Goal: Information Seeking & Learning: Compare options

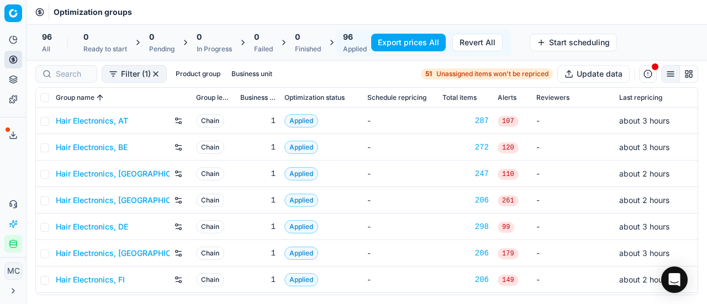
click at [121, 119] on link "Hair Electronics, AT" at bounding box center [92, 120] width 72 height 11
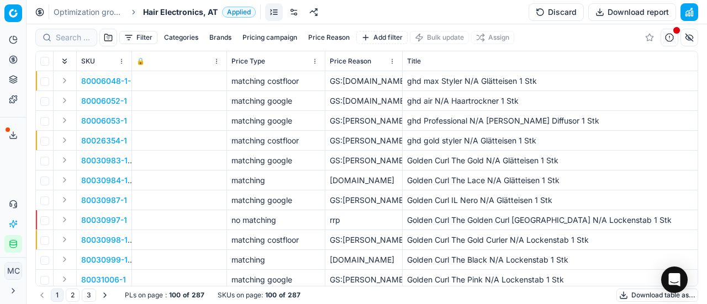
click at [164, 14] on span "Hair Electronics, AT" at bounding box center [180, 12] width 75 height 11
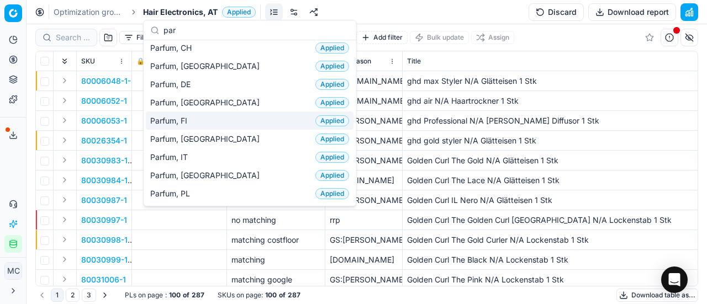
scroll to position [110, 0]
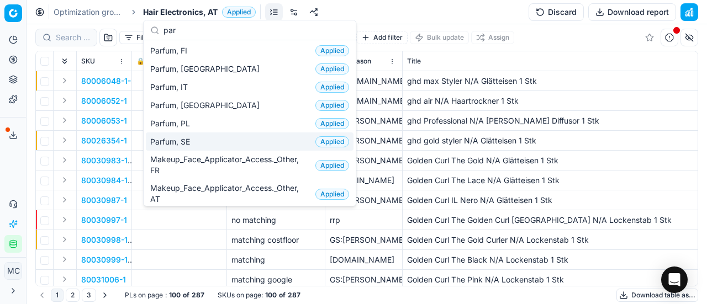
type input "par"
click at [218, 140] on div "Parfum, SE Applied" at bounding box center [250, 142] width 208 height 18
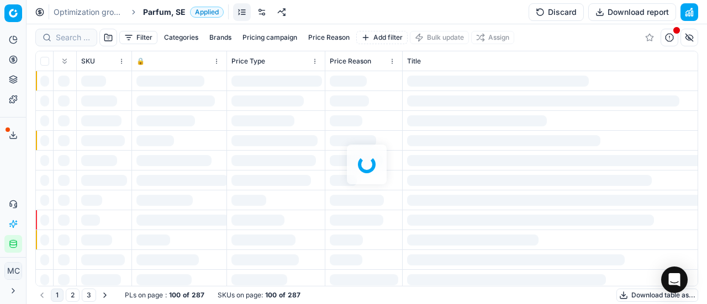
click at [75, 44] on div at bounding box center [367, 164] width 681 height 280
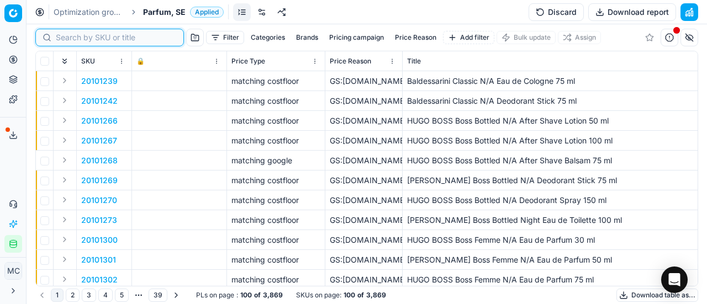
click at [67, 35] on input at bounding box center [116, 37] width 121 height 11
paste input "80052300-100"
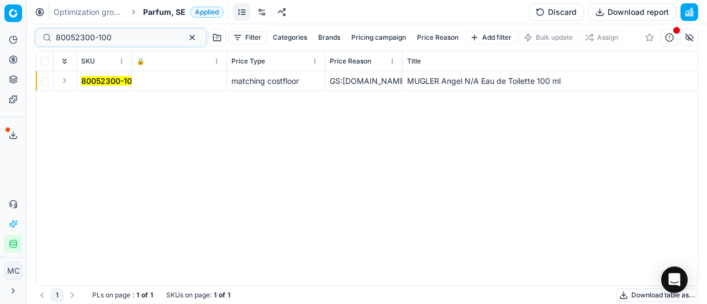
click at [66, 86] on button "Expand" at bounding box center [64, 80] width 13 height 13
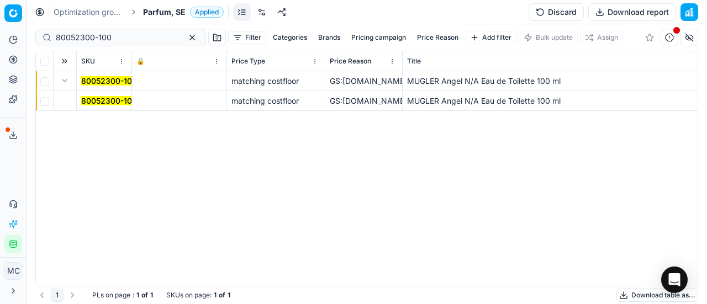
click at [97, 100] on mark "80052300-100" at bounding box center [109, 100] width 56 height 9
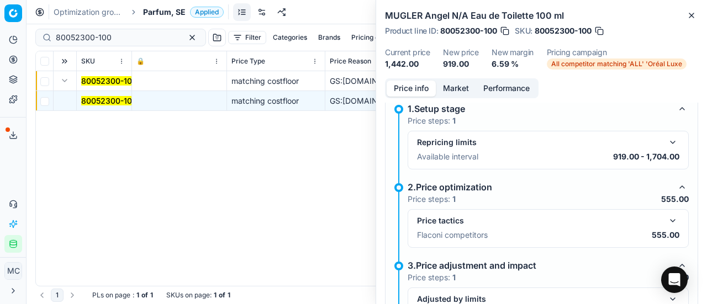
scroll to position [166, 0]
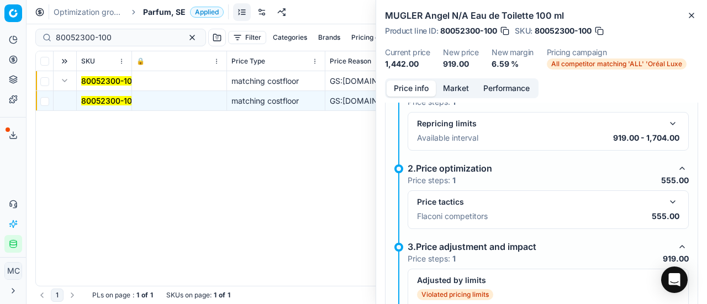
click at [666, 198] on button "button" at bounding box center [672, 202] width 13 height 13
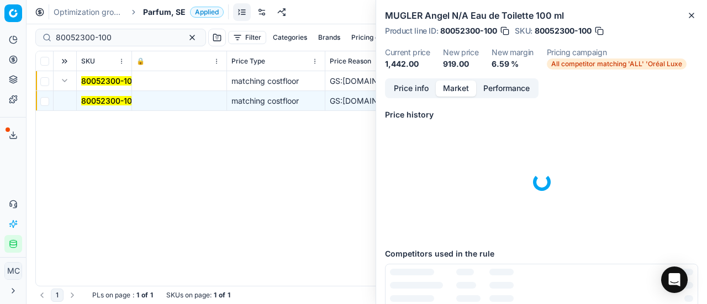
drag, startPoint x: 454, startPoint y: 89, endPoint x: 469, endPoint y: 108, distance: 24.0
click at [457, 94] on button "Market" at bounding box center [456, 89] width 40 height 16
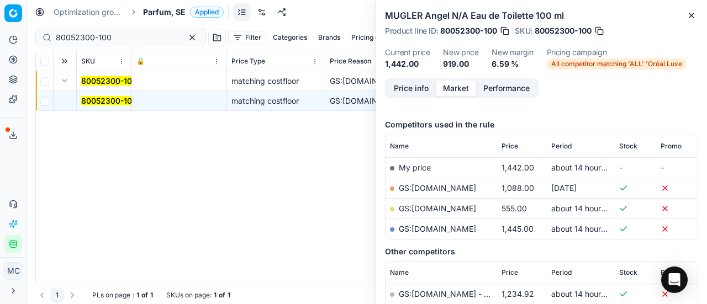
scroll to position [133, 0]
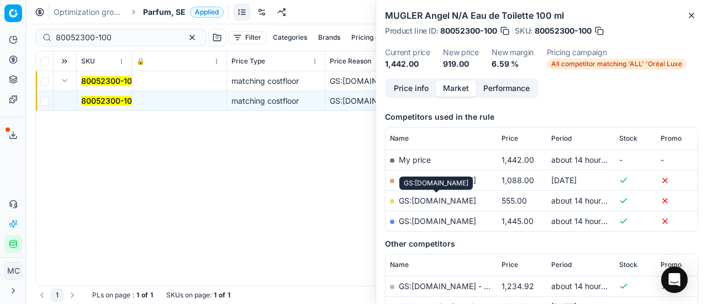
click at [449, 198] on link "GS:[DOMAIN_NAME]" at bounding box center [437, 200] width 77 height 9
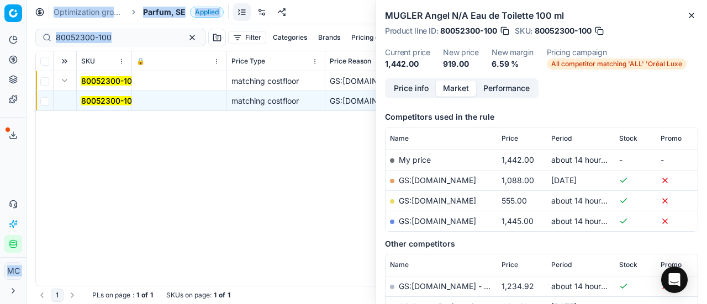
drag, startPoint x: 124, startPoint y: 44, endPoint x: 0, endPoint y: 47, distance: 124.3
click at [0, 47] on div "Pricing platform Analytics Pricing Product portfolio Templates Export service 2…" at bounding box center [353, 152] width 707 height 304
click at [127, 35] on input "80052300-100" at bounding box center [116, 37] width 121 height 11
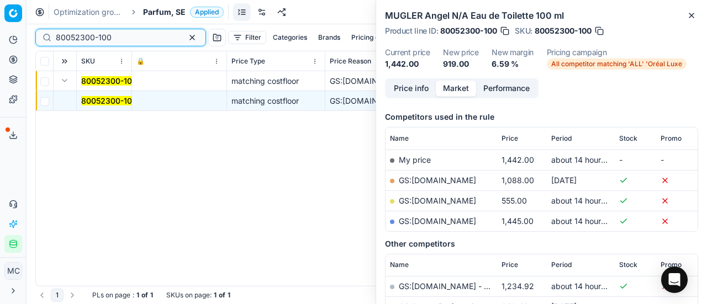
drag, startPoint x: 130, startPoint y: 37, endPoint x: 0, endPoint y: 47, distance: 130.8
click at [0, 47] on div "Pricing platform Analytics Pricing Product portfolio Templates Export service 2…" at bounding box center [353, 152] width 707 height 304
paste input "90017349-0027225"
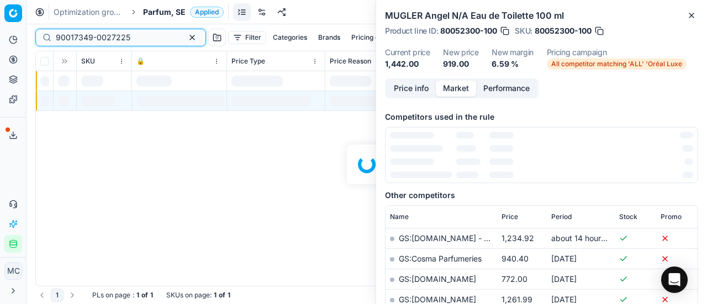
scroll to position [133, 0]
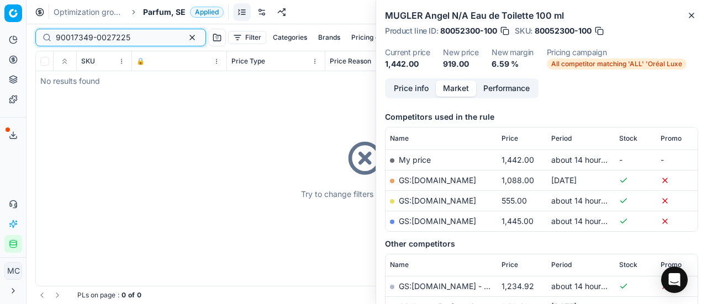
type input "90017349-0027225"
click at [169, 9] on span "Parfum, SE" at bounding box center [164, 12] width 43 height 11
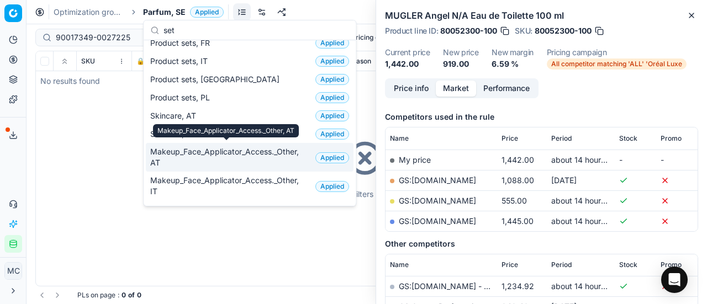
scroll to position [0, 0]
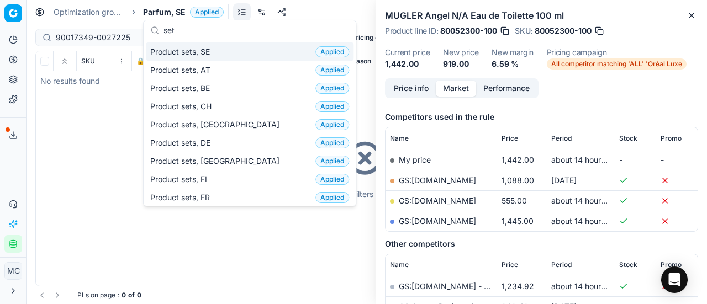
type input "set"
click at [225, 50] on div "Product sets, SE Applied" at bounding box center [250, 52] width 208 height 18
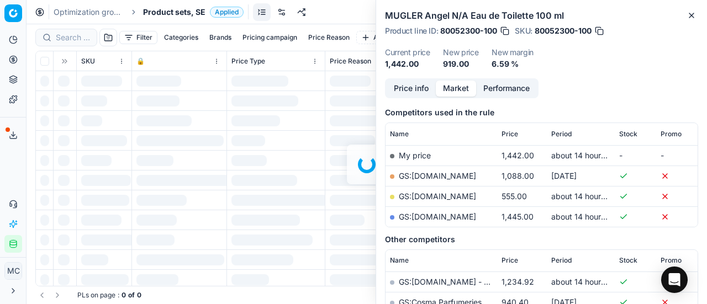
scroll to position [133, 0]
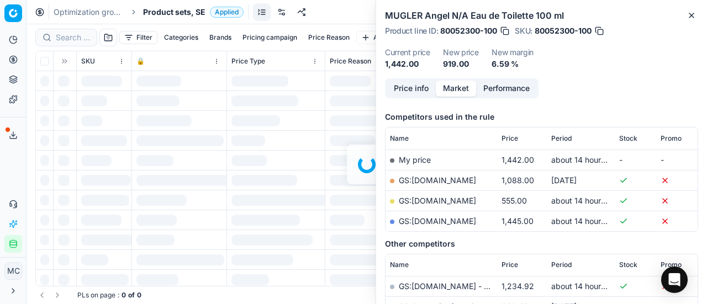
click at [82, 36] on div at bounding box center [367, 164] width 681 height 280
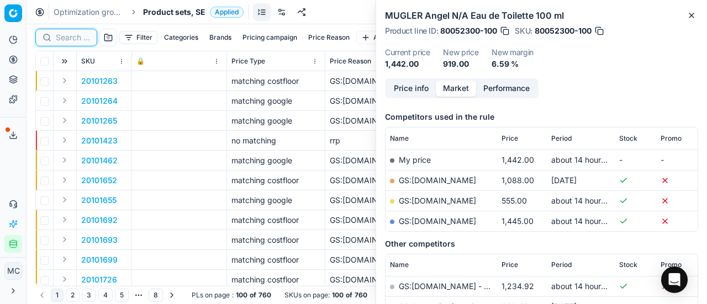
click at [82, 39] on input at bounding box center [73, 37] width 34 height 11
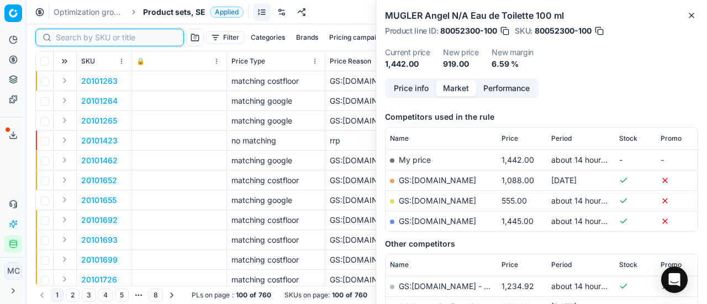
paste input "90017349-0027225"
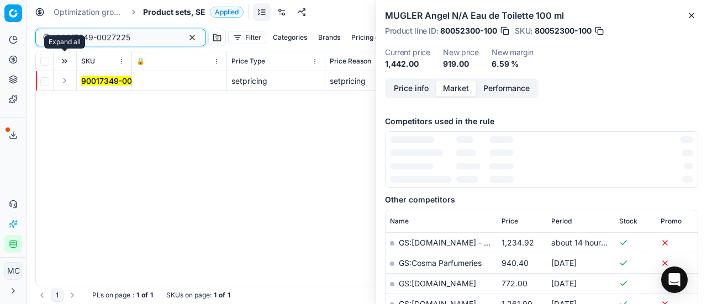
scroll to position [133, 0]
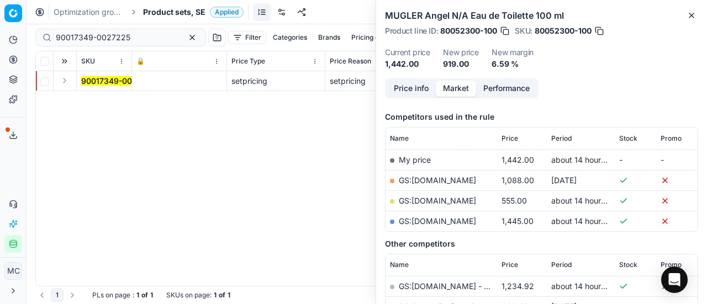
click at [66, 84] on button "Expand" at bounding box center [64, 80] width 13 height 13
click at [106, 101] on mark "90017349-0027225" at bounding box center [118, 100] width 75 height 9
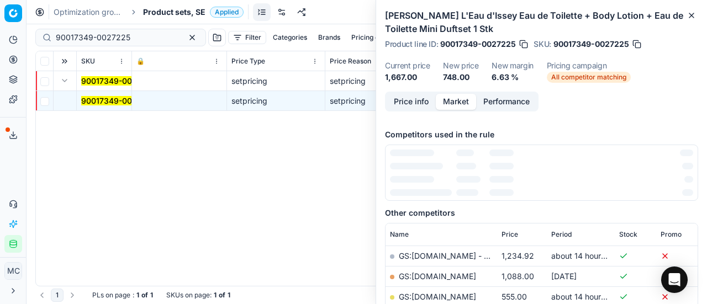
scroll to position [0, 0]
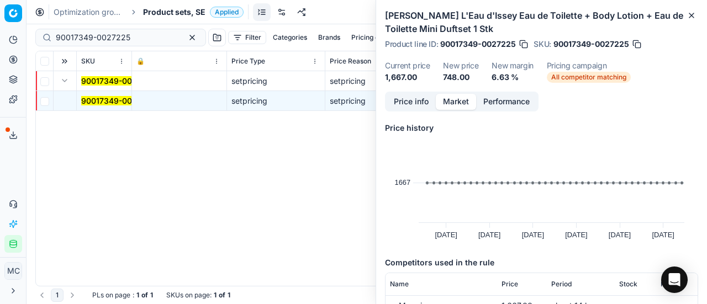
click at [418, 105] on button "Price info" at bounding box center [411, 102] width 49 height 16
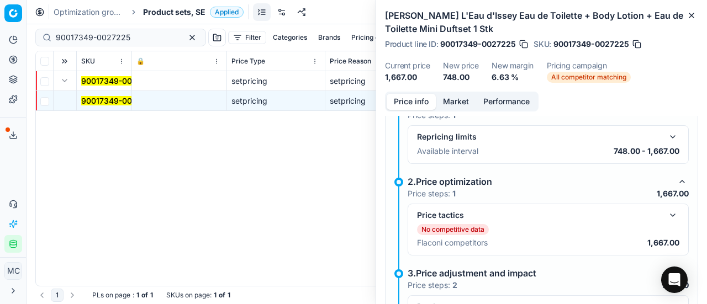
click at [666, 209] on button "button" at bounding box center [672, 215] width 13 height 13
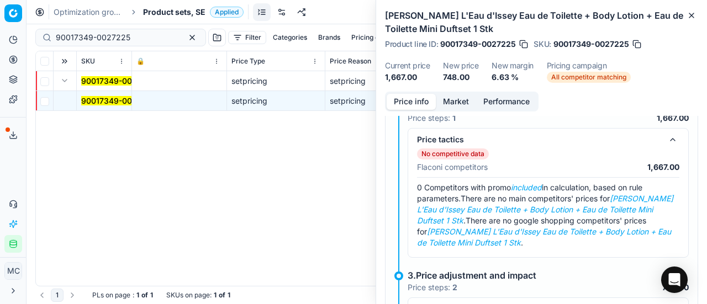
scroll to position [276, 0]
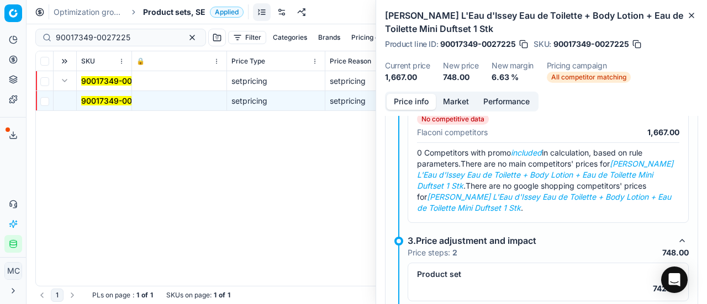
click at [450, 100] on button "Market" at bounding box center [456, 102] width 40 height 16
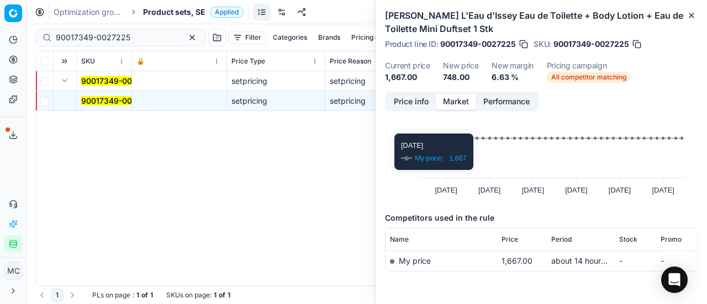
scroll to position [77, 0]
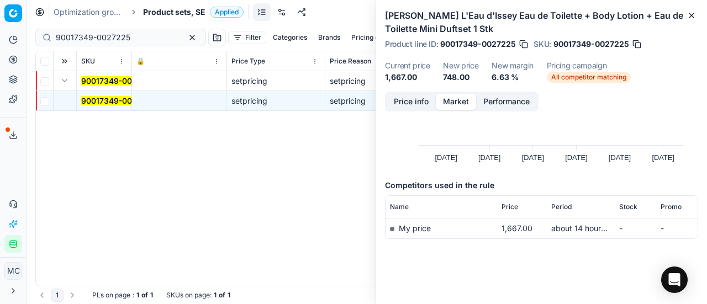
click at [410, 96] on button "Price info" at bounding box center [411, 102] width 49 height 16
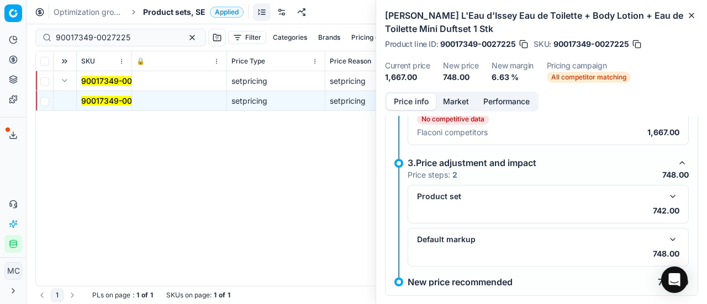
scroll to position [291, 0]
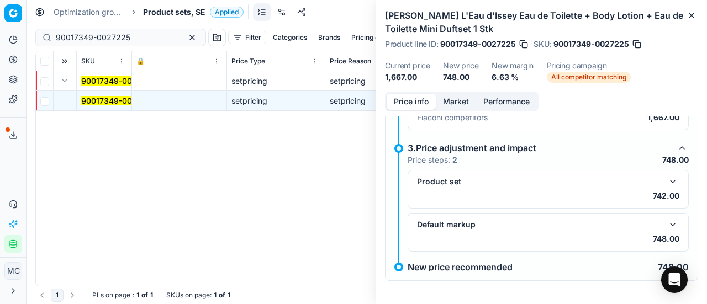
click at [666, 222] on button "button" at bounding box center [672, 224] width 13 height 13
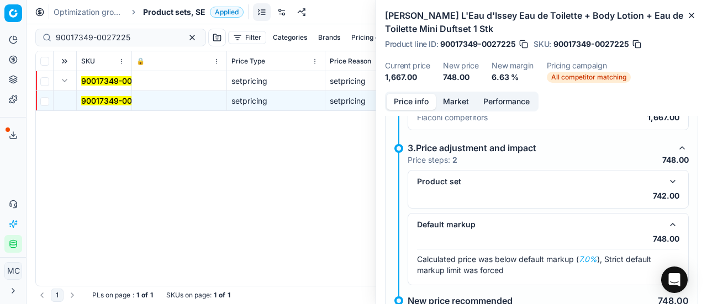
click at [666, 175] on button "button" at bounding box center [672, 181] width 13 height 13
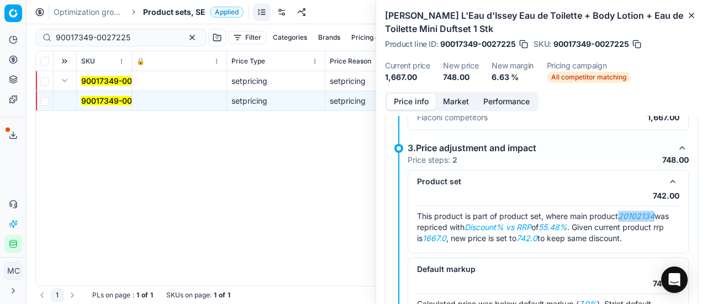
drag, startPoint x: 623, startPoint y: 213, endPoint x: 656, endPoint y: 212, distance: 33.7
click at [656, 212] on div "This product is part of product set, where main product 20102134 was repriced w…" at bounding box center [548, 227] width 262 height 33
copy em "20102134"
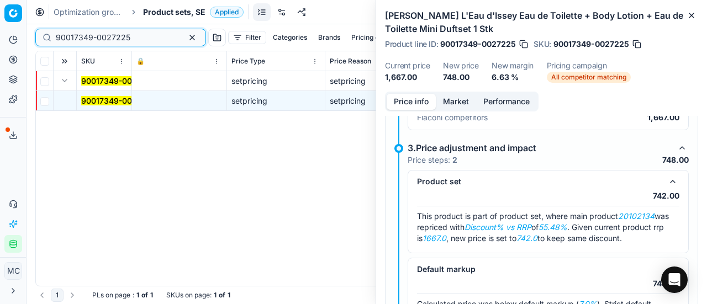
drag, startPoint x: 141, startPoint y: 38, endPoint x: 0, endPoint y: 39, distance: 141.4
click at [0, 39] on div "Pricing platform Analytics Pricing Product portfolio Templates Export service 2…" at bounding box center [353, 152] width 707 height 304
paste input "20102134"
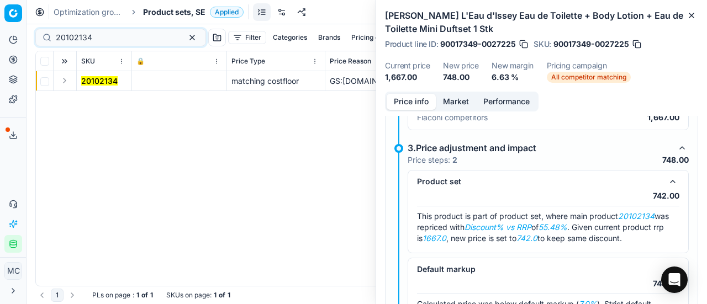
click at [66, 83] on button "Expand" at bounding box center [64, 80] width 13 height 13
click at [88, 98] on mark "20102134" at bounding box center [99, 100] width 36 height 9
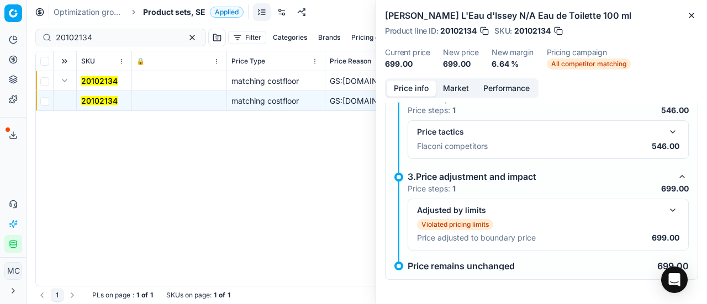
click at [670, 210] on button "button" at bounding box center [672, 210] width 13 height 13
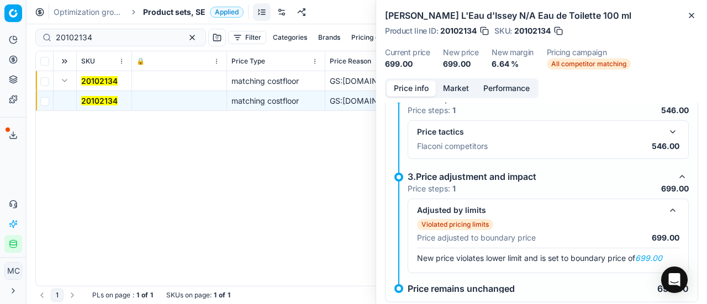
click at [666, 128] on button "button" at bounding box center [672, 131] width 13 height 13
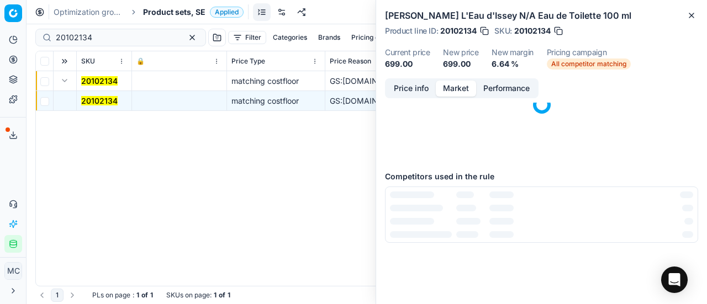
drag, startPoint x: 457, startPoint y: 91, endPoint x: 436, endPoint y: 251, distance: 161.0
click at [457, 91] on button "Market" at bounding box center [456, 89] width 40 height 16
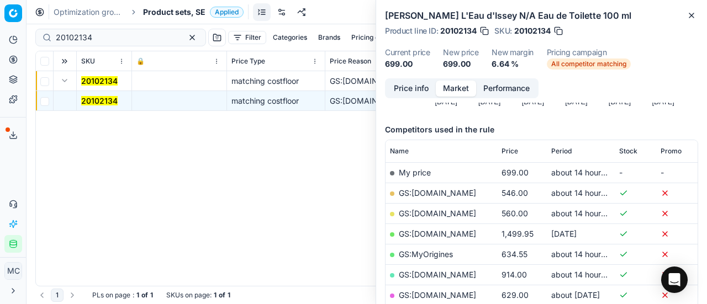
scroll to position [166, 0]
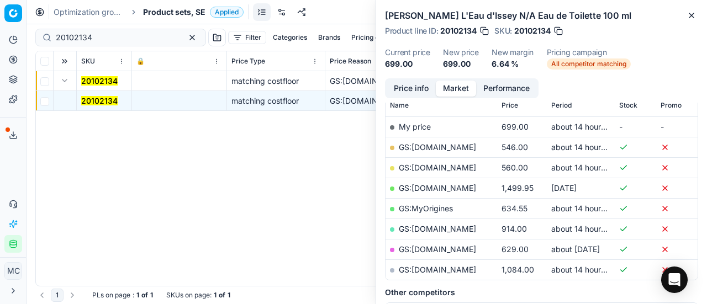
click at [441, 150] on link "GS:[DOMAIN_NAME]" at bounding box center [437, 147] width 77 height 9
click at [181, 8] on span "Product sets, SE" at bounding box center [174, 12] width 62 height 11
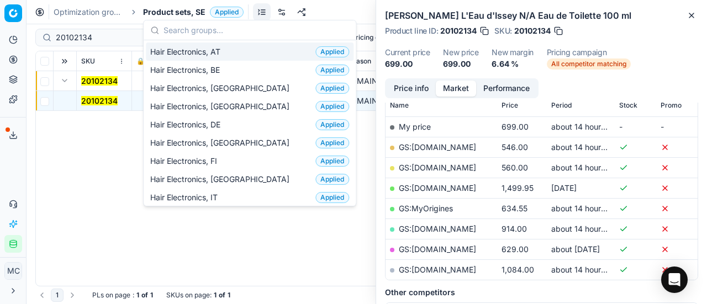
click at [421, 89] on button "Price info" at bounding box center [411, 89] width 49 height 16
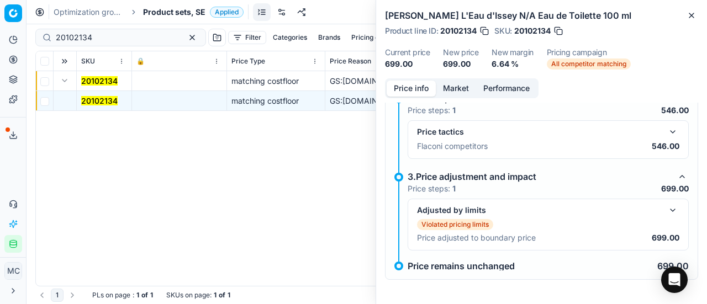
click at [666, 209] on button "button" at bounding box center [672, 210] width 13 height 13
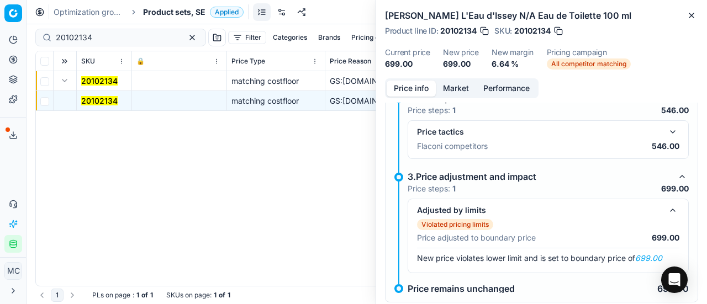
click at [666, 131] on button "button" at bounding box center [672, 131] width 13 height 13
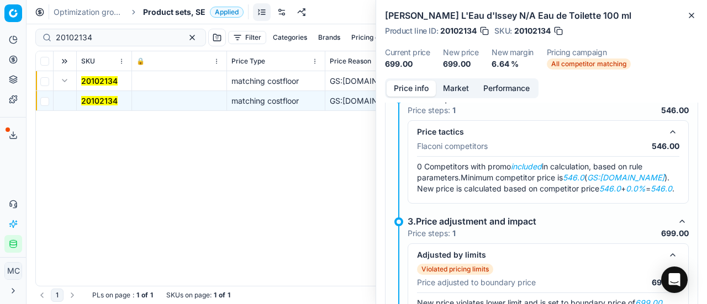
scroll to position [230, 0]
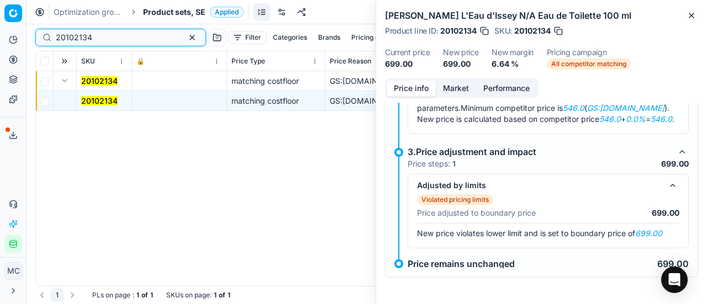
drag, startPoint x: 122, startPoint y: 35, endPoint x: 0, endPoint y: 33, distance: 122.1
click at [0, 33] on div "Pricing platform Analytics Pricing Product portfolio Templates Export service 2…" at bounding box center [353, 152] width 707 height 304
paste input "90017360-0027235"
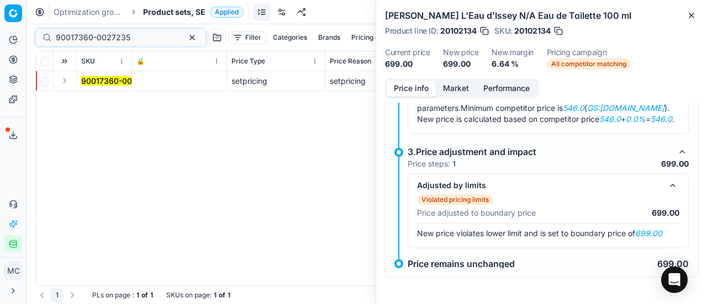
drag, startPoint x: 62, startPoint y: 76, endPoint x: 75, endPoint y: 82, distance: 13.8
click at [64, 76] on button "Expand" at bounding box center [64, 80] width 13 height 13
click at [92, 92] on td "90017360-0027235" at bounding box center [104, 101] width 55 height 20
click at [94, 96] on span "90017360-0027235" at bounding box center [118, 101] width 75 height 11
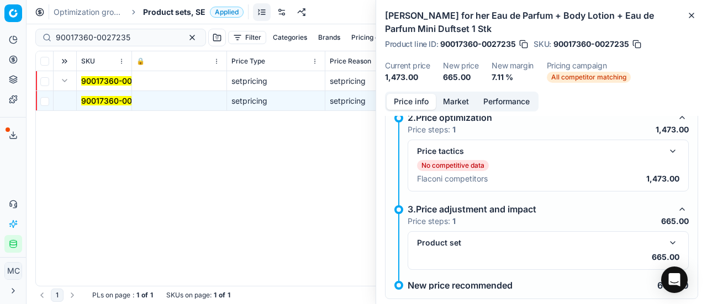
click at [666, 241] on button "button" at bounding box center [672, 242] width 13 height 13
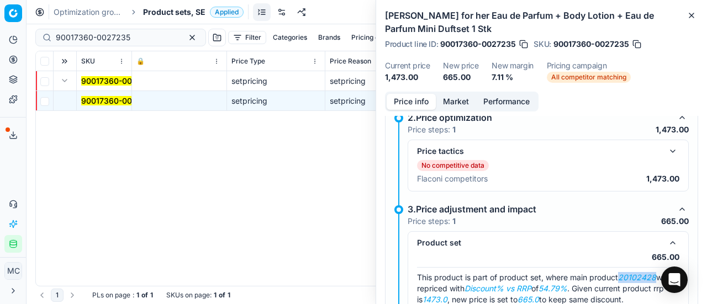
drag, startPoint x: 623, startPoint y: 274, endPoint x: 658, endPoint y: 272, distance: 35.4
click at [658, 272] on div "This product is part of product set, where main product 20102428 was repriced w…" at bounding box center [548, 288] width 262 height 33
copy em "20102428"
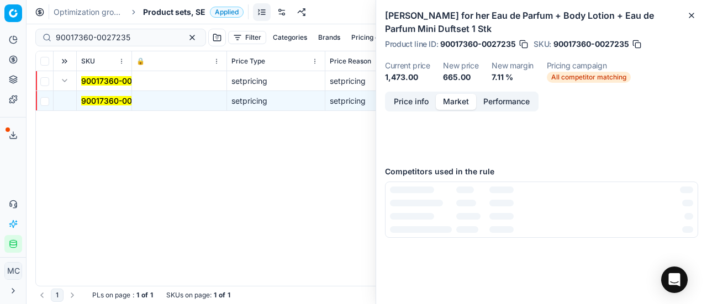
click at [465, 104] on button "Market" at bounding box center [456, 102] width 40 height 16
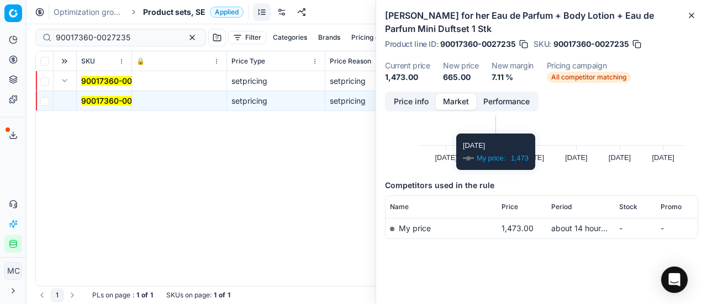
scroll to position [77, 0]
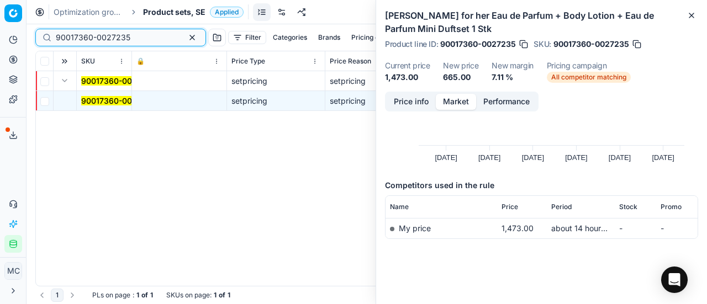
drag, startPoint x: 143, startPoint y: 32, endPoint x: 0, endPoint y: 36, distance: 142.6
click at [0, 36] on div "Pricing platform Analytics Pricing Product portfolio Templates Export service 2…" at bounding box center [353, 152] width 707 height 304
paste input "20102428"
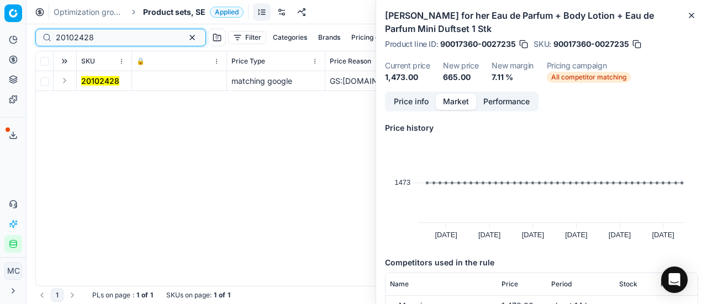
type input "20102428"
click at [63, 85] on button "Expand" at bounding box center [64, 80] width 13 height 13
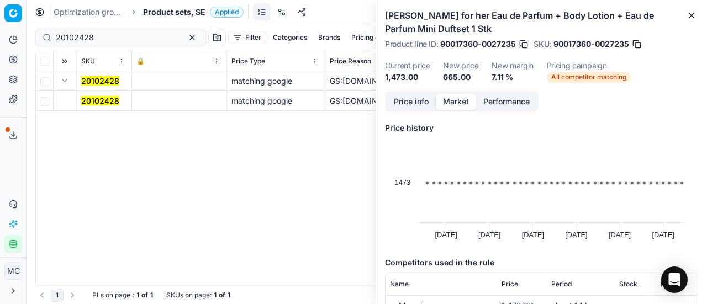
drag, startPoint x: 94, startPoint y: 99, endPoint x: 378, endPoint y: 97, distance: 284.0
click at [94, 99] on mark "20102428" at bounding box center [100, 100] width 38 height 9
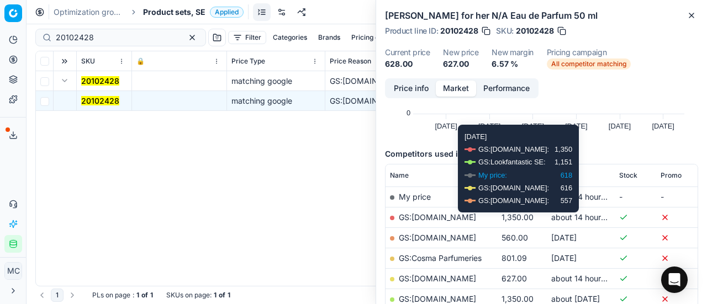
scroll to position [221, 0]
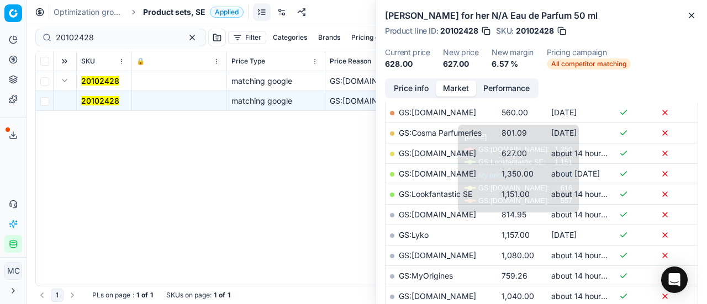
click at [418, 90] on button "Price info" at bounding box center [411, 89] width 49 height 16
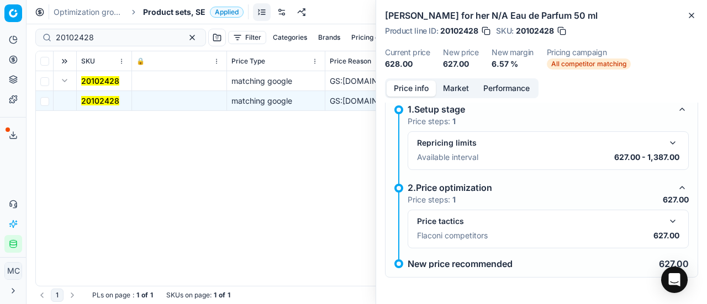
scroll to position [8, 0]
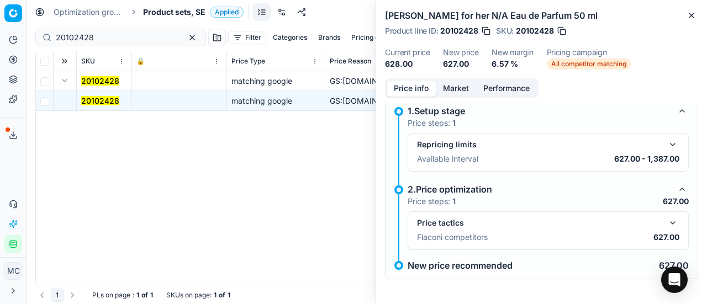
click at [666, 221] on button "button" at bounding box center [672, 223] width 13 height 13
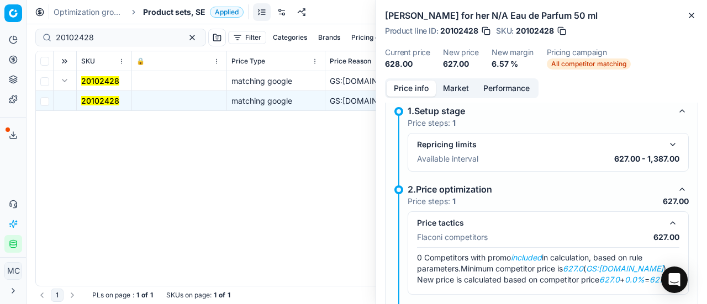
click at [459, 83] on button "Market" at bounding box center [456, 89] width 40 height 16
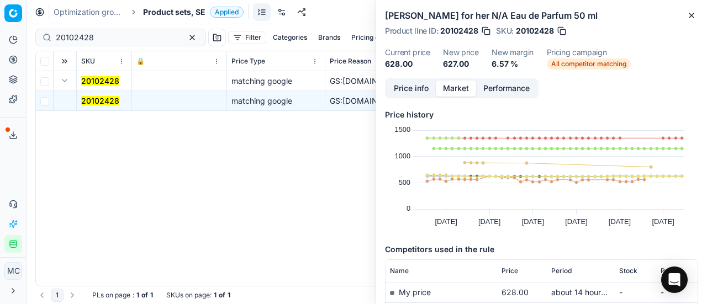
scroll to position [166, 0]
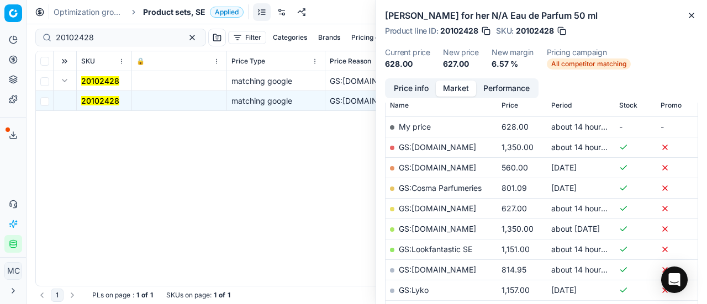
click at [434, 206] on link "GS:[DOMAIN_NAME]" at bounding box center [437, 208] width 77 height 9
click at [164, 9] on span "Product sets, SE" at bounding box center [174, 12] width 62 height 11
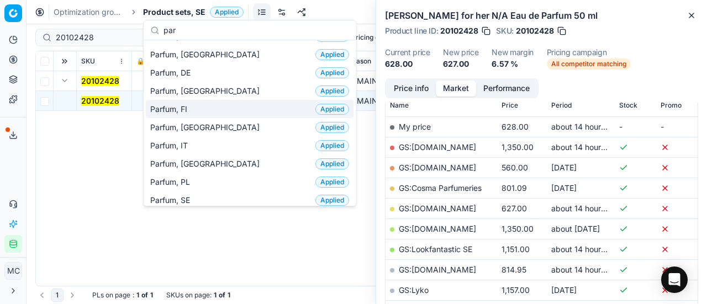
scroll to position [110, 0]
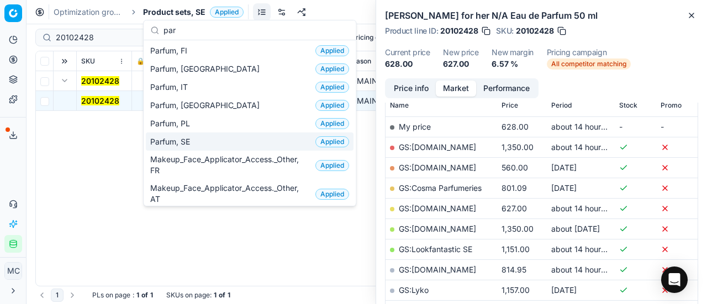
type input "par"
click at [207, 140] on div "Parfum, SE Applied" at bounding box center [250, 142] width 208 height 18
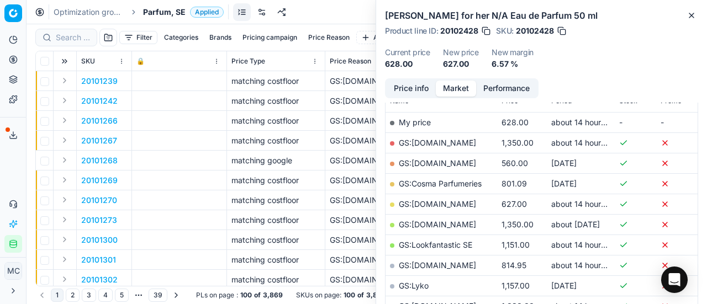
scroll to position [166, 0]
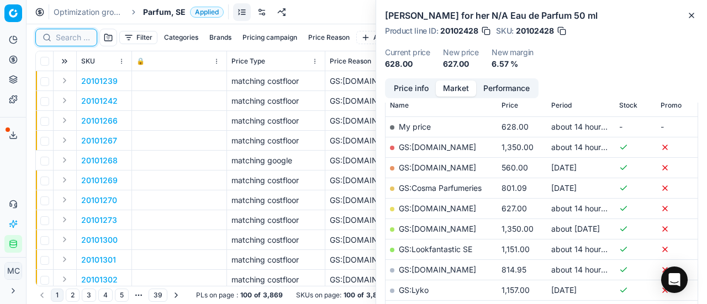
click at [61, 36] on input at bounding box center [73, 37] width 34 height 11
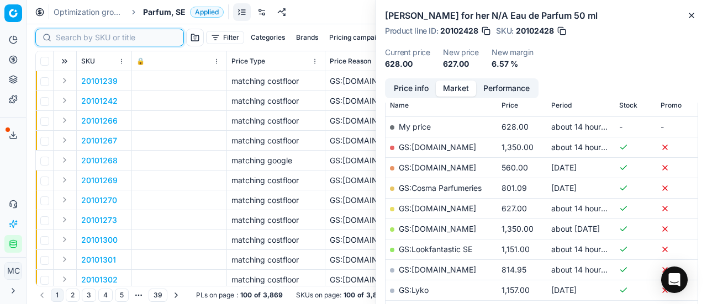
click at [61, 36] on input at bounding box center [116, 37] width 121 height 11
paste input "80010177-50"
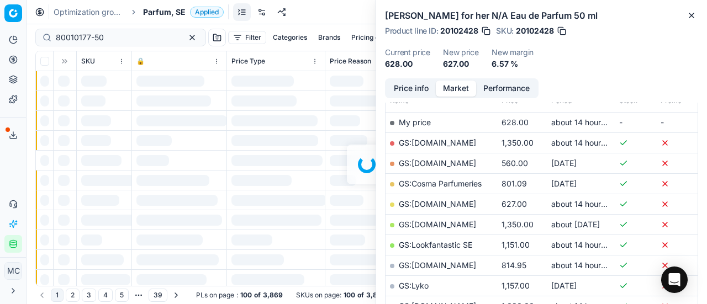
scroll to position [166, 0]
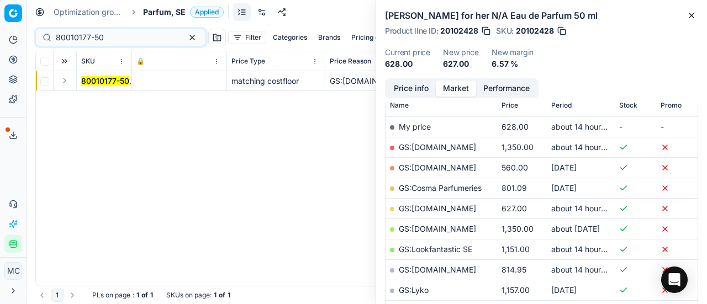
click at [70, 82] on button "Expand" at bounding box center [64, 80] width 13 height 13
click at [103, 101] on mark "80010177-50" at bounding box center [105, 100] width 48 height 9
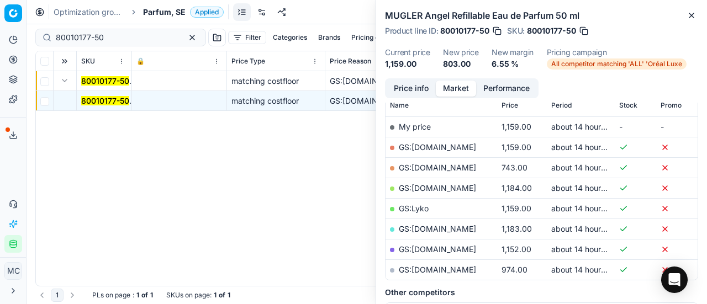
click at [408, 90] on button "Price info" at bounding box center [411, 89] width 49 height 16
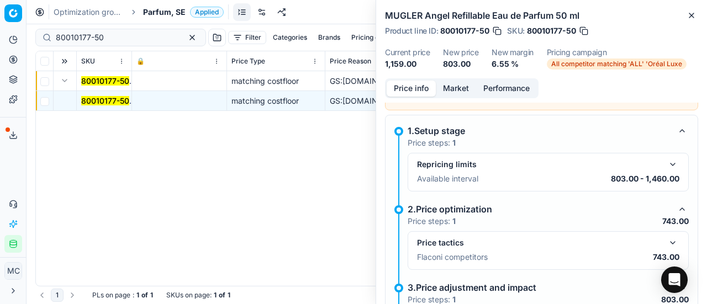
scroll to position [173, 0]
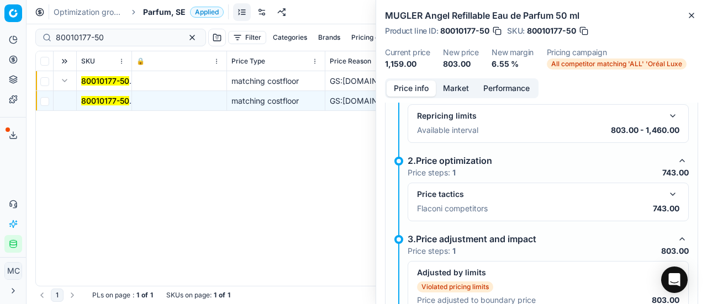
click at [666, 197] on button "button" at bounding box center [672, 194] width 13 height 13
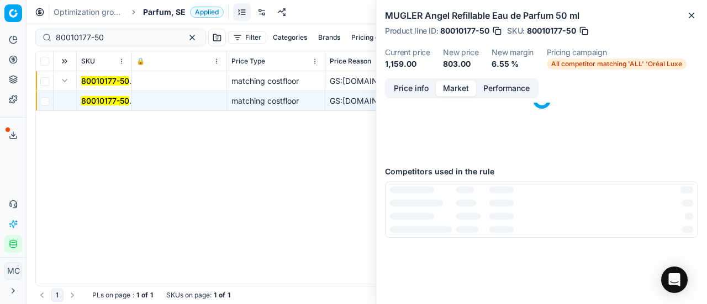
click at [460, 88] on button "Market" at bounding box center [456, 89] width 40 height 16
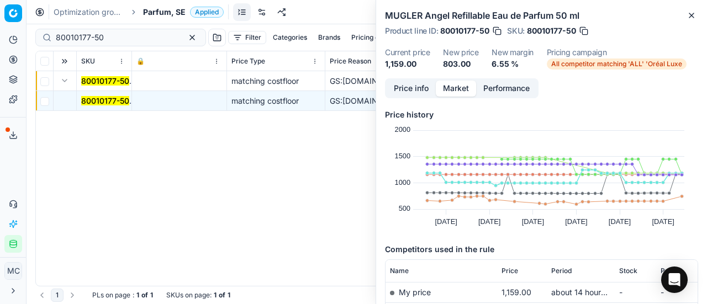
scroll to position [166, 0]
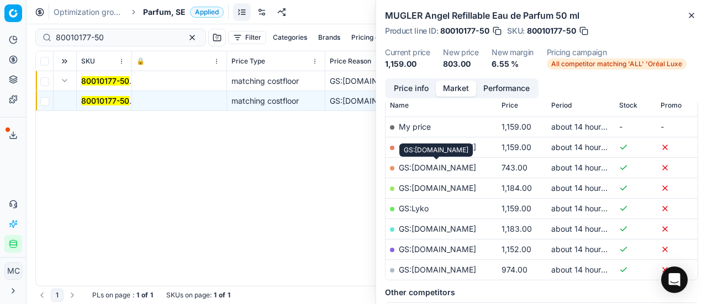
click at [446, 165] on link "GS:[DOMAIN_NAME]" at bounding box center [437, 167] width 77 height 9
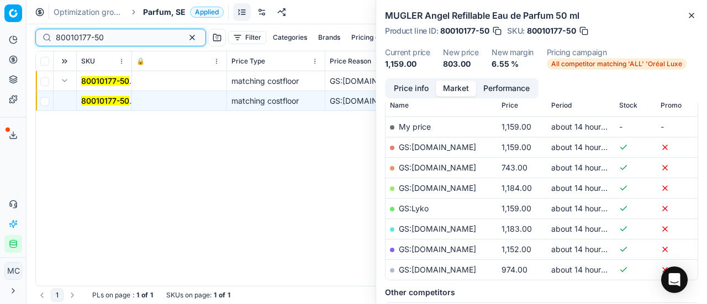
drag, startPoint x: 112, startPoint y: 36, endPoint x: 0, endPoint y: 36, distance: 111.6
click at [0, 36] on div "Pricing platform Analytics Pricing Product portfolio Templates Export service 2…" at bounding box center [353, 152] width 707 height 304
paste input "20150053"
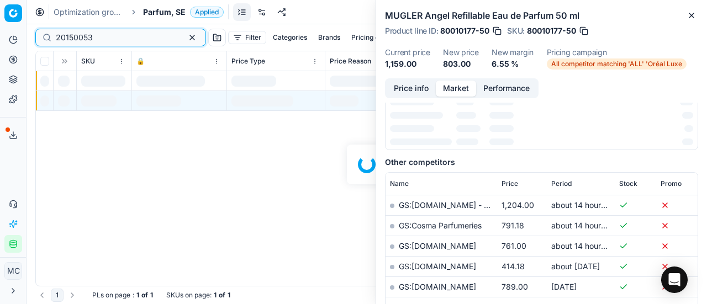
scroll to position [166, 0]
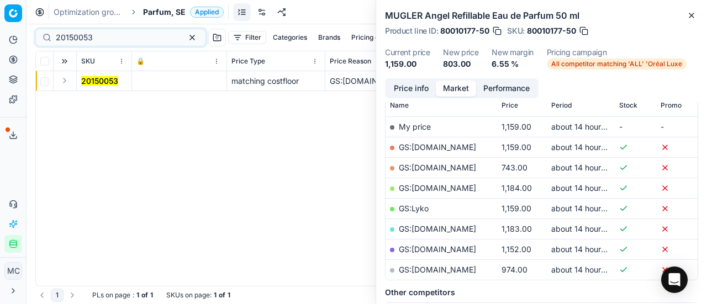
click at [70, 78] on button "Expand" at bounding box center [64, 80] width 13 height 13
click at [102, 100] on mark "20150053" at bounding box center [99, 100] width 37 height 9
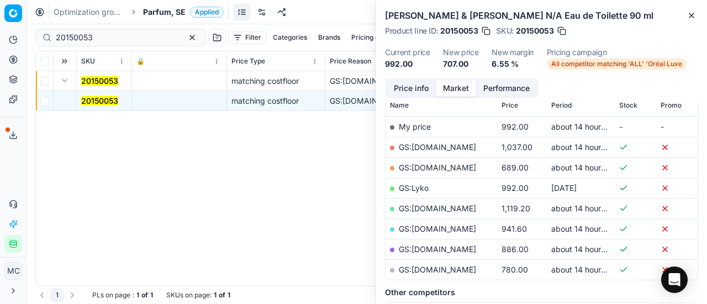
click at [412, 82] on button "Price info" at bounding box center [411, 89] width 49 height 16
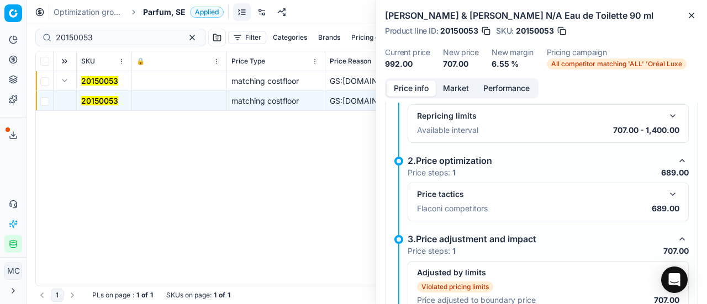
click at [666, 195] on button "button" at bounding box center [672, 194] width 13 height 13
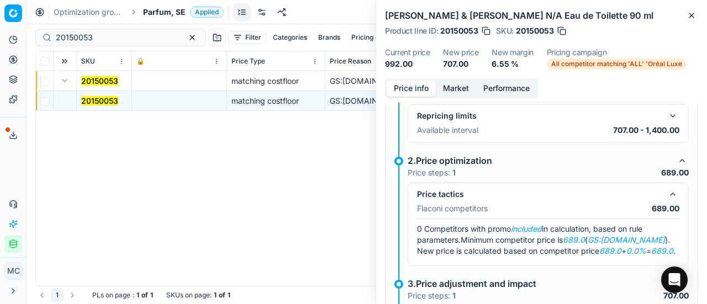
click at [449, 92] on button "Market" at bounding box center [456, 89] width 40 height 16
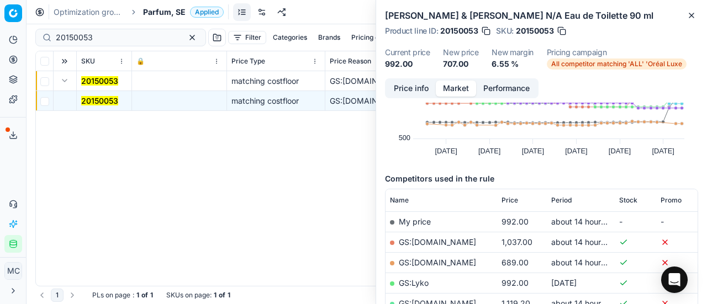
scroll to position [110, 0]
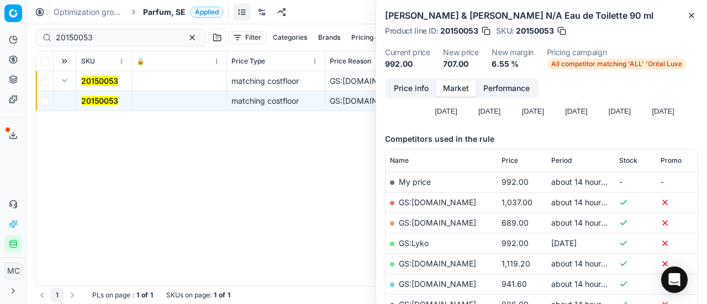
click at [441, 220] on link "GS:[DOMAIN_NAME]" at bounding box center [437, 222] width 77 height 9
drag, startPoint x: 117, startPoint y: 34, endPoint x: 0, endPoint y: 25, distance: 117.5
click at [0, 27] on div "Pricing platform Analytics Pricing Product portfolio Templates Export service 2…" at bounding box center [353, 152] width 707 height 304
paste input "80069298-50"
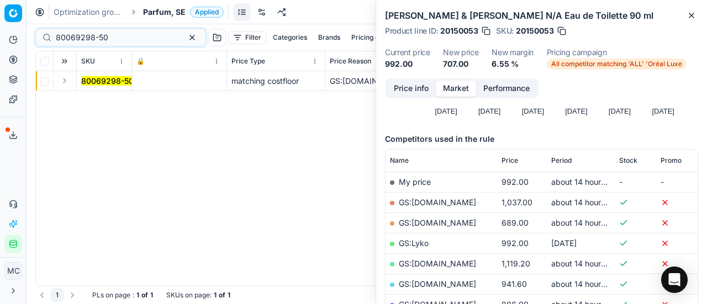
drag, startPoint x: 62, startPoint y: 80, endPoint x: 67, endPoint y: 87, distance: 8.0
click at [67, 87] on button "Expand" at bounding box center [64, 80] width 13 height 13
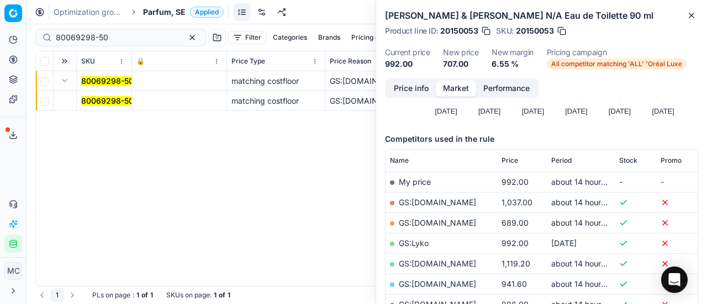
click at [121, 101] on mark "80069298-50" at bounding box center [107, 100] width 52 height 9
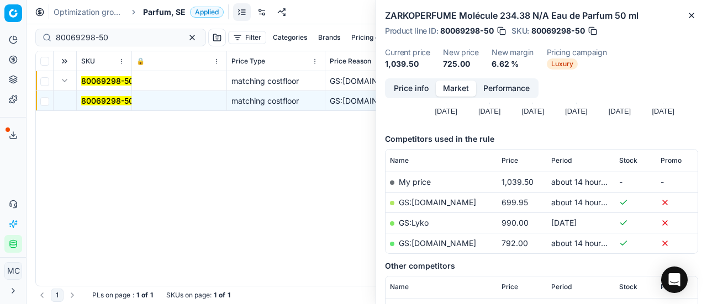
drag, startPoint x: 403, startPoint y: 87, endPoint x: 418, endPoint y: 92, distance: 16.4
click at [404, 87] on button "Price info" at bounding box center [411, 89] width 49 height 16
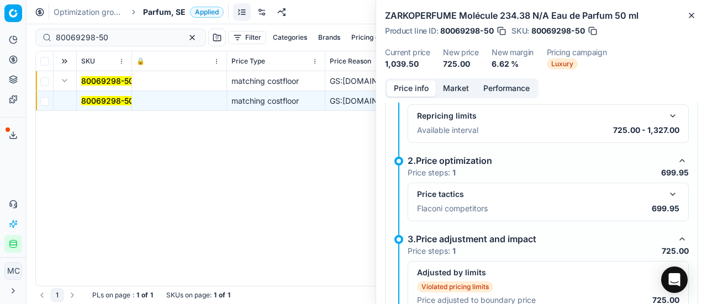
click at [666, 192] on button "button" at bounding box center [672, 194] width 13 height 13
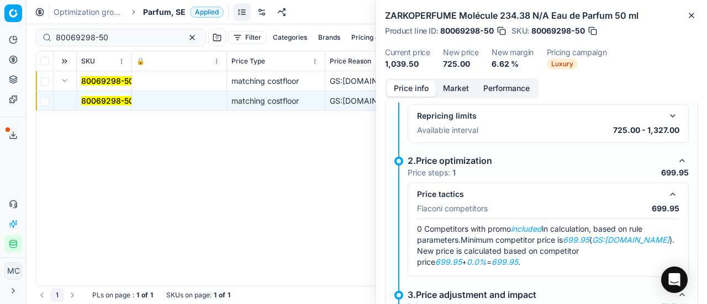
click at [464, 88] on button "Market" at bounding box center [456, 89] width 40 height 16
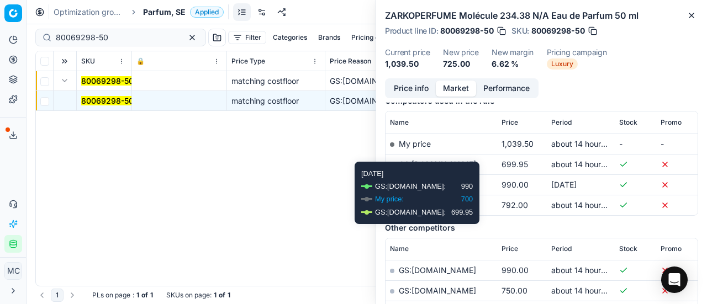
scroll to position [166, 0]
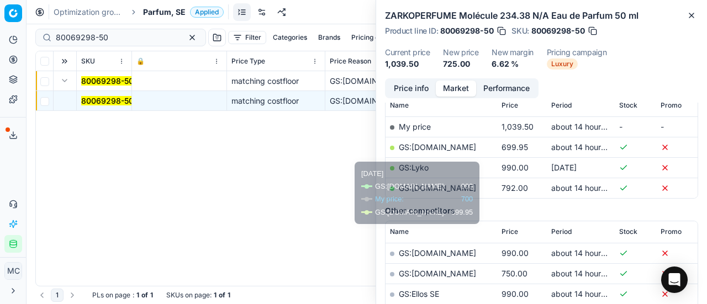
click at [440, 143] on link "GS:[DOMAIN_NAME]" at bounding box center [437, 147] width 77 height 9
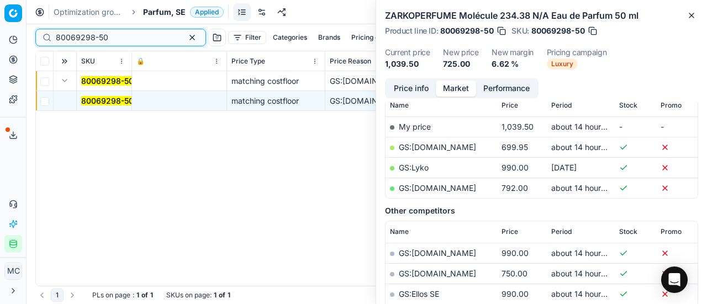
drag, startPoint x: 148, startPoint y: 39, endPoint x: 0, endPoint y: 64, distance: 149.5
click at [0, 62] on div "Pricing platform Analytics Pricing Product portfolio Templates Export service 2…" at bounding box center [353, 152] width 707 height 304
paste input "16194-125"
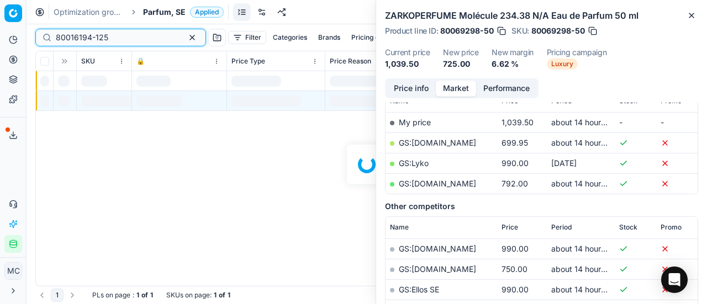
scroll to position [166, 0]
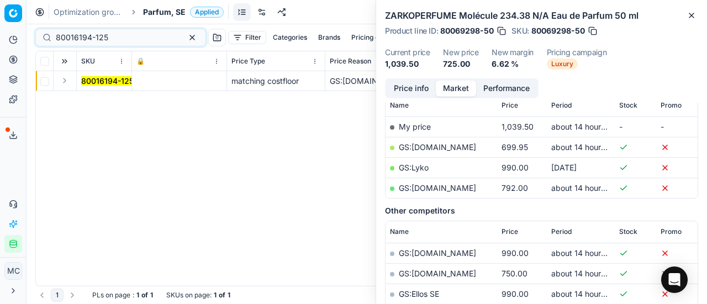
drag, startPoint x: 70, startPoint y: 89, endPoint x: 86, endPoint y: 88, distance: 16.0
click at [70, 85] on button "Expand" at bounding box center [64, 80] width 13 height 13
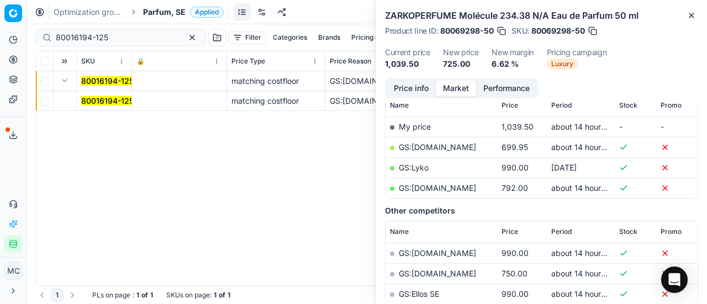
click at [99, 103] on mark "80016194-125" at bounding box center [107, 100] width 52 height 9
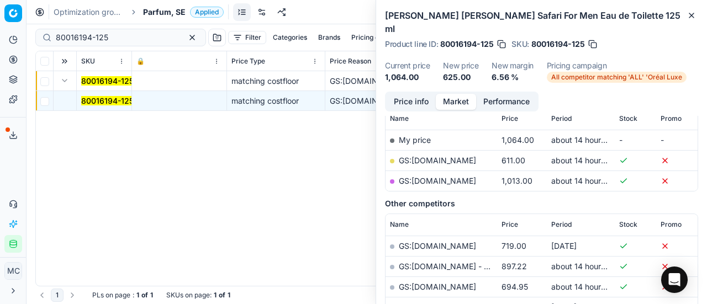
click at [420, 94] on button "Price info" at bounding box center [411, 102] width 49 height 16
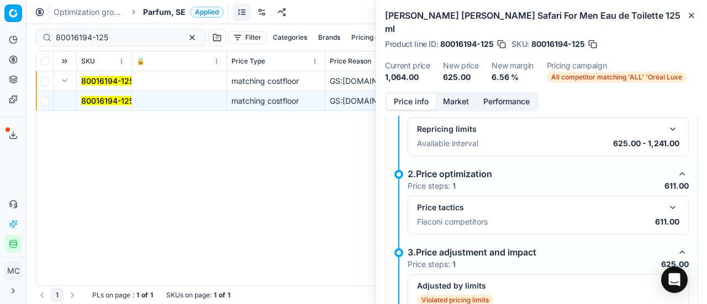
click at [666, 201] on button "button" at bounding box center [672, 207] width 13 height 13
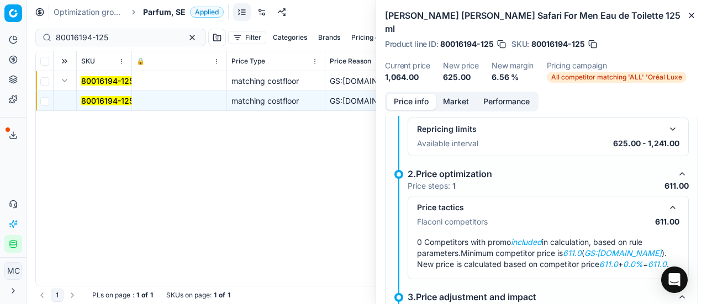
drag, startPoint x: 444, startPoint y: 88, endPoint x: 453, endPoint y: 96, distance: 12.1
click at [444, 94] on button "Market" at bounding box center [456, 102] width 40 height 16
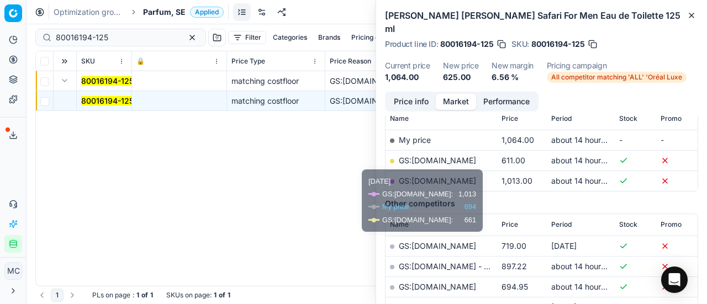
click at [450, 156] on link "GS:[DOMAIN_NAME]" at bounding box center [437, 160] width 77 height 9
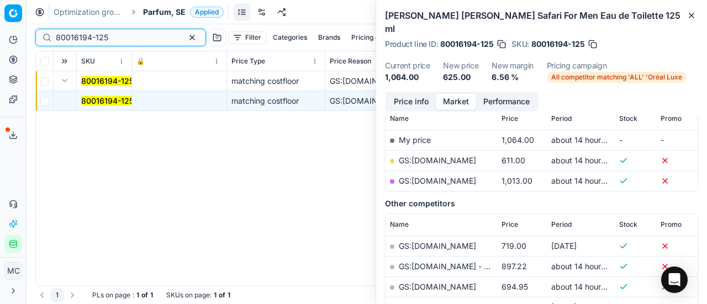
drag, startPoint x: 122, startPoint y: 32, endPoint x: 0, endPoint y: 34, distance: 122.1
click at [0, 34] on div "Pricing platform Analytics Pricing Product portfolio Templates Export service 2…" at bounding box center [353, 152] width 707 height 304
paste input "20101431"
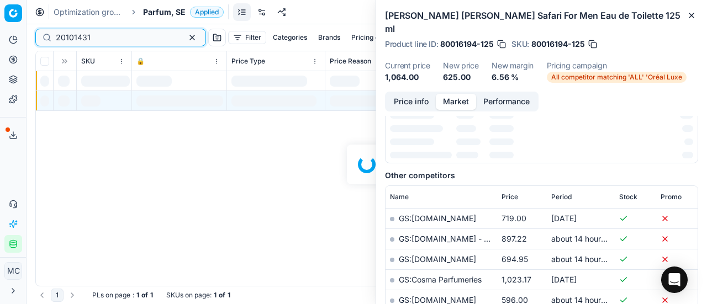
scroll to position [166, 0]
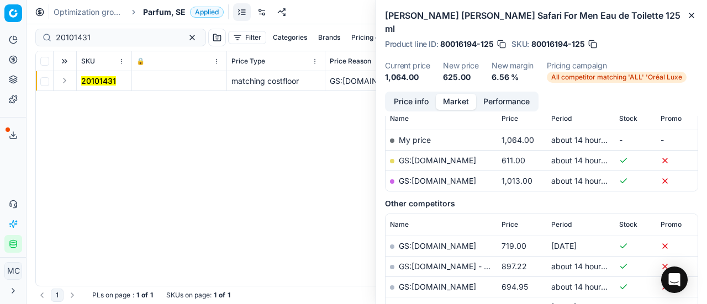
click at [66, 80] on button "Expand" at bounding box center [64, 80] width 13 height 13
click at [108, 100] on mark "20101431" at bounding box center [98, 100] width 35 height 9
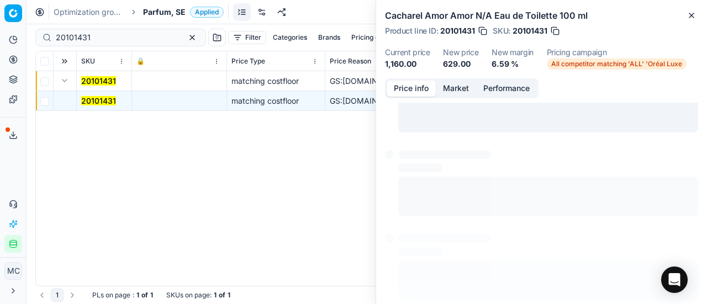
drag, startPoint x: 402, startPoint y: 87, endPoint x: 707, endPoint y: 189, distance: 320.9
click at [404, 89] on button "Price info" at bounding box center [411, 89] width 49 height 16
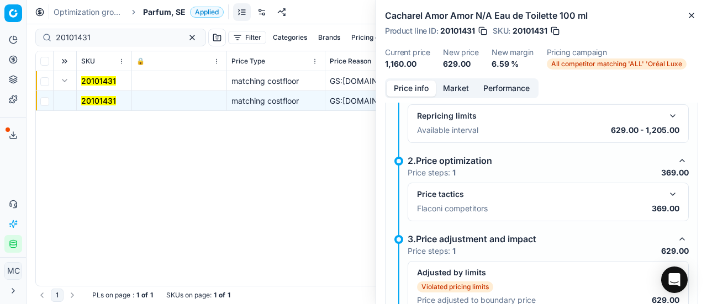
click at [668, 191] on button "button" at bounding box center [672, 194] width 13 height 13
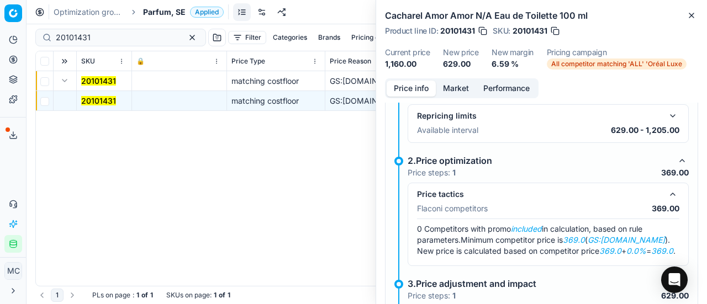
click at [460, 89] on button "Market" at bounding box center [456, 89] width 40 height 16
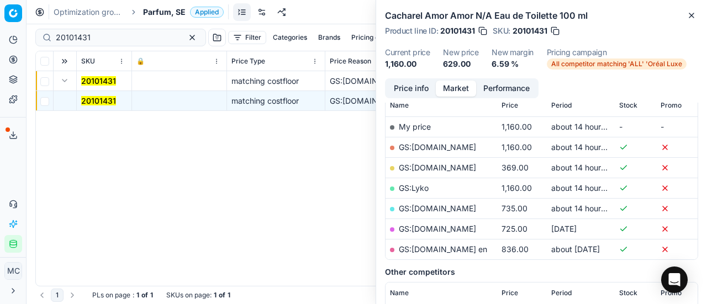
click at [457, 164] on link "GS:[DOMAIN_NAME]" at bounding box center [437, 167] width 77 height 9
drag, startPoint x: 116, startPoint y: 36, endPoint x: 0, endPoint y: 44, distance: 116.3
click at [0, 45] on div "Pricing platform Analytics Pricing Product portfolio Templates Export service 2…" at bounding box center [353, 152] width 707 height 304
paste input "30103146-0011003"
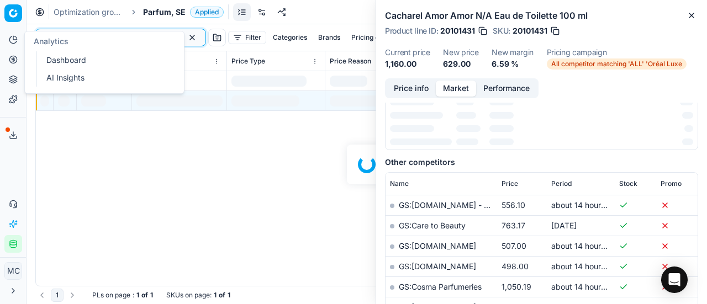
scroll to position [166, 0]
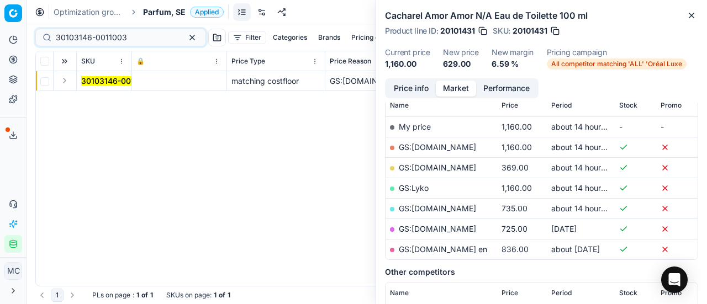
click at [69, 83] on button "Expand" at bounding box center [64, 80] width 13 height 13
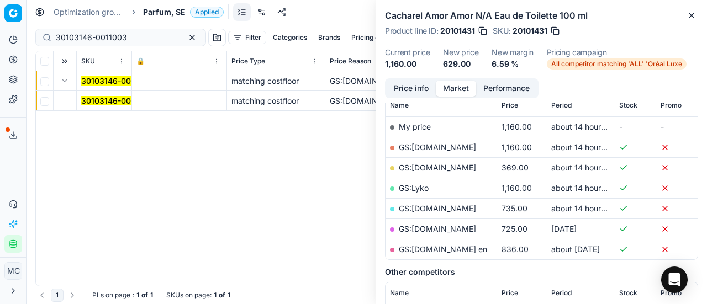
drag, startPoint x: 91, startPoint y: 93, endPoint x: 96, endPoint y: 97, distance: 6.4
click at [93, 93] on td "30103146-0011003" at bounding box center [104, 101] width 55 height 20
click at [98, 99] on mark "30103146-0011003" at bounding box center [116, 100] width 71 height 9
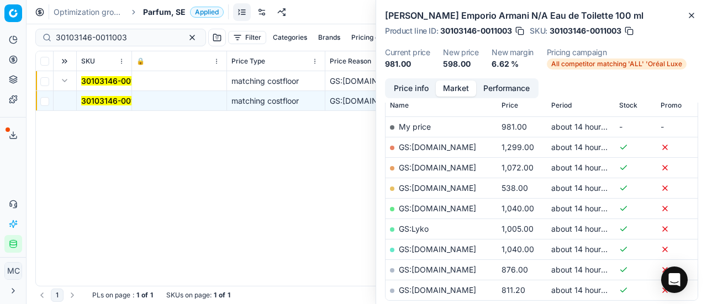
click at [412, 90] on button "Price info" at bounding box center [411, 89] width 49 height 16
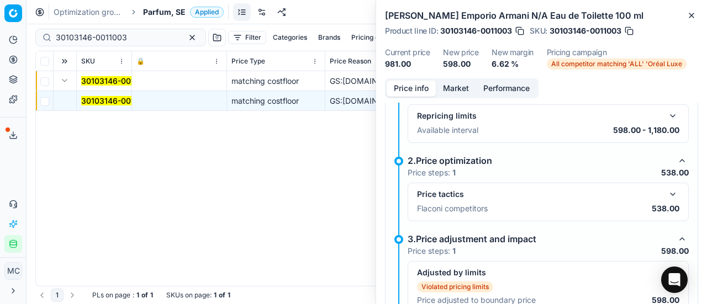
click at [666, 188] on button "button" at bounding box center [672, 194] width 13 height 13
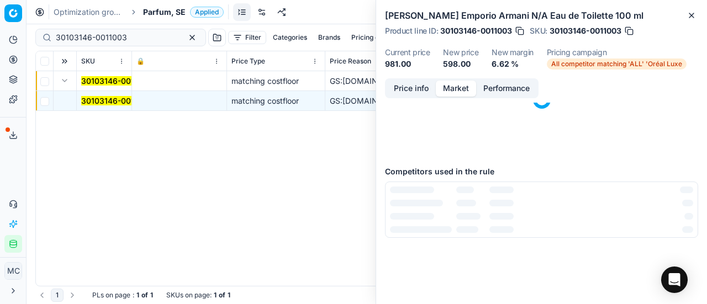
drag, startPoint x: 455, startPoint y: 85, endPoint x: 465, endPoint y: 118, distance: 34.6
click at [457, 89] on button "Market" at bounding box center [456, 89] width 40 height 16
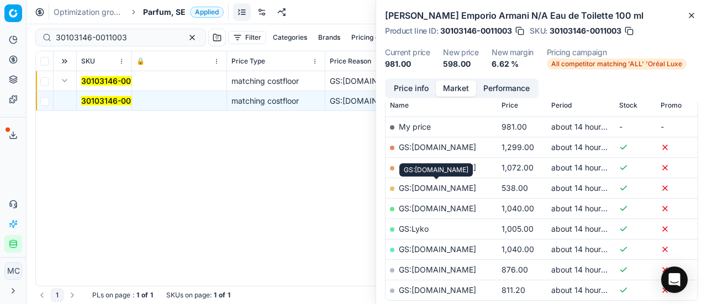
click at [467, 189] on link "GS:[DOMAIN_NAME]" at bounding box center [437, 187] width 77 height 9
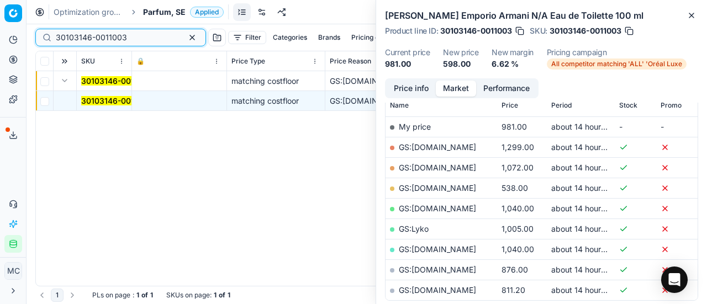
drag, startPoint x: 133, startPoint y: 41, endPoint x: 0, endPoint y: 44, distance: 132.6
click at [0, 44] on div "Pricing platform Analytics Pricing Product portfolio Templates Export service 2…" at bounding box center [353, 152] width 707 height 304
paste input "80074856-1"
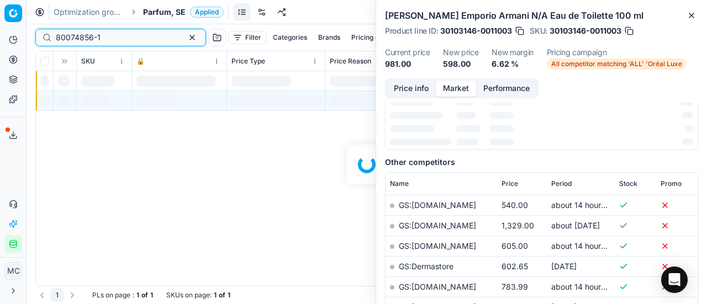
scroll to position [166, 0]
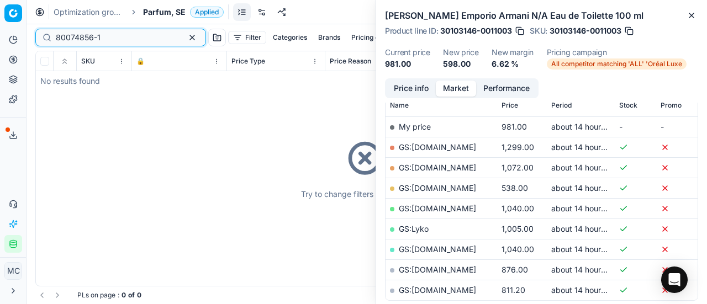
type input "80074856-1"
click at [160, 12] on span "Parfum, SE" at bounding box center [164, 12] width 43 height 11
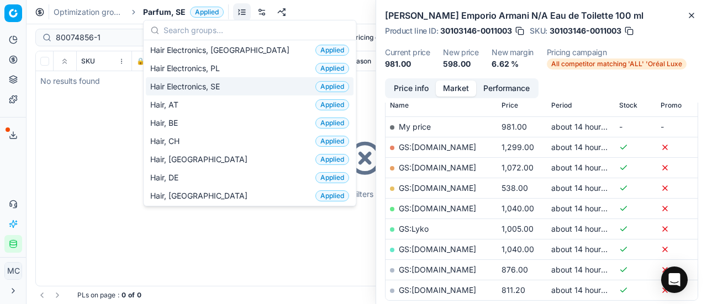
drag, startPoint x: 239, startPoint y: 83, endPoint x: 71, endPoint y: 20, distance: 178.7
click at [239, 83] on div "Hair Electronics, SE Applied" at bounding box center [250, 86] width 208 height 18
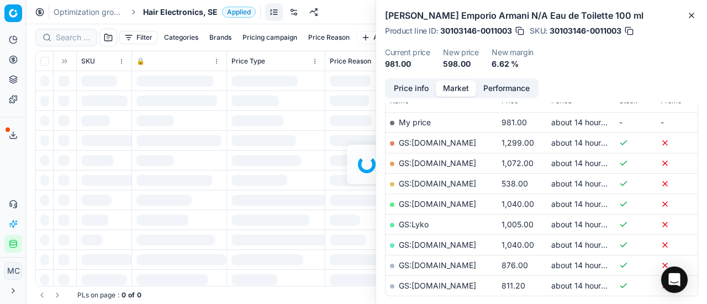
scroll to position [166, 0]
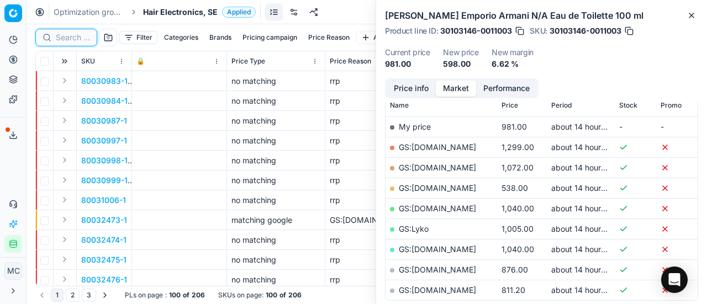
click at [78, 38] on input at bounding box center [73, 37] width 34 height 11
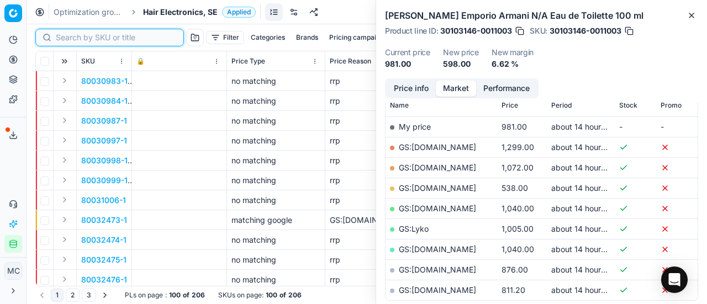
paste input "80074856-1"
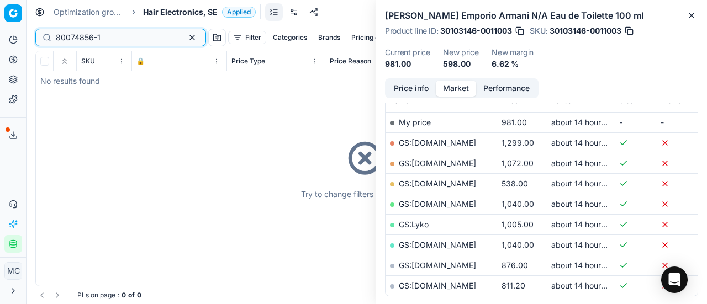
scroll to position [166, 0]
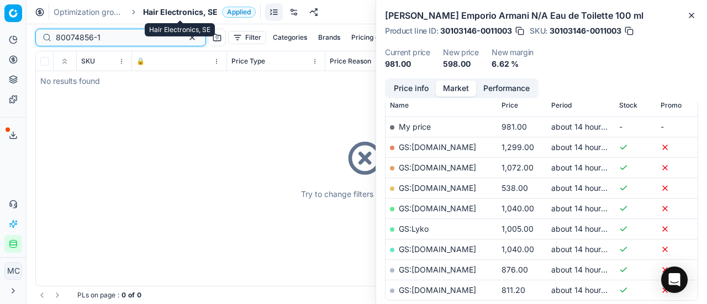
type input "80074856-1"
click at [159, 9] on span "Hair Electronics, SE" at bounding box center [180, 12] width 75 height 11
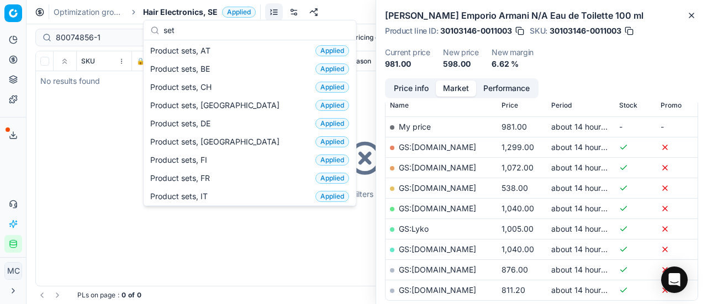
scroll to position [0, 0]
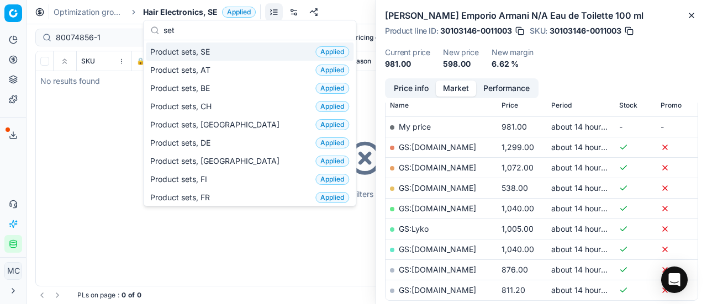
type input "set"
click at [218, 50] on div "Product sets, SE Applied" at bounding box center [250, 52] width 208 height 18
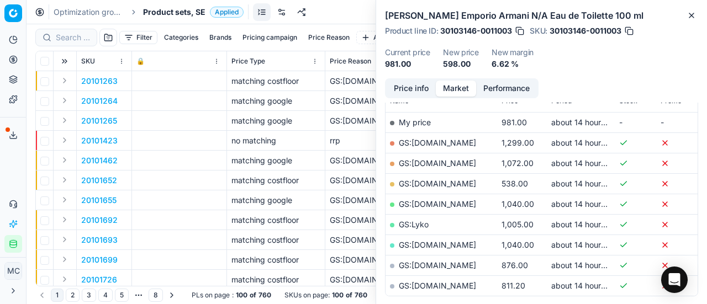
scroll to position [166, 0]
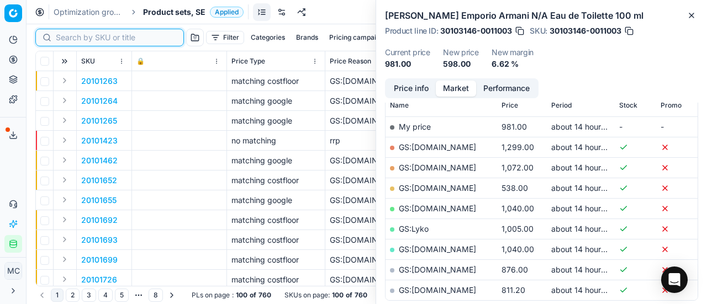
click at [74, 40] on input at bounding box center [116, 37] width 121 height 11
paste input "80074856-1"
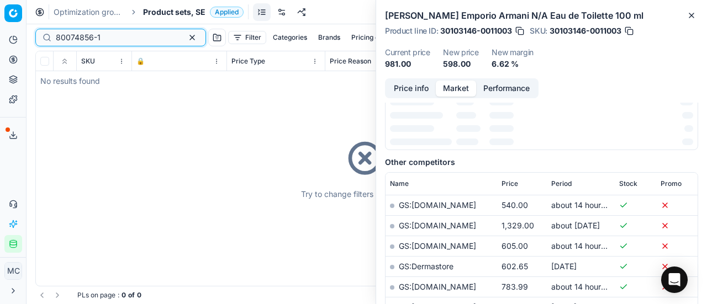
scroll to position [166, 0]
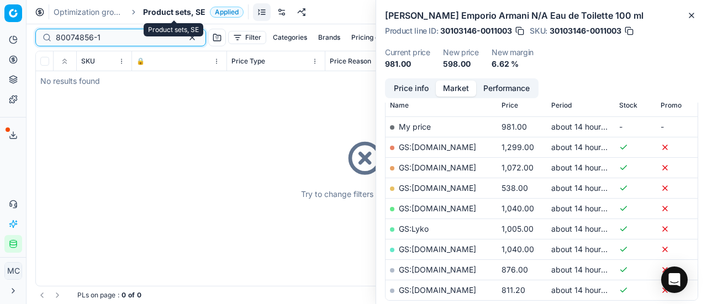
type input "80074856-1"
click at [181, 11] on span "Product sets, SE" at bounding box center [174, 12] width 62 height 11
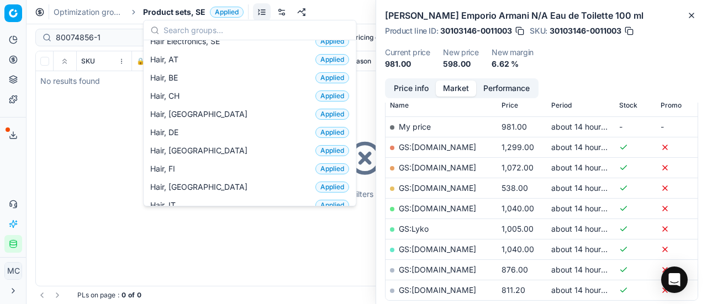
scroll to position [276, 0]
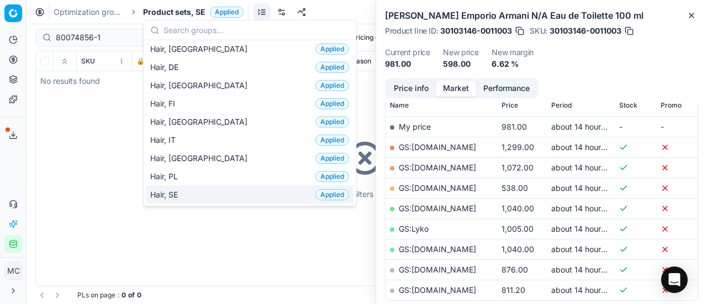
click at [214, 187] on div "Hair, SE Applied" at bounding box center [250, 195] width 208 height 18
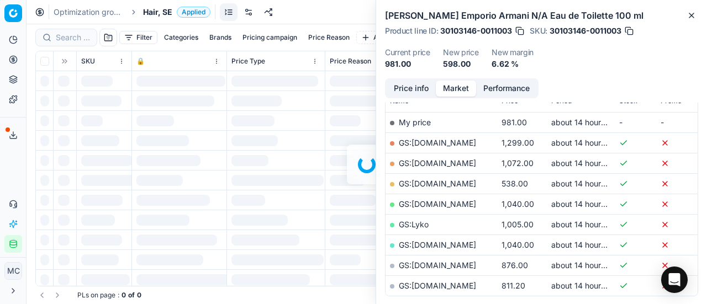
scroll to position [166, 0]
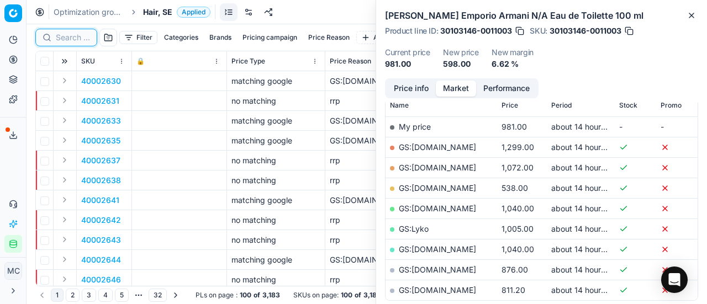
click at [73, 35] on input at bounding box center [73, 37] width 34 height 11
paste input "80074856-1"
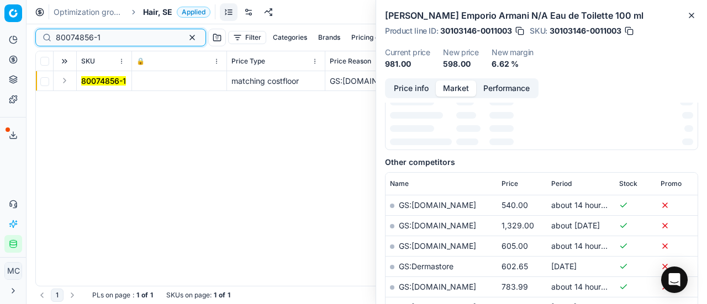
scroll to position [166, 0]
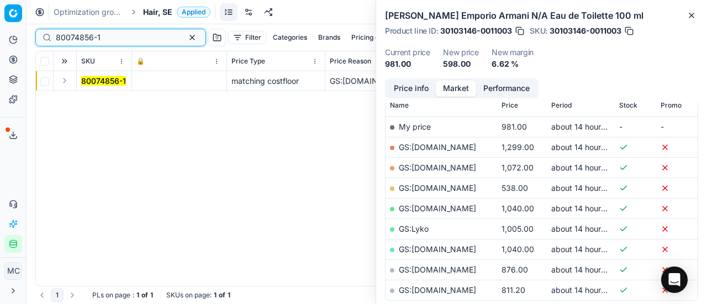
type input "80074856-1"
click at [64, 78] on button "Expand" at bounding box center [64, 80] width 13 height 13
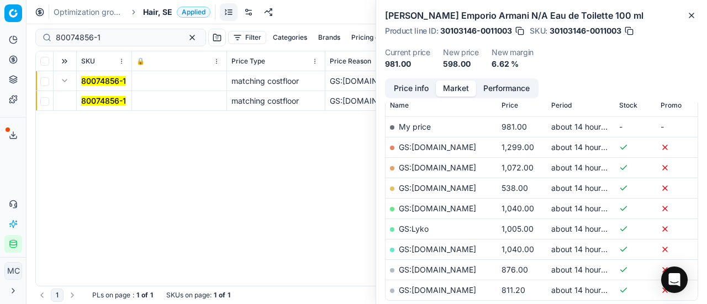
click at [81, 101] on mark "80074856-1" at bounding box center [103, 100] width 45 height 9
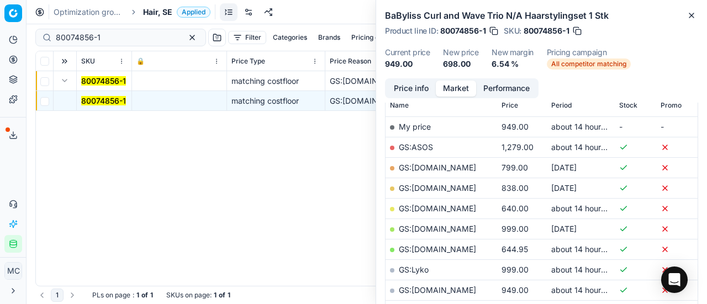
click at [103, 98] on mark "80074856-1" at bounding box center [103, 100] width 45 height 9
click at [96, 101] on mark "80074856-1" at bounding box center [103, 100] width 45 height 9
click at [419, 86] on button "Price info" at bounding box center [411, 89] width 49 height 16
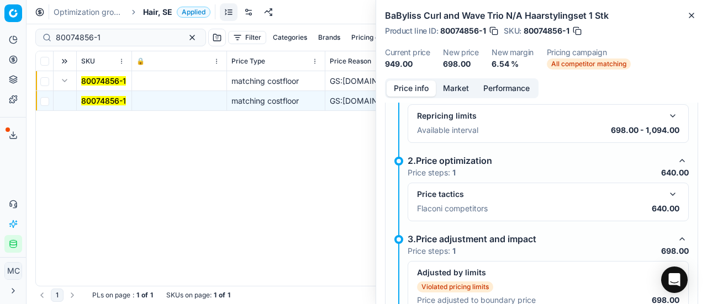
click at [670, 197] on button "button" at bounding box center [672, 194] width 13 height 13
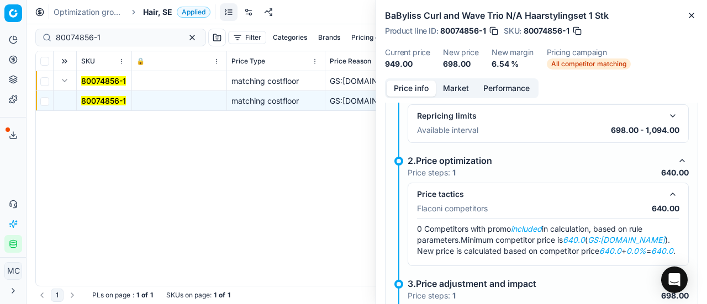
drag, startPoint x: 453, startPoint y: 86, endPoint x: 455, endPoint y: 92, distance: 6.3
click at [455, 87] on button "Market" at bounding box center [456, 89] width 40 height 16
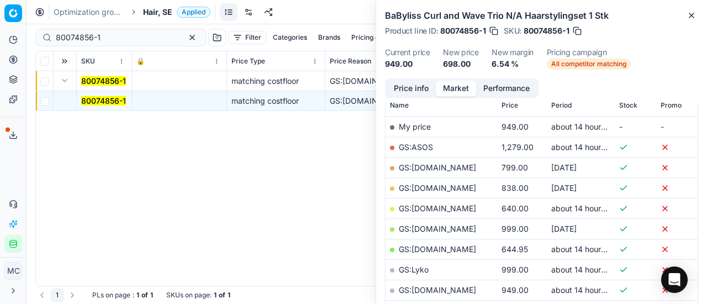
click at [447, 210] on link "GS:[DOMAIN_NAME]" at bounding box center [437, 208] width 77 height 9
click at [435, 246] on link "GS:[DOMAIN_NAME]" at bounding box center [437, 249] width 77 height 9
click at [158, 14] on span "Hair, SE" at bounding box center [157, 12] width 29 height 11
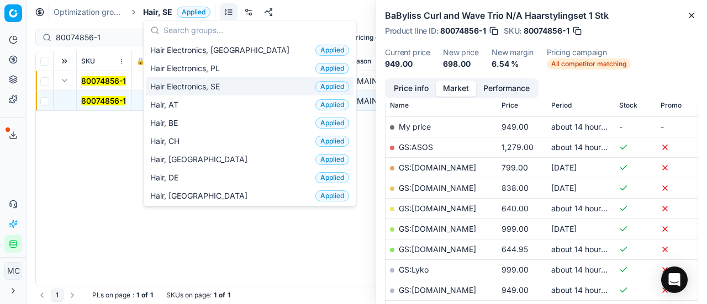
click at [206, 82] on span "Hair Electronics, SE" at bounding box center [187, 86] width 74 height 11
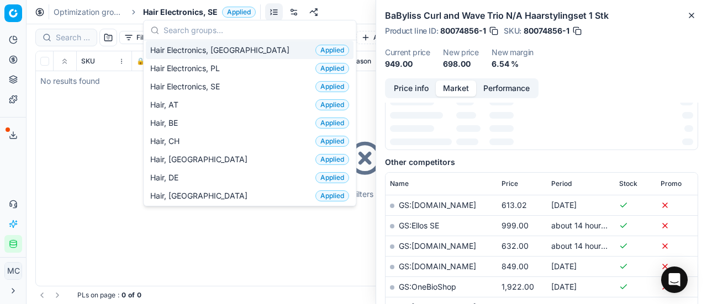
scroll to position [166, 0]
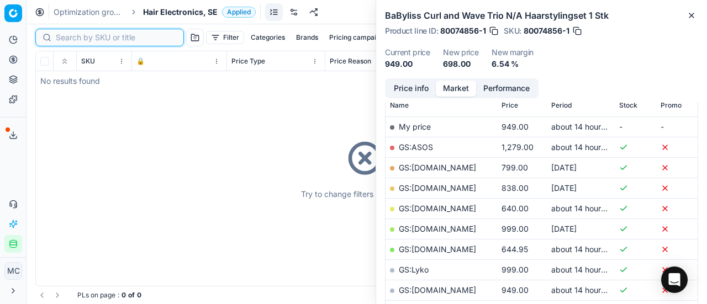
click at [74, 40] on input at bounding box center [116, 37] width 121 height 11
paste input "80072959-1"
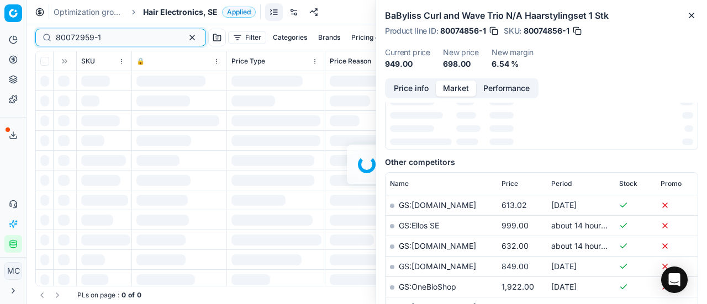
scroll to position [166, 0]
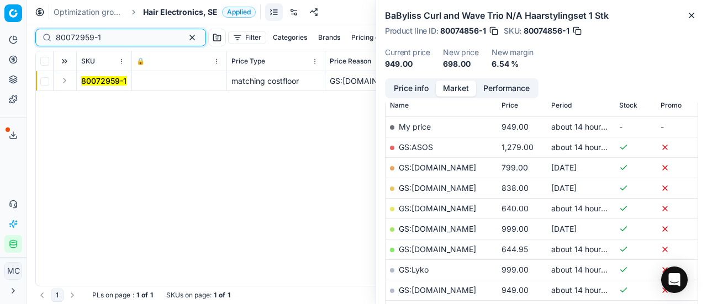
type input "80072959-1"
click at [66, 85] on button "Expand" at bounding box center [64, 80] width 13 height 13
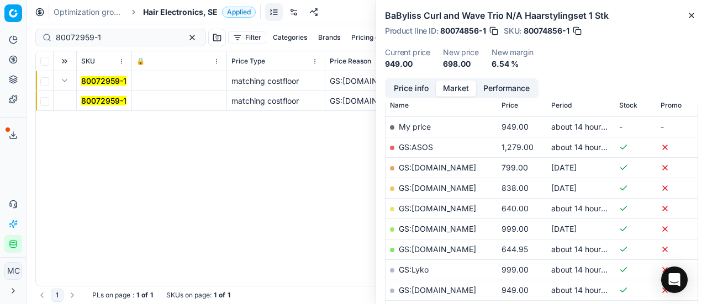
click at [106, 107] on td "80072959-1" at bounding box center [104, 101] width 55 height 20
click at [126, 99] on span "80072959-1" at bounding box center [103, 101] width 45 height 11
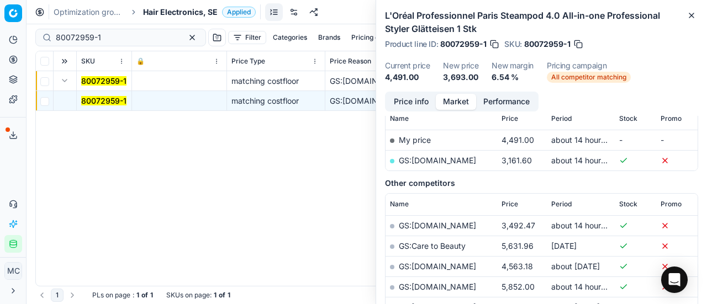
drag, startPoint x: 405, startPoint y: 102, endPoint x: 704, endPoint y: 246, distance: 331.3
click at [409, 107] on button "Price info" at bounding box center [411, 102] width 49 height 16
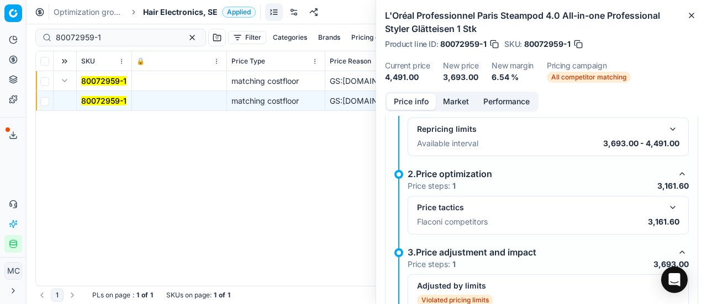
click at [670, 206] on button "button" at bounding box center [672, 207] width 13 height 13
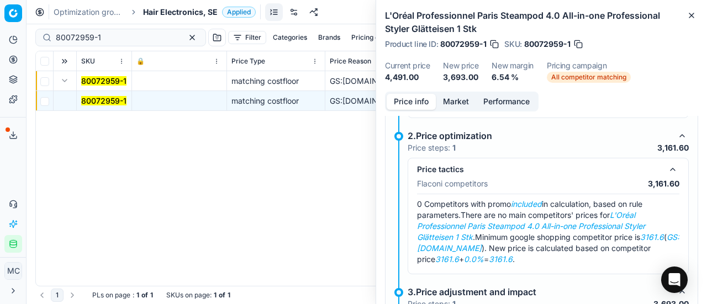
scroll to position [229, 0]
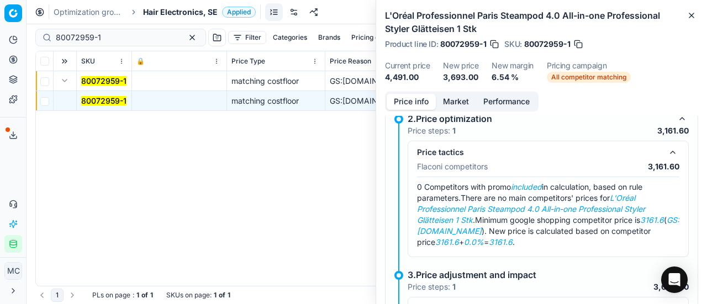
click at [468, 100] on button "Market" at bounding box center [456, 102] width 40 height 16
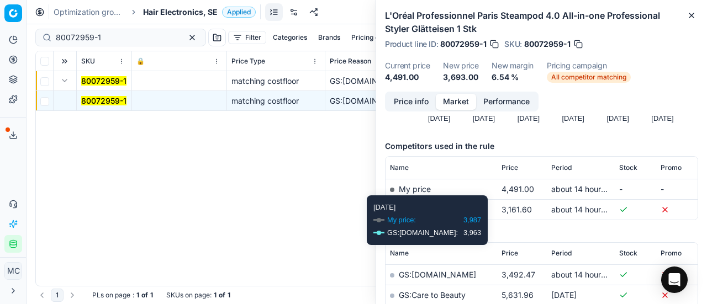
scroll to position [166, 0]
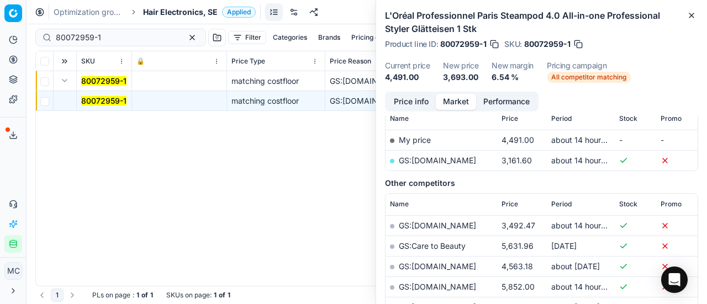
click at [438, 156] on link "GS:[DOMAIN_NAME]" at bounding box center [437, 160] width 77 height 9
click at [175, 12] on span "Hair Electronics, SE" at bounding box center [180, 12] width 75 height 11
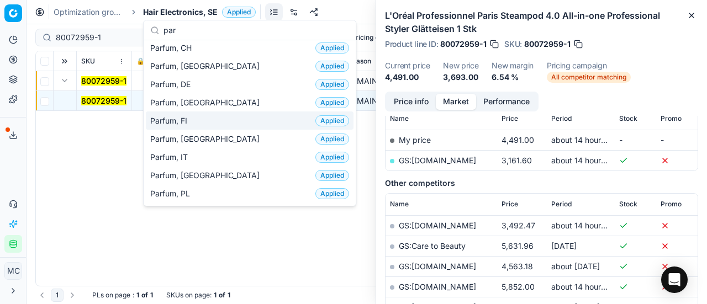
scroll to position [55, 0]
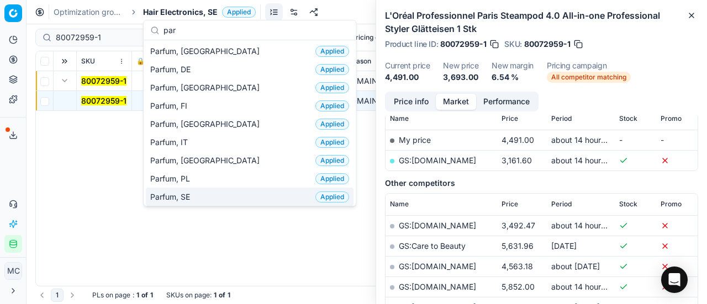
type input "par"
click at [206, 196] on div "Parfum, SE Applied" at bounding box center [250, 197] width 208 height 18
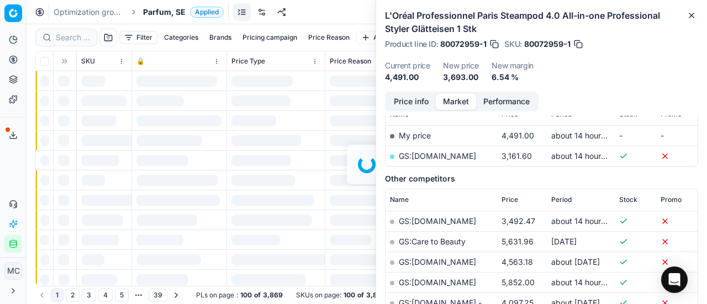
scroll to position [166, 0]
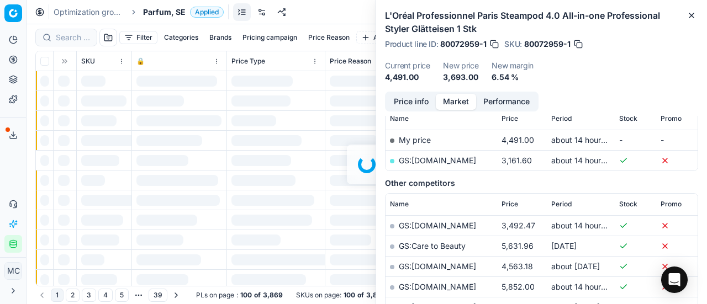
click at [82, 36] on div "Filter Categories Brands Pricing campaign Price Reason Add filter Bulk update A…" at bounding box center [367, 164] width 681 height 280
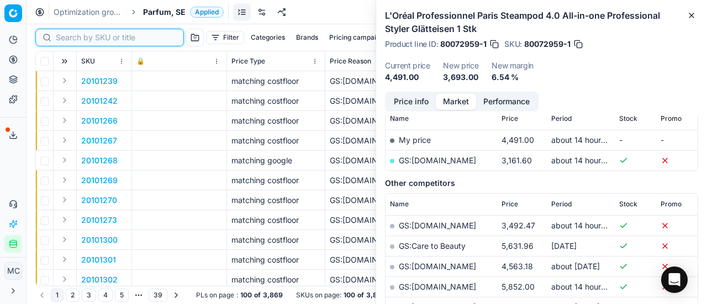
click at [82, 36] on input at bounding box center [116, 37] width 121 height 11
paste input "90008797-0013643"
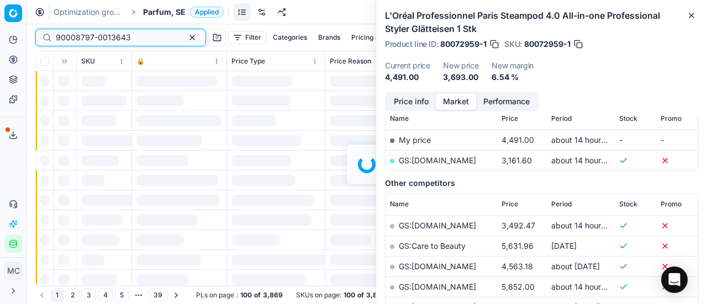
scroll to position [166, 0]
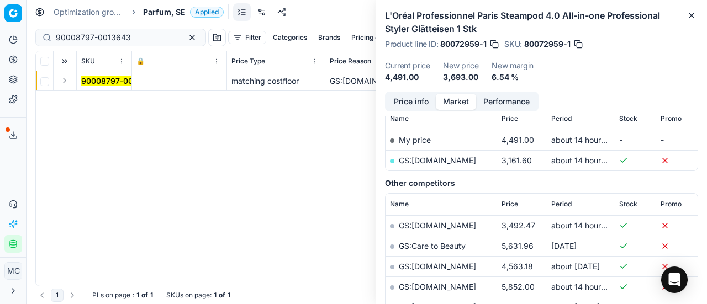
drag, startPoint x: 65, startPoint y: 78, endPoint x: 84, endPoint y: 89, distance: 22.3
click at [67, 81] on button "Expand" at bounding box center [64, 80] width 13 height 13
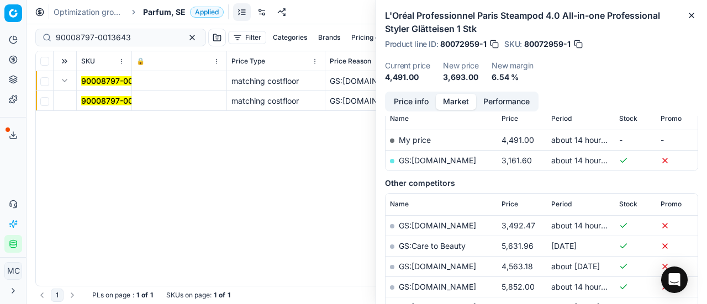
click at [102, 101] on mark "90008797-0013643" at bounding box center [118, 100] width 75 height 9
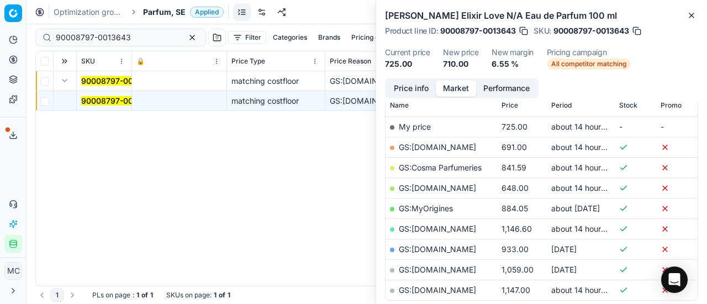
click at [408, 87] on button "Price info" at bounding box center [411, 89] width 49 height 16
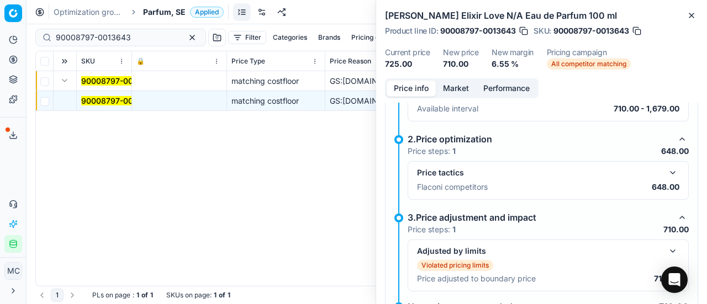
click at [666, 166] on button "button" at bounding box center [672, 172] width 13 height 13
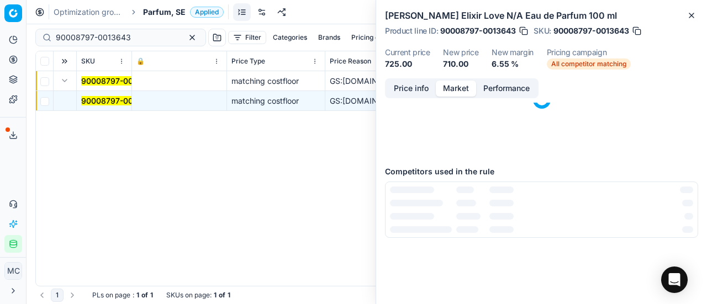
click at [456, 93] on button "Market" at bounding box center [456, 89] width 40 height 16
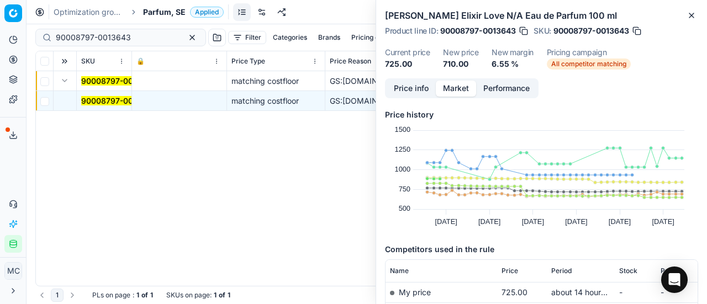
scroll to position [166, 0]
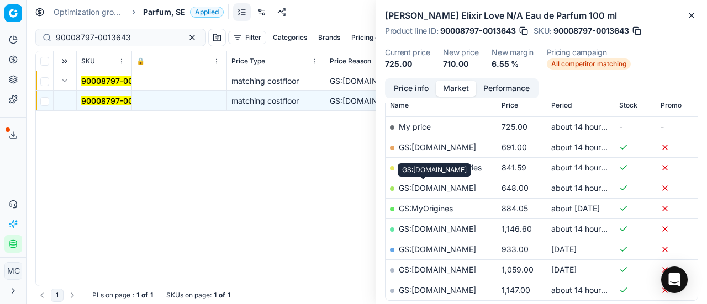
click at [430, 187] on link "GS:[DOMAIN_NAME]" at bounding box center [437, 187] width 77 height 9
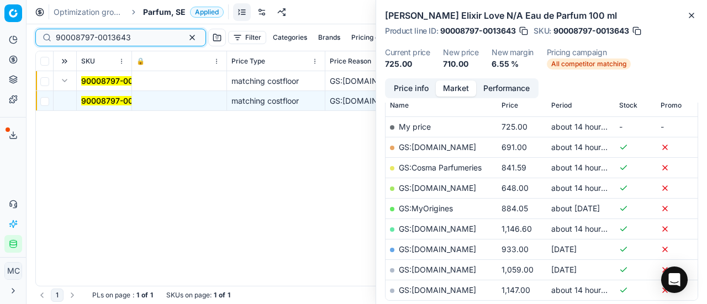
drag, startPoint x: 143, startPoint y: 38, endPoint x: 0, endPoint y: 42, distance: 142.6
click at [0, 41] on div "Pricing platform Analytics Pricing Product portfolio Templates Export service 2…" at bounding box center [353, 152] width 707 height 304
paste input "80062227-100"
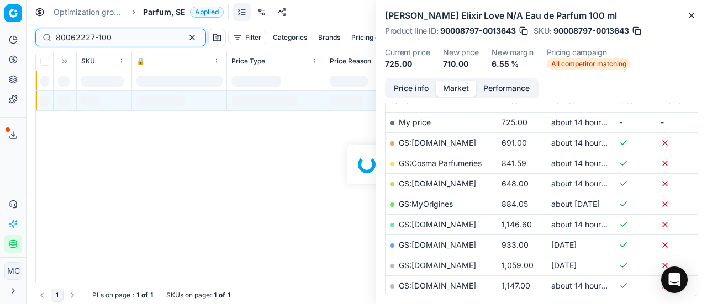
scroll to position [166, 0]
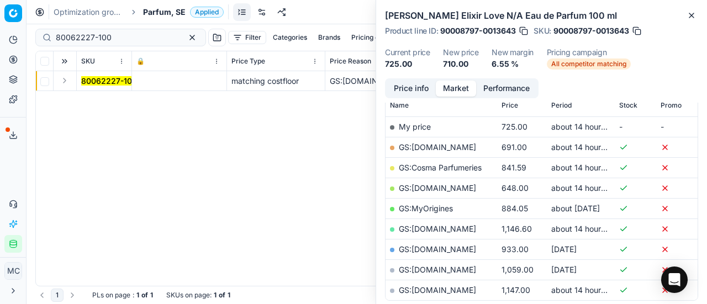
drag, startPoint x: 59, startPoint y: 78, endPoint x: 70, endPoint y: 90, distance: 16.1
click at [61, 80] on button "Expand" at bounding box center [64, 80] width 13 height 13
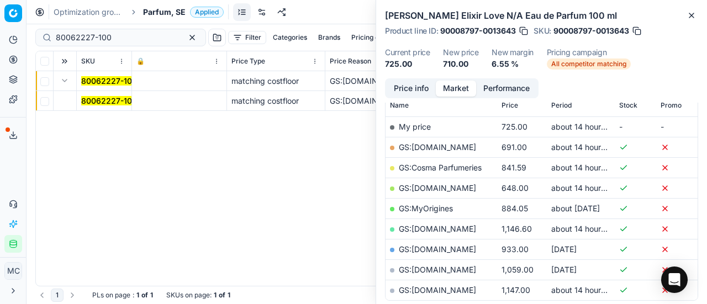
click at [120, 98] on mark "80062227-100" at bounding box center [109, 100] width 56 height 9
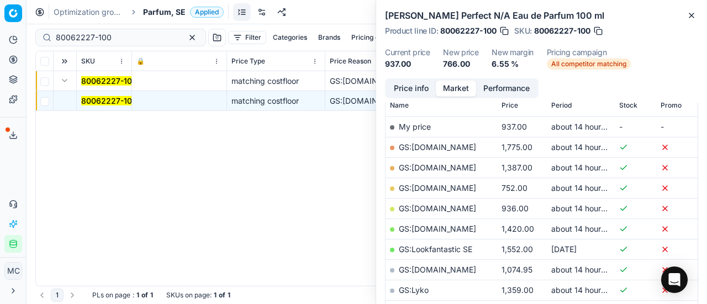
click at [401, 88] on button "Price info" at bounding box center [411, 89] width 49 height 16
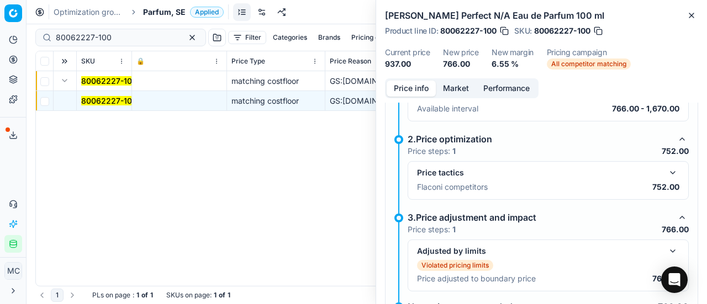
click at [666, 166] on button "button" at bounding box center [672, 172] width 13 height 13
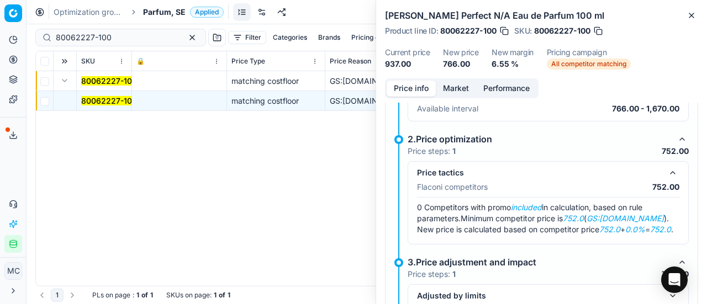
click at [456, 100] on div "Price info Market Performance Violated pricing limits Recommended price has vio…" at bounding box center [541, 191] width 331 height 226
drag, startPoint x: 457, startPoint y: 92, endPoint x: 460, endPoint y: 101, distance: 8.6
click at [457, 96] on button "Market" at bounding box center [456, 89] width 40 height 16
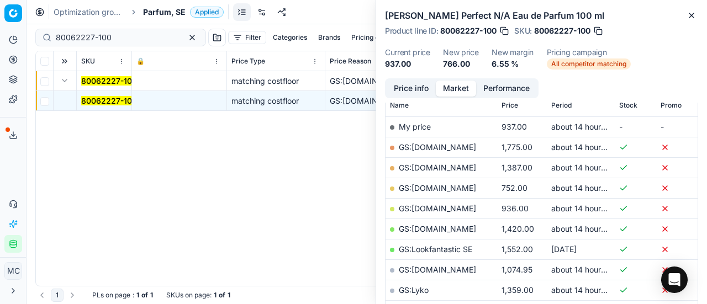
click at [453, 190] on link "GS:[DOMAIN_NAME]" at bounding box center [437, 187] width 77 height 9
drag, startPoint x: 110, startPoint y: 41, endPoint x: 0, endPoint y: 37, distance: 110.6
click at [0, 37] on div "Pricing platform Analytics Pricing Product portfolio Templates Export service 2…" at bounding box center [353, 152] width 707 height 304
paste input "76971-5"
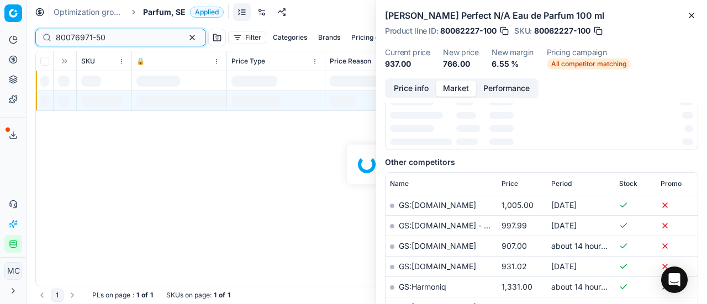
scroll to position [166, 0]
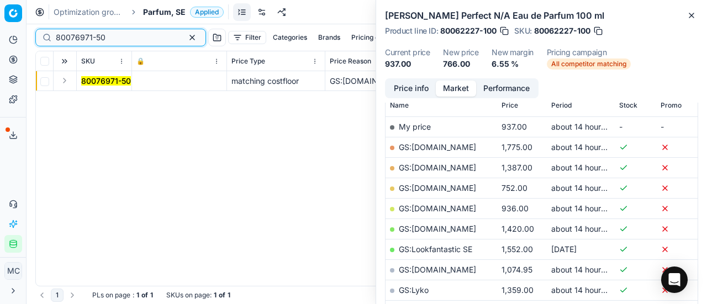
type input "80076971-50"
click at [67, 82] on button "Expand" at bounding box center [64, 80] width 13 height 13
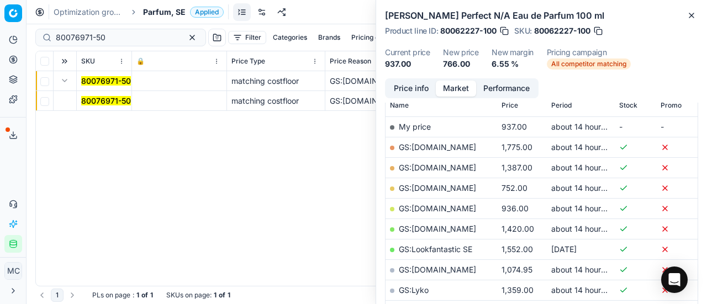
click at [109, 100] on mark "80076971-50" at bounding box center [106, 100] width 50 height 9
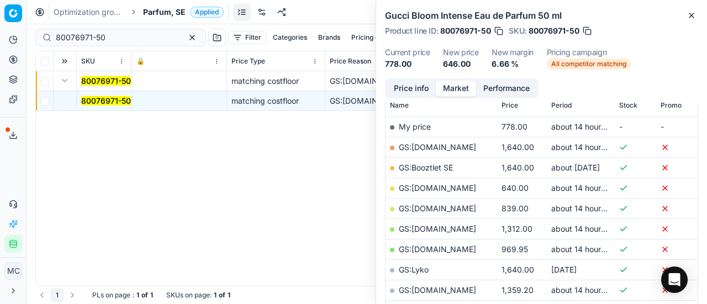
click at [413, 91] on button "Price info" at bounding box center [411, 89] width 49 height 16
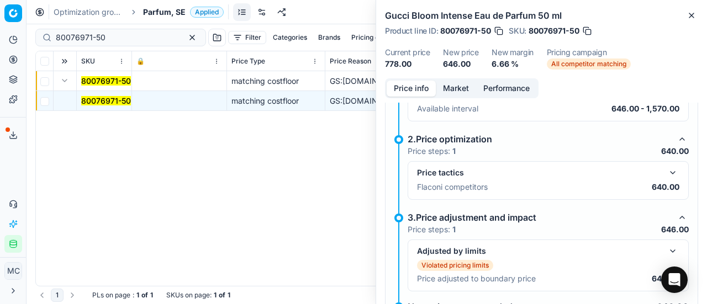
click at [666, 166] on button "button" at bounding box center [672, 172] width 13 height 13
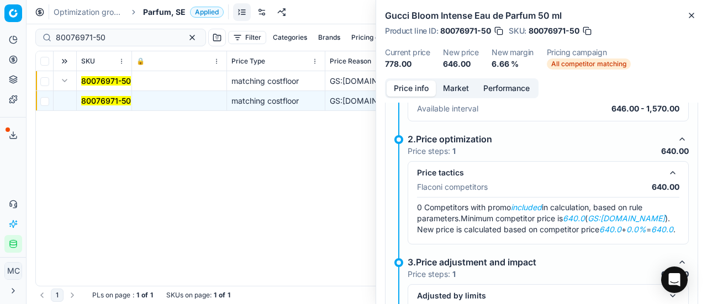
click at [443, 88] on button "Market" at bounding box center [456, 89] width 40 height 16
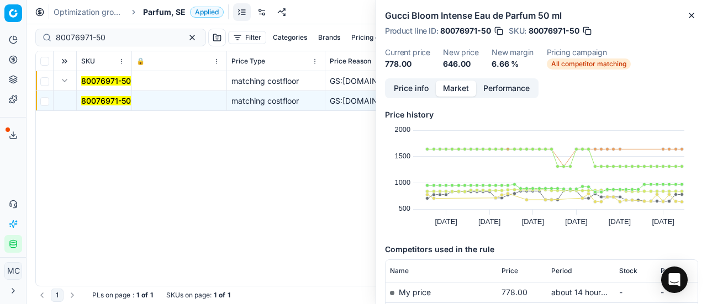
scroll to position [110, 0]
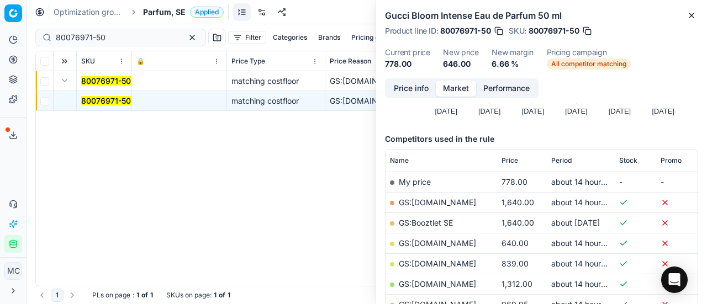
click at [441, 243] on link "GS:[DOMAIN_NAME]" at bounding box center [437, 243] width 77 height 9
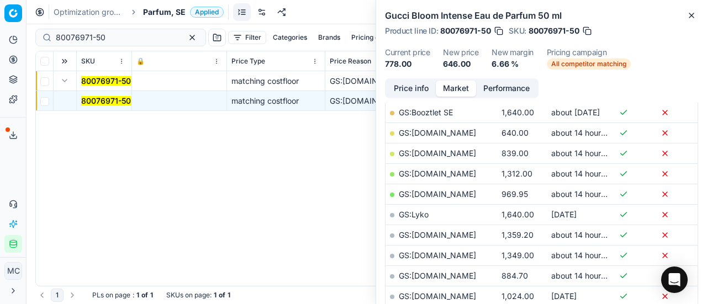
click at [171, 12] on span "Parfum, SE" at bounding box center [164, 12] width 43 height 11
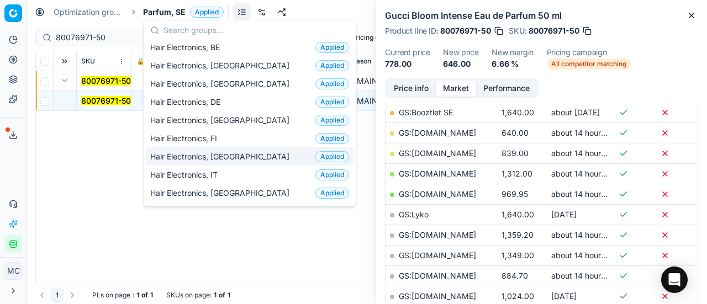
scroll to position [55, 0]
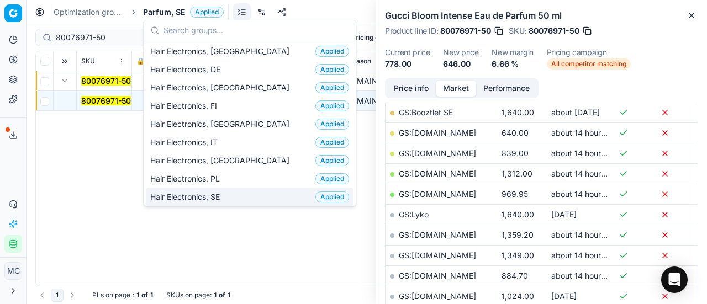
click at [234, 191] on div "Hair Electronics, SE Applied" at bounding box center [250, 197] width 208 height 18
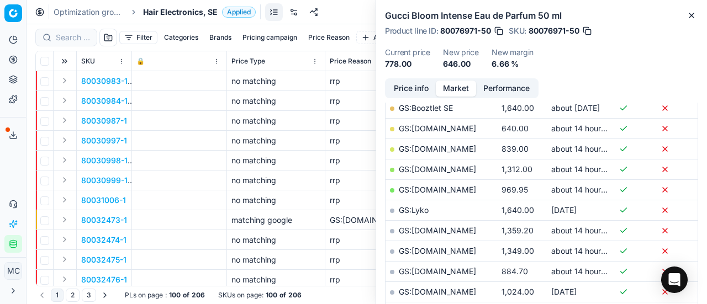
scroll to position [221, 0]
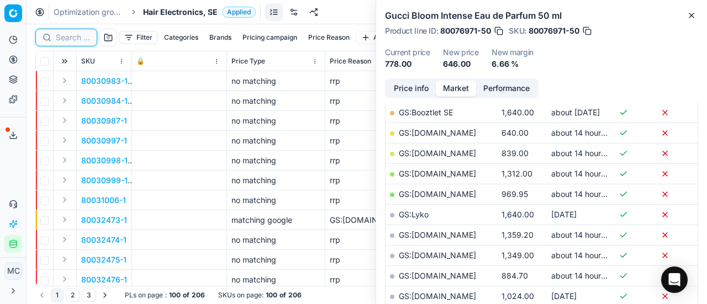
click at [69, 39] on input at bounding box center [73, 37] width 34 height 11
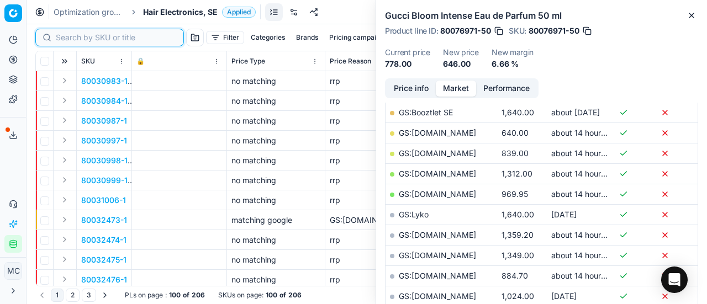
paste input "90003020-0004422"
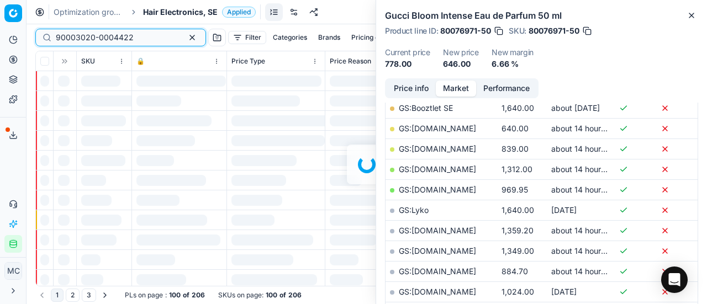
scroll to position [221, 0]
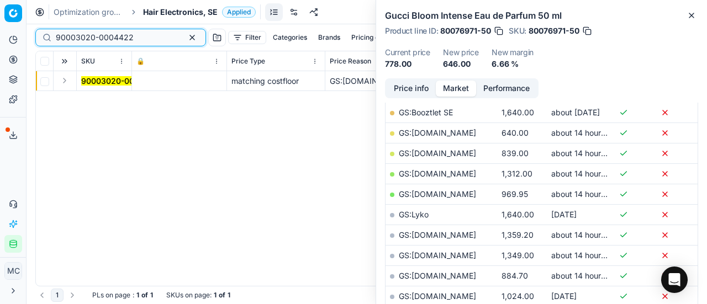
type input "90003020-0004422"
click at [69, 85] on button "Expand" at bounding box center [64, 80] width 13 height 13
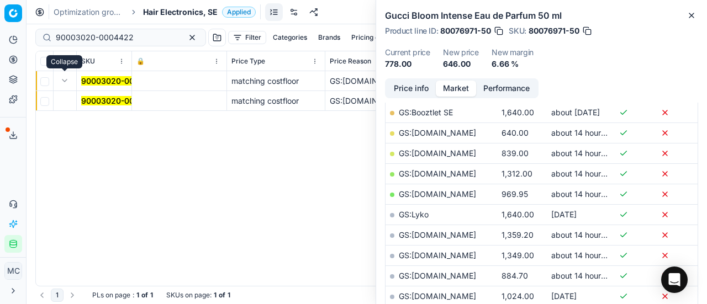
click at [103, 106] on span "90003020-0004422" at bounding box center [120, 101] width 78 height 11
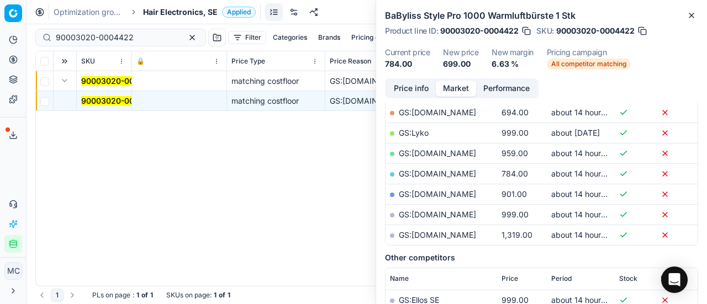
click at [422, 96] on button "Price info" at bounding box center [411, 89] width 49 height 16
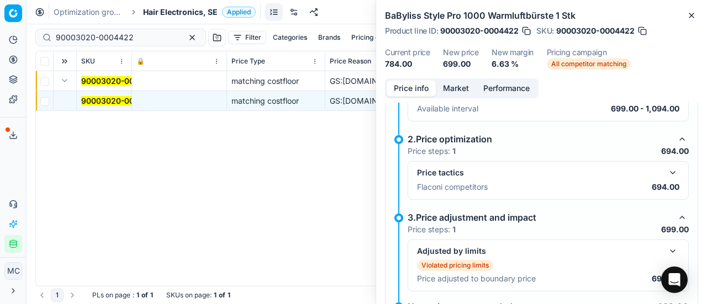
click at [666, 166] on button "button" at bounding box center [672, 172] width 13 height 13
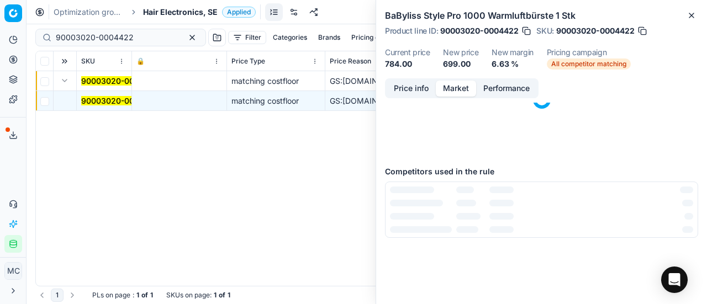
click at [458, 85] on button "Market" at bounding box center [456, 89] width 40 height 16
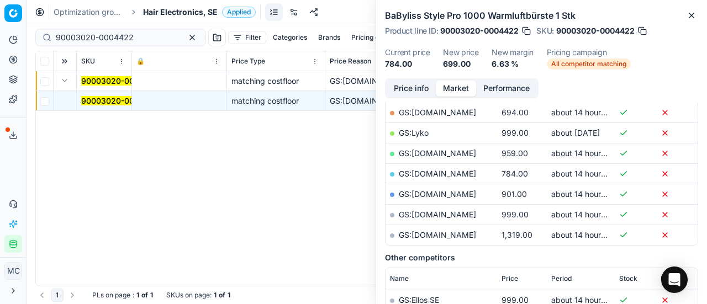
click at [455, 109] on link "GS:[DOMAIN_NAME]" at bounding box center [437, 112] width 77 height 9
click at [181, 13] on span "Hair Electronics, SE" at bounding box center [180, 12] width 75 height 11
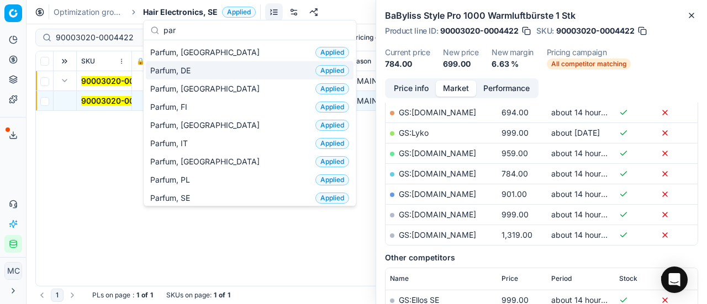
scroll to position [166, 0]
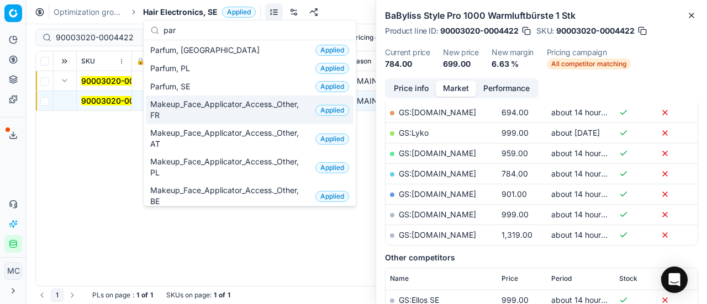
type input "par"
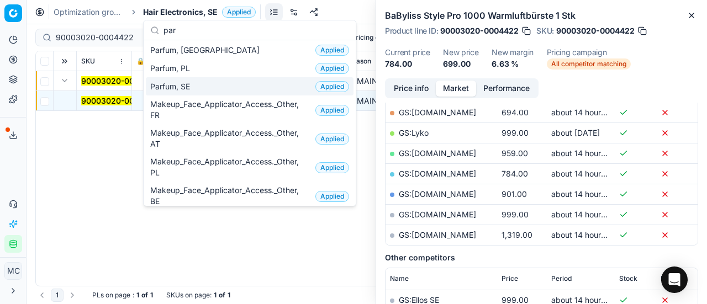
click at [206, 86] on div "Parfum, SE Applied" at bounding box center [250, 86] width 208 height 18
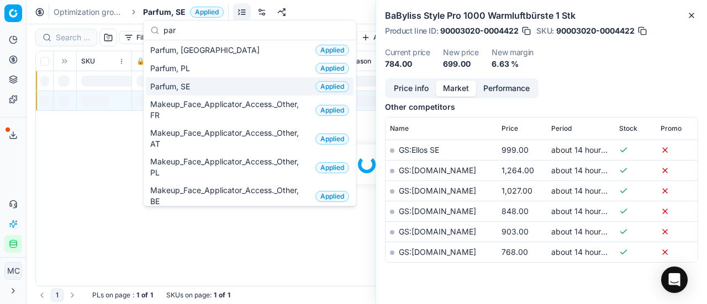
click at [75, 38] on div at bounding box center [367, 164] width 681 height 280
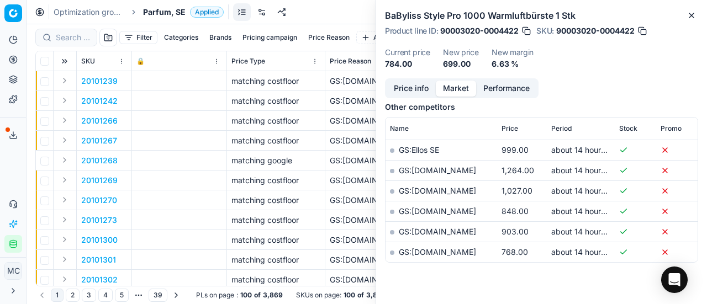
scroll to position [221, 0]
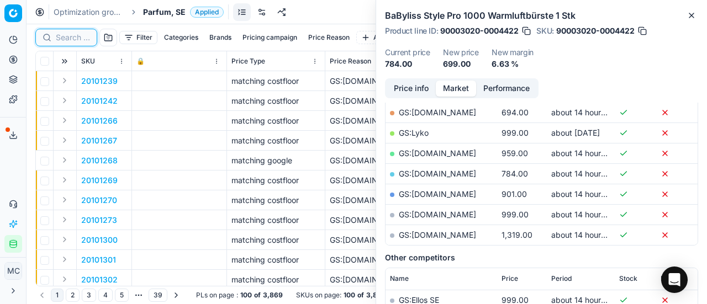
click at [75, 38] on input at bounding box center [73, 37] width 34 height 11
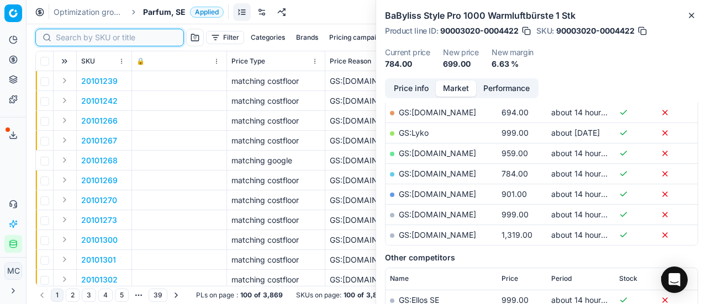
paste input "80067868-100"
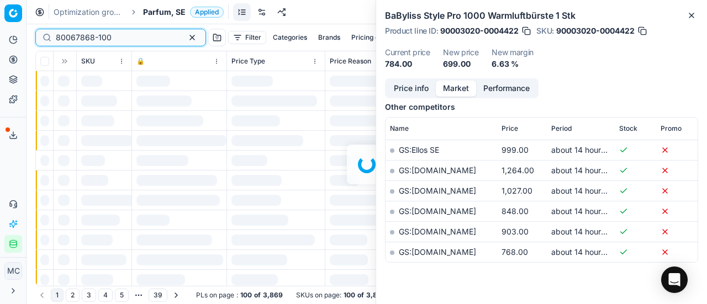
scroll to position [221, 0]
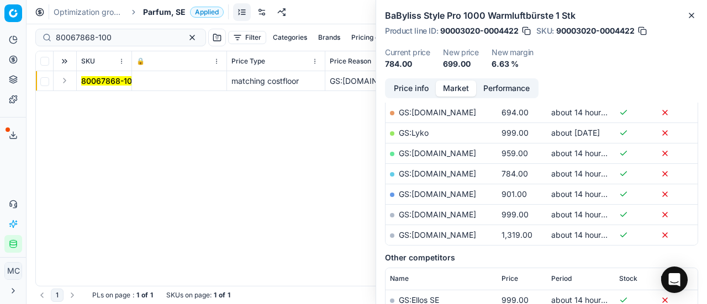
click at [66, 80] on button "Expand" at bounding box center [64, 80] width 13 height 13
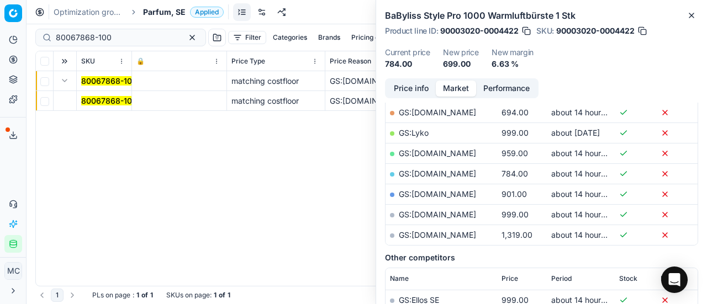
click at [91, 97] on mark "80067868-100" at bounding box center [109, 100] width 56 height 9
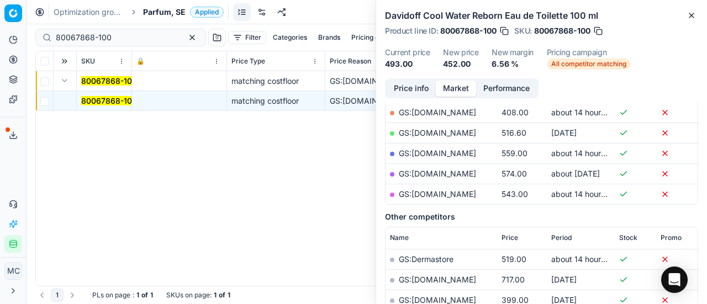
click at [398, 89] on button "Price info" at bounding box center [411, 89] width 49 height 16
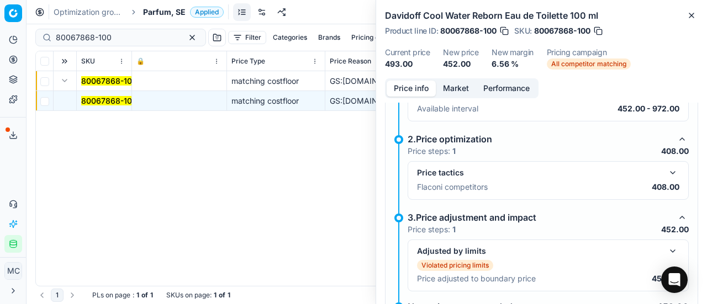
click at [666, 173] on button "button" at bounding box center [672, 172] width 13 height 13
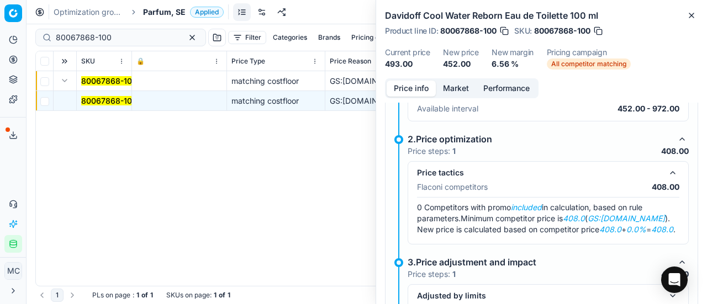
click at [456, 86] on button "Market" at bounding box center [456, 89] width 40 height 16
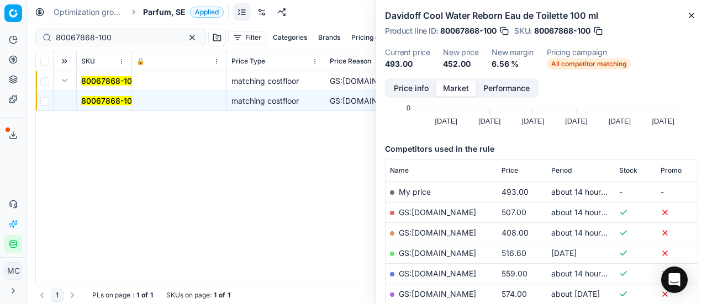
scroll to position [166, 0]
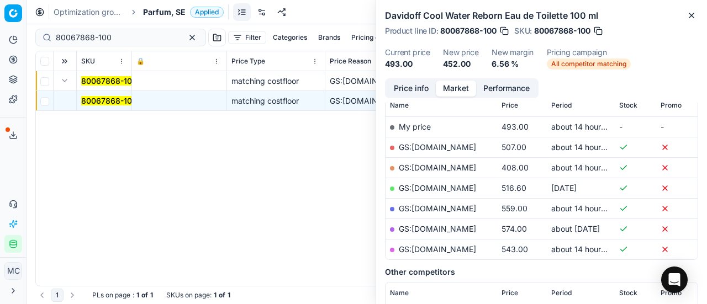
click at [440, 166] on link "GS:[DOMAIN_NAME]" at bounding box center [437, 167] width 77 height 9
drag, startPoint x: 142, startPoint y: 38, endPoint x: 2, endPoint y: 36, distance: 139.8
click at [0, 43] on div "Pricing platform Analytics Pricing Product portfolio Templates Export service 2…" at bounding box center [353, 152] width 707 height 304
paste input "20102489"
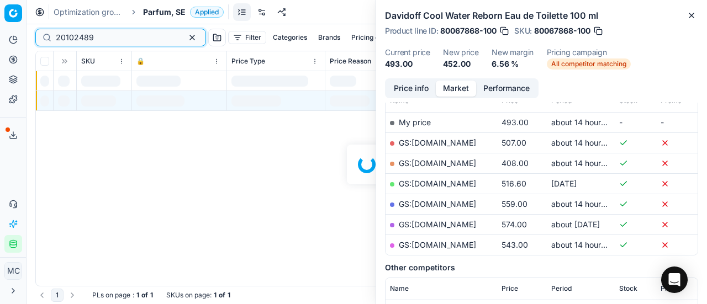
scroll to position [166, 0]
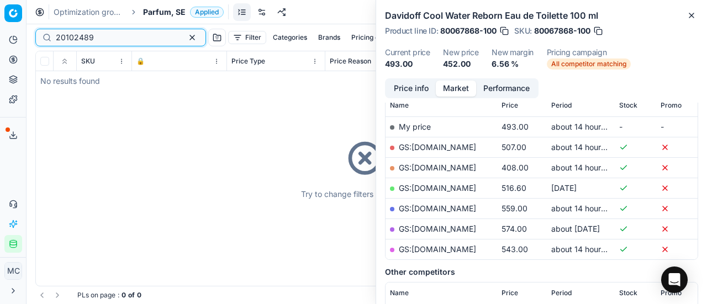
type input "20102489"
click at [66, 83] on div "Try to change filters or search query" at bounding box center [367, 168] width 662 height 235
click at [165, 4] on div "Optimization groups Parfum, SE Applied Discard Download report" at bounding box center [367, 12] width 681 height 24
click at [166, 14] on span "Parfum, SE" at bounding box center [164, 12] width 43 height 11
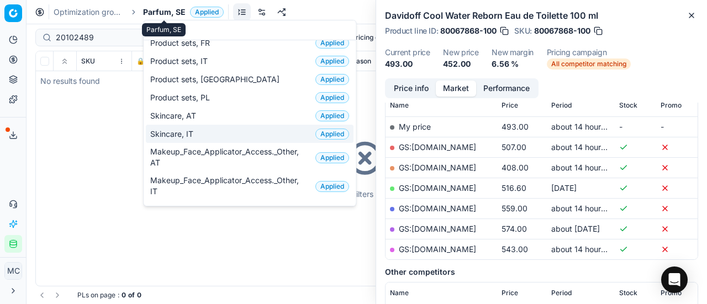
scroll to position [0, 0]
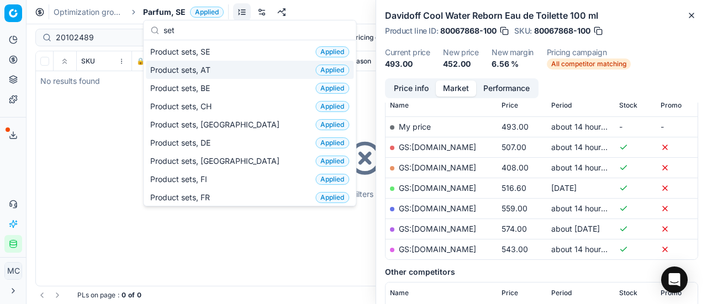
type input "set"
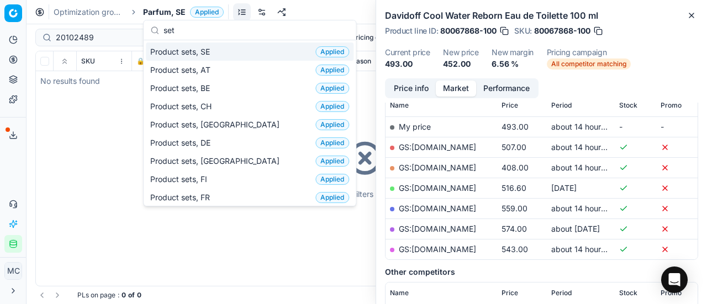
click at [225, 49] on div "Product sets, SE Applied" at bounding box center [250, 52] width 208 height 18
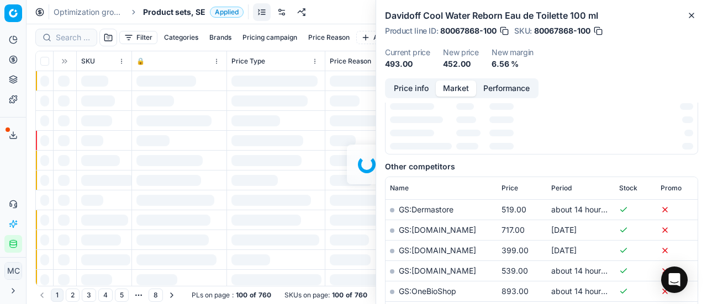
scroll to position [166, 0]
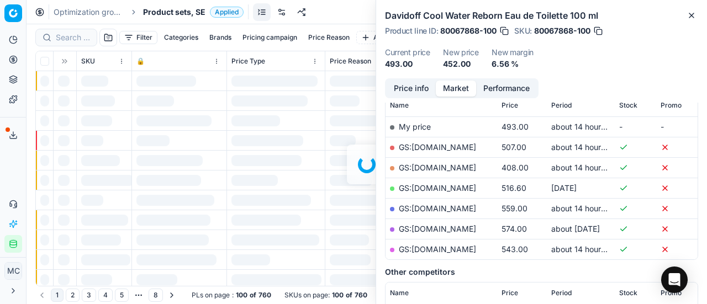
click at [77, 37] on div at bounding box center [367, 164] width 681 height 280
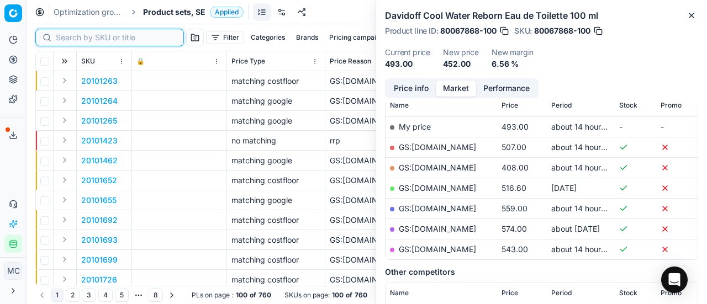
click at [81, 38] on input at bounding box center [116, 37] width 121 height 11
paste input "20102489"
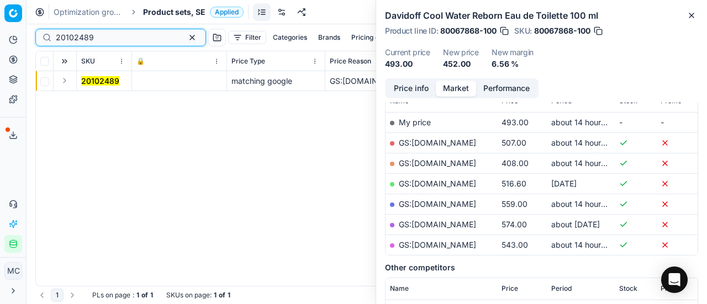
scroll to position [166, 0]
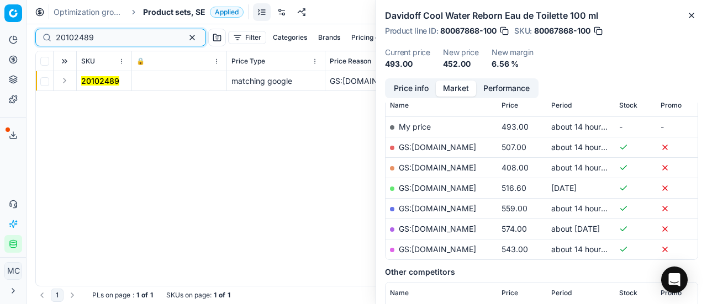
type input "20102489"
drag, startPoint x: 63, startPoint y: 86, endPoint x: 72, endPoint y: 86, distance: 8.8
click at [64, 86] on button "Expand" at bounding box center [64, 80] width 13 height 13
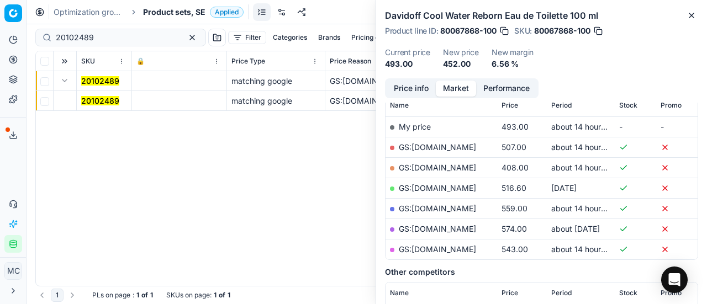
click at [96, 101] on mark "20102489" at bounding box center [100, 100] width 38 height 9
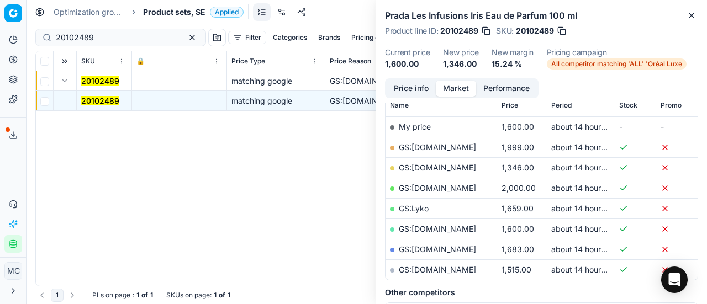
click at [407, 85] on button "Price info" at bounding box center [411, 89] width 49 height 16
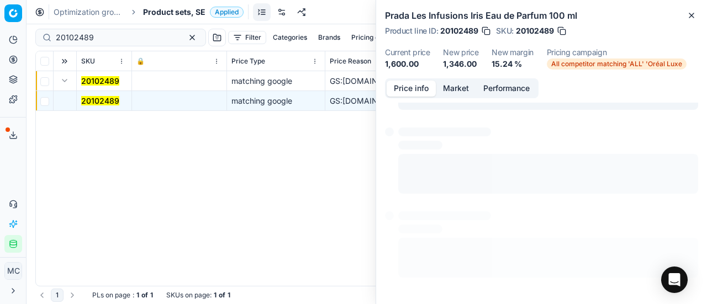
scroll to position [50, 0]
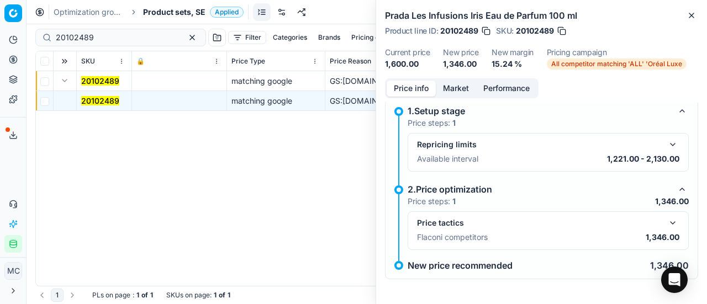
click at [671, 225] on button "button" at bounding box center [672, 223] width 13 height 13
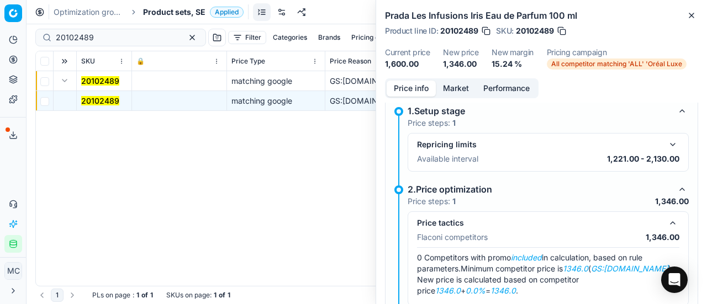
click at [449, 85] on button "Market" at bounding box center [456, 89] width 40 height 16
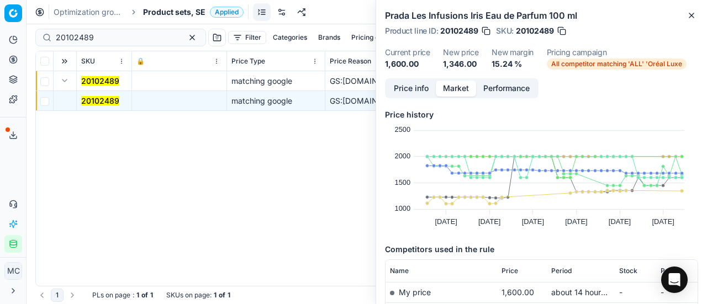
scroll to position [166, 0]
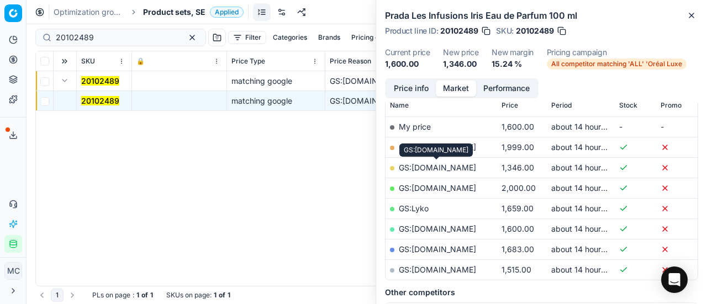
click at [464, 170] on link "GS:[DOMAIN_NAME]" at bounding box center [437, 167] width 77 height 9
click at [156, 8] on span "Product sets, SE" at bounding box center [174, 12] width 62 height 11
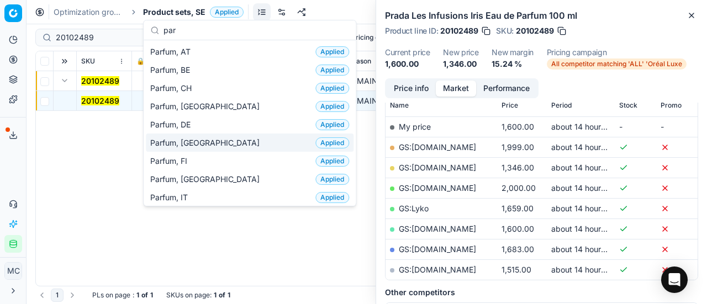
scroll to position [110, 0]
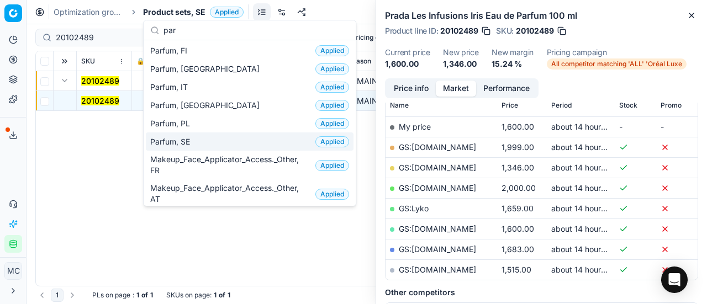
type input "par"
click at [207, 134] on div "Parfum, SE Applied" at bounding box center [250, 142] width 208 height 18
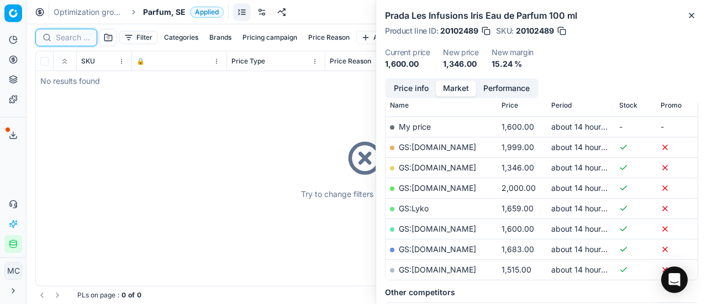
click at [72, 38] on input at bounding box center [73, 37] width 34 height 11
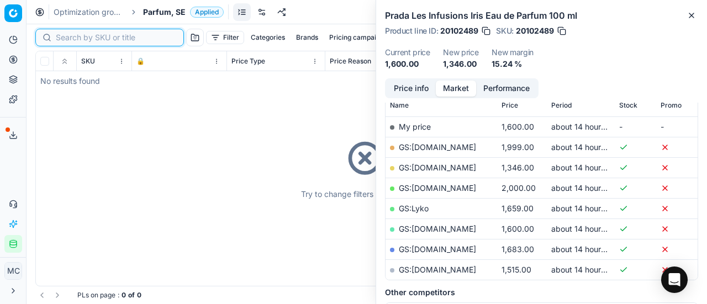
paste input "80060853-90"
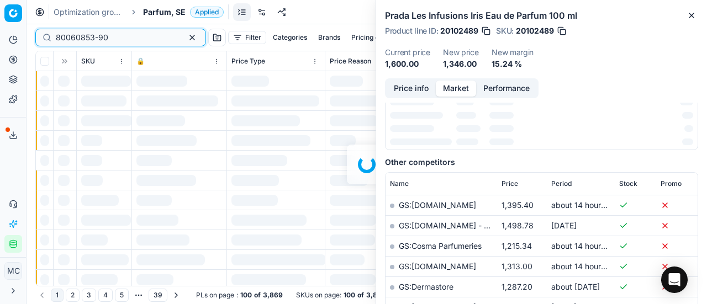
scroll to position [166, 0]
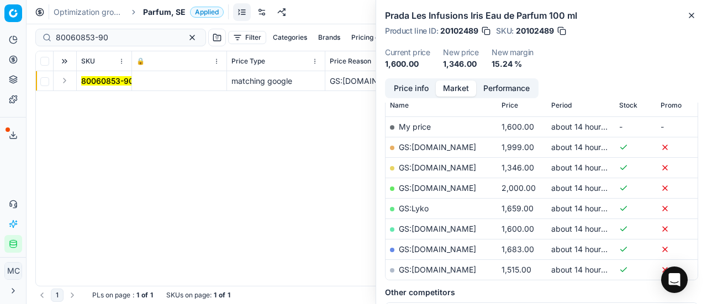
click at [65, 83] on button "Expand" at bounding box center [64, 80] width 13 height 13
click at [100, 103] on mark "80060853-90" at bounding box center [107, 100] width 52 height 9
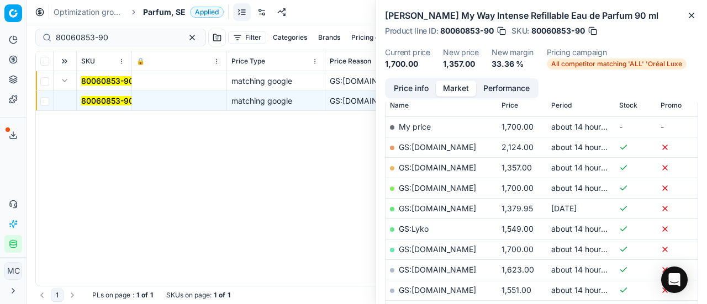
click at [415, 87] on button "Price info" at bounding box center [411, 89] width 49 height 16
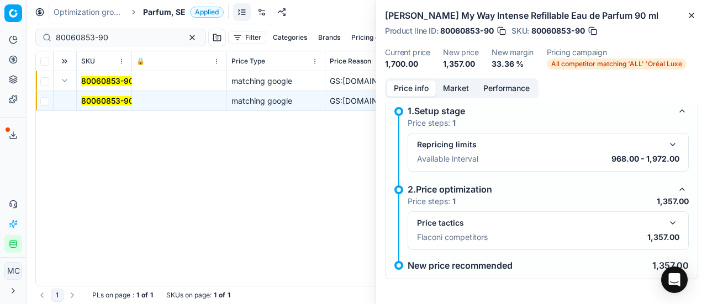
click at [666, 217] on button "button" at bounding box center [672, 223] width 13 height 13
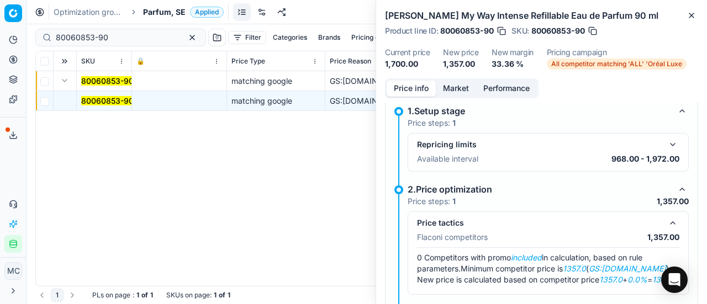
click at [472, 81] on button "Market" at bounding box center [456, 89] width 40 height 16
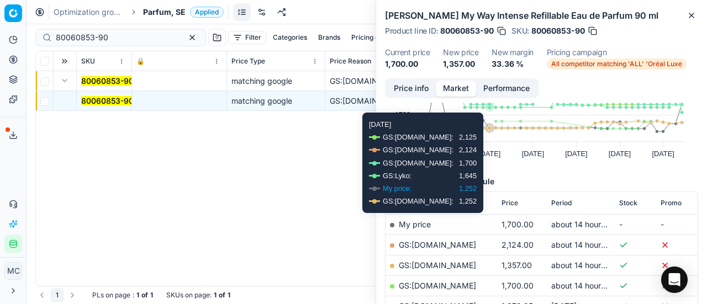
scroll to position [110, 0]
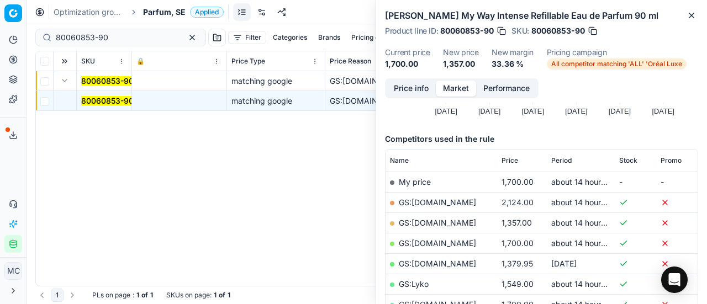
click at [441, 222] on link "GS:[DOMAIN_NAME]" at bounding box center [437, 222] width 77 height 9
drag, startPoint x: 94, startPoint y: 39, endPoint x: 11, endPoint y: 0, distance: 91.7
click at [0, 14] on div "Pricing platform Analytics Pricing Product portfolio Templates Export service 2…" at bounding box center [353, 152] width 707 height 304
paste input "90011079-0017551"
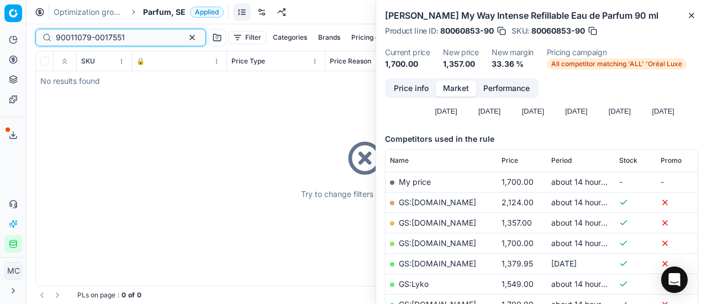
type input "90011079-0017551"
click at [164, 11] on span "Parfum, SE" at bounding box center [164, 12] width 43 height 11
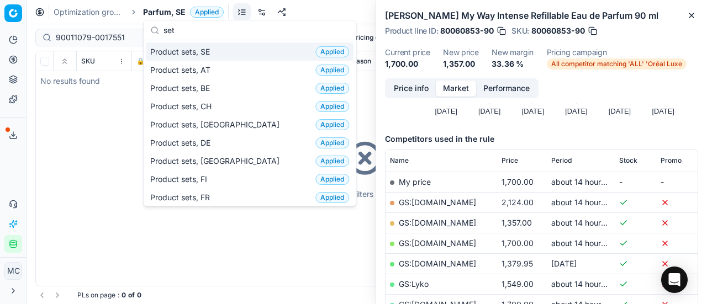
type input "set"
click at [219, 48] on div "Product sets, SE Applied" at bounding box center [250, 52] width 208 height 18
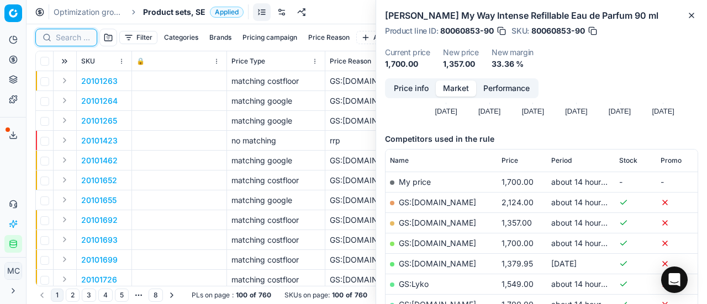
click at [78, 32] on input at bounding box center [73, 37] width 34 height 11
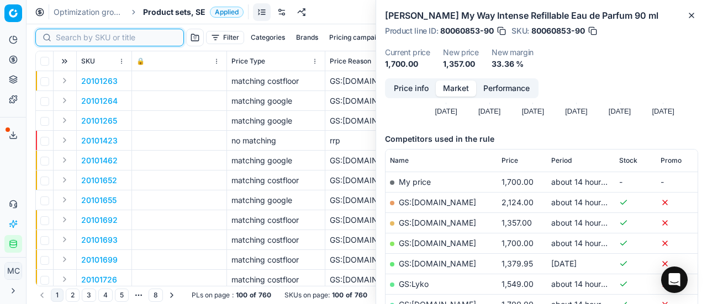
paste input "90011079-0017551"
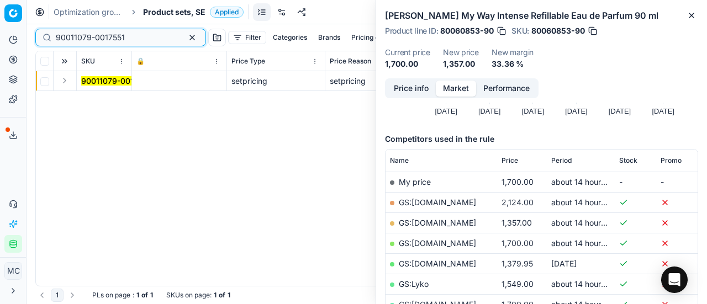
type input "90011079-0017551"
click at [66, 81] on button "Expand" at bounding box center [64, 80] width 13 height 13
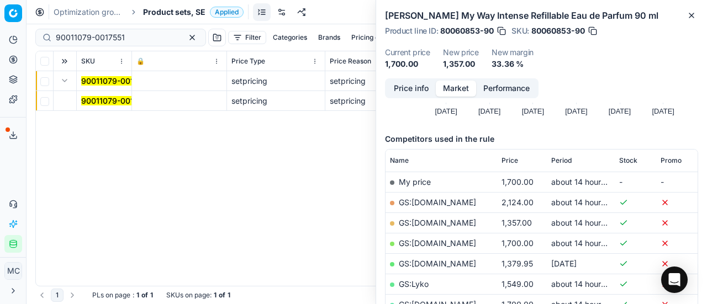
click at [114, 105] on mark "90011079-0017551" at bounding box center [115, 100] width 69 height 9
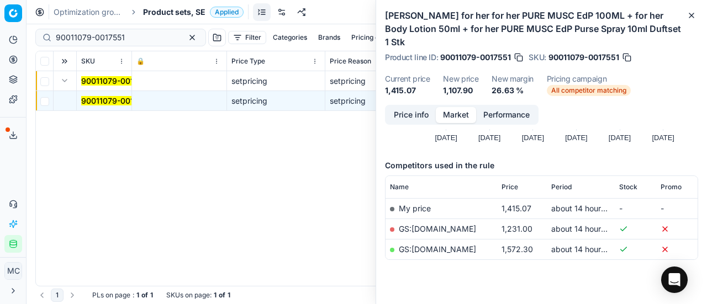
scroll to position [110, 0]
click at [407, 122] on button "Price info" at bounding box center [411, 115] width 49 height 16
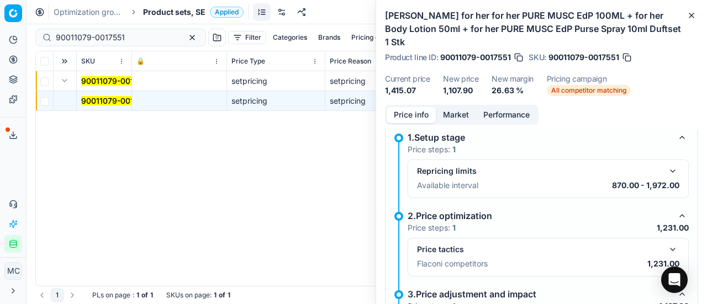
click at [666, 249] on button "button" at bounding box center [672, 249] width 13 height 13
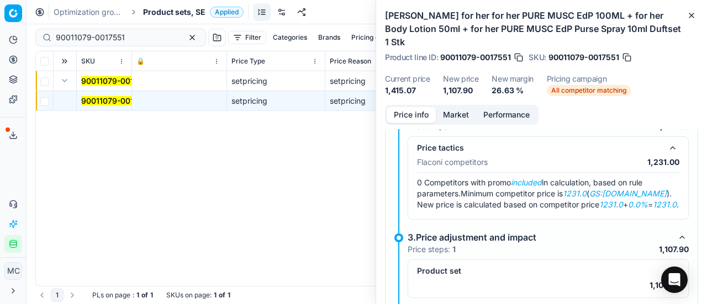
scroll to position [199, 0]
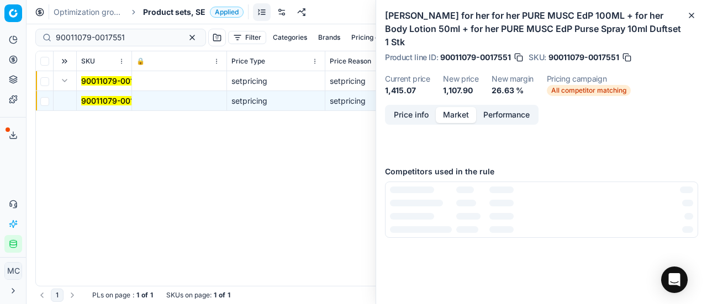
click at [461, 116] on button "Market" at bounding box center [456, 115] width 40 height 16
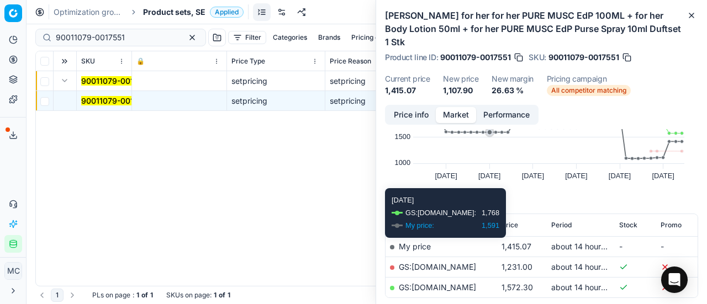
scroll to position [110, 0]
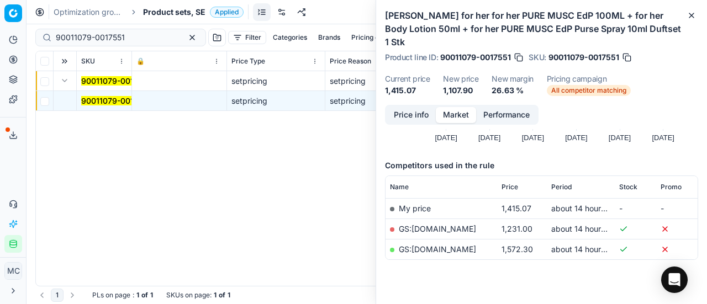
click at [424, 228] on link "GS:[DOMAIN_NAME]" at bounding box center [437, 228] width 77 height 9
click at [156, 13] on span "Product sets, SE" at bounding box center [174, 12] width 62 height 11
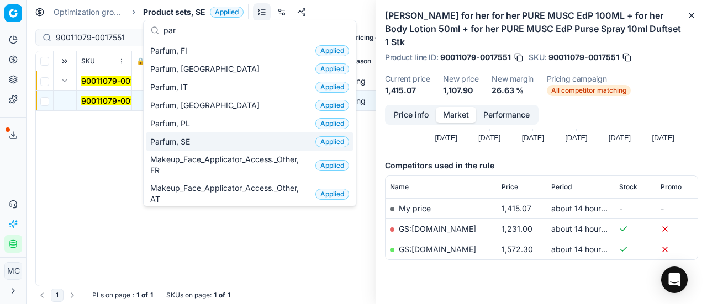
type input "par"
click at [212, 142] on div "Parfum, SE Applied" at bounding box center [250, 142] width 208 height 18
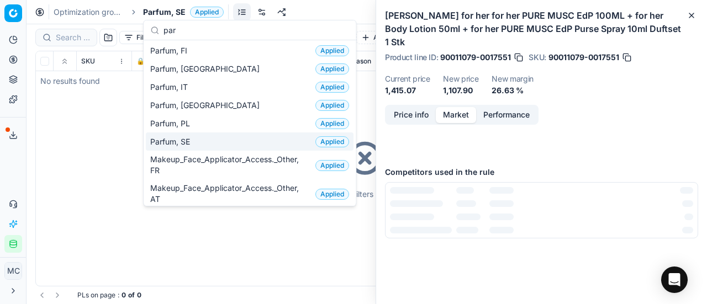
scroll to position [110, 0]
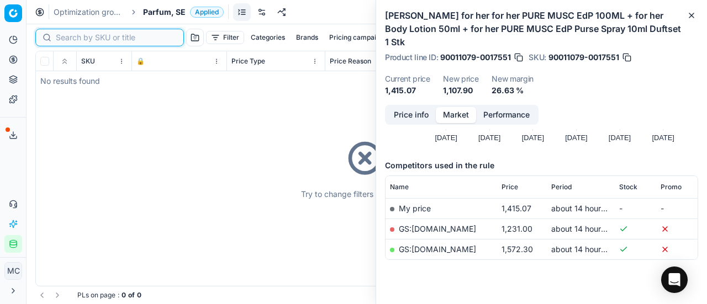
click at [77, 41] on input at bounding box center [116, 37] width 121 height 11
paste input "80052318-100"
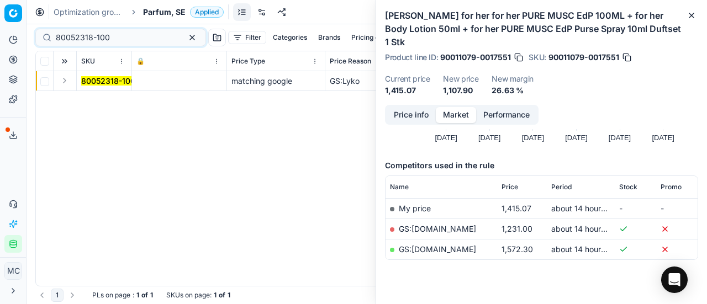
click at [65, 81] on button "Expand" at bounding box center [64, 80] width 13 height 13
click at [120, 107] on td "80052318-100" at bounding box center [104, 101] width 55 height 20
click at [105, 103] on mark "80052318-100" at bounding box center [108, 100] width 54 height 9
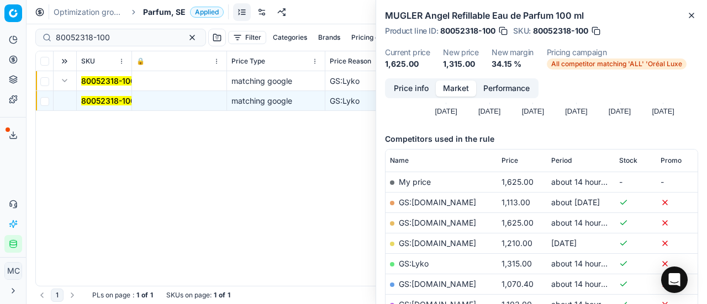
click at [424, 86] on button "Price info" at bounding box center [411, 89] width 49 height 16
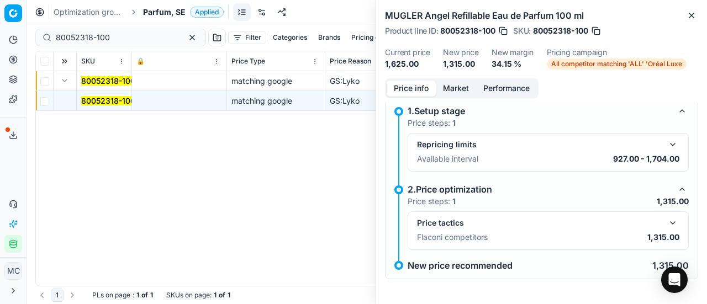
click at [666, 217] on button "button" at bounding box center [672, 223] width 13 height 13
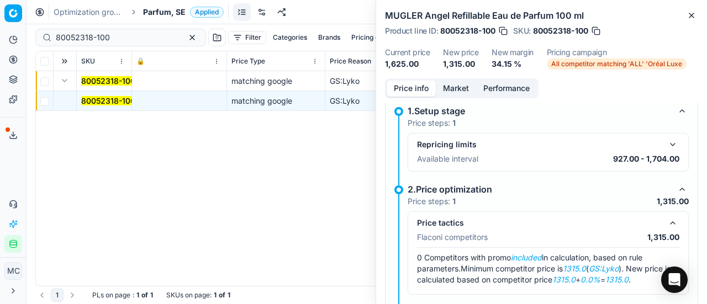
click at [448, 89] on button "Market" at bounding box center [456, 89] width 40 height 16
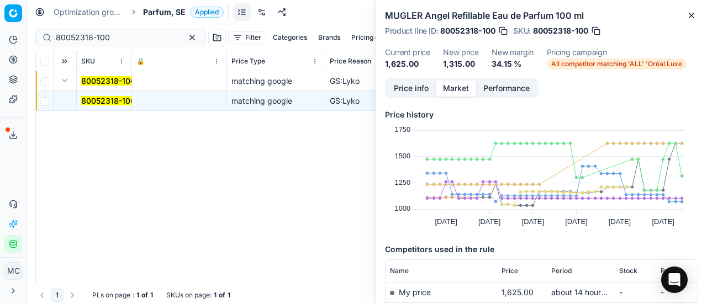
scroll to position [166, 0]
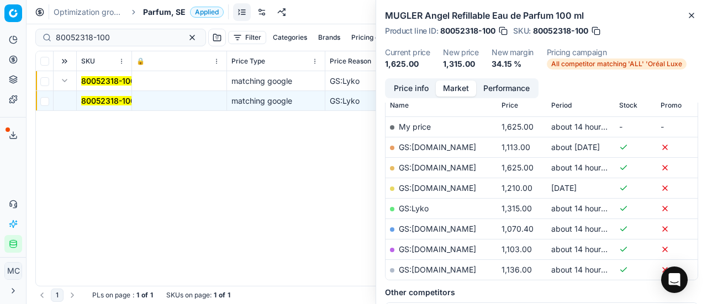
click at [420, 207] on link "GS:Lyko" at bounding box center [414, 208] width 30 height 9
drag, startPoint x: 118, startPoint y: 37, endPoint x: 0, endPoint y: 19, distance: 119.1
click at [0, 19] on div "Pricing platform Analytics Pricing Product portfolio Templates Export service 2…" at bounding box center [353, 152] width 707 height 304
paste input "39592"
type input "80039592-100"
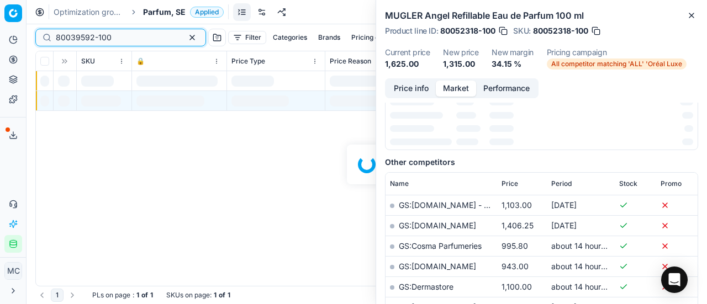
scroll to position [166, 0]
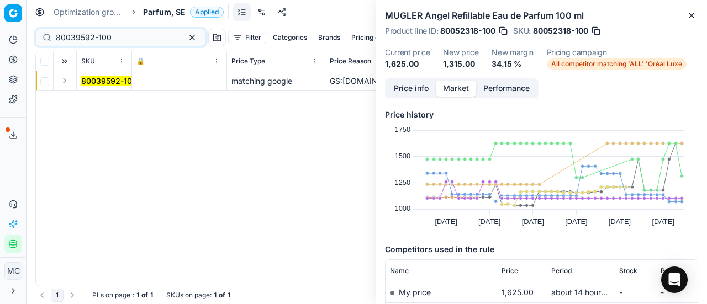
scroll to position [166, 0]
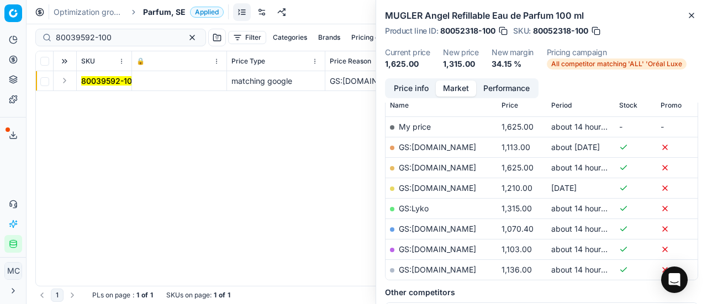
click at [67, 81] on button "Expand" at bounding box center [64, 80] width 13 height 13
click at [96, 99] on mark "80039592-100" at bounding box center [109, 100] width 56 height 9
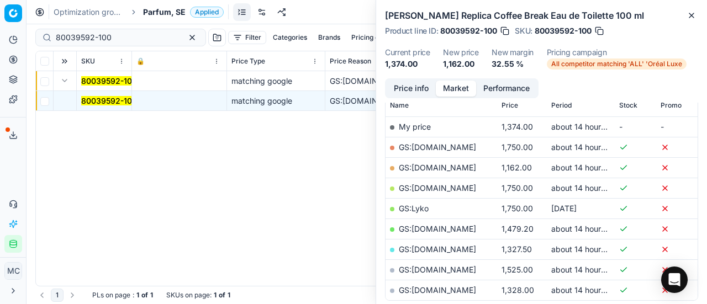
click at [421, 87] on button "Price info" at bounding box center [411, 89] width 49 height 16
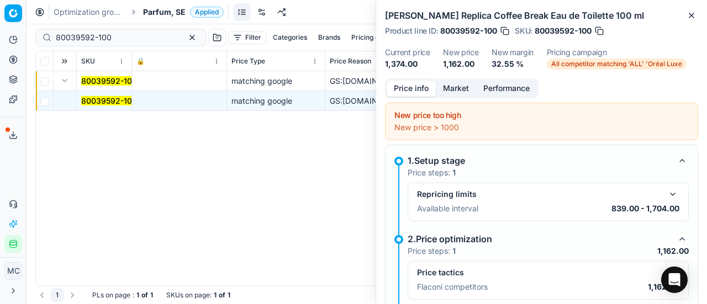
click at [666, 266] on button "button" at bounding box center [672, 272] width 13 height 13
click at [462, 86] on button "Market" at bounding box center [456, 89] width 40 height 16
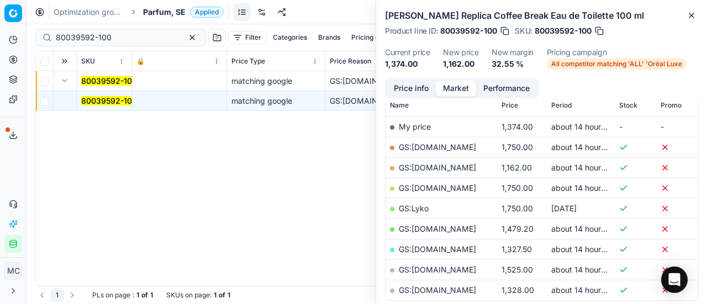
click at [460, 167] on link "GS:[DOMAIN_NAME]" at bounding box center [437, 167] width 77 height 9
drag, startPoint x: 124, startPoint y: 39, endPoint x: 18, endPoint y: 16, distance: 108.6
click at [0, 19] on div "Pricing platform Analytics Pricing Product portfolio Templates Export service 2…" at bounding box center [353, 152] width 707 height 304
paste input "52767"
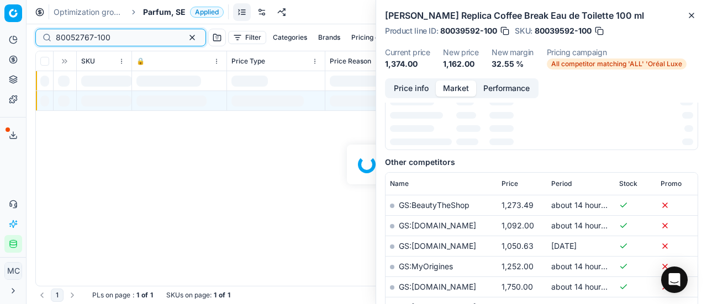
scroll to position [166, 0]
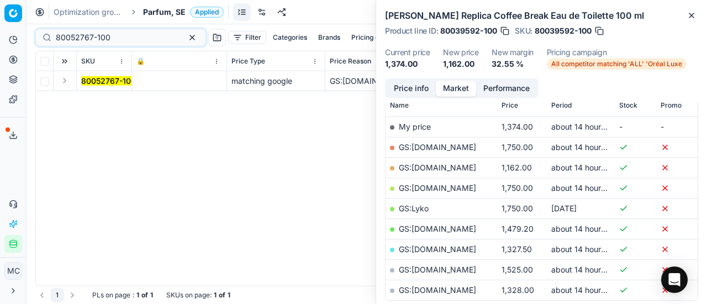
click at [67, 83] on button "Expand" at bounding box center [64, 80] width 13 height 13
click at [97, 101] on mark "80052767-100" at bounding box center [108, 100] width 55 height 9
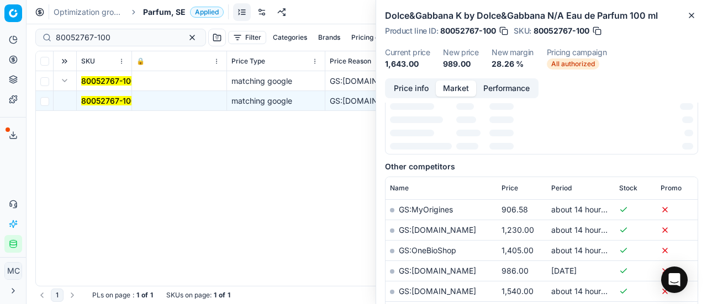
click at [405, 86] on button "Price info" at bounding box center [411, 89] width 49 height 16
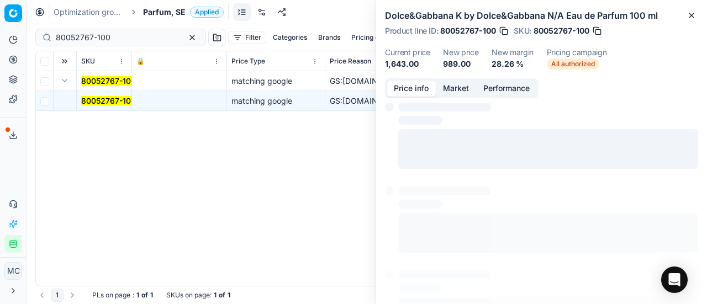
scroll to position [8, 0]
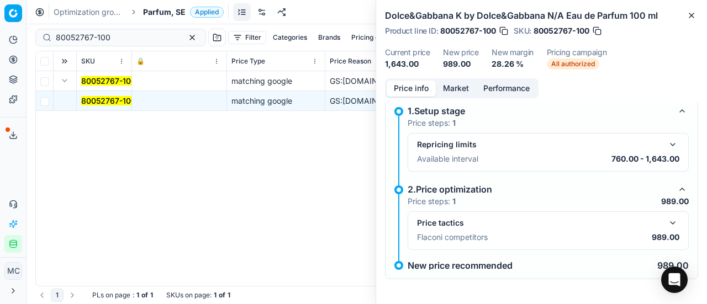
click at [670, 227] on button "button" at bounding box center [672, 223] width 13 height 13
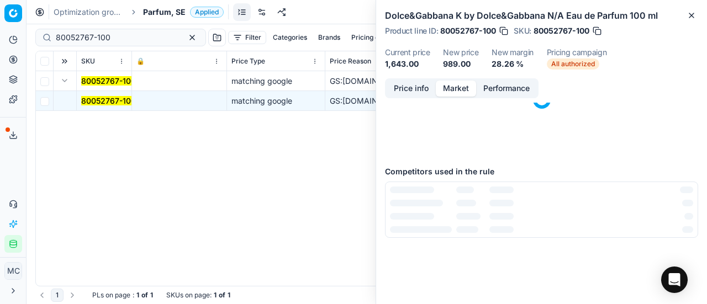
click at [455, 81] on button "Market" at bounding box center [456, 89] width 40 height 16
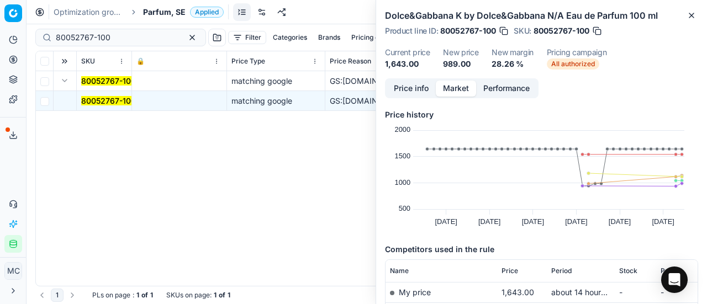
scroll to position [166, 0]
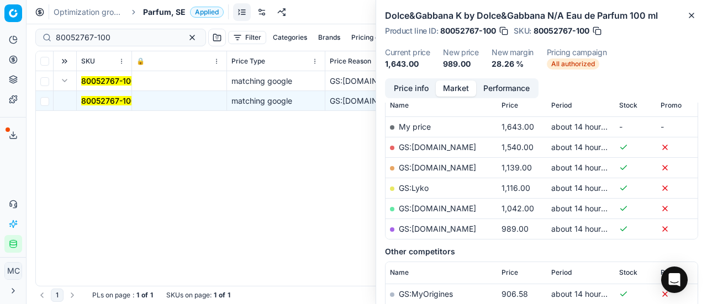
click at [460, 228] on link "GS:[DOMAIN_NAME]" at bounding box center [437, 228] width 77 height 9
drag, startPoint x: 123, startPoint y: 36, endPoint x: 0, endPoint y: 13, distance: 124.8
click at [0, 12] on div "Pricing platform Analytics Pricing Product portfolio Templates Export service 2…" at bounding box center [353, 152] width 707 height 304
paste input "09947-75"
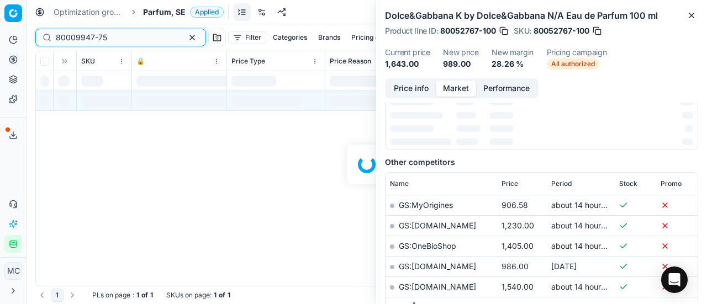
scroll to position [166, 0]
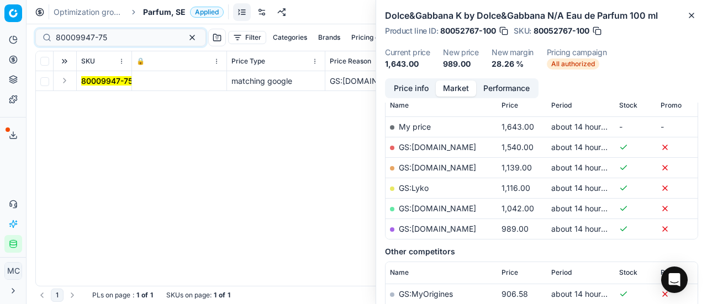
click at [64, 81] on button "Expand" at bounding box center [64, 80] width 13 height 13
click at [108, 101] on mark "80009947-75" at bounding box center [106, 100] width 51 height 9
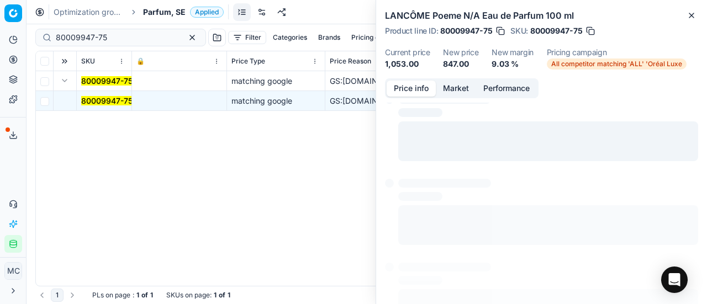
click at [417, 91] on button "Price info" at bounding box center [411, 89] width 49 height 16
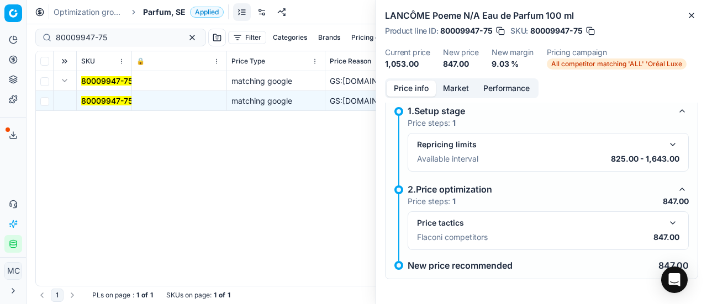
click at [670, 228] on button "button" at bounding box center [672, 223] width 13 height 13
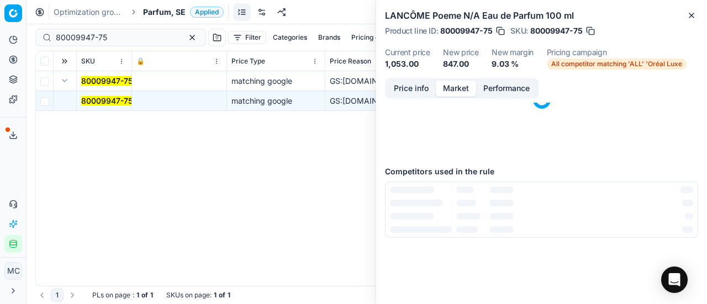
click at [451, 91] on button "Market" at bounding box center [456, 89] width 40 height 16
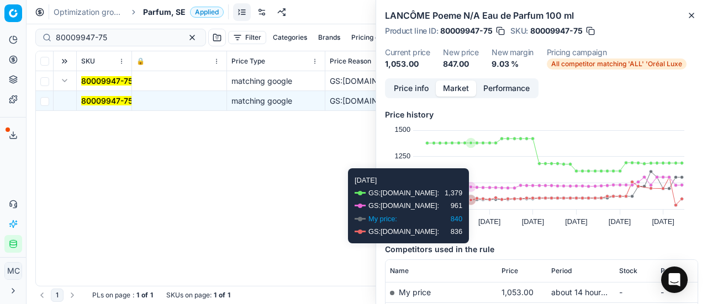
scroll to position [110, 0]
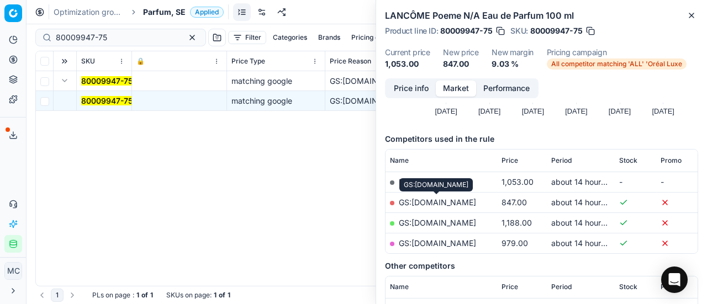
click at [463, 199] on link "GS:[DOMAIN_NAME]" at bounding box center [437, 202] width 77 height 9
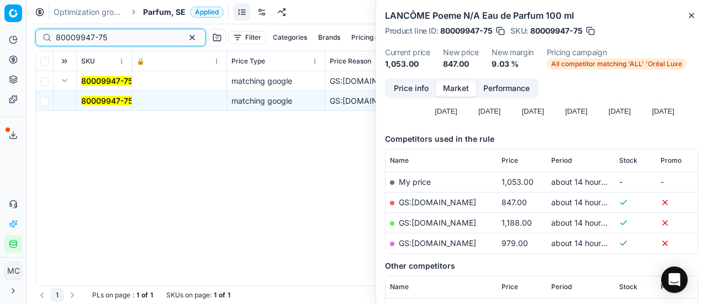
drag, startPoint x: 129, startPoint y: 38, endPoint x: 1, endPoint y: 24, distance: 128.9
click at [0, 25] on div "Pricing platform Analytics Pricing Product portfolio Templates Export service 2…" at bounding box center [353, 152] width 707 height 304
paste input "70412"
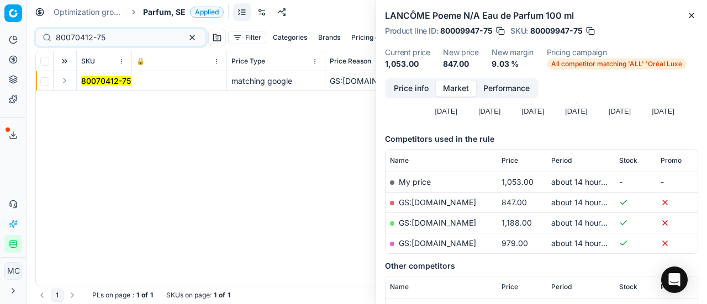
drag, startPoint x: 66, startPoint y: 83, endPoint x: 78, endPoint y: 88, distance: 13.6
click at [66, 83] on button "Expand" at bounding box center [64, 80] width 13 height 13
click at [108, 102] on mark "80070412-75" at bounding box center [106, 100] width 50 height 9
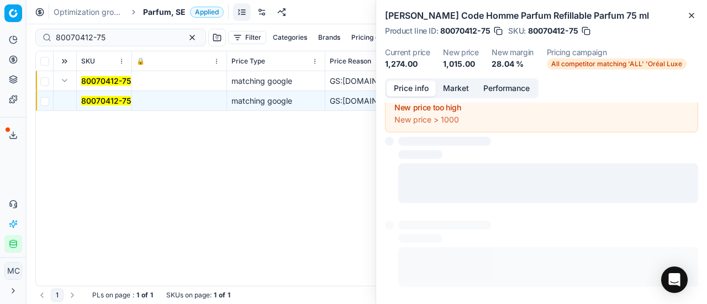
click at [410, 87] on button "Price info" at bounding box center [411, 89] width 49 height 16
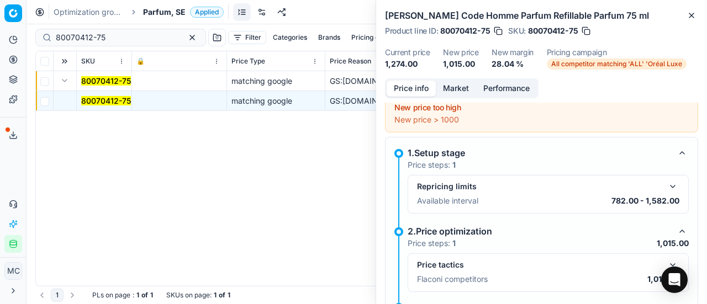
click at [666, 260] on button "button" at bounding box center [672, 265] width 13 height 13
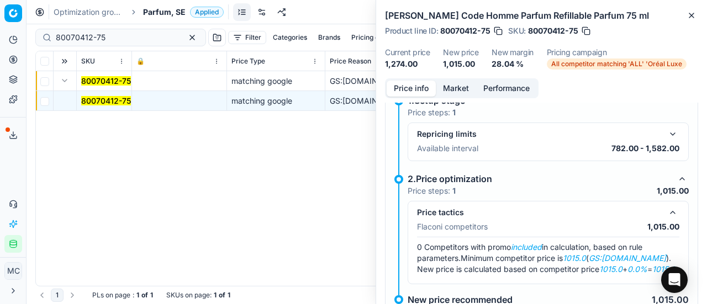
scroll to position [105, 0]
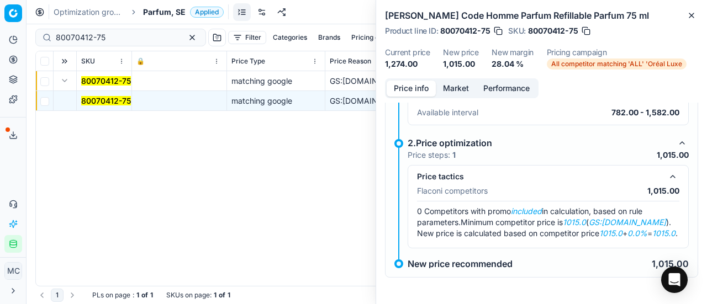
click at [442, 85] on button "Market" at bounding box center [456, 89] width 40 height 16
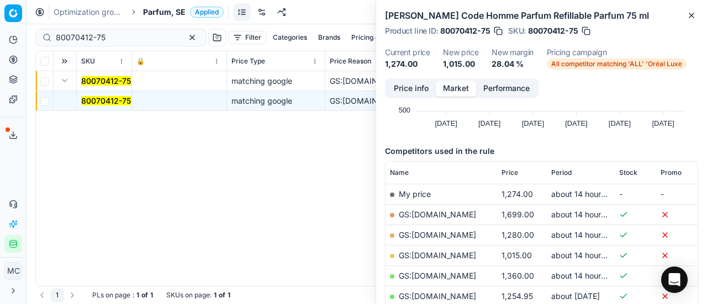
scroll to position [166, 0]
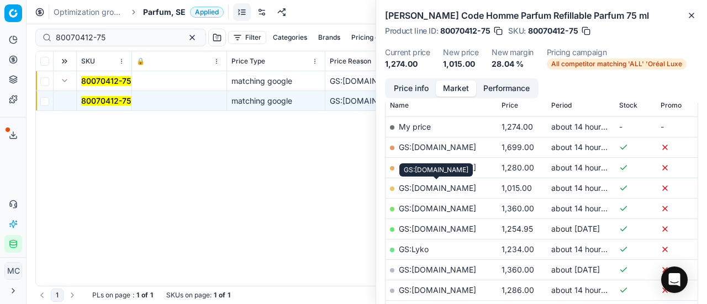
click at [447, 185] on link "GS:[DOMAIN_NAME]" at bounding box center [437, 187] width 77 height 9
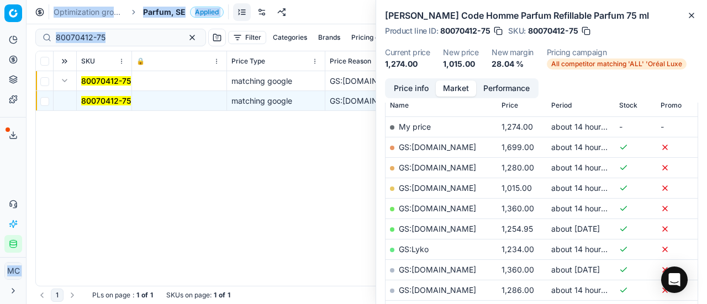
drag, startPoint x: 118, startPoint y: 28, endPoint x: 11, endPoint y: 35, distance: 106.8
click at [11, 35] on div "Pricing platform Analytics Pricing Product portfolio Templates Export service 2…" at bounding box center [353, 152] width 707 height 304
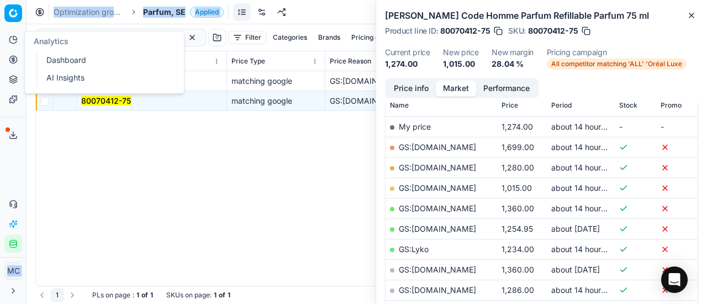
drag, startPoint x: 105, startPoint y: 18, endPoint x: 122, endPoint y: 38, distance: 26.3
click at [106, 18] on div "Optimization groups Parfum, SE Applied Discard Download report" at bounding box center [367, 12] width 681 height 24
click at [122, 40] on div "Analytics" at bounding box center [104, 41] width 159 height 20
click at [245, 186] on div "80070412-75 matching google GS:ComputerSalg.se Giorgio Armani Code Homme Parfum…" at bounding box center [367, 178] width 662 height 215
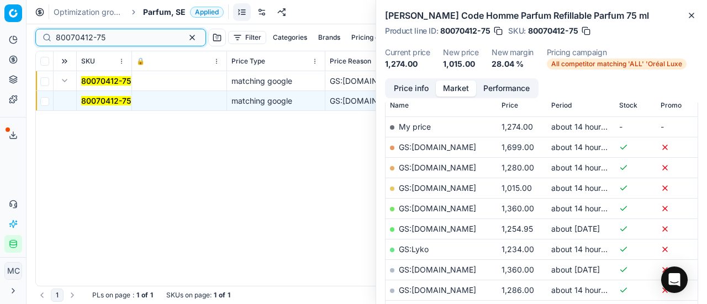
drag, startPoint x: 113, startPoint y: 35, endPoint x: 38, endPoint y: 2, distance: 81.4
click at [0, 19] on div "Pricing platform Analytics Pricing Product portfolio Templates Export service 2…" at bounding box center [353, 152] width 707 height 304
paste input "6080-12"
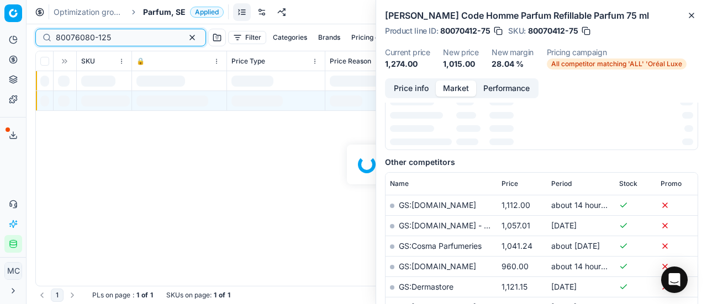
scroll to position [166, 0]
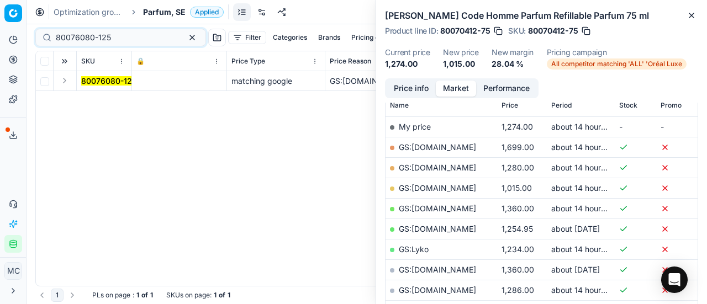
click at [63, 82] on button "Expand" at bounding box center [64, 80] width 13 height 13
drag, startPoint x: 113, startPoint y: 102, endPoint x: 494, endPoint y: 82, distance: 382.3
click at [113, 102] on mark "80076080-125" at bounding box center [108, 100] width 55 height 9
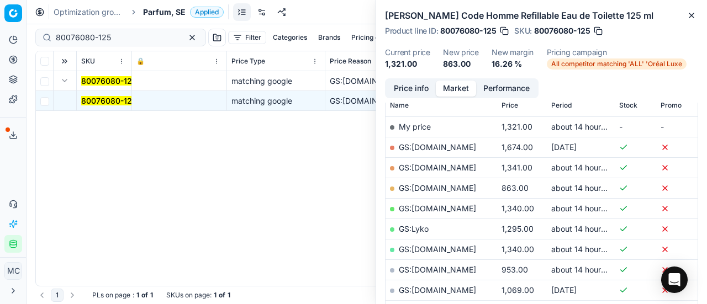
click at [408, 90] on button "Price info" at bounding box center [411, 89] width 49 height 16
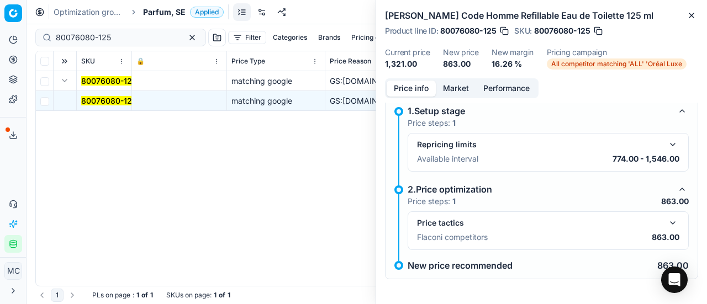
click at [666, 223] on button "button" at bounding box center [672, 223] width 13 height 13
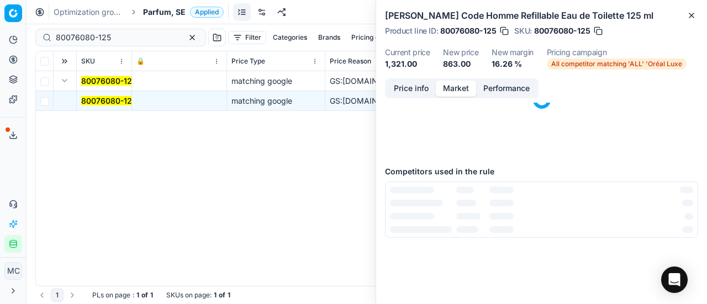
click at [459, 82] on button "Market" at bounding box center [456, 89] width 40 height 16
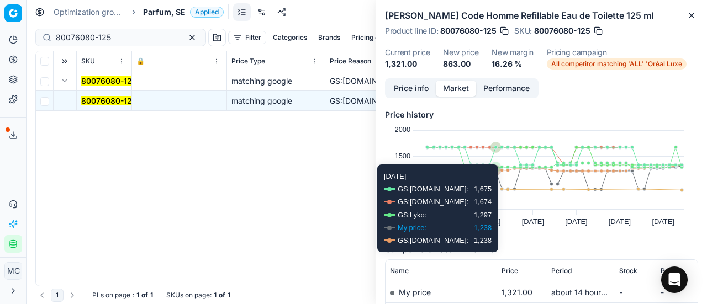
scroll to position [221, 0]
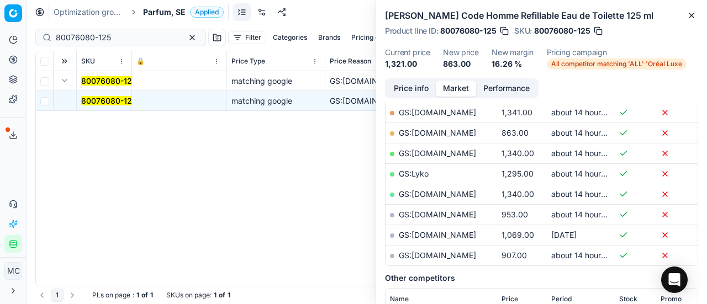
click at [466, 139] on td "GS:[DOMAIN_NAME]" at bounding box center [442, 133] width 112 height 20
click at [460, 131] on link "GS:[DOMAIN_NAME]" at bounding box center [437, 132] width 77 height 9
drag, startPoint x: 123, startPoint y: 40, endPoint x: 0, endPoint y: 24, distance: 124.3
click at [0, 24] on div "Pricing platform Analytics Pricing Product portfolio Templates Export service 2…" at bounding box center [353, 152] width 707 height 304
paste input "90003981-0005771"
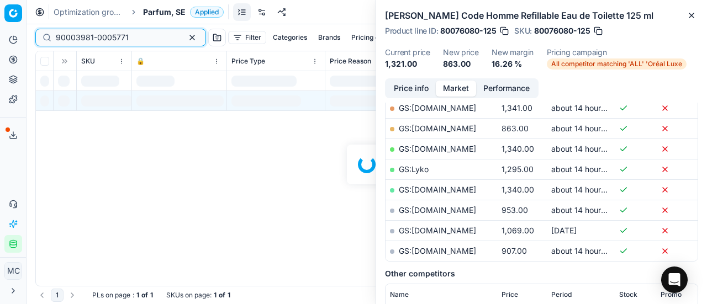
scroll to position [221, 0]
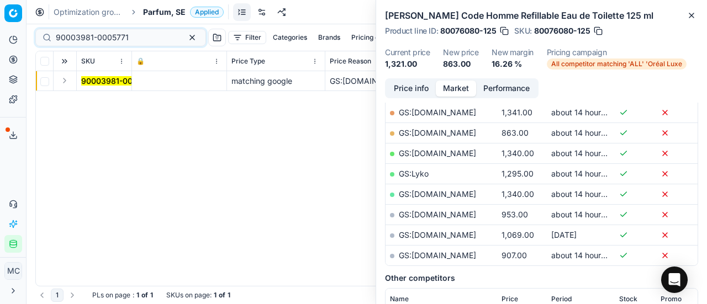
click at [69, 80] on button "Expand" at bounding box center [64, 80] width 13 height 13
click at [102, 102] on mark "90003981-0005771" at bounding box center [117, 100] width 73 height 9
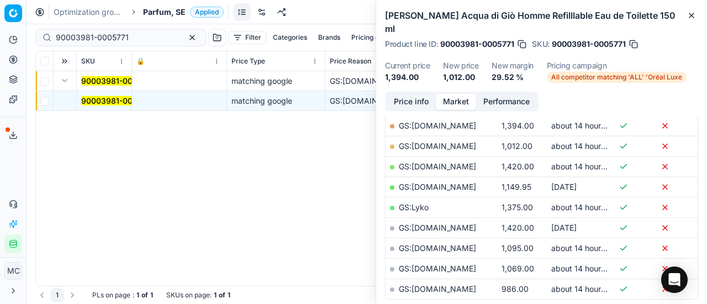
click at [409, 94] on button "Price info" at bounding box center [411, 102] width 49 height 16
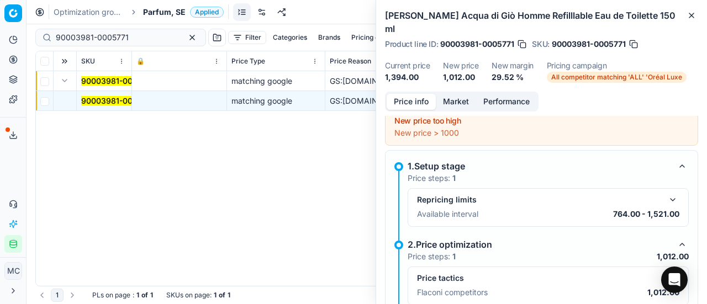
click at [666, 272] on button "button" at bounding box center [672, 278] width 13 height 13
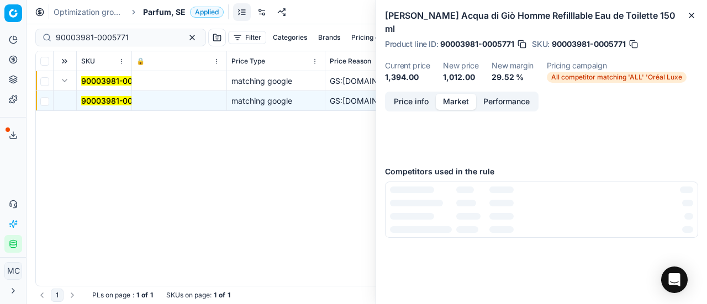
click at [457, 94] on button "Market" at bounding box center [456, 102] width 40 height 16
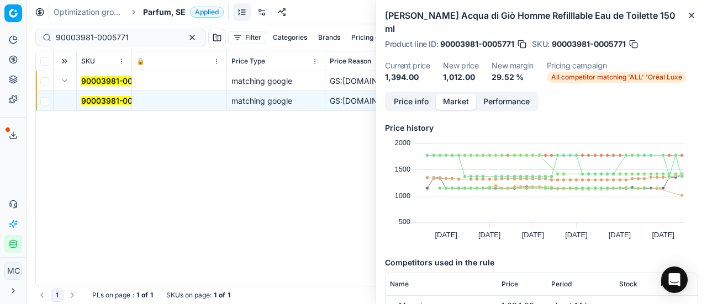
scroll to position [166, 0]
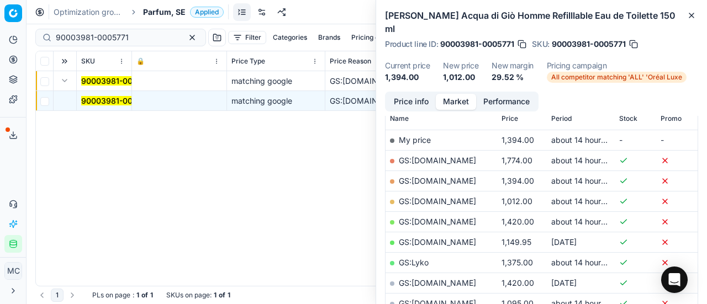
click at [459, 197] on link "GS:[DOMAIN_NAME]" at bounding box center [437, 201] width 77 height 9
drag, startPoint x: 139, startPoint y: 38, endPoint x: 0, endPoint y: 42, distance: 139.3
click at [0, 42] on div "Pricing platform Analytics Pricing Product portfolio Templates Export service 2…" at bounding box center [353, 152] width 707 height 304
paste input "20103396"
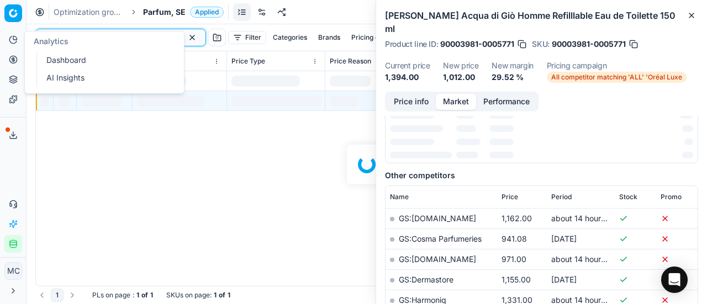
scroll to position [166, 0]
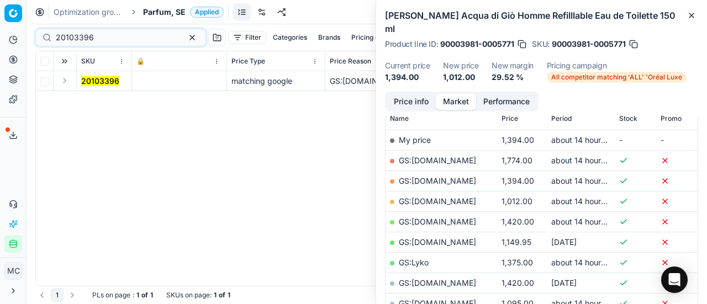
drag, startPoint x: 62, startPoint y: 80, endPoint x: 72, endPoint y: 88, distance: 13.0
click at [65, 84] on button "Expand" at bounding box center [64, 80] width 13 height 13
drag, startPoint x: 87, startPoint y: 100, endPoint x: 435, endPoint y: 89, distance: 348.2
click at [88, 100] on mark "20103396" at bounding box center [100, 100] width 38 height 9
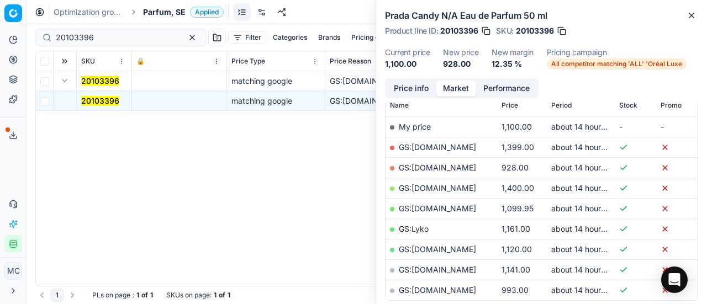
click at [408, 90] on button "Price info" at bounding box center [411, 89] width 49 height 16
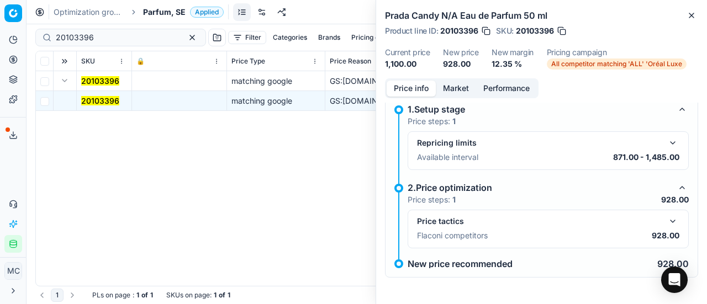
scroll to position [8, 0]
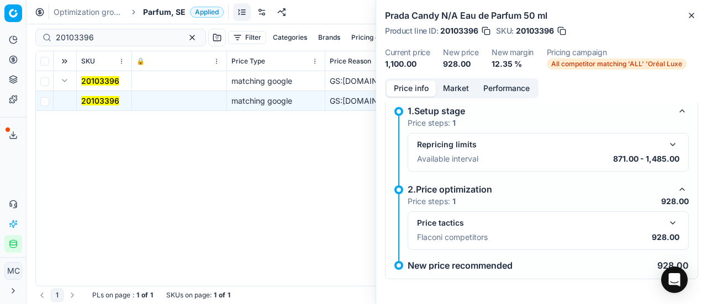
click at [666, 220] on button "button" at bounding box center [672, 223] width 13 height 13
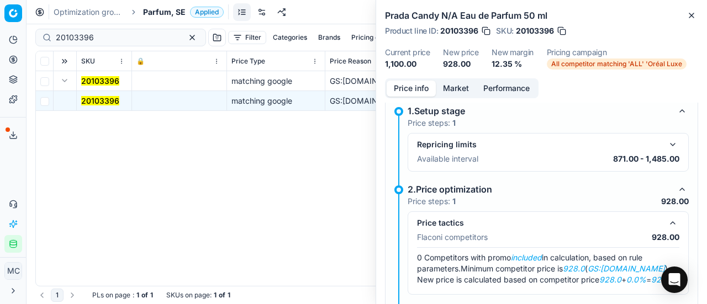
click at [458, 89] on button "Market" at bounding box center [456, 89] width 40 height 16
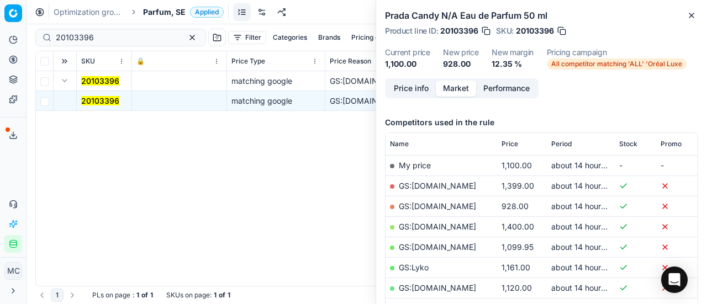
scroll to position [166, 0]
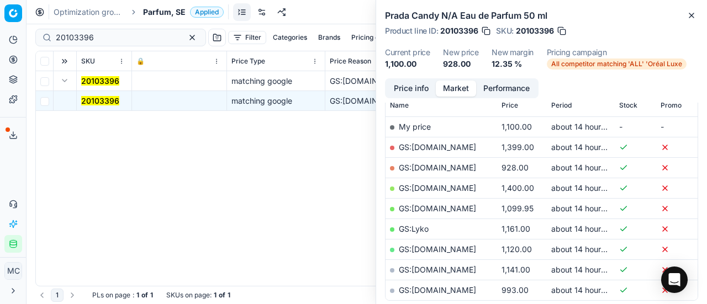
click at [454, 164] on link "GS:[DOMAIN_NAME]" at bounding box center [437, 167] width 77 height 9
drag, startPoint x: 128, startPoint y: 41, endPoint x: 0, endPoint y: 44, distance: 128.2
click at [0, 44] on div "Pricing platform Analytics Pricing Product portfolio Templates Export service 2…" at bounding box center [353, 152] width 707 height 304
paste input "80069829-100"
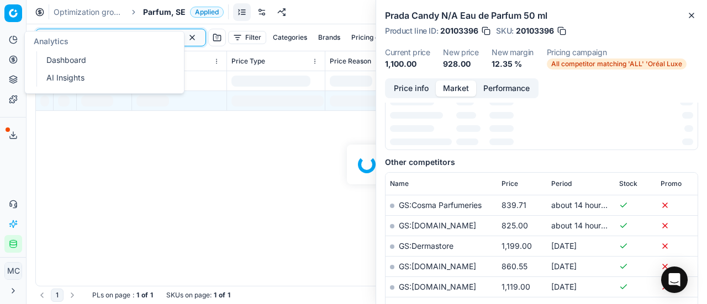
scroll to position [166, 0]
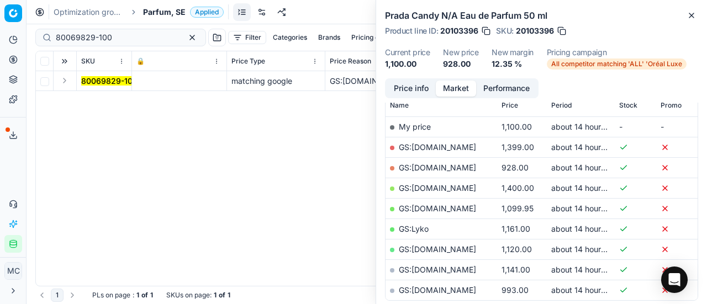
click at [64, 82] on button "Expand" at bounding box center [64, 80] width 13 height 13
drag, startPoint x: 85, startPoint y: 88, endPoint x: 488, endPoint y: 89, distance: 403.3
click at [101, 96] on mark "80069829-100" at bounding box center [109, 100] width 56 height 9
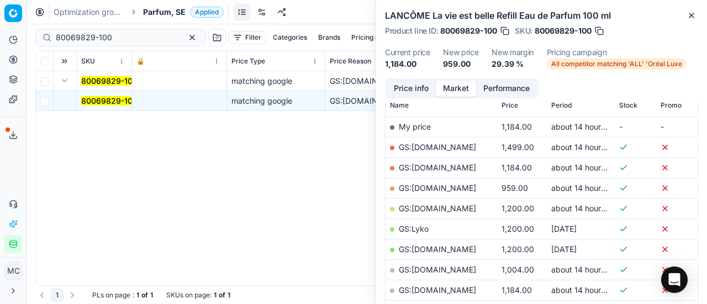
click at [412, 88] on button "Price info" at bounding box center [411, 89] width 49 height 16
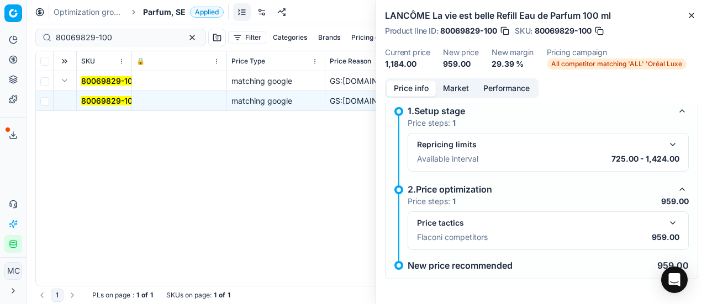
click at [666, 219] on button "button" at bounding box center [672, 223] width 13 height 13
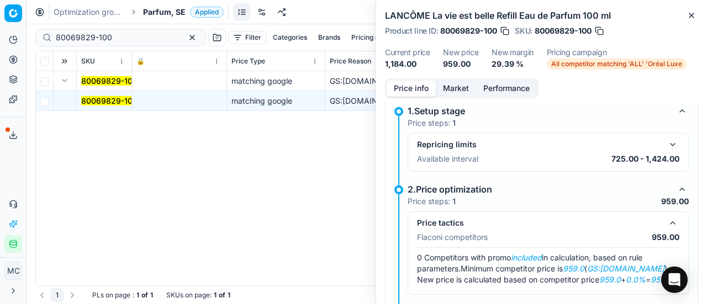
click at [456, 91] on button "Market" at bounding box center [456, 89] width 40 height 16
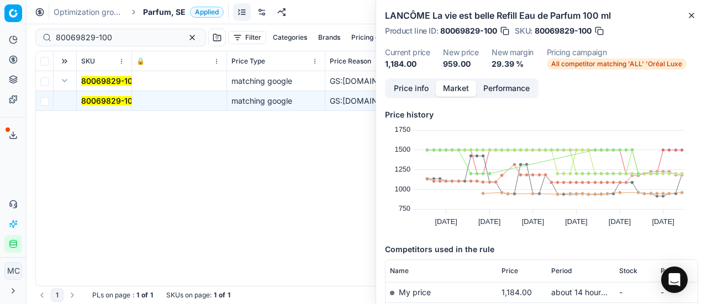
scroll to position [110, 0]
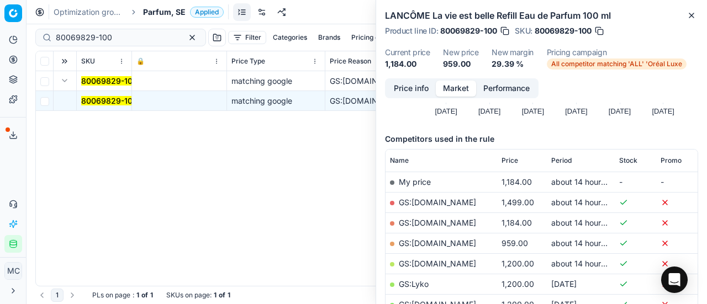
click at [461, 243] on link "GS:[DOMAIN_NAME]" at bounding box center [437, 243] width 77 height 9
drag, startPoint x: 118, startPoint y: 36, endPoint x: 3, endPoint y: 11, distance: 117.7
click at [0, 22] on div "Pricing platform Analytics Pricing Product portfolio Templates Export service 2…" at bounding box center [353, 152] width 707 height 304
paste input "20101678"
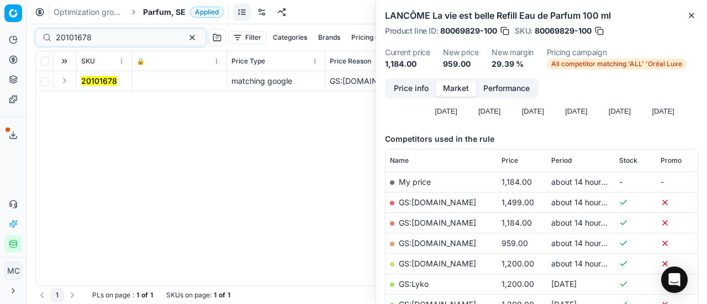
click at [65, 82] on button "Expand" at bounding box center [64, 80] width 13 height 13
click at [95, 102] on mark "20101678" at bounding box center [99, 100] width 36 height 9
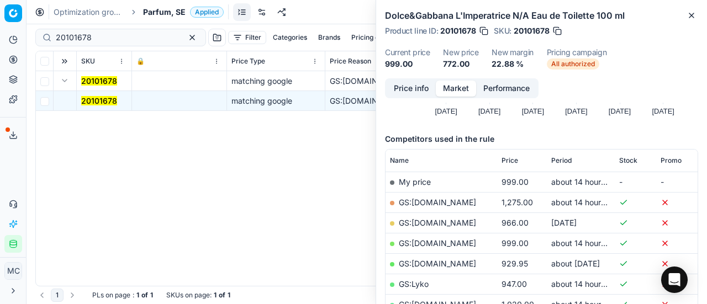
click at [391, 89] on button "Price info" at bounding box center [411, 89] width 49 height 16
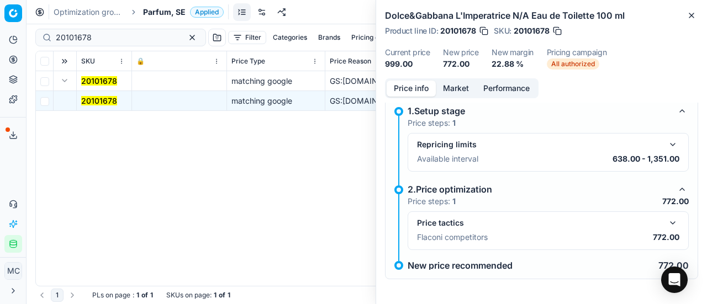
click at [666, 219] on button "button" at bounding box center [672, 223] width 13 height 13
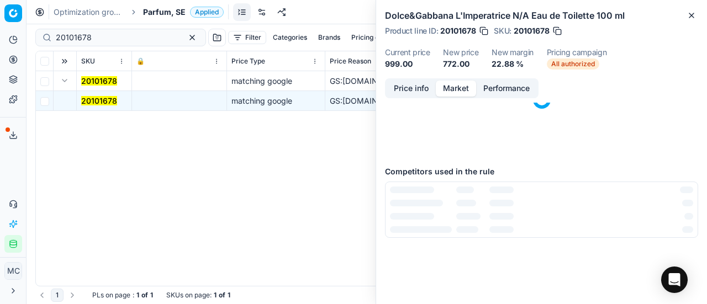
click at [452, 86] on button "Market" at bounding box center [456, 89] width 40 height 16
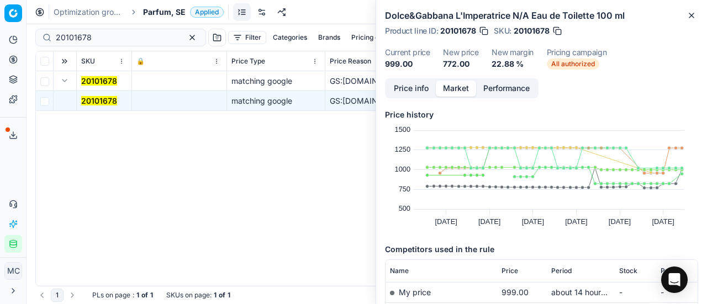
scroll to position [166, 0]
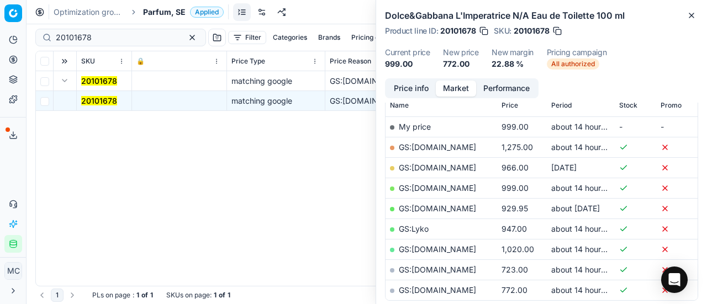
click at [466, 293] on td "GS:[DOMAIN_NAME]" at bounding box center [442, 290] width 112 height 20
click at [466, 286] on link "GS:[DOMAIN_NAME]" at bounding box center [437, 290] width 77 height 9
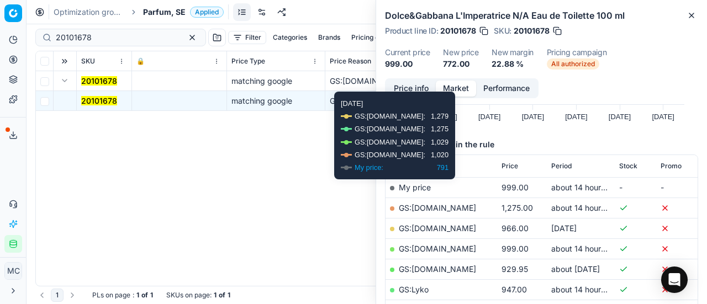
scroll to position [55, 0]
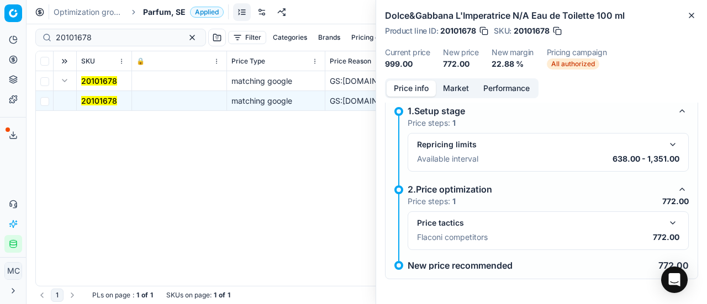
click at [419, 90] on button "Price info" at bounding box center [411, 89] width 49 height 16
click at [672, 223] on div "Price tactics Flaconi competitors 772.00" at bounding box center [548, 231] width 281 height 39
click at [670, 222] on button "button" at bounding box center [672, 223] width 13 height 13
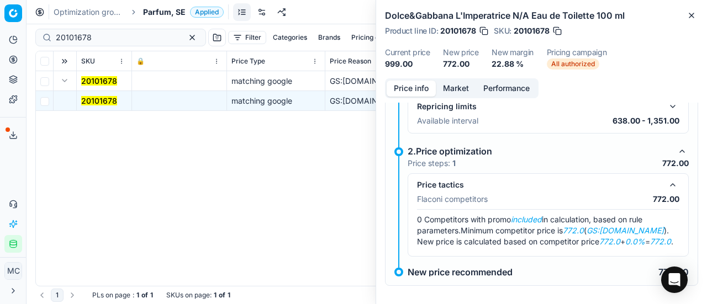
scroll to position [63, 0]
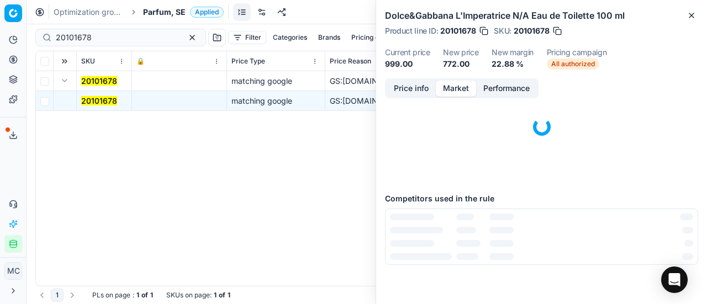
click at [449, 89] on button "Market" at bounding box center [456, 89] width 40 height 16
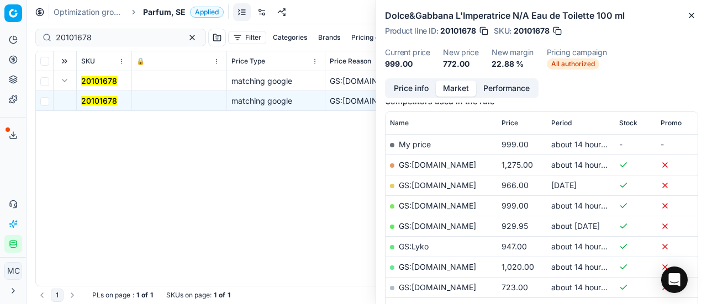
scroll to position [166, 0]
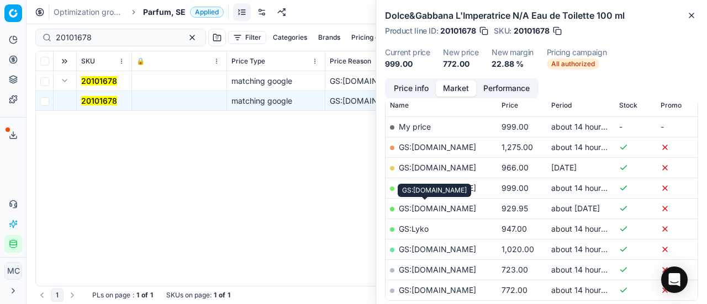
click at [429, 209] on link "GS:[DOMAIN_NAME]" at bounding box center [437, 208] width 77 height 9
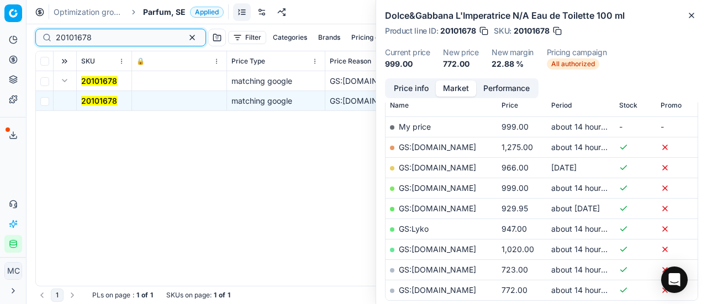
drag, startPoint x: 112, startPoint y: 38, endPoint x: 15, endPoint y: 45, distance: 96.9
click at [0, 49] on div "Pricing platform Analytics Pricing Product portfolio Templates Export service 2…" at bounding box center [353, 152] width 707 height 304
paste input "90003862-0005604"
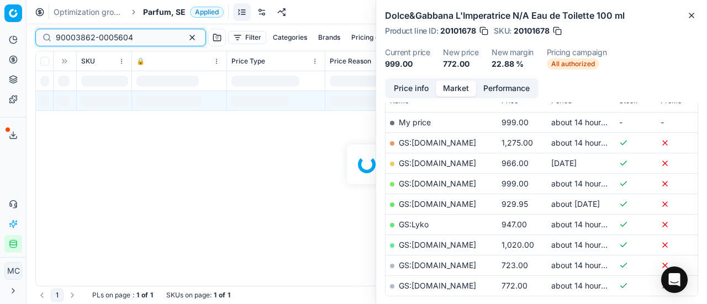
scroll to position [166, 0]
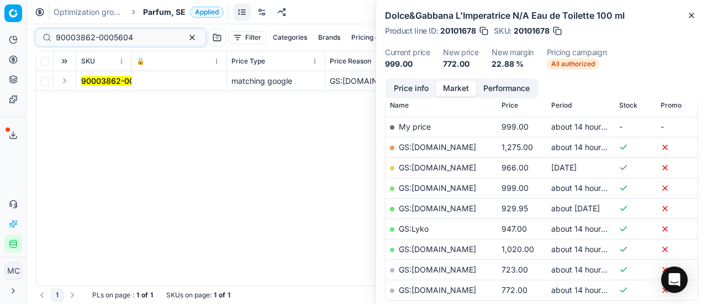
click at [65, 78] on button "Expand" at bounding box center [64, 80] width 13 height 13
click at [92, 99] on mark "90003862-0005604" at bounding box center [119, 100] width 77 height 9
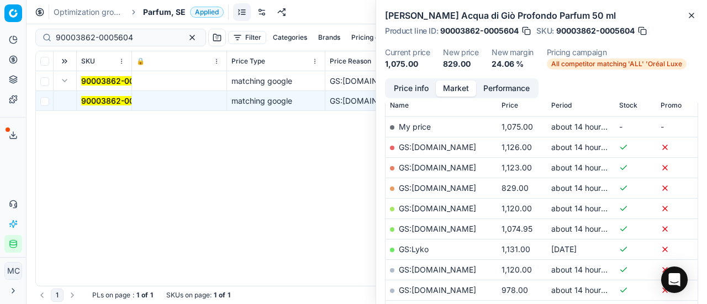
click at [412, 90] on button "Price info" at bounding box center [411, 89] width 49 height 16
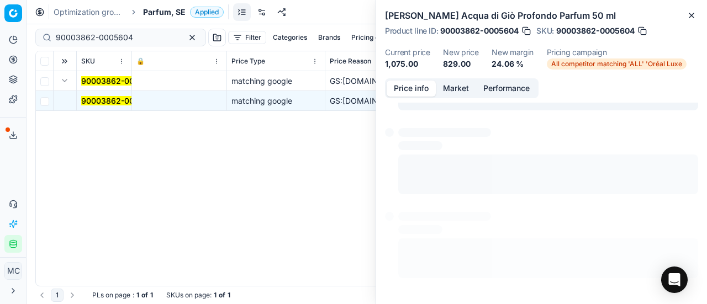
scroll to position [8, 0]
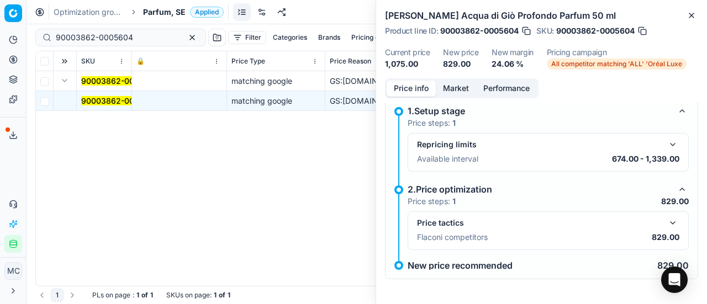
click at [666, 222] on button "button" at bounding box center [672, 223] width 13 height 13
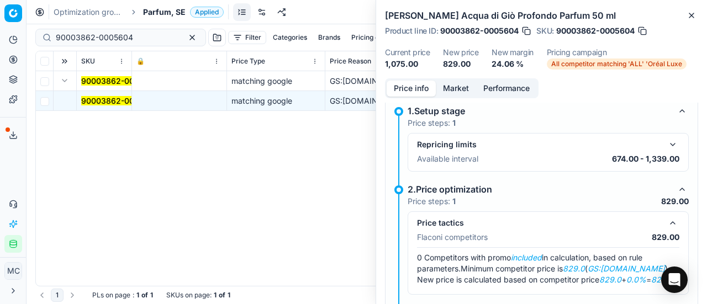
click at [456, 88] on button "Market" at bounding box center [456, 89] width 40 height 16
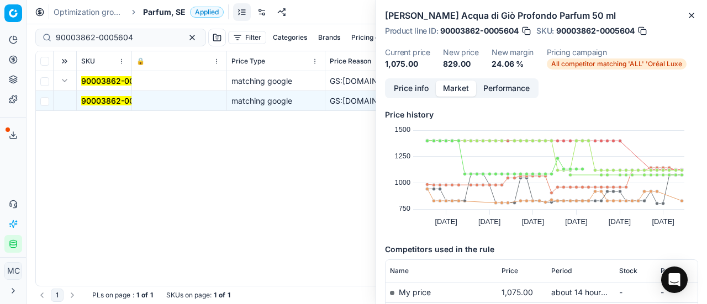
scroll to position [221, 0]
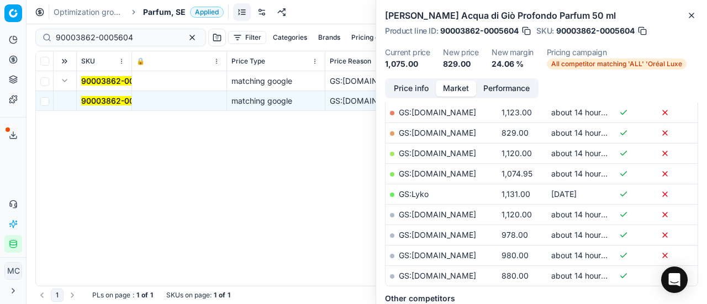
click at [451, 133] on link "GS:[DOMAIN_NAME]" at bounding box center [437, 132] width 77 height 9
drag, startPoint x: 144, startPoint y: 38, endPoint x: 0, endPoint y: 43, distance: 144.3
click at [0, 43] on div "Pricing platform Analytics Pricing Product portfolio Templates Export service 2…" at bounding box center [353, 152] width 707 height 304
paste input "80020517-100"
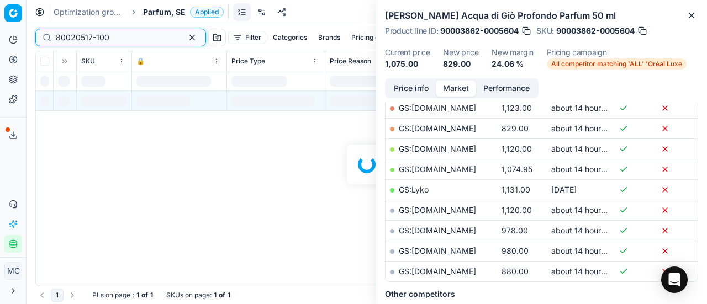
scroll to position [221, 0]
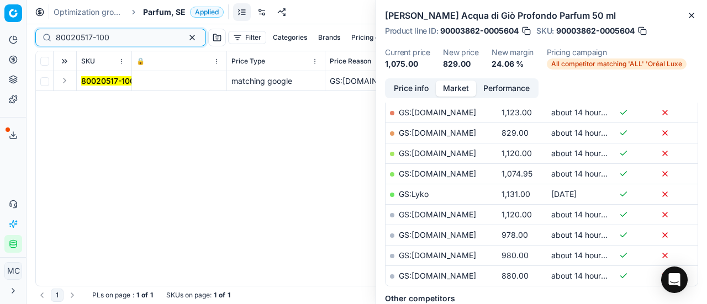
type input "80020517-100"
click at [65, 83] on button "Expand" at bounding box center [64, 80] width 13 height 13
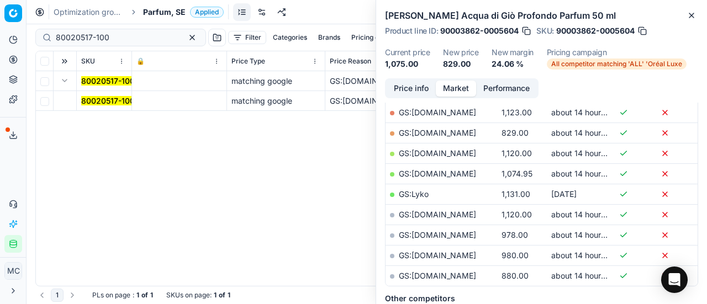
drag, startPoint x: 76, startPoint y: 88, endPoint x: 464, endPoint y: 83, distance: 387.3
click at [99, 103] on mark "80020517-100" at bounding box center [108, 100] width 54 height 9
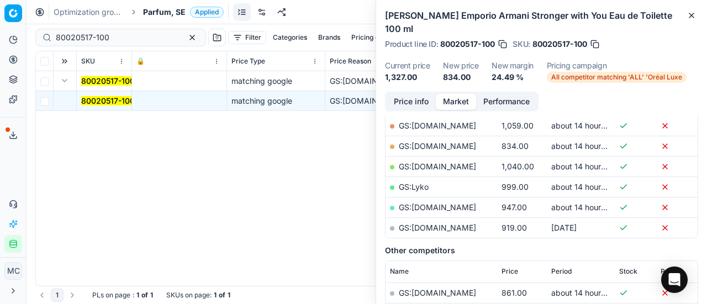
drag, startPoint x: 419, startPoint y: 100, endPoint x: 470, endPoint y: 106, distance: 50.6
click at [420, 100] on button "Price info" at bounding box center [411, 102] width 49 height 16
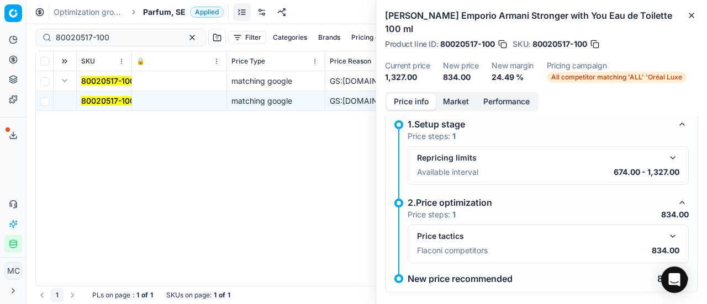
click at [666, 239] on button "button" at bounding box center [672, 236] width 13 height 13
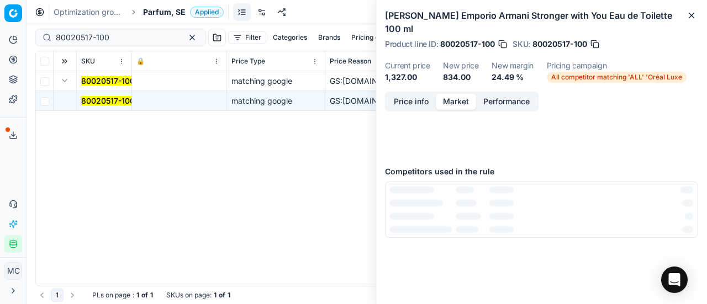
click at [450, 103] on button "Market" at bounding box center [456, 102] width 40 height 16
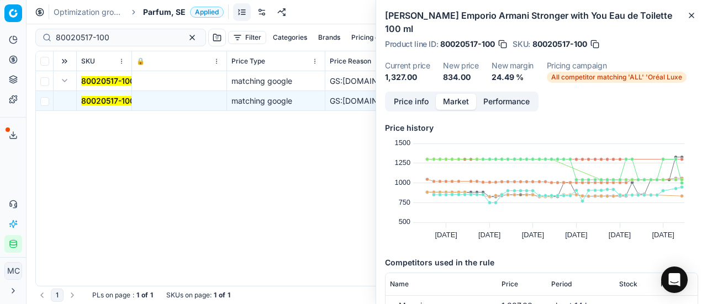
scroll to position [166, 0]
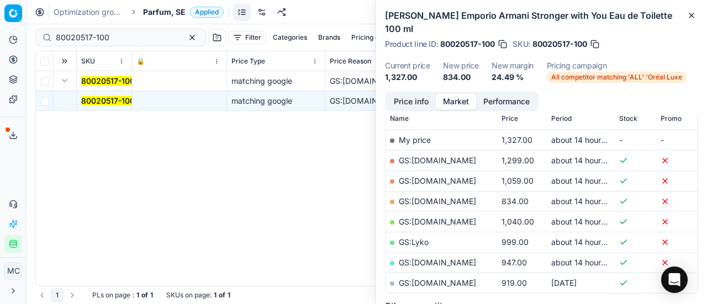
click at [470, 197] on link "GS:[DOMAIN_NAME]" at bounding box center [437, 201] width 77 height 9
click at [172, 12] on span "Parfum, SE" at bounding box center [164, 12] width 43 height 11
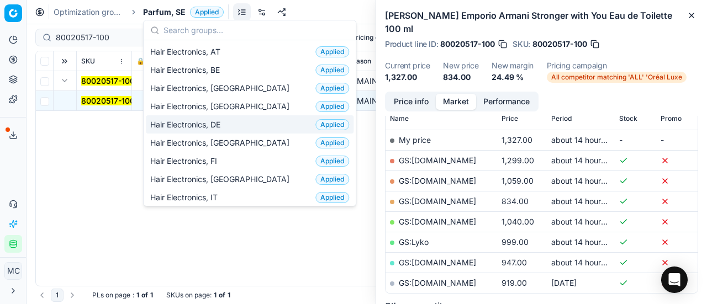
click at [239, 143] on div "Hair Electronics, DK Applied" at bounding box center [250, 143] width 208 height 18
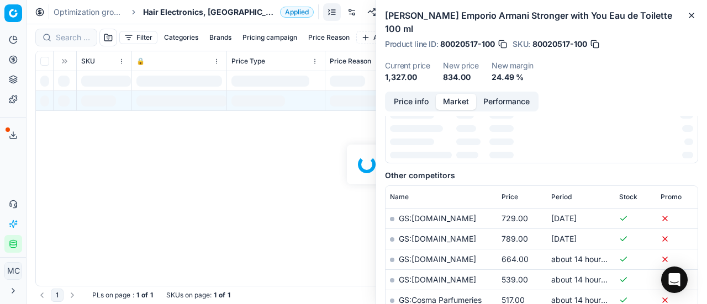
scroll to position [166, 0]
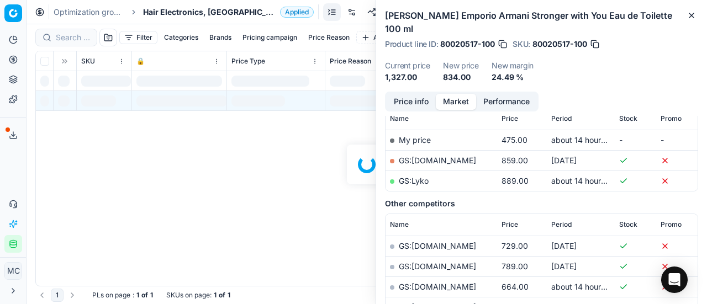
click at [176, 10] on span "Hair Electronics, [GEOGRAPHIC_DATA]" at bounding box center [209, 12] width 133 height 11
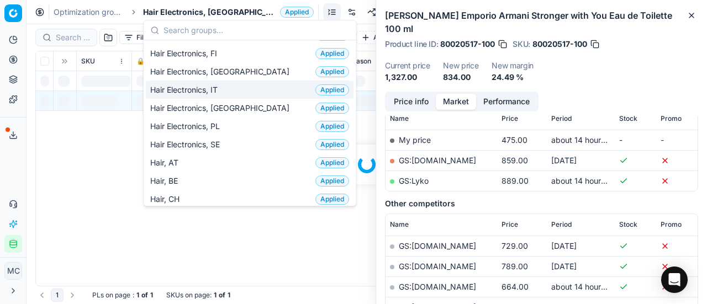
scroll to position [221, 0]
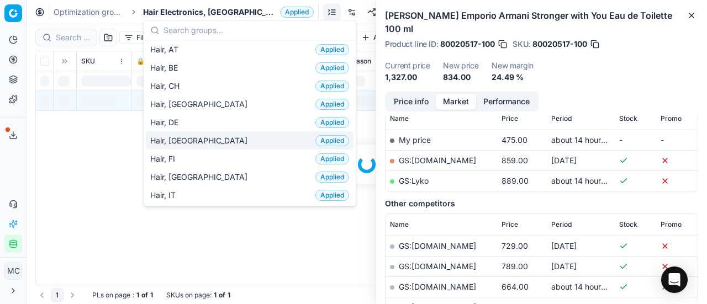
click at [206, 135] on div "Hair, DK Applied" at bounding box center [250, 140] width 208 height 18
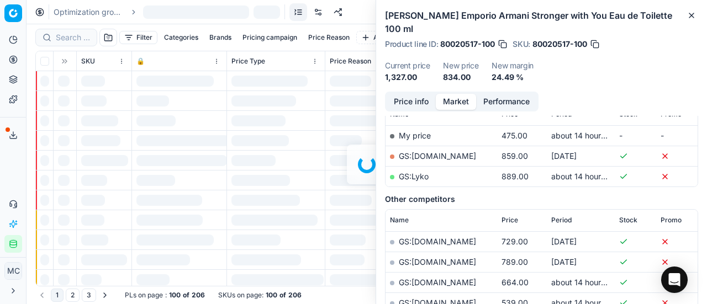
scroll to position [166, 0]
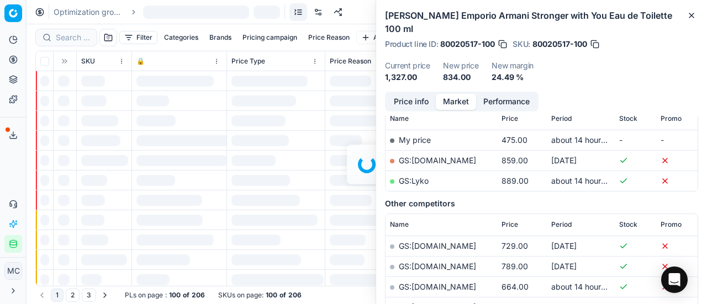
click at [76, 41] on div at bounding box center [367, 164] width 681 height 280
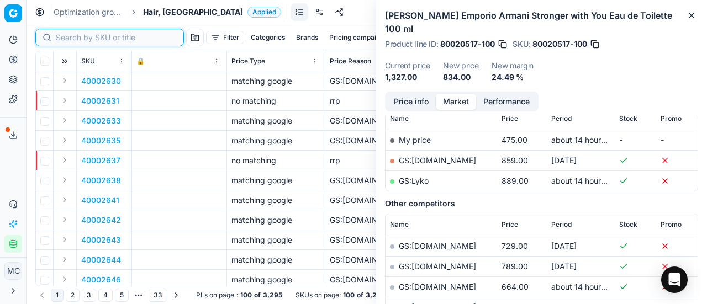
click at [76, 38] on input at bounding box center [116, 37] width 121 height 11
paste input "80000284-178"
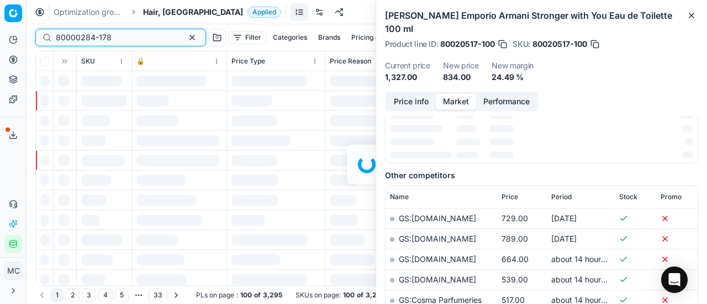
scroll to position [166, 0]
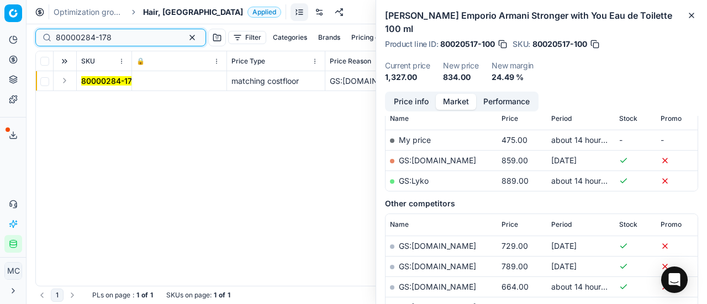
type input "80000284-178"
click at [65, 79] on button "Expand" at bounding box center [64, 80] width 13 height 13
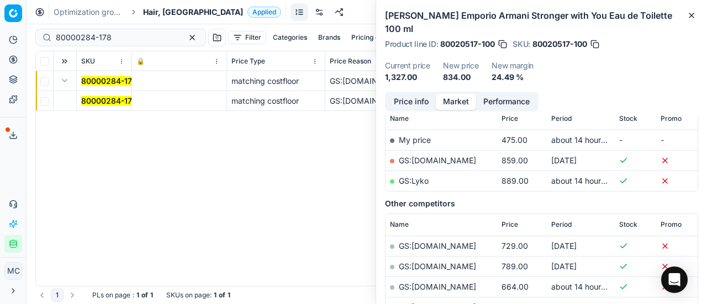
click at [91, 99] on mark "80000284-178" at bounding box center [109, 100] width 56 height 9
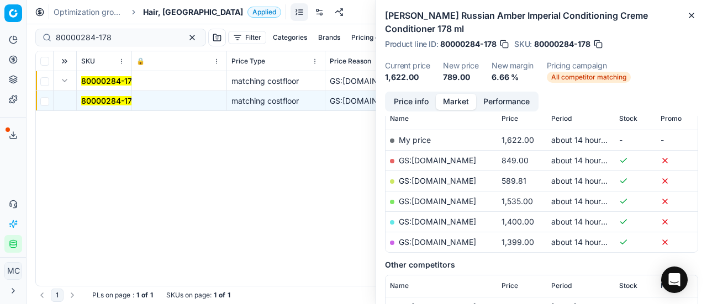
click at [433, 105] on button "Price info" at bounding box center [411, 102] width 49 height 16
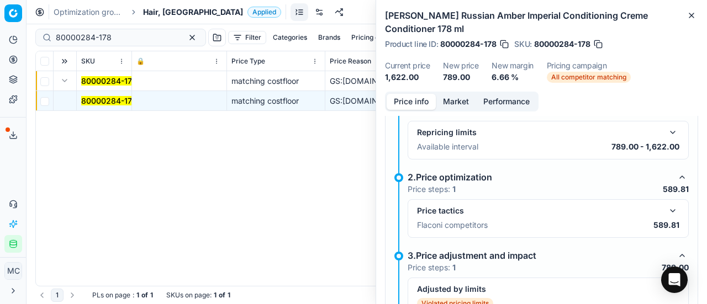
scroll to position [229, 0]
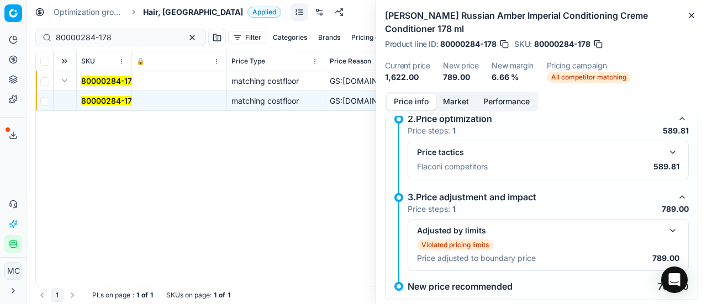
click at [666, 151] on button "button" at bounding box center [672, 152] width 13 height 13
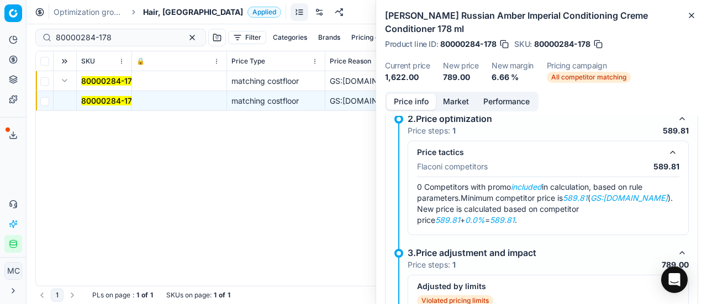
click at [450, 101] on button "Market" at bounding box center [456, 102] width 40 height 16
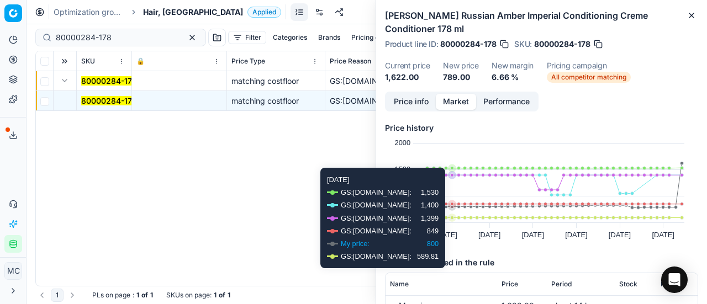
scroll to position [110, 0]
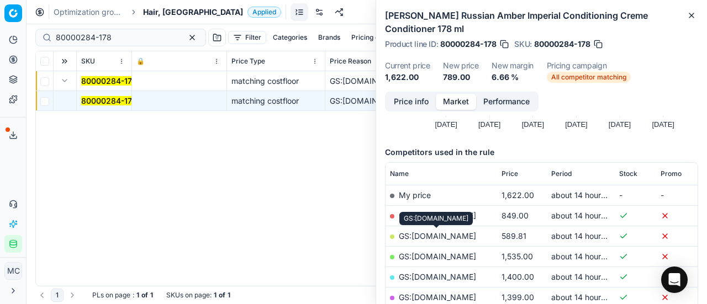
click at [455, 238] on link "GS:ComputerSalg.dk" at bounding box center [437, 235] width 77 height 9
click at [167, 7] on span "Hair, [GEOGRAPHIC_DATA]" at bounding box center [193, 12] width 100 height 11
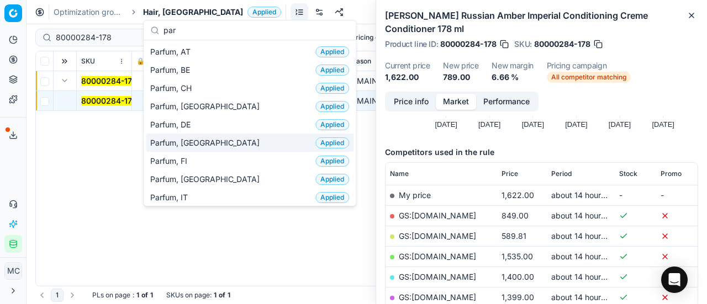
type input "par"
click at [219, 146] on div "Parfum, DK Applied" at bounding box center [250, 143] width 208 height 18
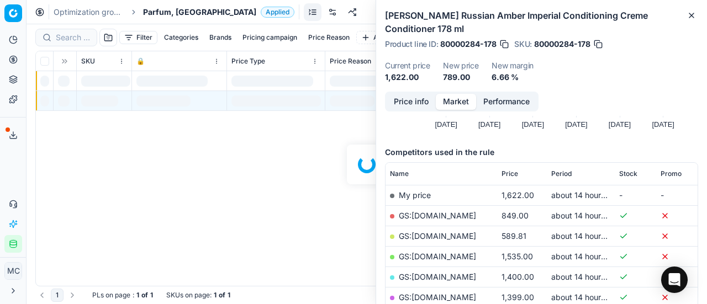
click at [70, 36] on div at bounding box center [367, 164] width 681 height 280
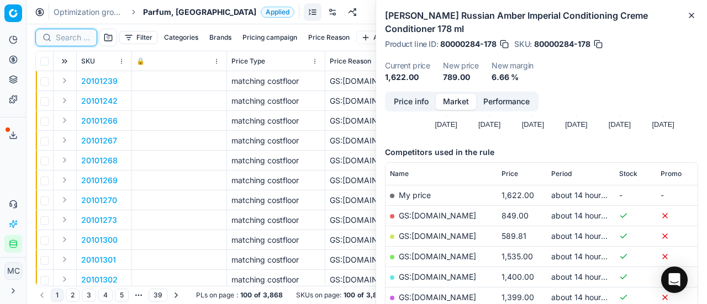
click at [78, 39] on input at bounding box center [73, 37] width 34 height 11
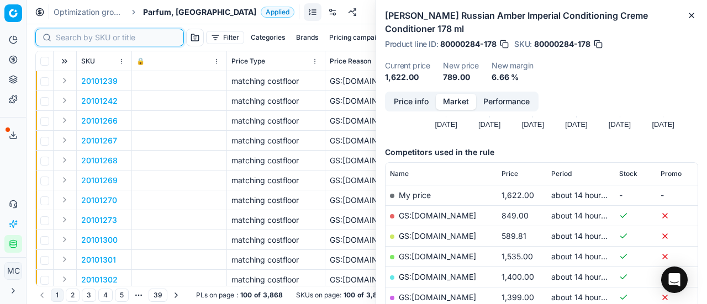
paste input "90018583-0028947"
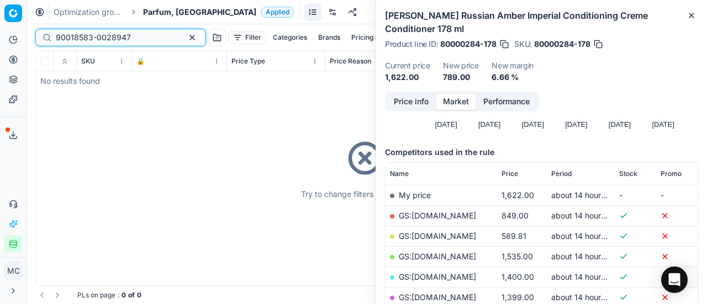
type input "90018583-0028947"
click at [66, 81] on div "Try to change filters or search query" at bounding box center [367, 168] width 662 height 235
click at [154, 13] on span "Parfum, [GEOGRAPHIC_DATA]" at bounding box center [199, 12] width 113 height 11
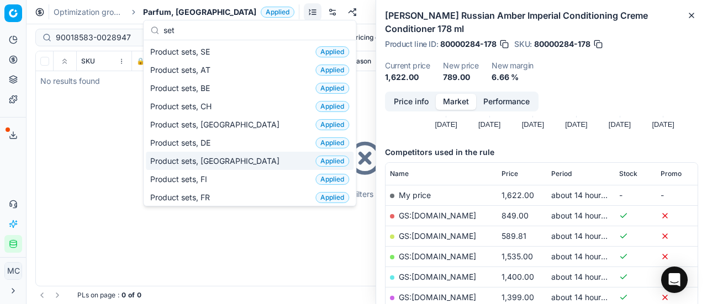
type input "set"
click at [220, 159] on div "Product sets, DK Applied" at bounding box center [250, 161] width 208 height 18
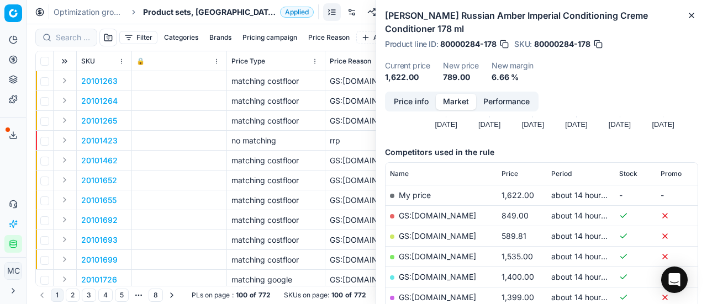
click at [52, 36] on div at bounding box center [66, 38] width 62 height 18
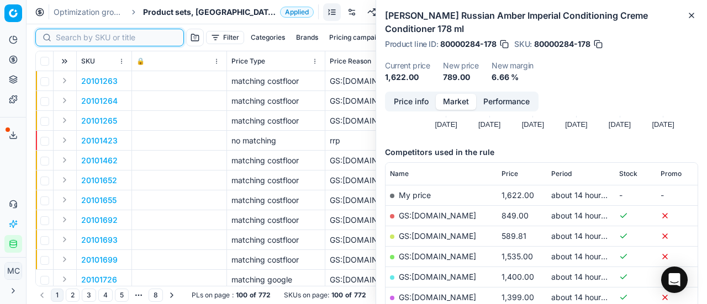
paste input "90018583-0028947"
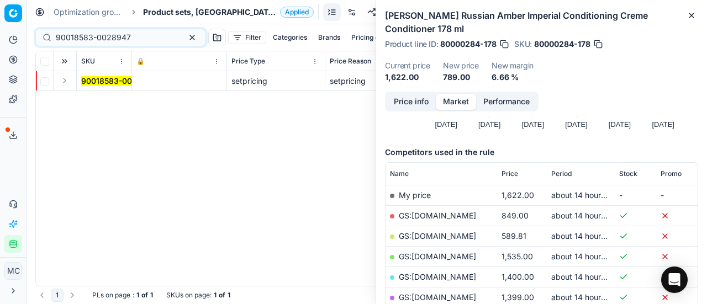
click at [69, 83] on button "Expand" at bounding box center [64, 80] width 13 height 13
drag, startPoint x: 102, startPoint y: 104, endPoint x: 294, endPoint y: 92, distance: 192.6
click at [102, 104] on mark "90018583-0028947" at bounding box center [118, 100] width 75 height 9
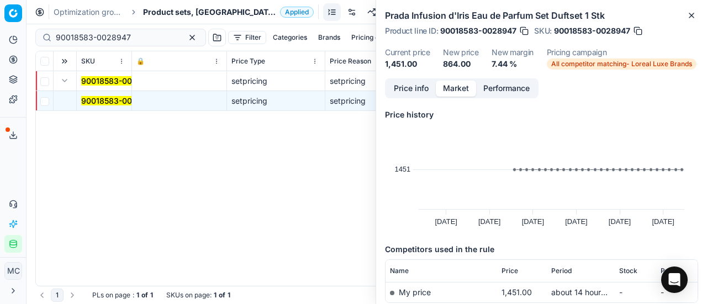
click at [414, 89] on button "Price info" at bounding box center [411, 89] width 49 height 16
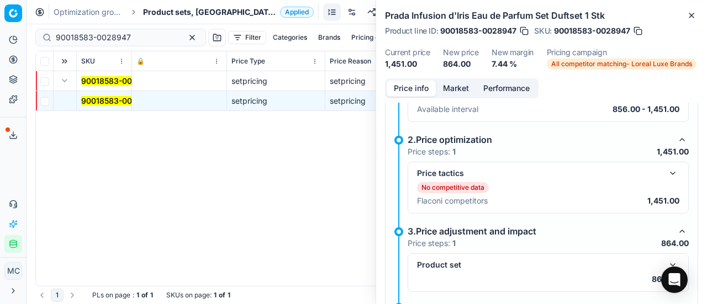
scroll to position [235, 0]
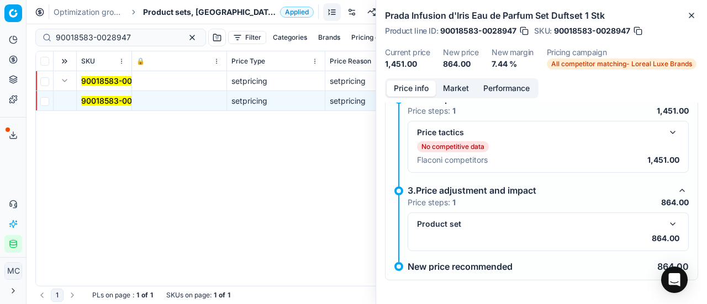
click at [666, 219] on button "button" at bounding box center [672, 224] width 13 height 13
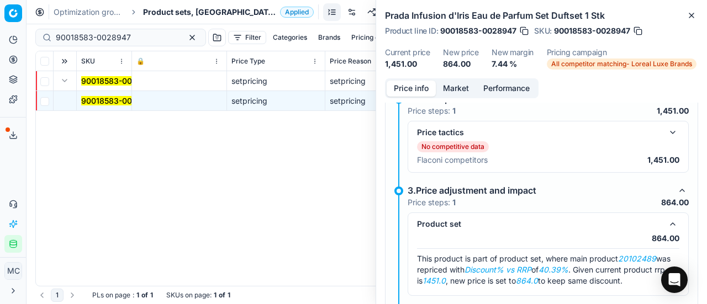
click at [460, 91] on button "Market" at bounding box center [456, 89] width 40 height 16
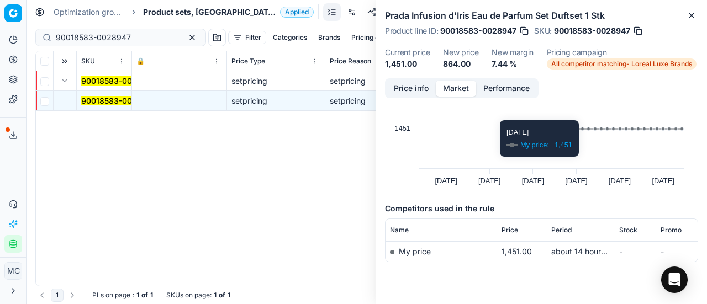
scroll to position [64, 0]
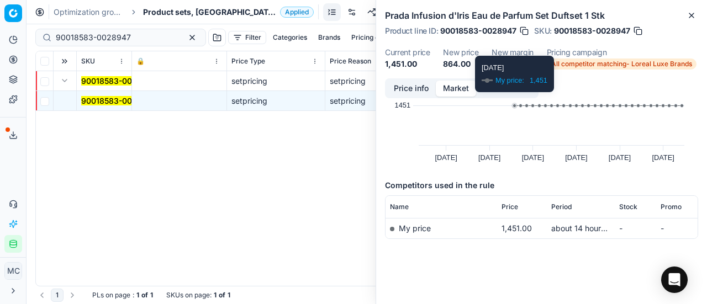
click at [408, 91] on button "Price info" at bounding box center [411, 89] width 49 height 16
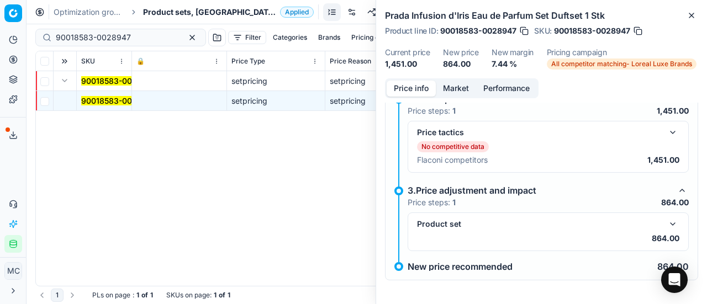
click at [666, 220] on button "button" at bounding box center [672, 224] width 13 height 13
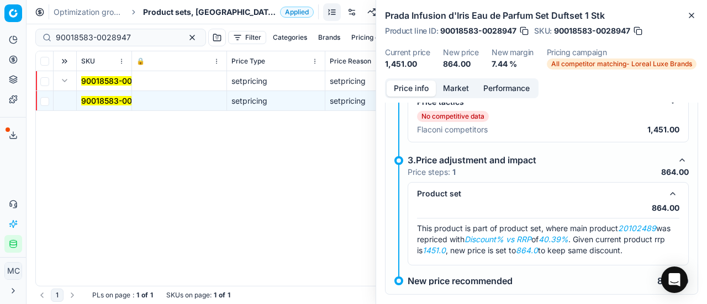
scroll to position [291, 0]
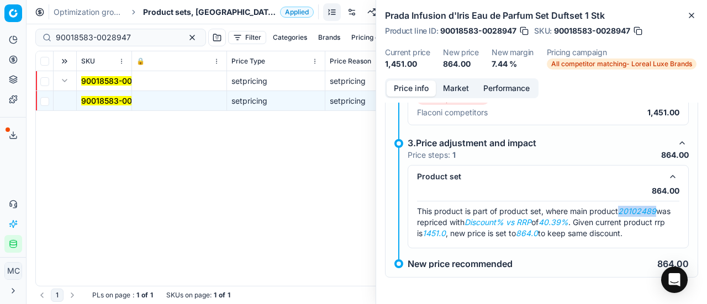
drag, startPoint x: 622, startPoint y: 204, endPoint x: 667, endPoint y: 203, distance: 45.3
click at [667, 206] on div "This product is part of product set, where main product 20102489 was repriced w…" at bounding box center [548, 222] width 262 height 33
copy em "20102489"
click at [145, 46] on div "90018583-0028947 Filter Categories Brands Pricing campaign Price Reason Add fil…" at bounding box center [366, 37] width 663 height 27
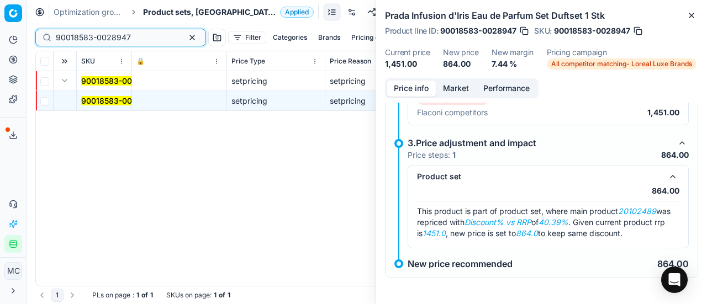
drag, startPoint x: 144, startPoint y: 41, endPoint x: 0, endPoint y: -2, distance: 150.0
click at [0, 0] on html "Pricing platform Analytics Pricing Product portfolio Templates Export service 2…" at bounding box center [353, 152] width 707 height 304
paste input "20102489"
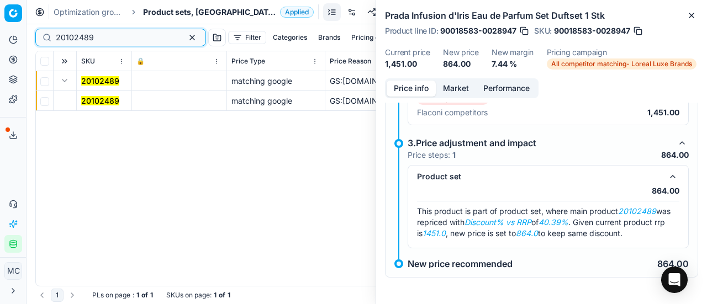
type input "20102489"
drag, startPoint x: 83, startPoint y: 100, endPoint x: 308, endPoint y: 103, distance: 224.9
click at [83, 100] on mark "20102489" at bounding box center [100, 100] width 38 height 9
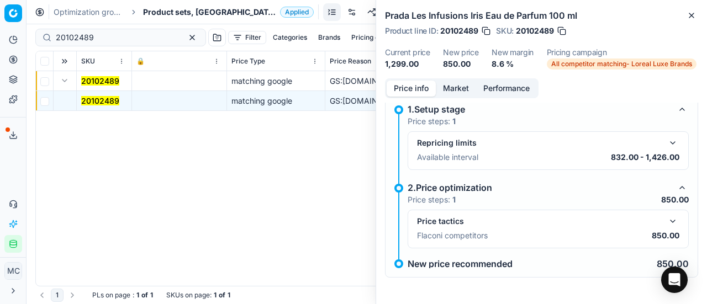
scroll to position [50, 0]
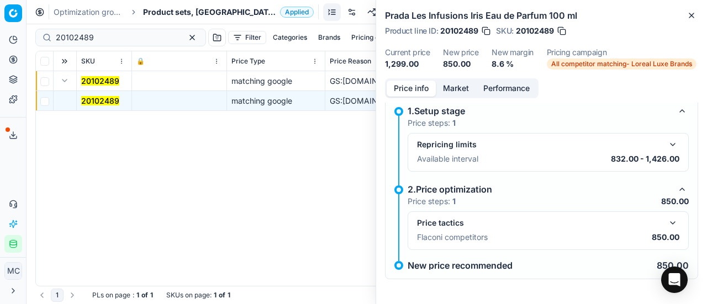
click at [668, 228] on button "button" at bounding box center [672, 223] width 13 height 13
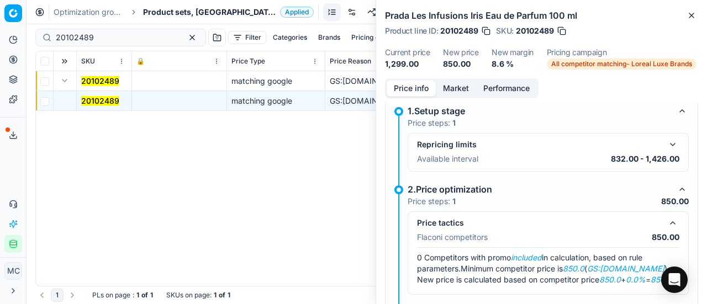
click at [455, 87] on button "Market" at bounding box center [456, 89] width 40 height 16
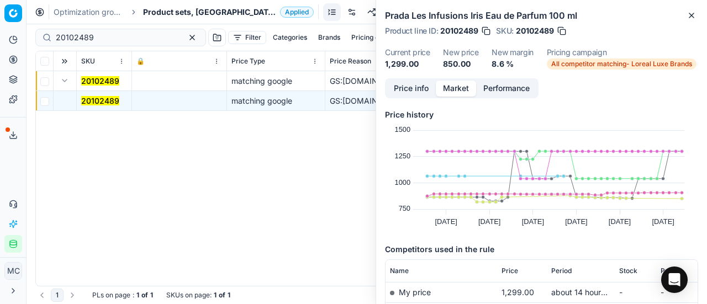
scroll to position [110, 0]
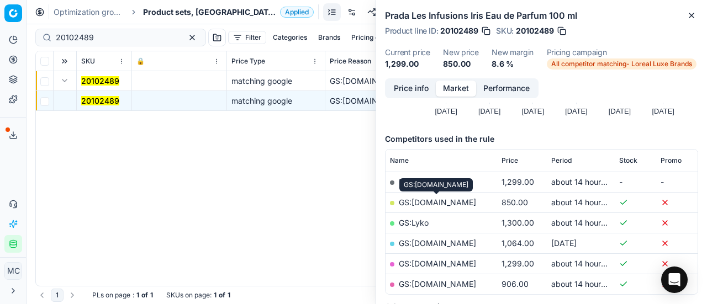
click at [451, 203] on link "GS:ComputerSalg.dk" at bounding box center [437, 202] width 77 height 9
click at [166, 14] on span "Product sets, [GEOGRAPHIC_DATA]" at bounding box center [209, 12] width 133 height 11
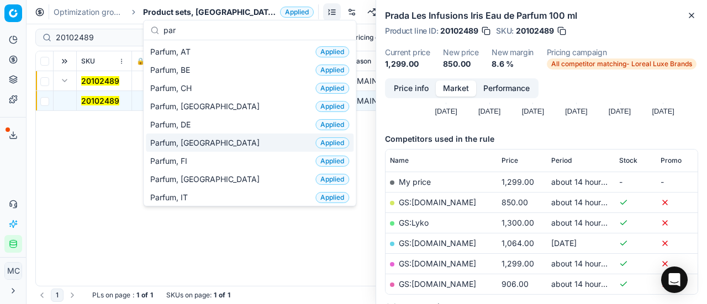
type input "par"
click at [219, 140] on div "Parfum, DK Applied" at bounding box center [250, 143] width 208 height 18
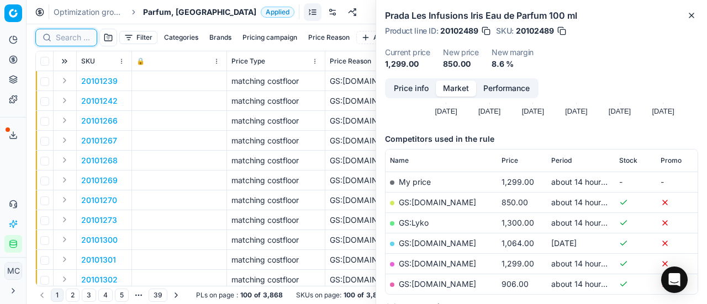
click at [77, 40] on input at bounding box center [73, 37] width 34 height 11
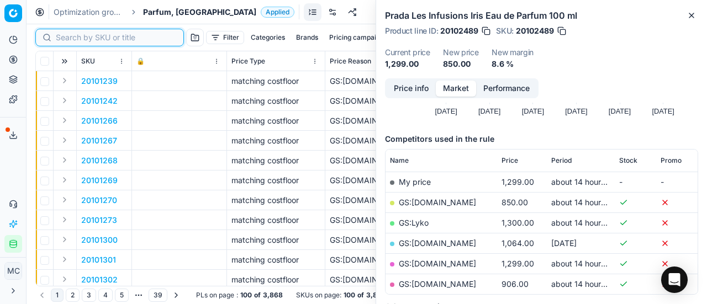
paste input "80012031-150"
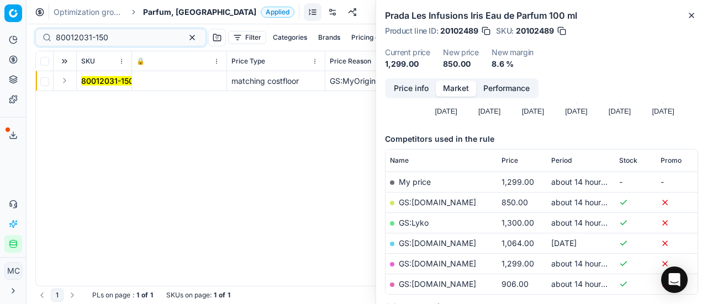
click at [69, 81] on button "Expand" at bounding box center [64, 80] width 13 height 13
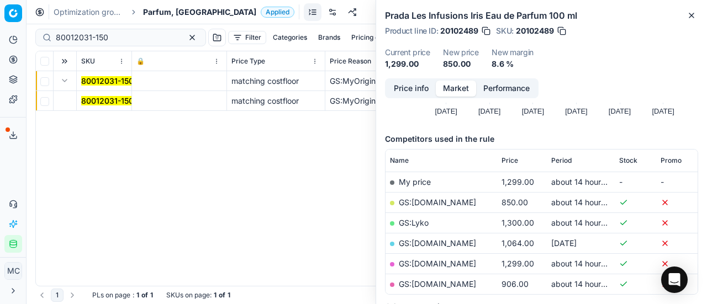
click at [94, 99] on mark "80012031-150" at bounding box center [107, 100] width 52 height 9
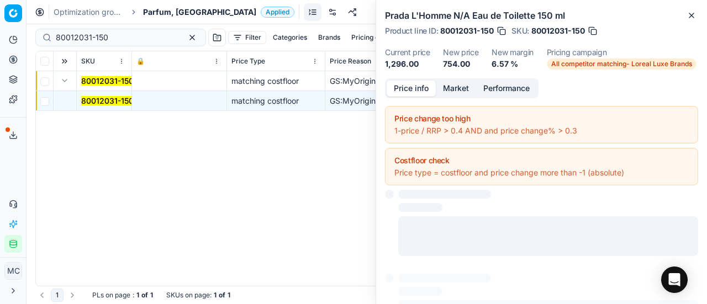
click at [407, 89] on button "Price info" at bounding box center [411, 89] width 49 height 16
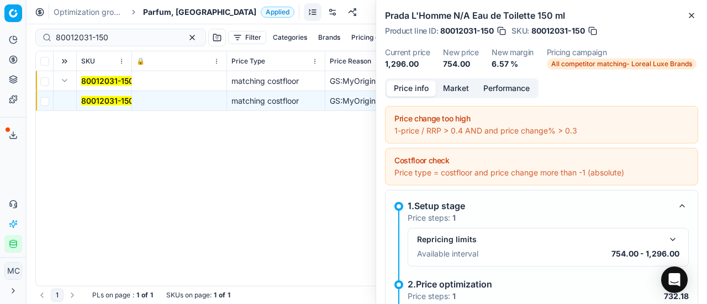
scroll to position [160, 0]
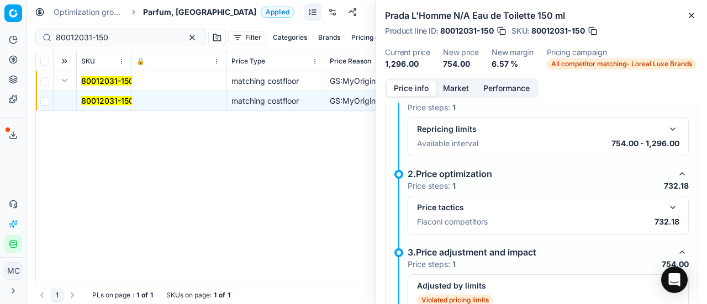
click at [666, 207] on button "button" at bounding box center [672, 207] width 13 height 13
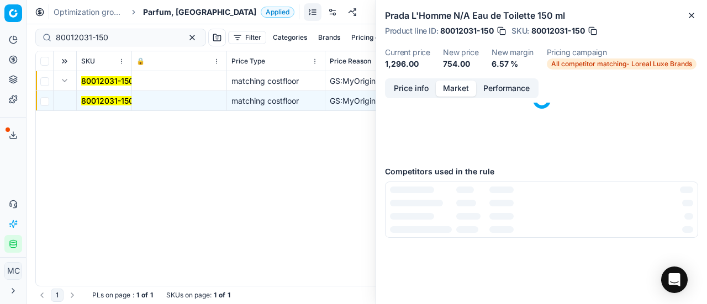
click at [450, 87] on button "Market" at bounding box center [456, 89] width 40 height 16
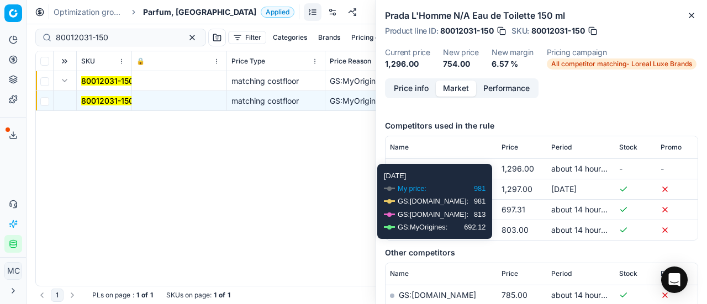
scroll to position [166, 0]
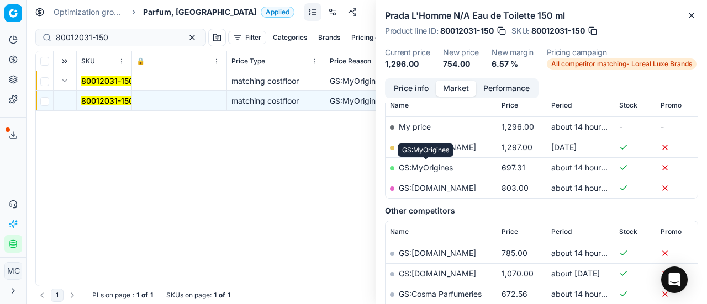
click at [426, 167] on link "GS:MyOrigines" at bounding box center [426, 167] width 54 height 9
click at [630, 61] on span "All competitor matching- Loreal Luxe Brands" at bounding box center [622, 64] width 150 height 11
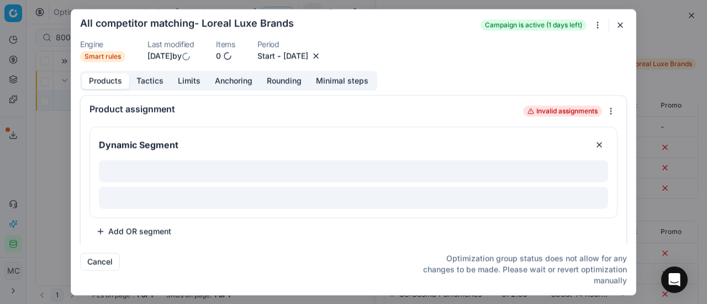
click at [155, 81] on button "Tactics" at bounding box center [149, 81] width 41 height 16
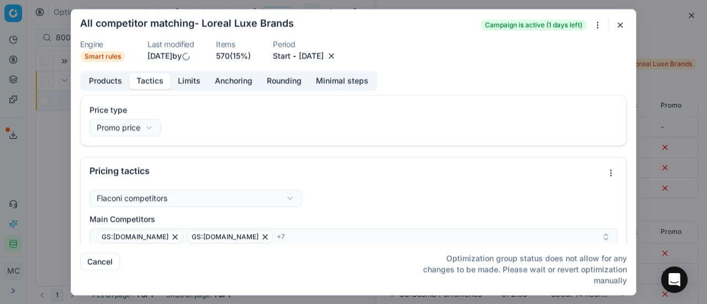
scroll to position [110, 0]
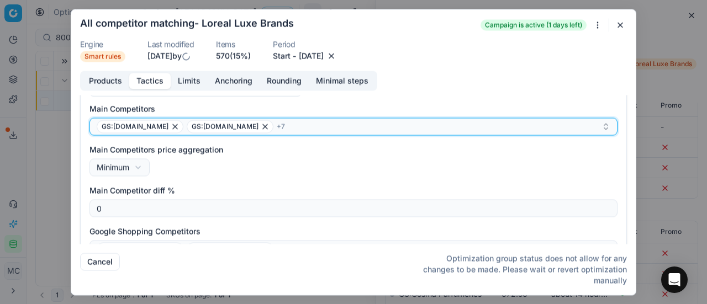
click at [308, 129] on div "GS:Luxplus.dk GS:Nordicfeel.dk + 7" at bounding box center [349, 126] width 505 height 13
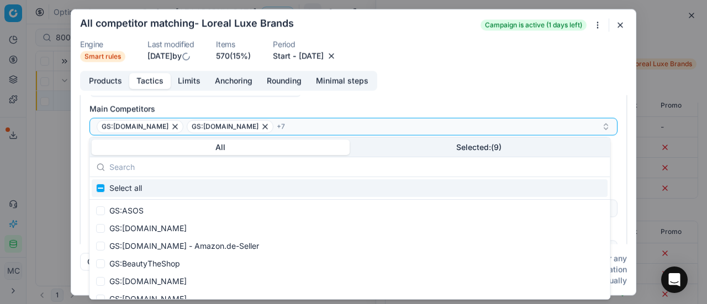
click at [445, 149] on button "Selected: ( 9 )" at bounding box center [479, 147] width 259 height 15
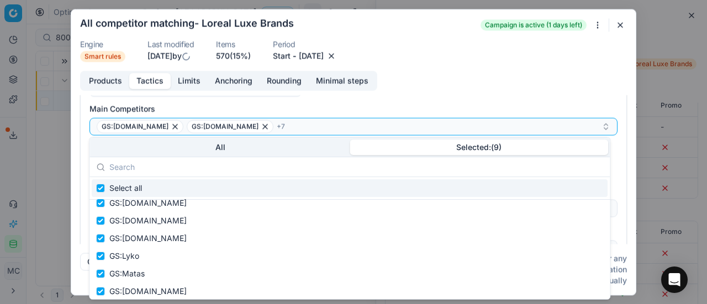
scroll to position [0, 0]
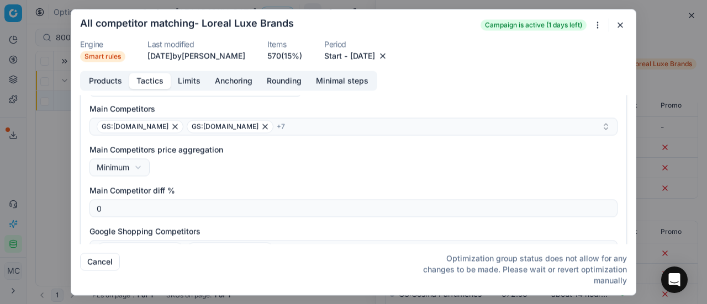
click at [463, 48] on dl "Engine Smart rules Last modified 3 days ago by Ann Chen Items 570 (15%) Period …" at bounding box center [353, 51] width 547 height 22
click at [620, 24] on button "button" at bounding box center [620, 24] width 13 height 13
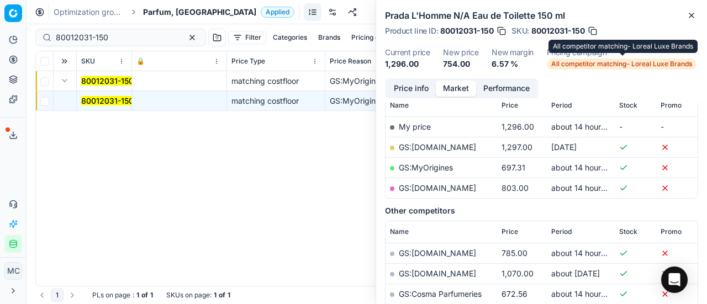
click at [614, 65] on span "All competitor matching- Loreal Luxe Brands" at bounding box center [622, 64] width 150 height 11
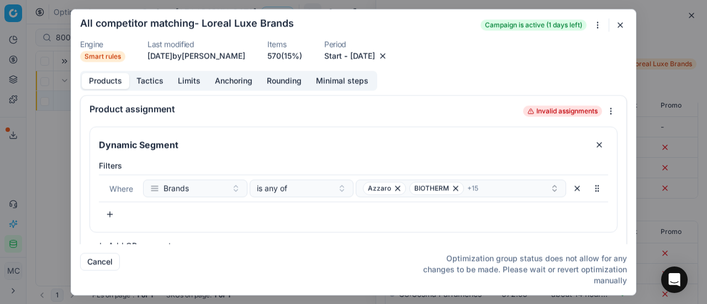
scroll to position [18, 0]
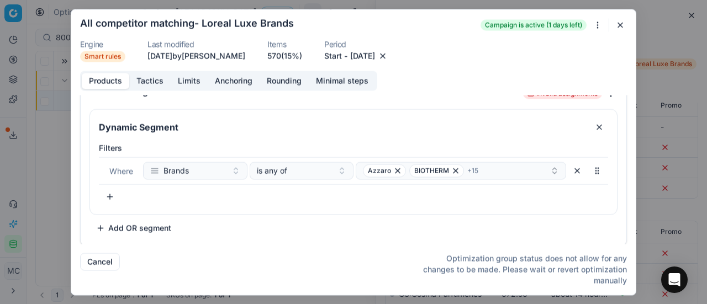
click at [142, 82] on button "Tactics" at bounding box center [149, 81] width 41 height 16
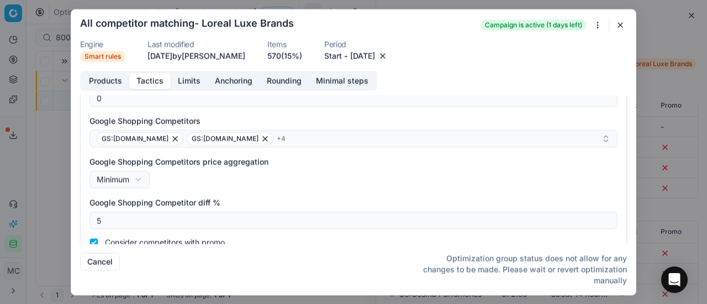
scroll to position [273, 0]
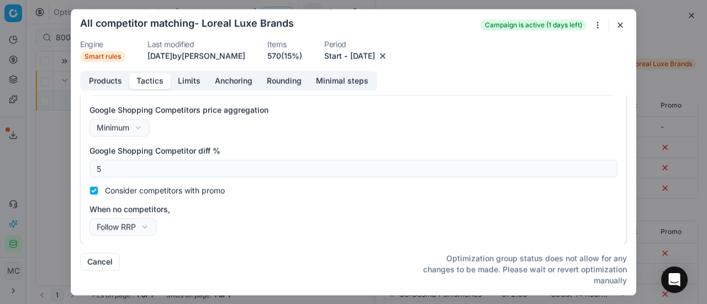
click at [53, 133] on div "We are saving PC settings. Please wait, it should take a few minutes All compet…" at bounding box center [353, 152] width 707 height 304
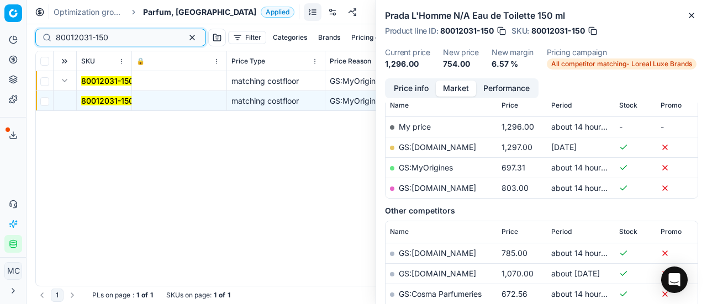
drag, startPoint x: 140, startPoint y: 40, endPoint x: 0, endPoint y: 45, distance: 140.4
click at [0, 45] on div "Pricing platform Analytics Pricing Product portfolio Templates Export service 2…" at bounding box center [353, 152] width 707 height 304
paste input "90017356-0027229"
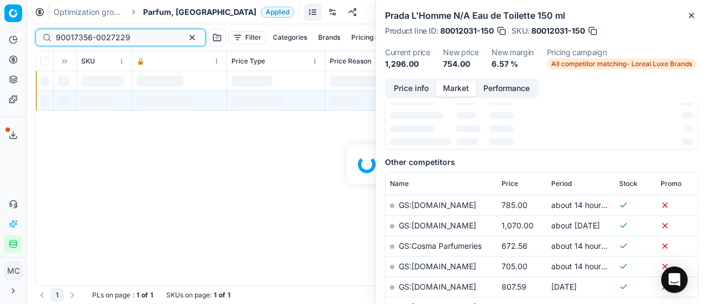
scroll to position [166, 0]
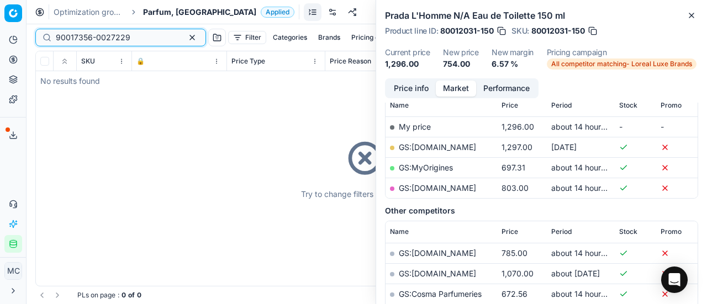
type input "90017356-0027229"
click at [161, 12] on span "Parfum, [GEOGRAPHIC_DATA]" at bounding box center [199, 12] width 113 height 11
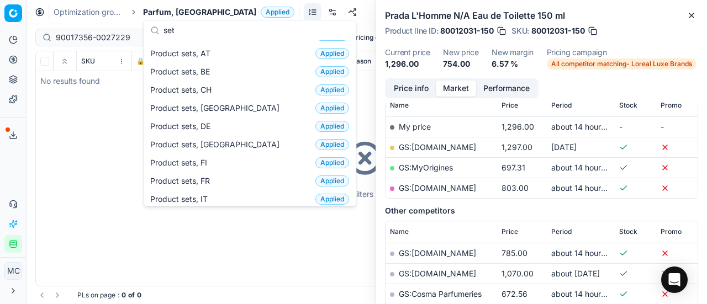
scroll to position [0, 0]
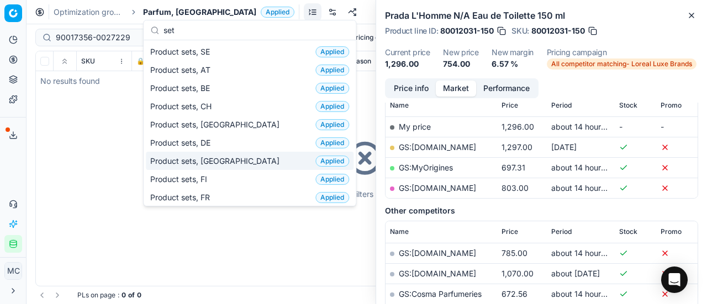
type input "set"
click at [222, 163] on div "Product sets, DK Applied" at bounding box center [250, 161] width 208 height 18
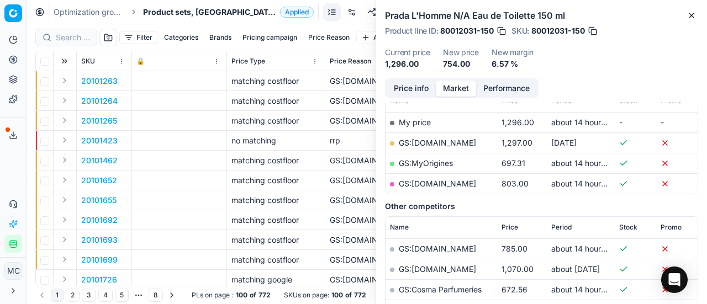
scroll to position [166, 0]
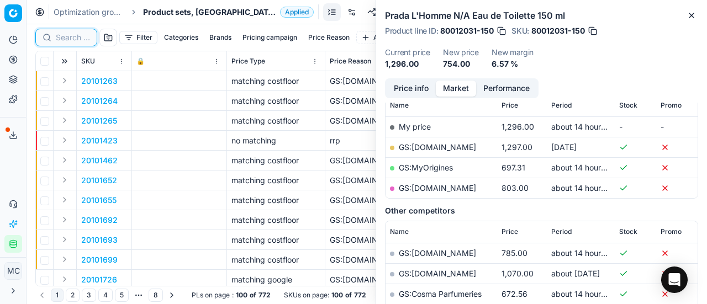
click at [70, 36] on input at bounding box center [73, 37] width 34 height 11
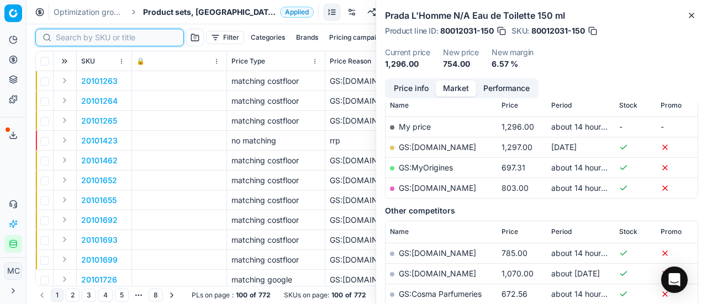
paste input "90017356-0027229"
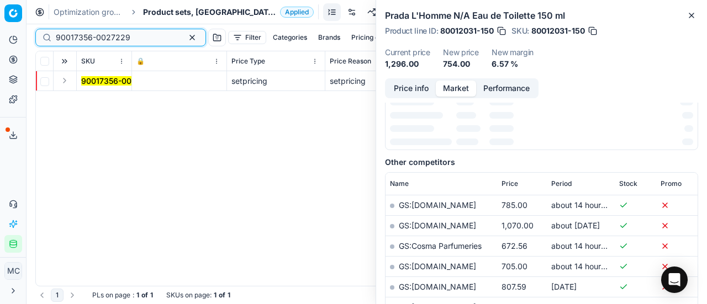
scroll to position [166, 0]
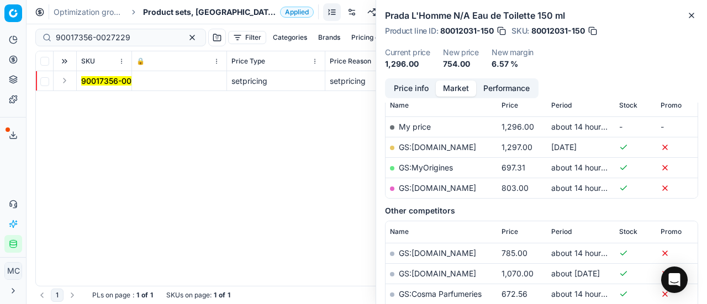
click at [66, 82] on button "Expand" at bounding box center [64, 80] width 13 height 13
click at [90, 103] on mark "90017356-0027229" at bounding box center [118, 100] width 75 height 9
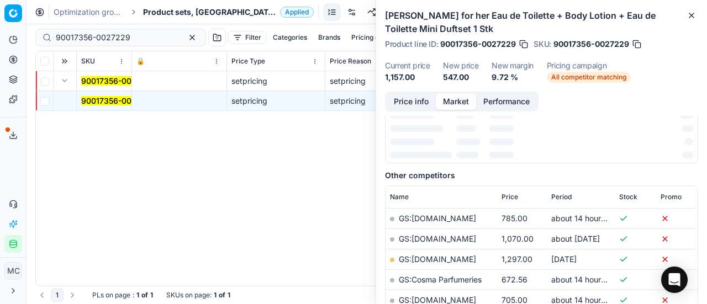
scroll to position [0, 0]
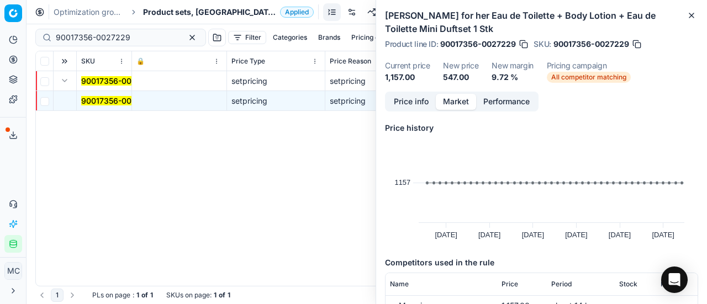
click at [418, 103] on button "Price info" at bounding box center [411, 102] width 49 height 16
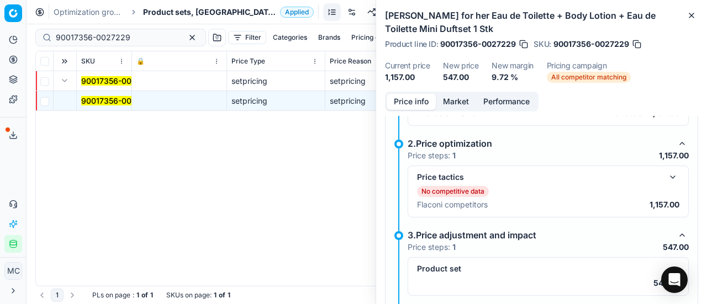
scroll to position [249, 0]
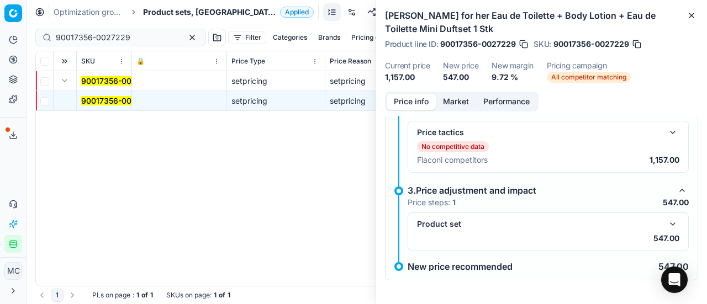
click at [666, 129] on button "button" at bounding box center [672, 132] width 13 height 13
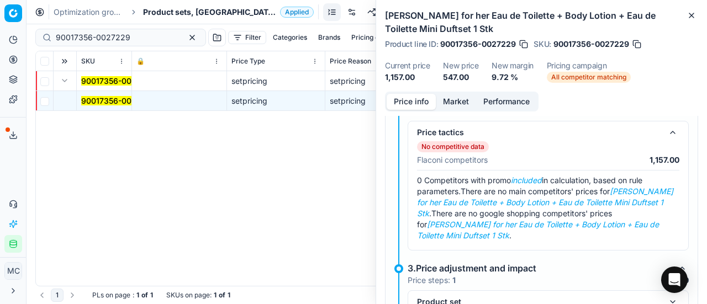
click at [458, 103] on button "Market" at bounding box center [456, 102] width 40 height 16
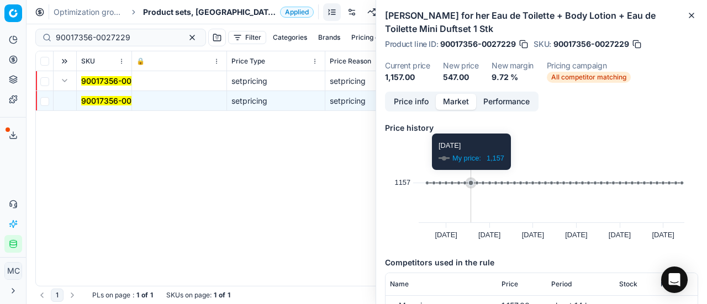
scroll to position [77, 0]
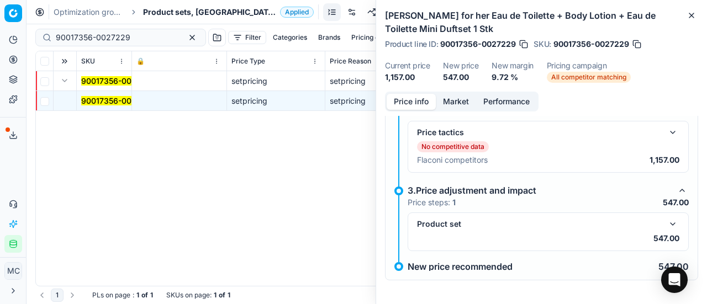
click at [413, 94] on button "Price info" at bounding box center [411, 102] width 49 height 16
click at [666, 220] on button "button" at bounding box center [672, 224] width 13 height 13
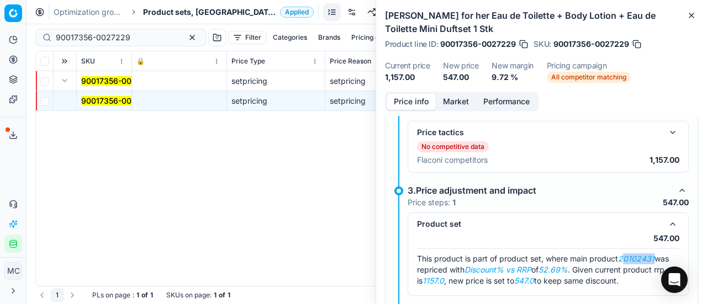
drag, startPoint x: 623, startPoint y: 255, endPoint x: 678, endPoint y: 254, distance: 54.7
click at [678, 254] on div "Product set 547.00 This product is part of product set, where main product 2010…" at bounding box center [548, 254] width 281 height 83
drag, startPoint x: 621, startPoint y: 258, endPoint x: 656, endPoint y: 257, distance: 35.4
click at [660, 256] on div "This product is part of product set, where main product 20102431 was repriced w…" at bounding box center [548, 270] width 262 height 33
copy em "20102431"
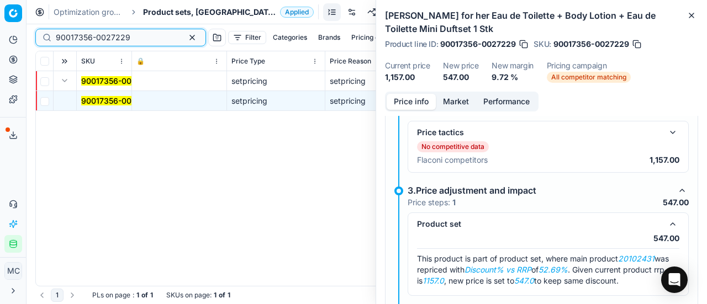
drag, startPoint x: 131, startPoint y: 40, endPoint x: 0, endPoint y: 2, distance: 136.2
click at [0, 6] on div "Pricing platform Analytics Pricing Product portfolio Templates Export service 2…" at bounding box center [353, 152] width 707 height 304
paste input "20102431"
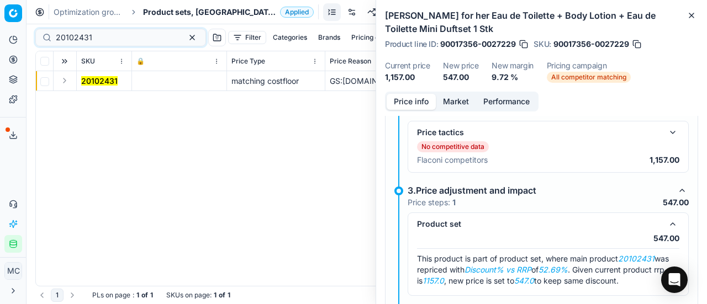
click at [66, 86] on button "Expand" at bounding box center [64, 80] width 13 height 13
drag, startPoint x: 95, startPoint y: 106, endPoint x: 131, endPoint y: 101, distance: 36.2
click at [95, 106] on td "20102431" at bounding box center [104, 101] width 55 height 20
click at [98, 103] on mark "20102431" at bounding box center [99, 100] width 36 height 9
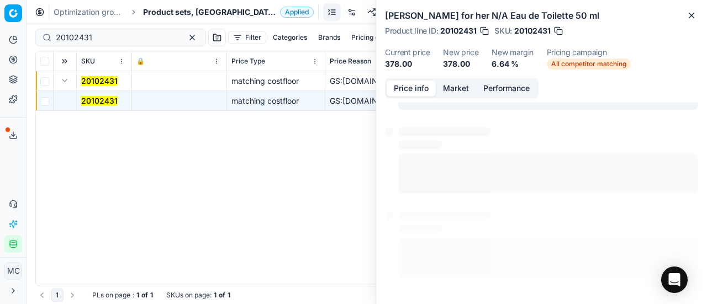
scroll to position [152, 0]
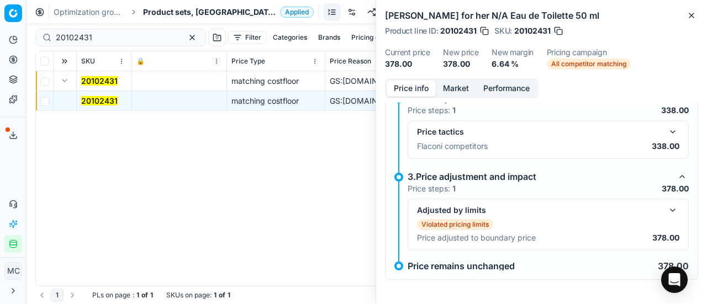
click at [666, 210] on button "button" at bounding box center [672, 210] width 13 height 13
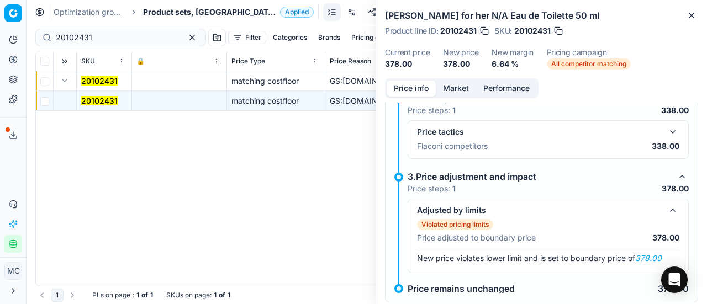
click at [666, 132] on button "button" at bounding box center [672, 131] width 13 height 13
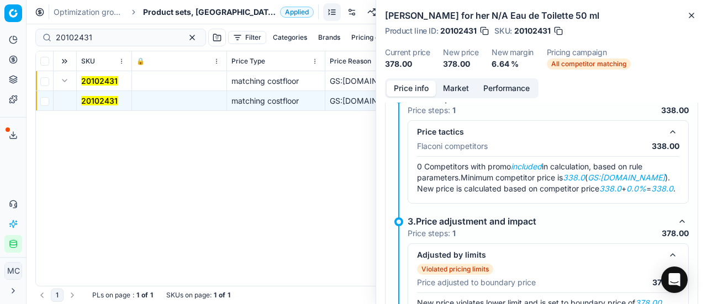
click at [463, 87] on button "Market" at bounding box center [456, 89] width 40 height 16
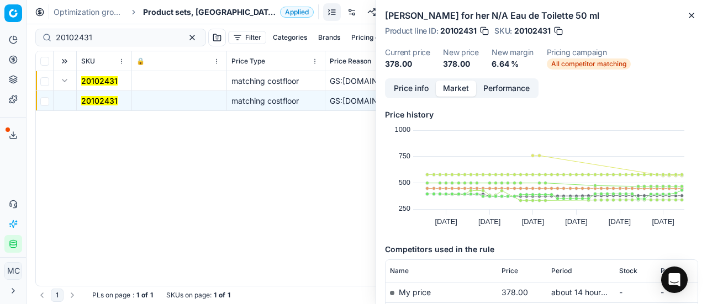
scroll to position [166, 0]
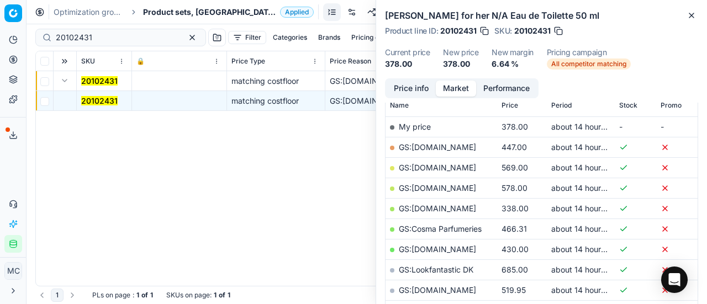
click at [464, 204] on link "GS:ComputerSalg.dk" at bounding box center [437, 208] width 77 height 9
drag, startPoint x: 117, startPoint y: 34, endPoint x: 0, endPoint y: 36, distance: 117.1
click at [0, 40] on div "Pricing platform Analytics Pricing Product portfolio Templates Export service 2…" at bounding box center [353, 152] width 707 height 304
paste input "90017349-0027225"
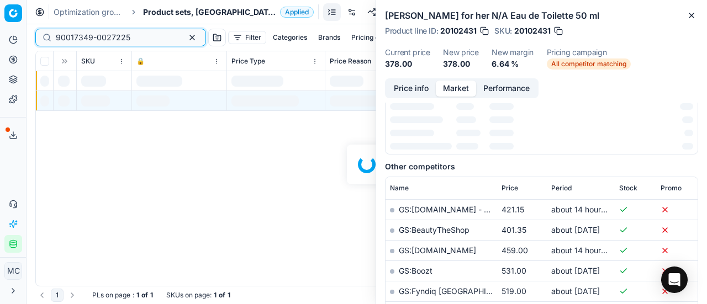
scroll to position [166, 0]
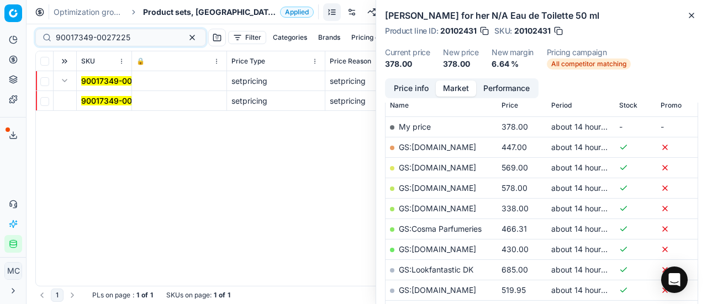
click at [82, 98] on mark "90017349-0027225" at bounding box center [118, 100] width 75 height 9
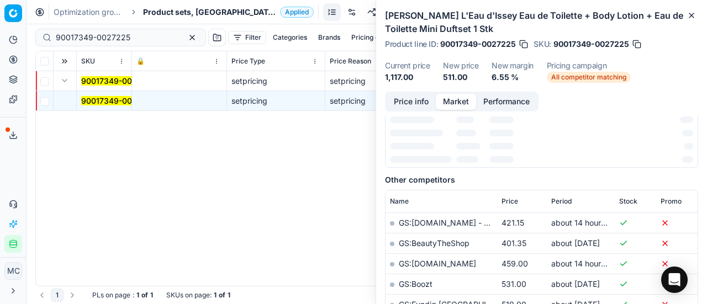
scroll to position [0, 0]
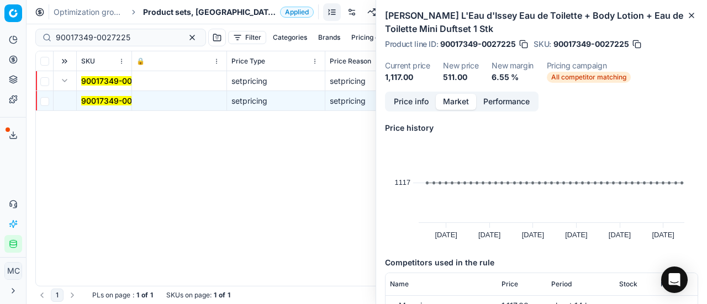
click at [428, 102] on button "Price info" at bounding box center [411, 102] width 49 height 16
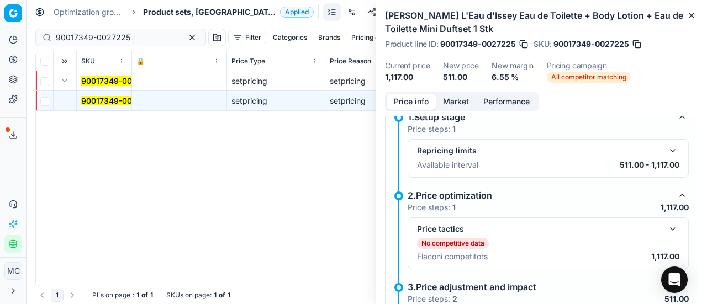
click at [670, 223] on button "button" at bounding box center [672, 229] width 13 height 13
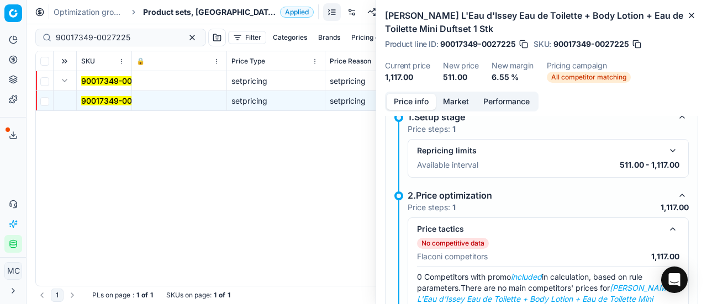
click at [669, 223] on button "button" at bounding box center [672, 229] width 13 height 13
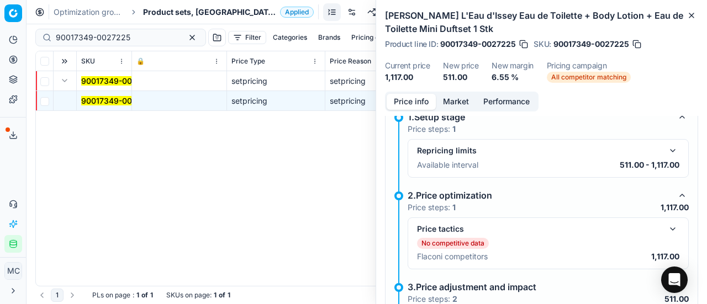
click at [668, 223] on button "button" at bounding box center [672, 229] width 13 height 13
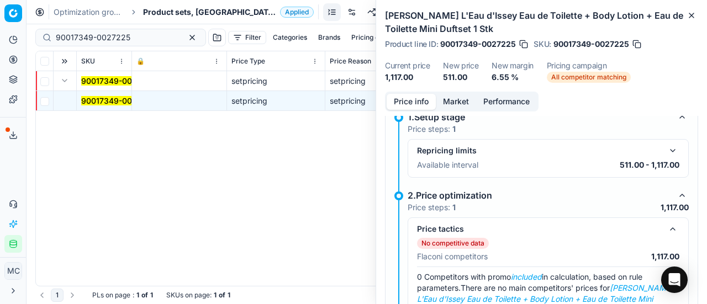
scroll to position [318, 0]
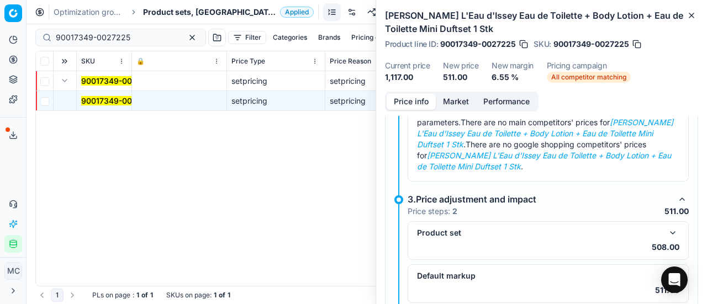
click at [666, 229] on button "button" at bounding box center [672, 233] width 13 height 13
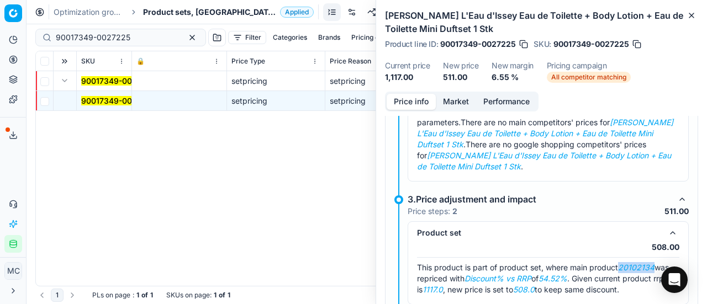
drag, startPoint x: 621, startPoint y: 264, endPoint x: 656, endPoint y: 264, distance: 34.8
click at [656, 264] on div "This product is part of product set, where main product 20102134 was repriced w…" at bounding box center [548, 278] width 262 height 33
copy em "20102134"
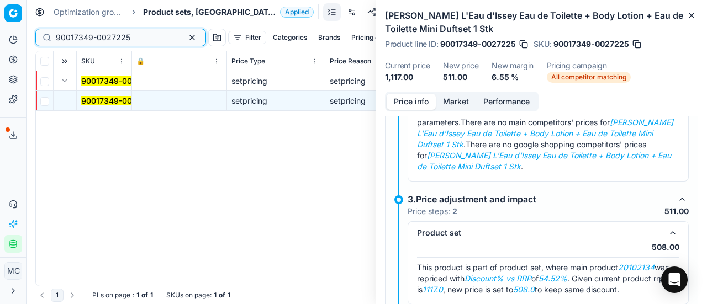
paste input "20102134"
drag, startPoint x: 130, startPoint y: 33, endPoint x: 0, endPoint y: 73, distance: 136.5
click at [0, 73] on div "Pricing platform Analytics Pricing Product portfolio Templates Export service 2…" at bounding box center [353, 152] width 707 height 304
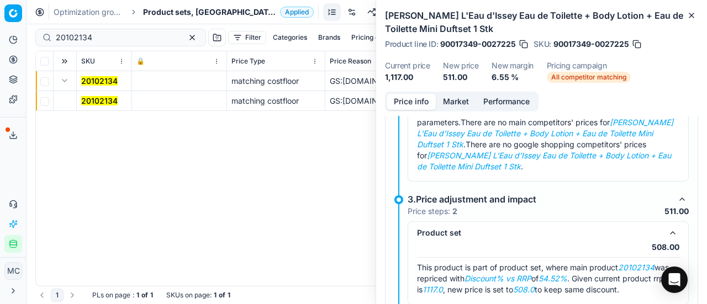
drag, startPoint x: 112, startPoint y: 99, endPoint x: 275, endPoint y: 99, distance: 163.5
click at [112, 99] on mark "20102134" at bounding box center [99, 100] width 36 height 9
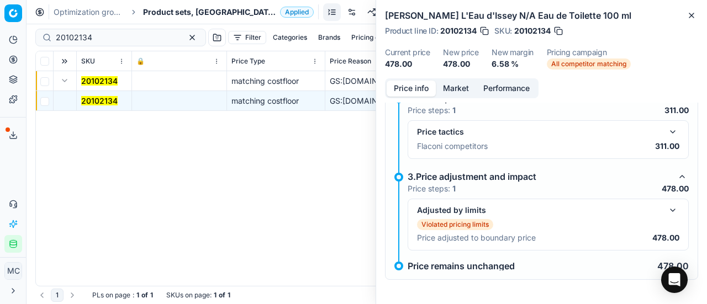
click at [657, 212] on div "Adjusted by limits" at bounding box center [548, 210] width 262 height 13
click at [666, 204] on button "button" at bounding box center [672, 210] width 13 height 13
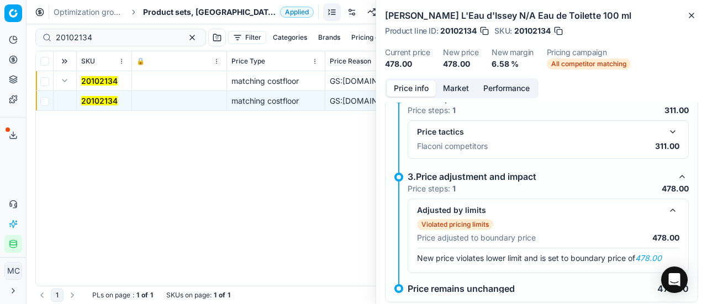
click at [670, 130] on button "button" at bounding box center [672, 131] width 13 height 13
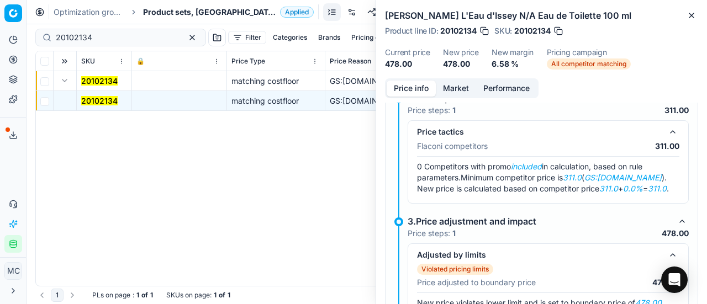
click at [455, 88] on button "Market" at bounding box center [456, 89] width 40 height 16
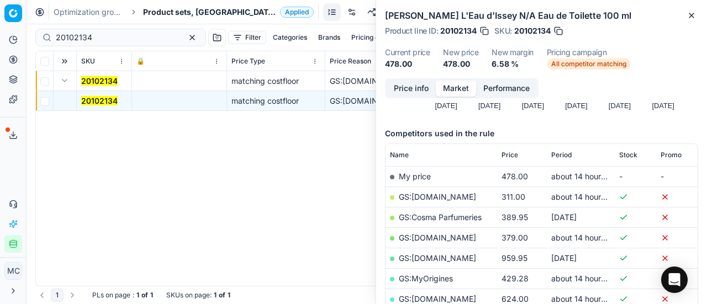
scroll to position [166, 0]
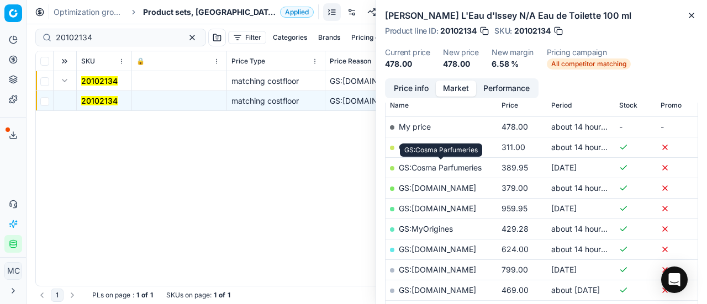
click at [466, 164] on link "GS:Cosma Parfumeries" at bounding box center [440, 167] width 83 height 9
click at [446, 149] on link "GS:ComputerSalg.dk" at bounding box center [437, 147] width 77 height 9
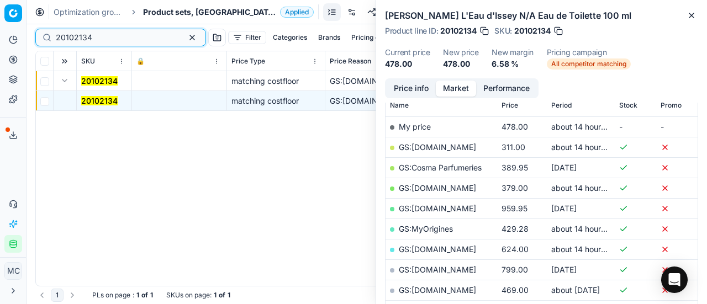
drag, startPoint x: 141, startPoint y: 36, endPoint x: 0, endPoint y: 43, distance: 141.6
click at [0, 43] on div "Pricing platform Analytics Pricing Product portfolio Templates Export service 2…" at bounding box center [353, 152] width 707 height 304
paste input "90017363-0027238"
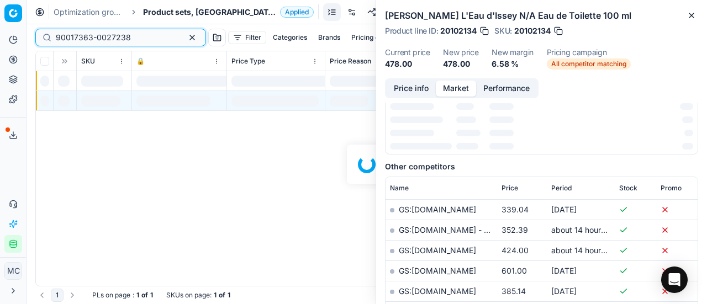
scroll to position [166, 0]
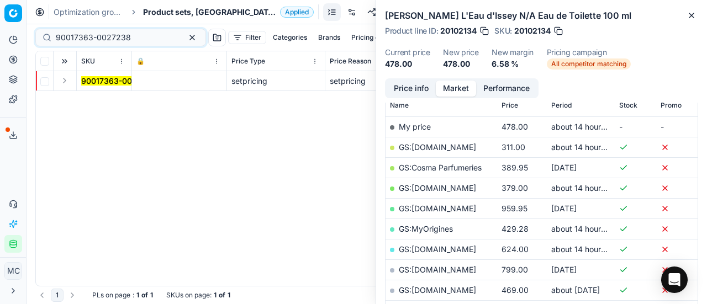
click at [64, 80] on button "Expand" at bounding box center [64, 80] width 13 height 13
click at [114, 102] on mark "90017363-0027238" at bounding box center [118, 100] width 75 height 9
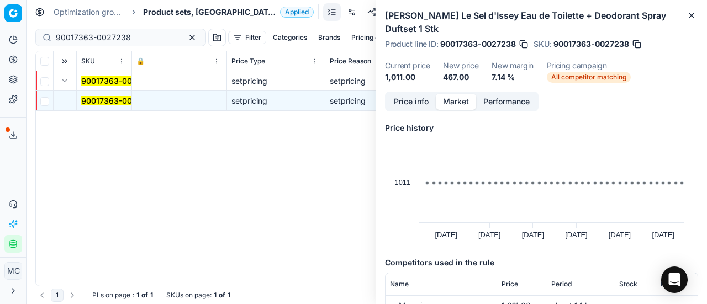
click at [414, 104] on button "Price info" at bounding box center [411, 102] width 49 height 16
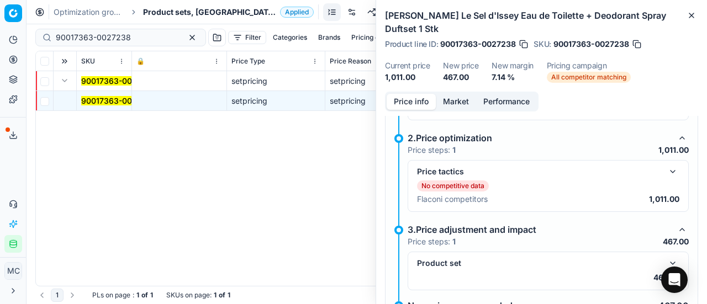
scroll to position [249, 0]
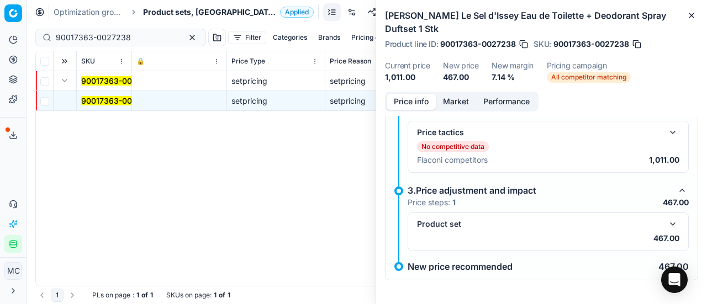
click at [666, 223] on button "button" at bounding box center [672, 224] width 13 height 13
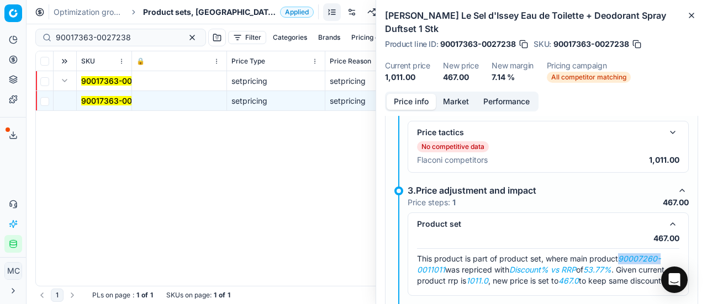
drag, startPoint x: 621, startPoint y: 259, endPoint x: 707, endPoint y: 257, distance: 85.1
click at [707, 257] on div "Price info Market Performance No competitive data The items are missing competi…" at bounding box center [541, 198] width 331 height 213
click at [625, 257] on em "90007260-0011011" at bounding box center [539, 264] width 244 height 20
drag, startPoint x: 622, startPoint y: 257, endPoint x: 445, endPoint y: 268, distance: 177.1
click at [445, 268] on span "This product is part of product set, where main product 90007260-0011011 was re…" at bounding box center [540, 269] width 247 height 31
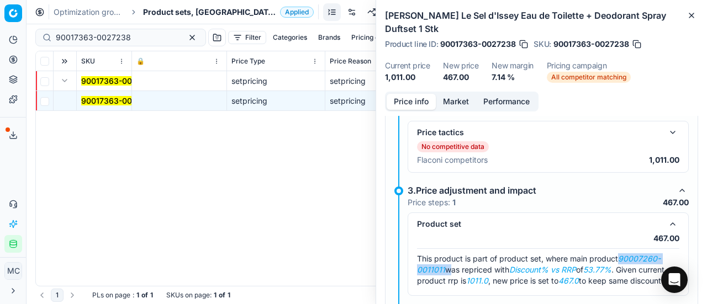
copy span "90007260-0011011"
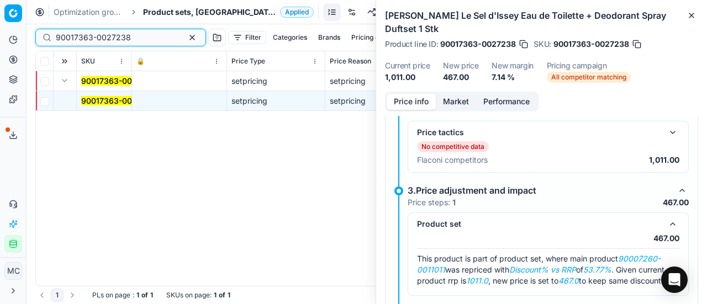
drag, startPoint x: 139, startPoint y: 36, endPoint x: 0, endPoint y: 61, distance: 141.5
click at [0, 61] on div "Pricing platform Analytics Pricing Product portfolio Templates Export service 2…" at bounding box center [353, 152] width 707 height 304
paste input "07260-0011011"
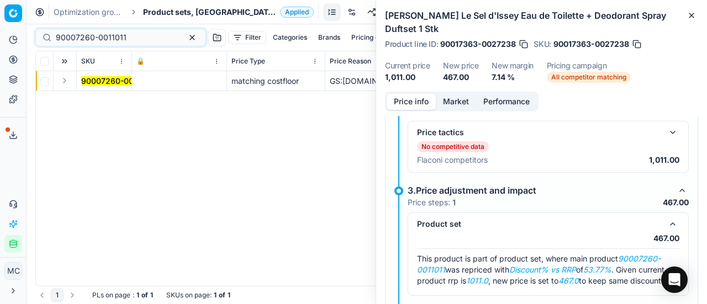
click at [65, 77] on button "Expand" at bounding box center [64, 80] width 13 height 13
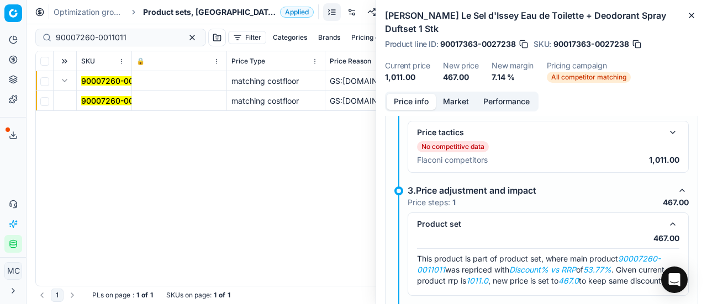
click at [99, 102] on mark "90007260-0011011" at bounding box center [116, 100] width 71 height 9
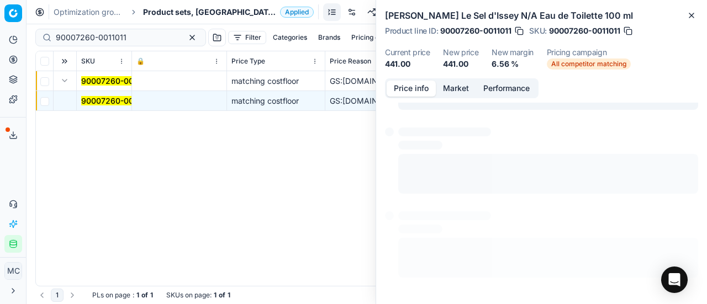
scroll to position [152, 0]
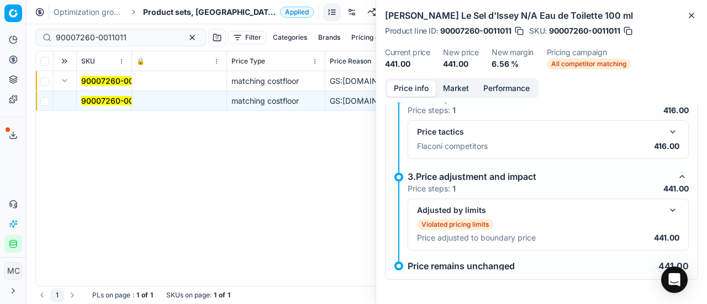
click at [668, 214] on button "button" at bounding box center [672, 210] width 13 height 13
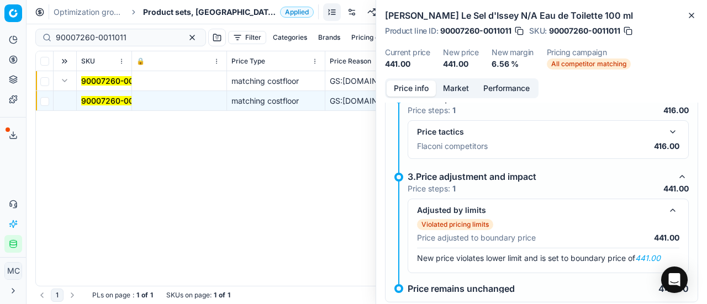
click at [666, 131] on button "button" at bounding box center [672, 131] width 13 height 13
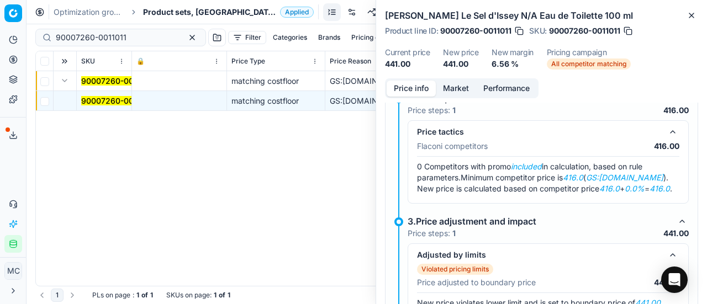
click at [445, 88] on button "Market" at bounding box center [456, 89] width 40 height 16
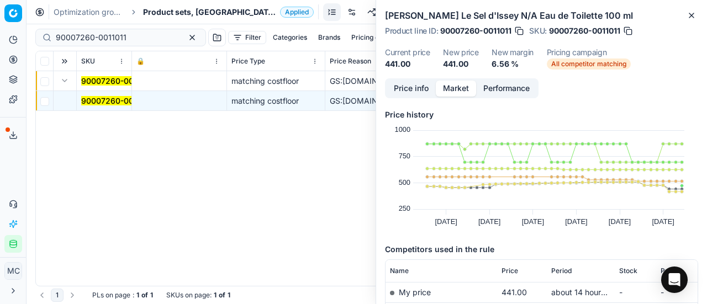
scroll to position [110, 0]
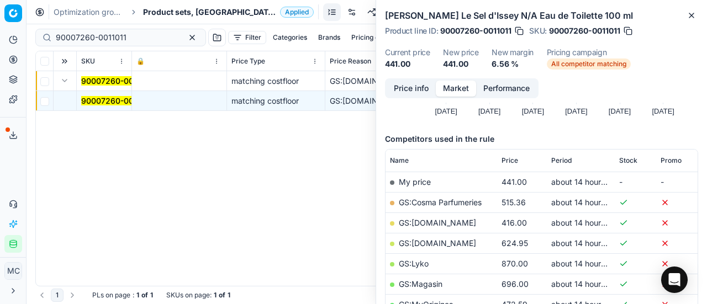
click at [432, 224] on link "GS:Deloox.dk" at bounding box center [437, 222] width 77 height 9
drag, startPoint x: 137, startPoint y: 39, endPoint x: 0, endPoint y: 51, distance: 137.5
click at [0, 50] on div "Pricing platform Analytics Pricing Product portfolio Templates Export service 2…" at bounding box center [353, 152] width 707 height 304
paste input "17360-0027235"
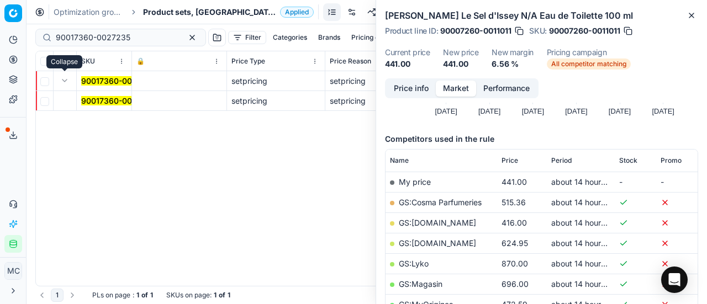
click at [69, 80] on button "Expand" at bounding box center [64, 80] width 13 height 13
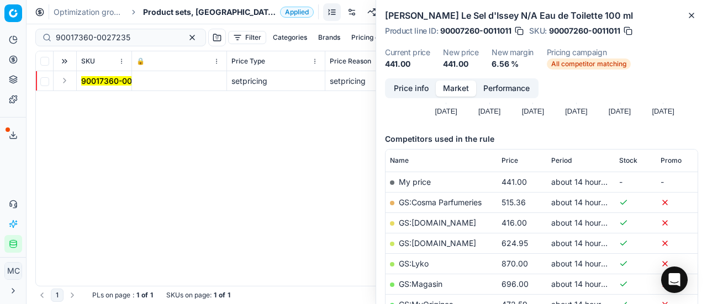
click at [65, 85] on button "Expand" at bounding box center [64, 80] width 13 height 13
click at [92, 104] on mark "90017360-0027235" at bounding box center [118, 100] width 75 height 9
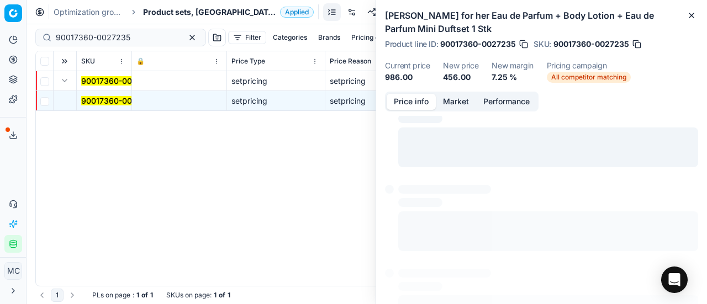
click at [413, 100] on button "Price info" at bounding box center [411, 102] width 49 height 16
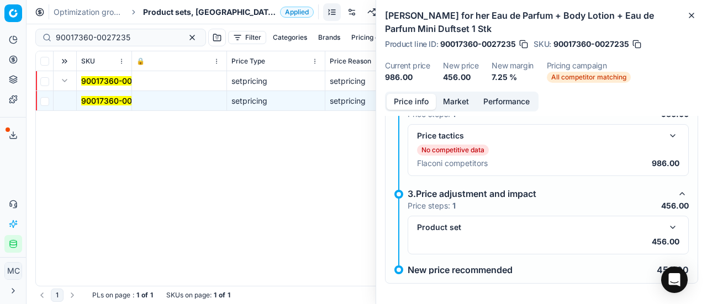
scroll to position [249, 0]
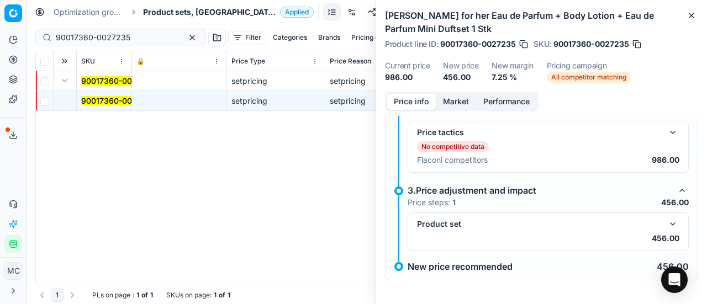
click at [666, 227] on button "button" at bounding box center [672, 224] width 13 height 13
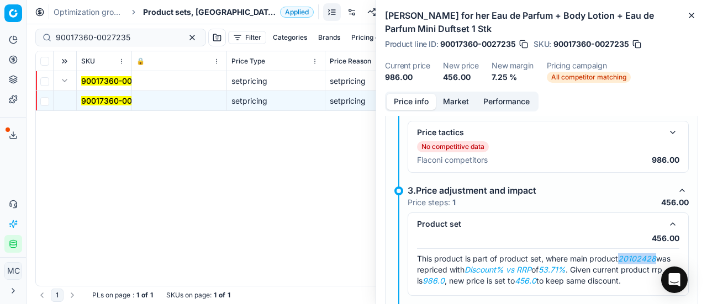
drag, startPoint x: 623, startPoint y: 257, endPoint x: 676, endPoint y: 254, distance: 53.1
click at [676, 254] on div "Product set 456.00 This product is part of product set, where main product 2010…" at bounding box center [548, 254] width 281 height 83
copy em "20102428"
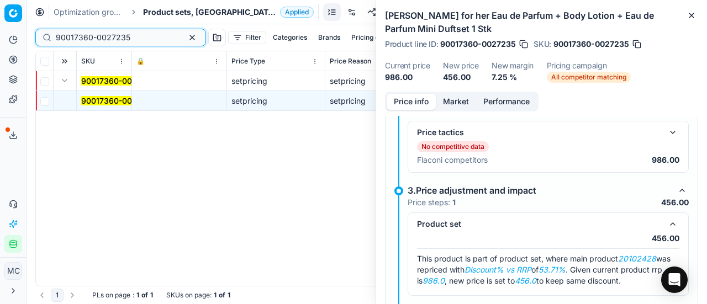
drag, startPoint x: 130, startPoint y: 35, endPoint x: 0, endPoint y: 20, distance: 131.3
click at [0, 22] on div "Pricing platform Analytics Pricing Product portfolio Templates Export service 2…" at bounding box center [353, 152] width 707 height 304
paste input "20102428"
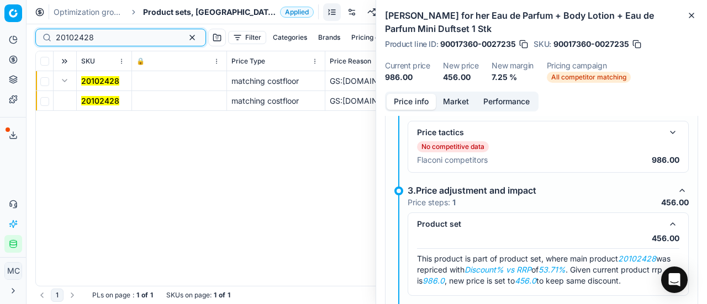
type input "20102428"
click at [103, 105] on mark "20102428" at bounding box center [100, 100] width 38 height 9
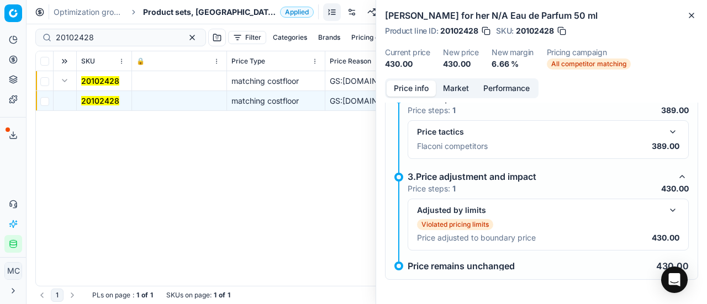
click at [667, 211] on button "button" at bounding box center [672, 210] width 13 height 13
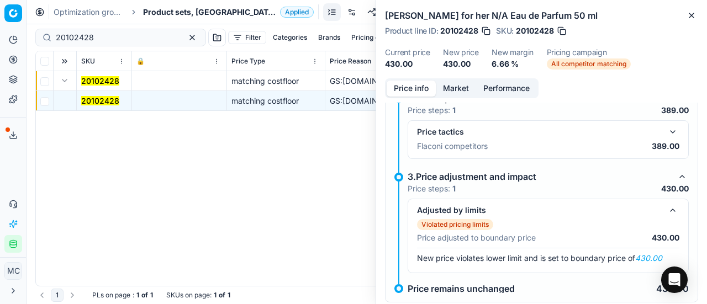
click at [666, 131] on button "button" at bounding box center [672, 131] width 13 height 13
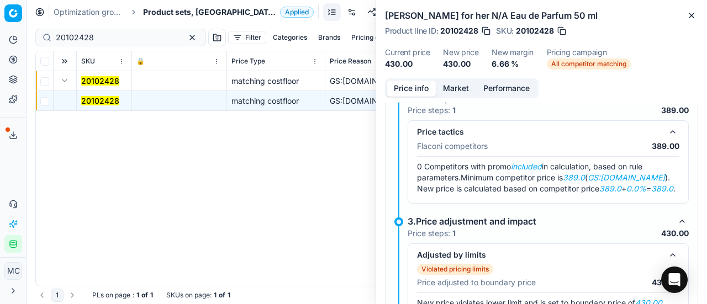
click at [464, 90] on button "Market" at bounding box center [456, 89] width 40 height 16
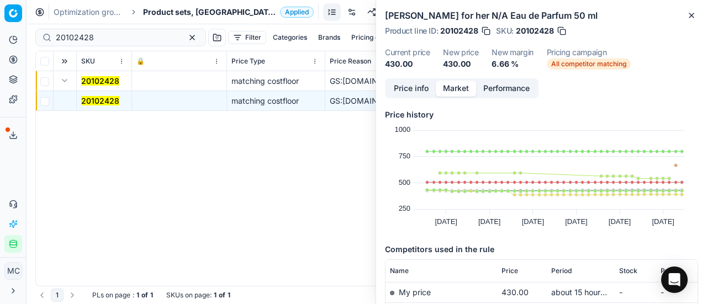
scroll to position [110, 0]
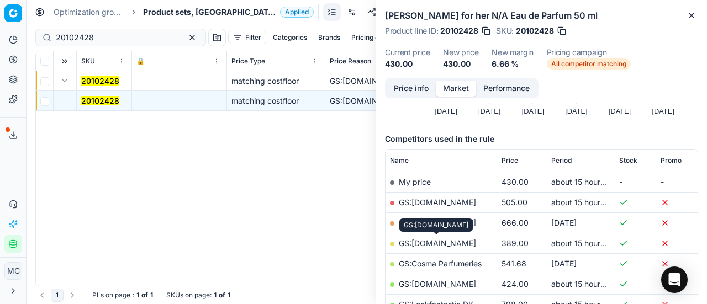
click at [452, 239] on link "GS:ComputerSalg.dk" at bounding box center [437, 243] width 77 height 9
click at [159, 9] on span "Product sets, [GEOGRAPHIC_DATA]" at bounding box center [209, 12] width 133 height 11
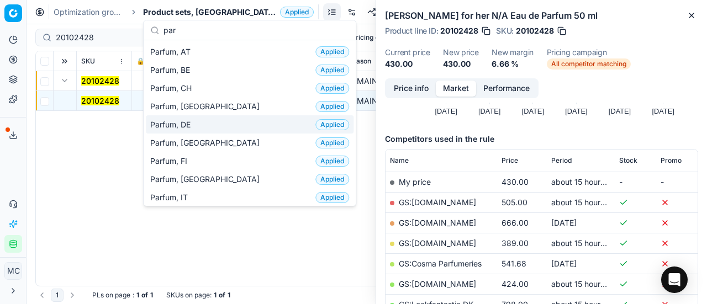
type input "par"
click at [193, 141] on span "Parfum, [GEOGRAPHIC_DATA]" at bounding box center [207, 143] width 114 height 11
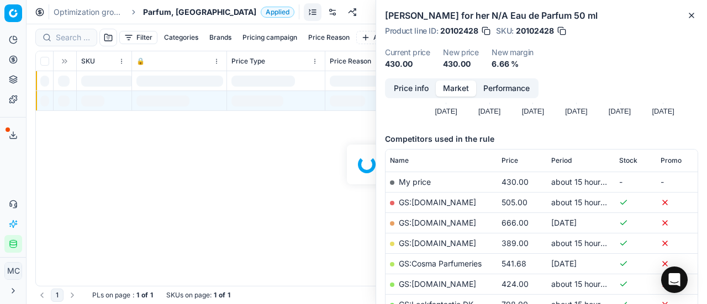
click at [80, 36] on div at bounding box center [367, 164] width 681 height 280
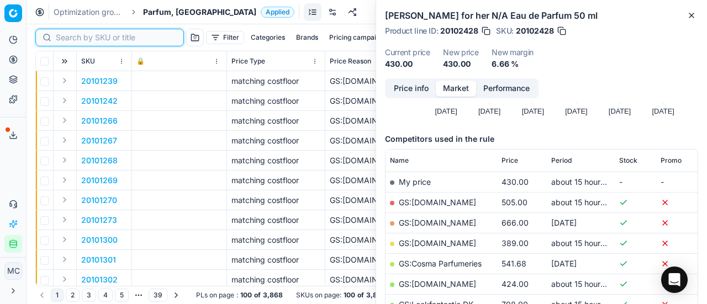
click at [80, 36] on input at bounding box center [116, 37] width 121 height 11
paste input "80044881-75"
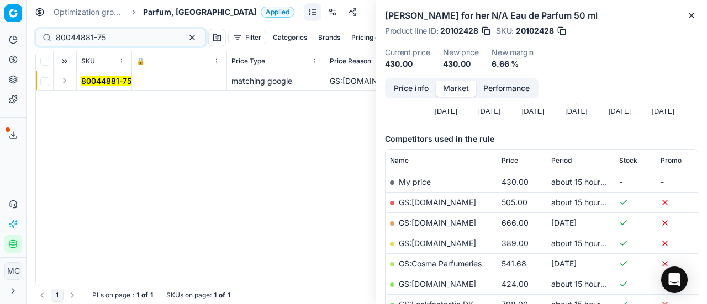
click at [64, 81] on button "Expand" at bounding box center [64, 80] width 13 height 13
click at [99, 102] on mark "80044881-75" at bounding box center [106, 100] width 50 height 9
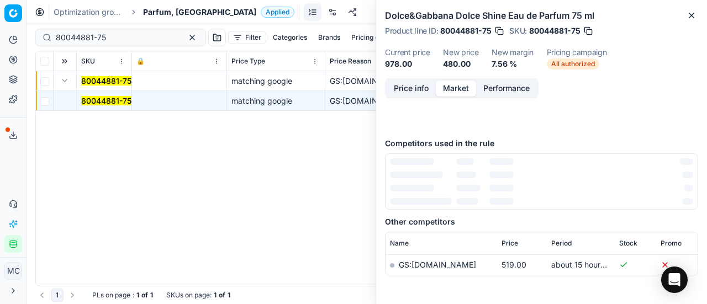
click at [422, 94] on button "Price info" at bounding box center [411, 89] width 49 height 16
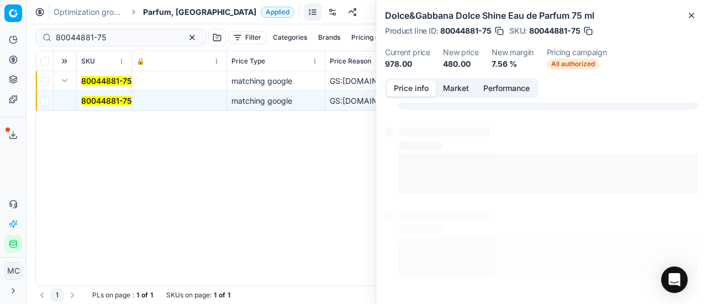
scroll to position [101, 0]
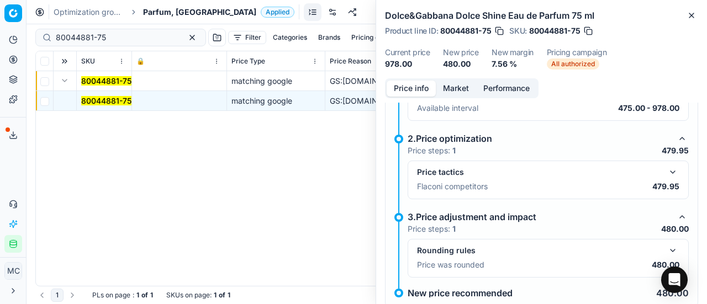
click at [666, 174] on button "button" at bounding box center [672, 172] width 13 height 13
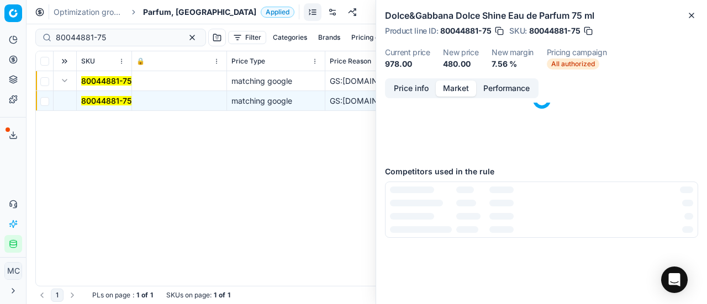
click at [455, 88] on button "Market" at bounding box center [456, 89] width 40 height 16
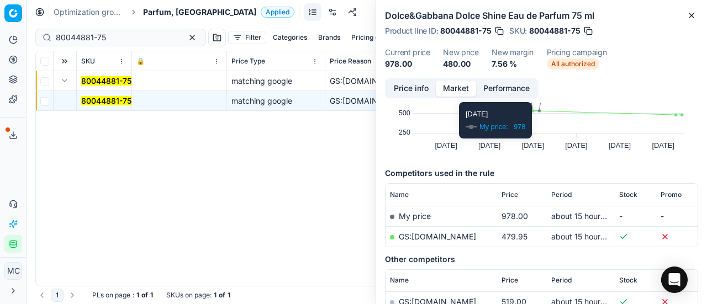
scroll to position [149, 0]
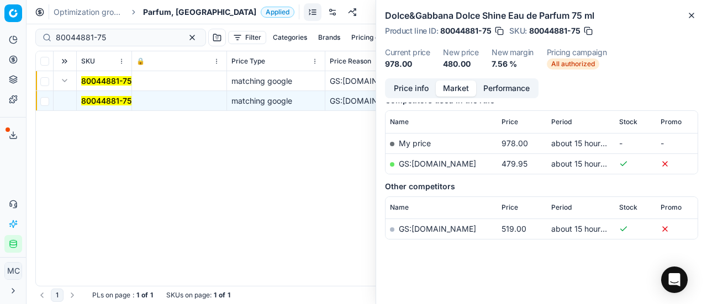
click at [434, 161] on link "GS:Luxplus.dk" at bounding box center [437, 163] width 77 height 9
drag, startPoint x: 125, startPoint y: 39, endPoint x: 10, endPoint y: 10, distance: 118.3
click at [0, 15] on div "Pricing platform Analytics Pricing Product portfolio Templates Export service 2…" at bounding box center [353, 152] width 707 height 304
paste input "69298-50"
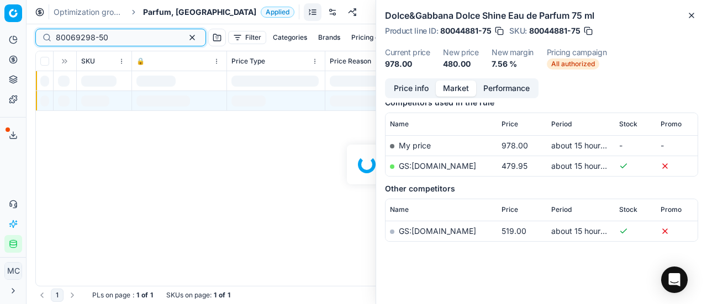
scroll to position [149, 0]
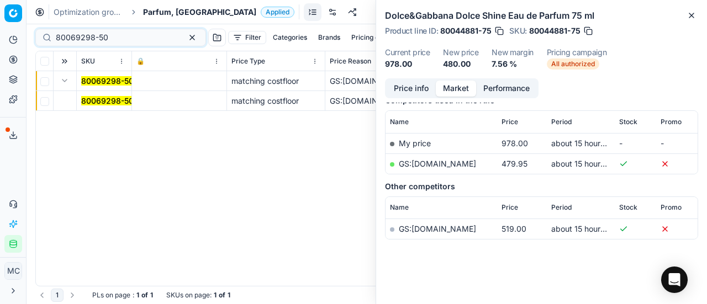
click at [65, 79] on button "Expand" at bounding box center [64, 80] width 13 height 13
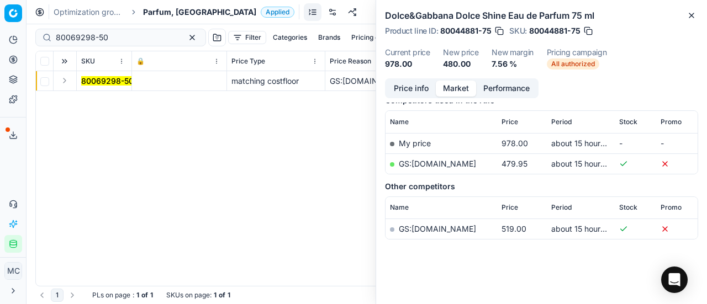
click at [65, 81] on button "Expand" at bounding box center [64, 80] width 13 height 13
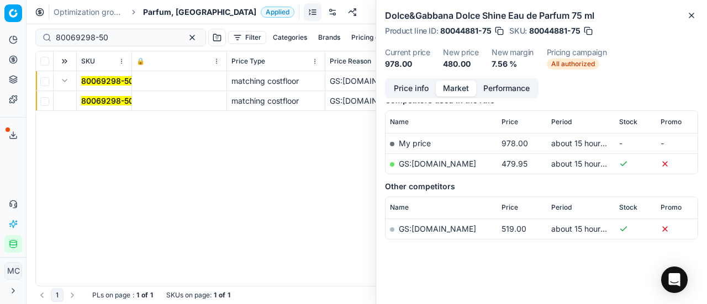
drag, startPoint x: 65, startPoint y: 81, endPoint x: 431, endPoint y: 101, distance: 366.3
click at [112, 105] on mark "80069298-50" at bounding box center [107, 100] width 52 height 9
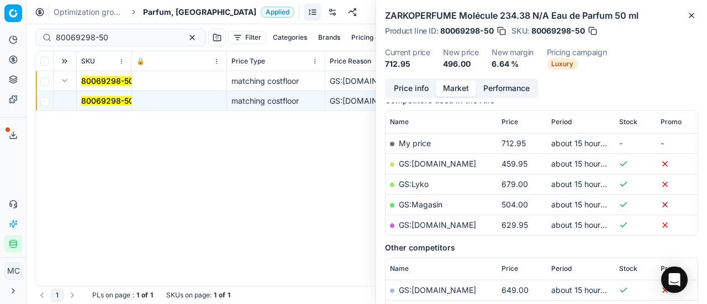
drag, startPoint x: 407, startPoint y: 86, endPoint x: 423, endPoint y: 93, distance: 18.3
click at [409, 88] on button "Price info" at bounding box center [411, 89] width 49 height 16
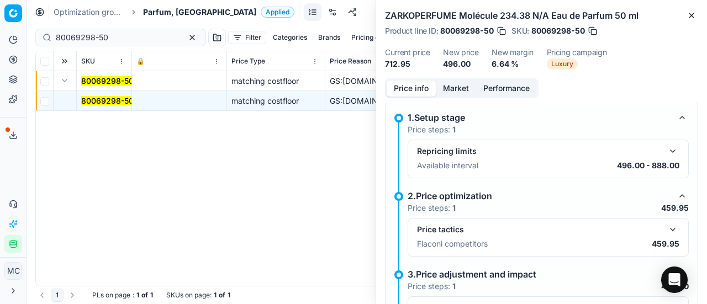
scroll to position [156, 0]
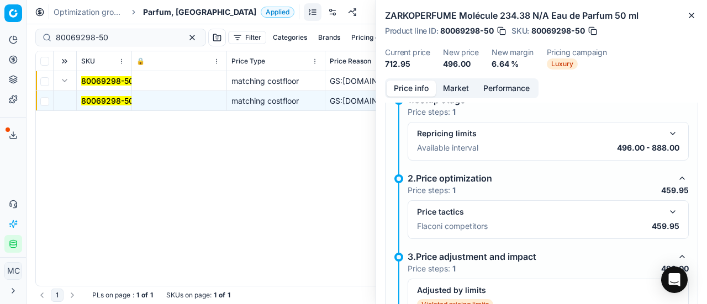
click at [668, 210] on button "button" at bounding box center [672, 212] width 13 height 13
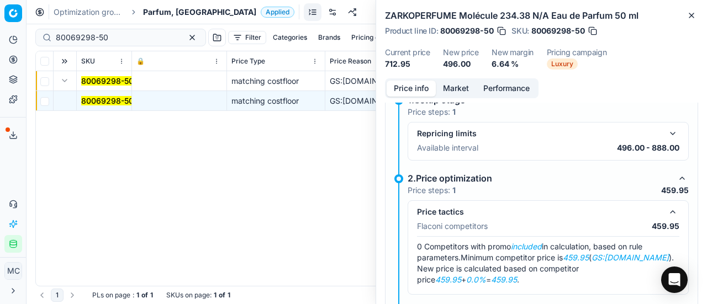
drag, startPoint x: 455, startPoint y: 86, endPoint x: 464, endPoint y: 106, distance: 22.3
click at [455, 87] on button "Market" at bounding box center [456, 89] width 40 height 16
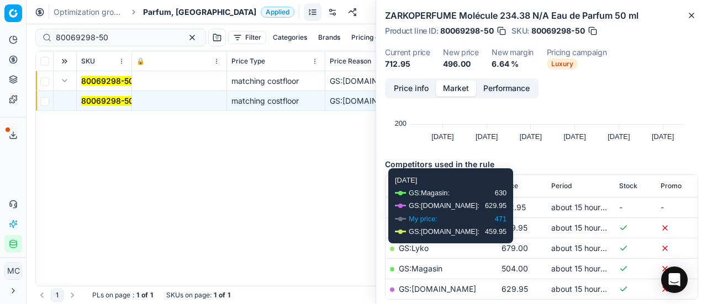
scroll to position [166, 0]
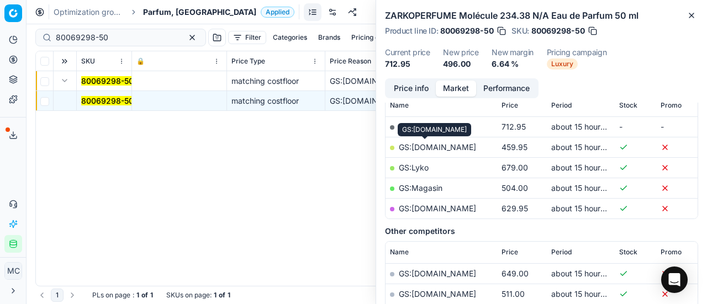
click at [426, 145] on link "GS:Luxplus.dk" at bounding box center [437, 147] width 77 height 9
drag, startPoint x: 114, startPoint y: 30, endPoint x: 2, endPoint y: 9, distance: 113.6
click at [0, 14] on div "Pricing platform Analytics Pricing Product portfolio Templates Export service 2…" at bounding box center [353, 152] width 707 height 304
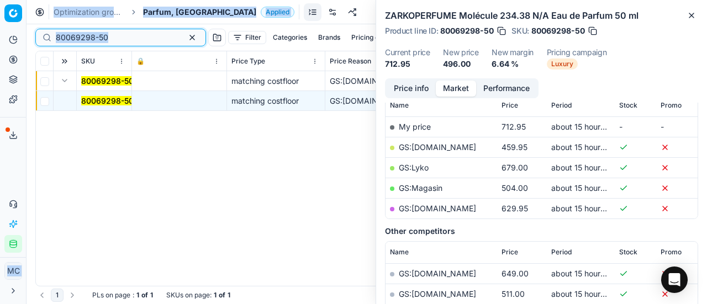
click at [128, 41] on input "80069298-50" at bounding box center [116, 37] width 121 height 11
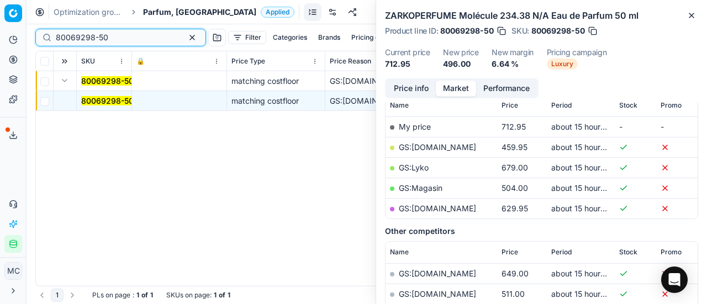
drag, startPoint x: 128, startPoint y: 41, endPoint x: 0, endPoint y: 43, distance: 128.2
click at [0, 43] on div "Pricing platform Analytics Pricing Product portfolio Templates Export service 2…" at bounding box center [353, 152] width 707 height 304
paste input "20101464"
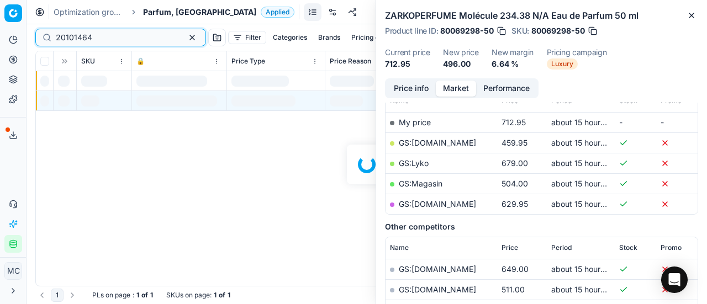
scroll to position [166, 0]
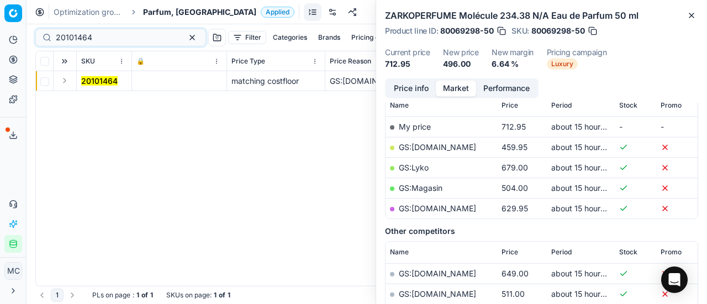
click at [63, 81] on button "Expand" at bounding box center [64, 80] width 13 height 13
click at [103, 96] on mark "20101464" at bounding box center [99, 100] width 36 height 9
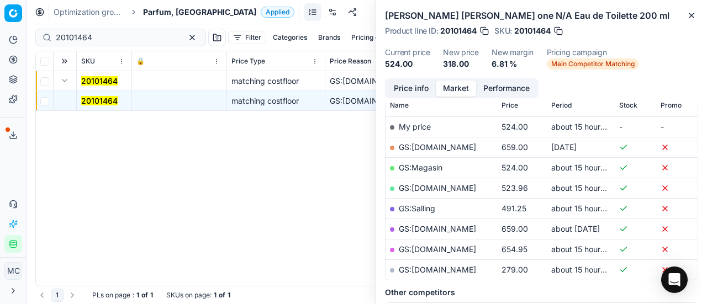
click at [414, 79] on div "Price info Market Performance" at bounding box center [462, 88] width 154 height 20
click at [419, 91] on button "Price info" at bounding box center [411, 89] width 49 height 16
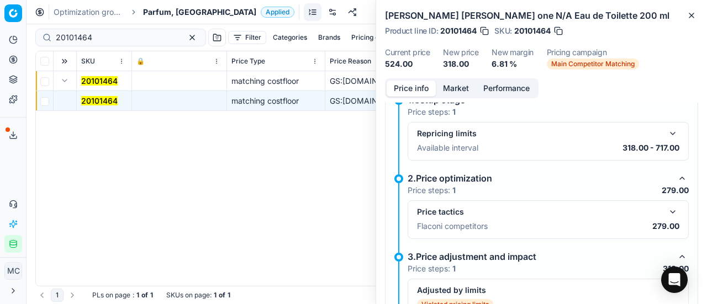
click at [666, 208] on button "button" at bounding box center [672, 212] width 13 height 13
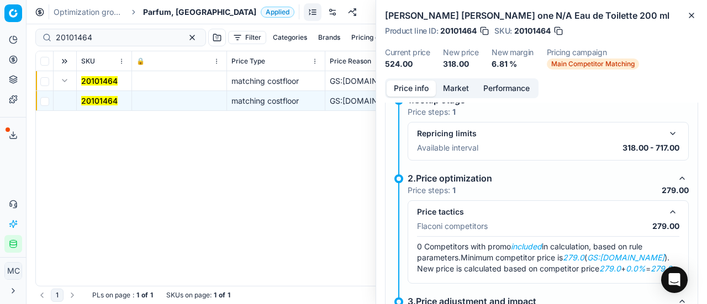
click at [460, 88] on button "Market" at bounding box center [456, 89] width 40 height 16
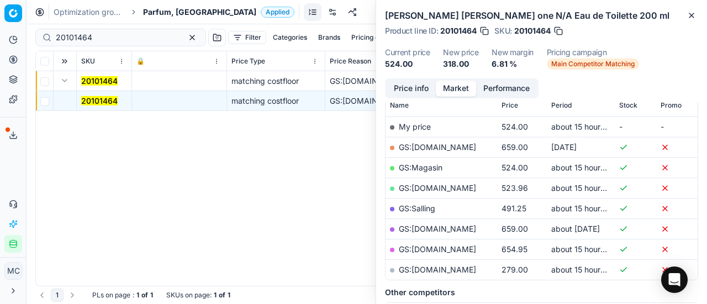
click at [454, 272] on link "GS:parfumdreams.DK" at bounding box center [437, 269] width 77 height 9
click at [0, 24] on div "Pricing platform Analytics Pricing Product portfolio Templates Export service 2…" at bounding box center [353, 152] width 707 height 304
paste input "80030598-100"
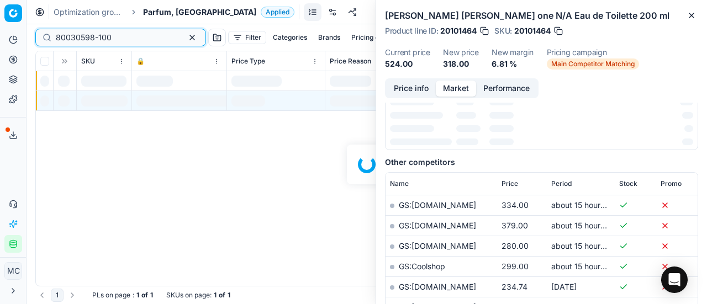
scroll to position [166, 0]
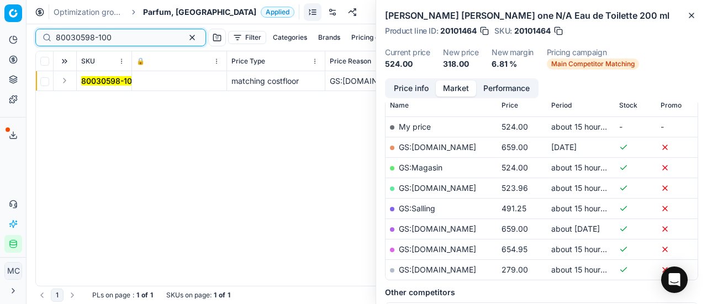
type input "80030598-100"
click at [68, 85] on button "Expand" at bounding box center [64, 80] width 13 height 13
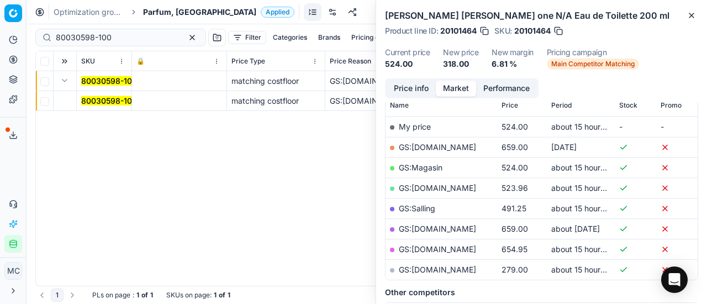
click at [101, 106] on span "80030598-100" at bounding box center [109, 101] width 56 height 11
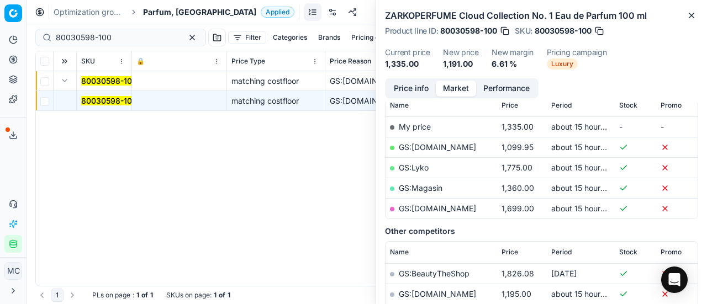
click at [428, 88] on button "Price info" at bounding box center [411, 89] width 49 height 16
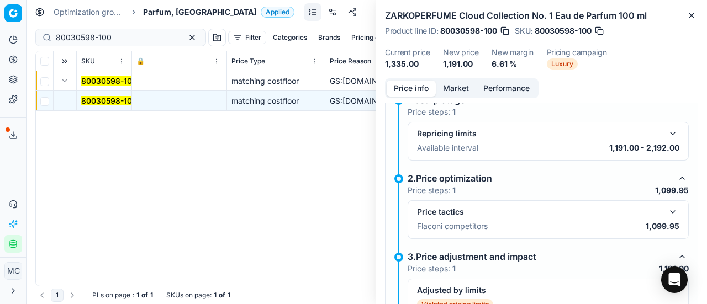
click at [668, 209] on button "button" at bounding box center [672, 212] width 13 height 13
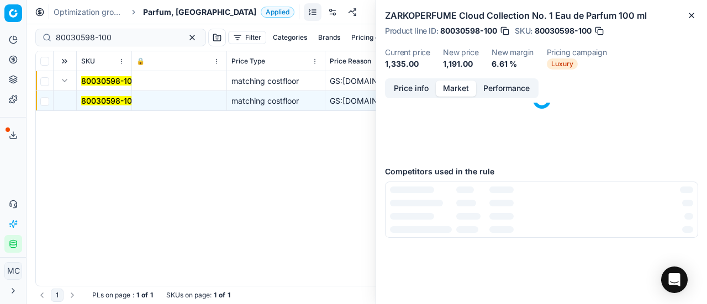
click at [469, 92] on button "Market" at bounding box center [456, 89] width 40 height 16
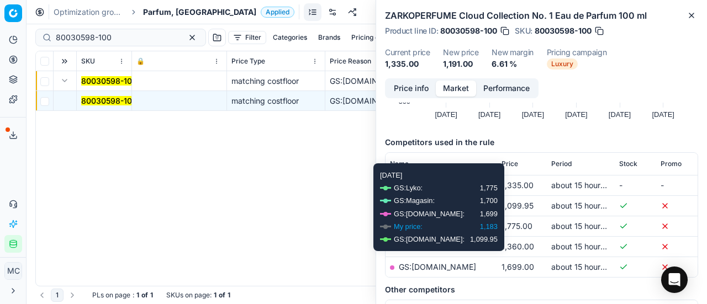
scroll to position [110, 0]
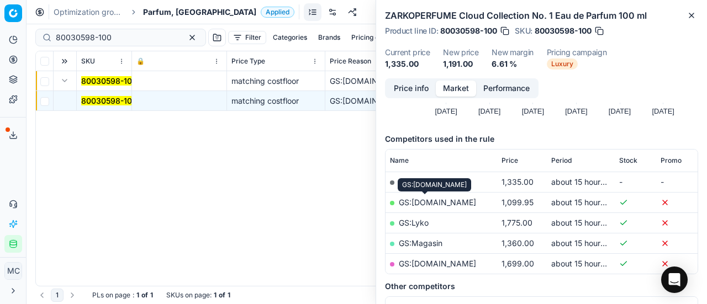
click at [440, 202] on link "GS:Luxplus.dk" at bounding box center [437, 202] width 77 height 9
click at [173, 13] on span "Parfum, [GEOGRAPHIC_DATA]" at bounding box center [199, 12] width 113 height 11
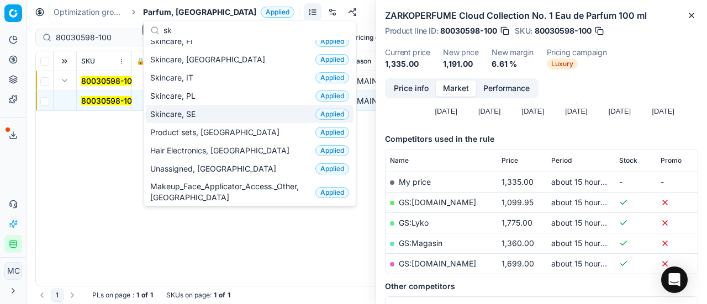
scroll to position [0, 0]
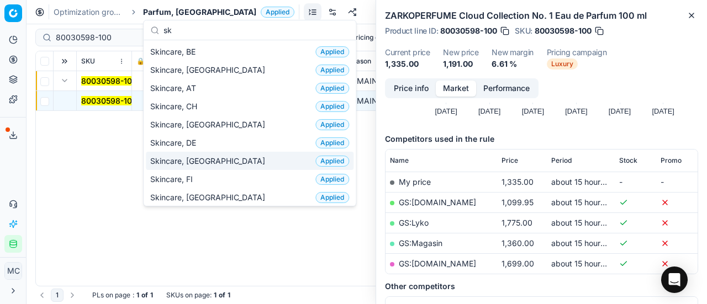
type input "sk"
click at [215, 153] on div "Skincare, DK Applied" at bounding box center [250, 161] width 208 height 18
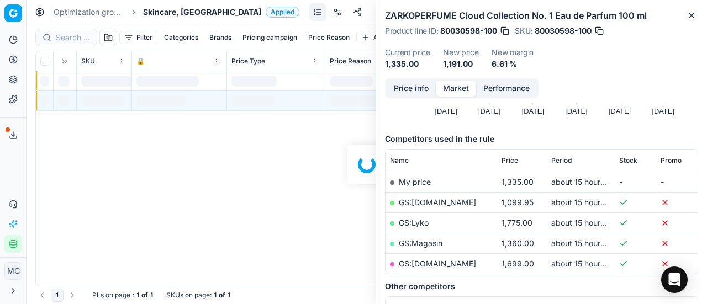
click at [66, 38] on div at bounding box center [367, 164] width 681 height 280
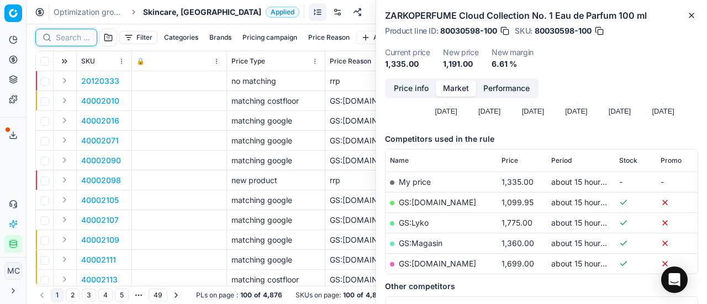
click at [70, 38] on input at bounding box center [73, 37] width 34 height 11
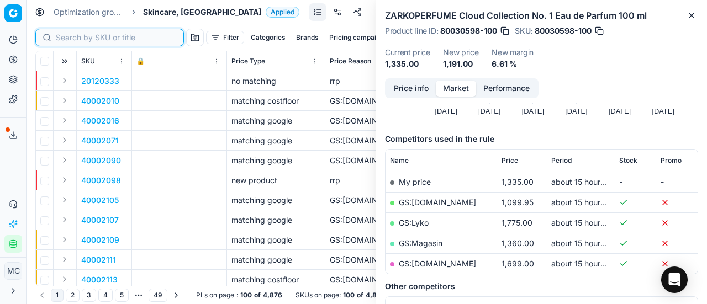
paste input "80075665-1"
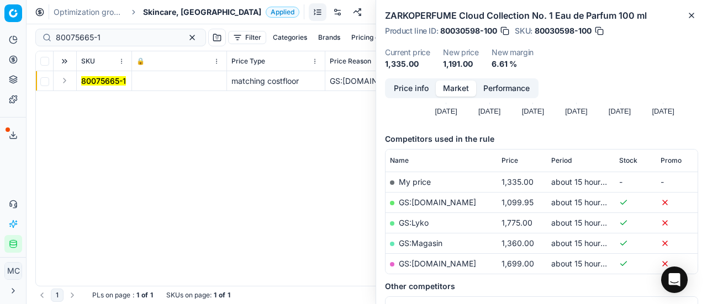
drag, startPoint x: 61, startPoint y: 86, endPoint x: 72, endPoint y: 88, distance: 10.9
click at [62, 86] on button "Expand" at bounding box center [64, 80] width 13 height 13
drag, startPoint x: 84, startPoint y: 101, endPoint x: 306, endPoint y: 107, distance: 222.2
click at [85, 101] on mark "80075665-1" at bounding box center [103, 100] width 45 height 9
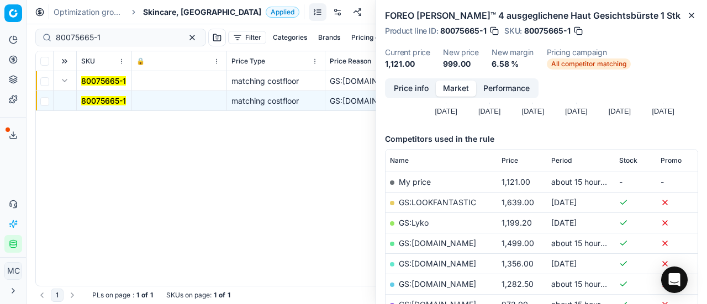
click at [407, 88] on button "Price info" at bounding box center [411, 89] width 49 height 16
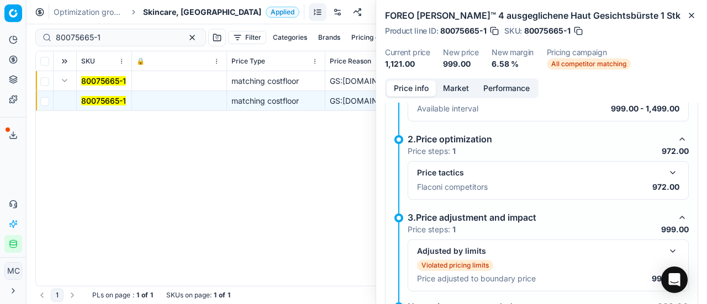
click at [666, 168] on button "button" at bounding box center [672, 172] width 13 height 13
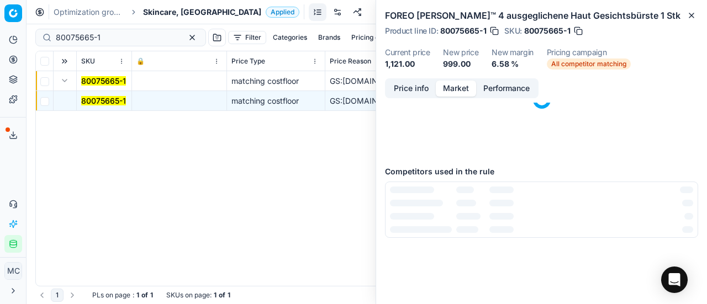
click at [465, 88] on button "Market" at bounding box center [456, 89] width 40 height 16
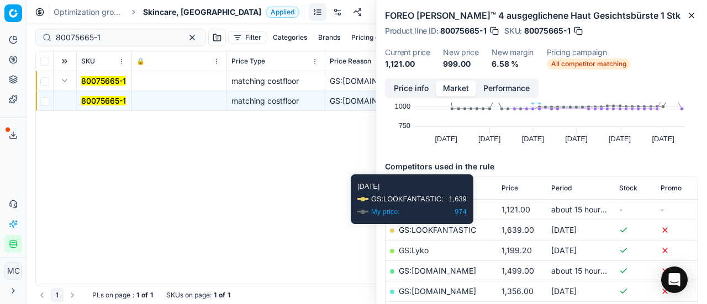
scroll to position [166, 0]
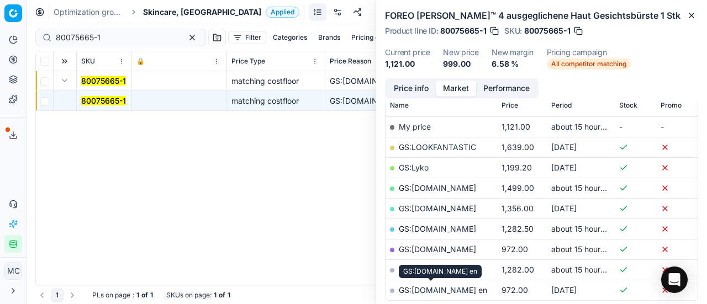
click at [461, 289] on link "GS:zalando.dk en" at bounding box center [443, 290] width 88 height 9
click at [126, 44] on div "80075665-1" at bounding box center [120, 38] width 171 height 18
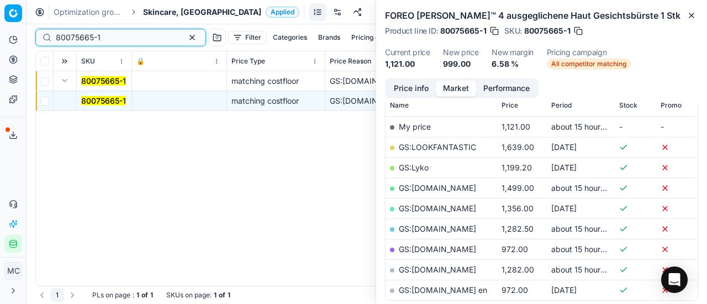
drag, startPoint x: 128, startPoint y: 35, endPoint x: 0, endPoint y: 46, distance: 128.7
click at [0, 46] on div "Pricing platform Analytics Pricing Product portfolio Templates Export service 2…" at bounding box center [353, 152] width 707 height 304
paste input "7"
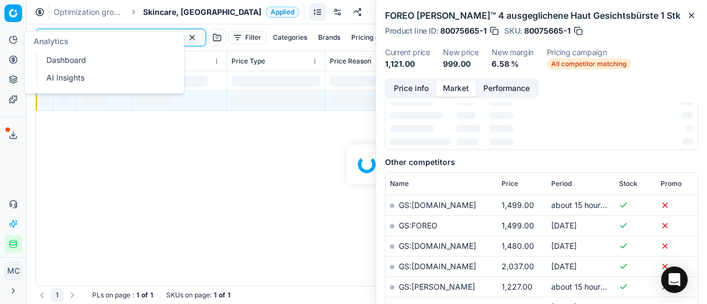
scroll to position [166, 0]
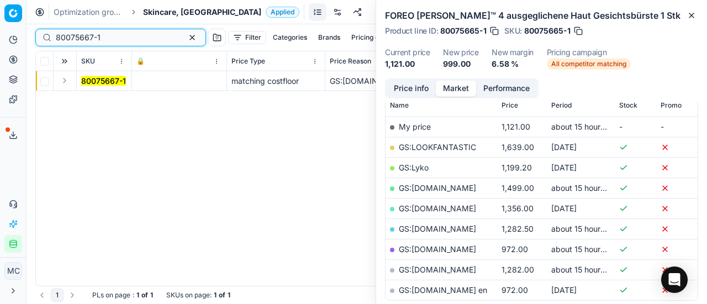
type input "80075667-1"
click at [65, 84] on button "Expand" at bounding box center [64, 80] width 13 height 13
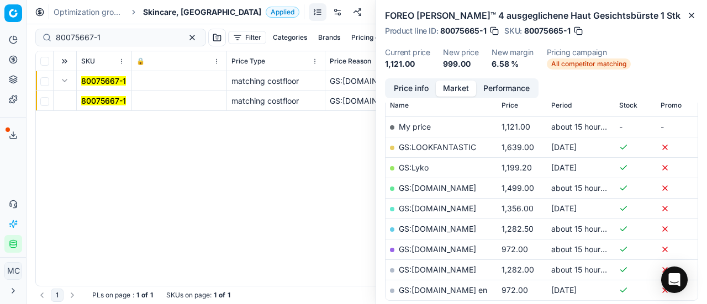
drag, startPoint x: 76, startPoint y: 89, endPoint x: 483, endPoint y: 96, distance: 407.2
click at [91, 99] on mark "80075667-1" at bounding box center [103, 100] width 45 height 9
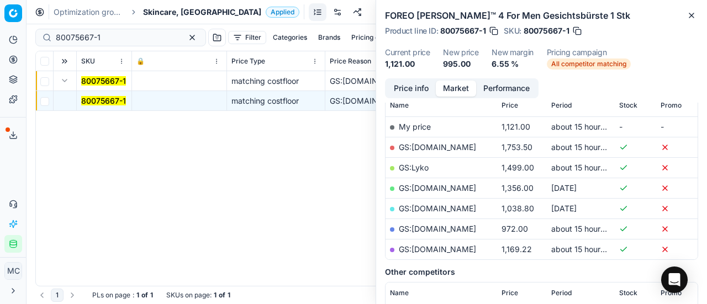
click at [408, 88] on button "Price info" at bounding box center [411, 89] width 49 height 16
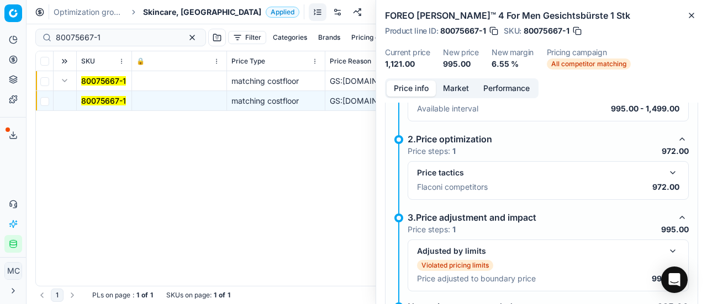
click at [666, 167] on button "button" at bounding box center [672, 172] width 13 height 13
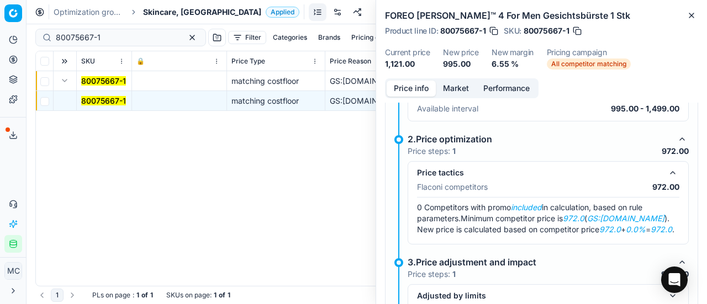
click at [455, 86] on button "Market" at bounding box center [456, 89] width 40 height 16
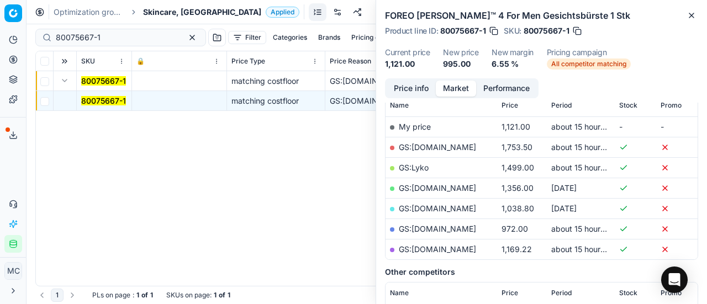
click at [445, 230] on link "GS:Zalando.dk" at bounding box center [437, 228] width 77 height 9
click at [172, 16] on span "Skincare, [GEOGRAPHIC_DATA]" at bounding box center [202, 12] width 118 height 11
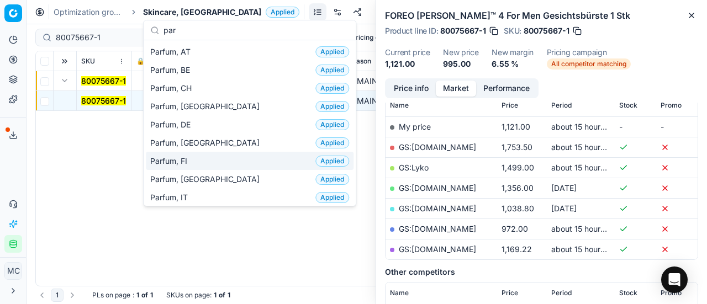
type input "par"
click at [203, 141] on div "Parfum, DK Applied" at bounding box center [250, 143] width 208 height 18
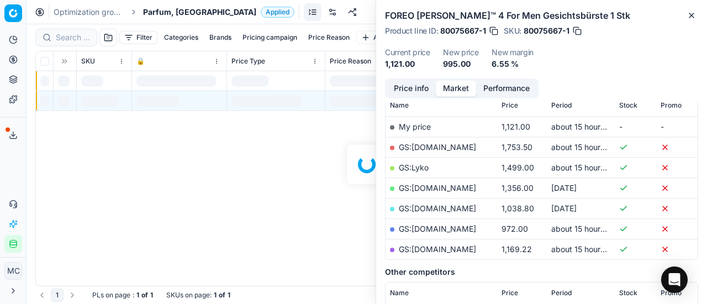
scroll to position [166, 0]
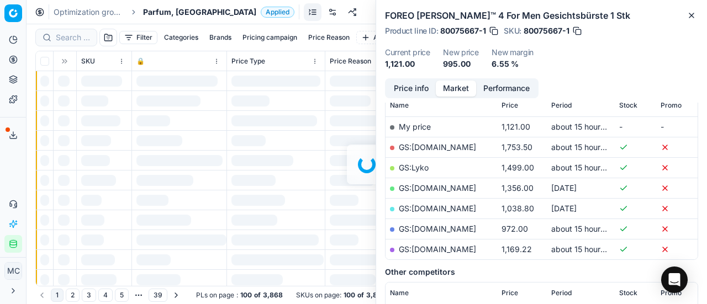
click at [76, 35] on div at bounding box center [367, 164] width 681 height 280
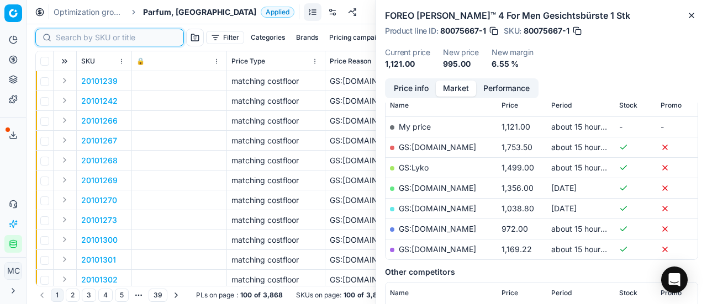
click at [77, 35] on input at bounding box center [116, 37] width 121 height 11
paste input "90008797-0013643"
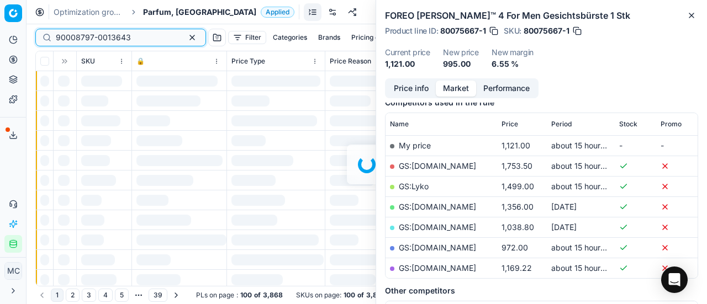
scroll to position [166, 0]
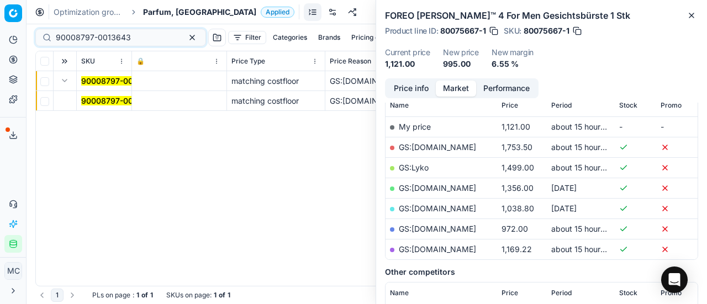
click at [67, 87] on td at bounding box center [65, 81] width 23 height 20
click at [107, 104] on mark "90008797-0013643" at bounding box center [118, 100] width 75 height 9
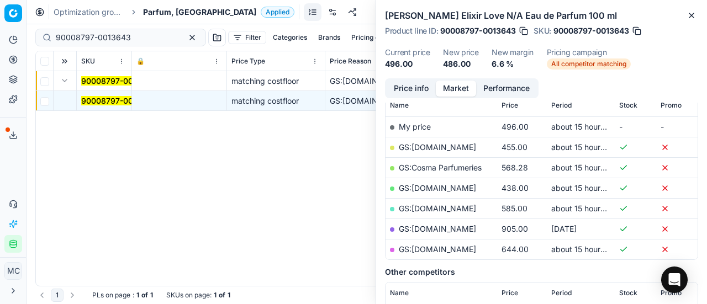
click at [410, 86] on button "Price info" at bounding box center [411, 89] width 49 height 16
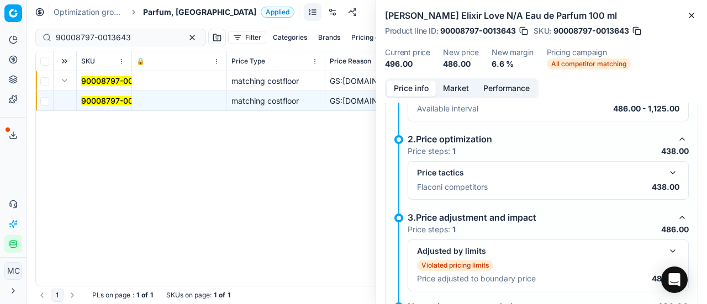
click at [667, 171] on button "button" at bounding box center [672, 172] width 13 height 13
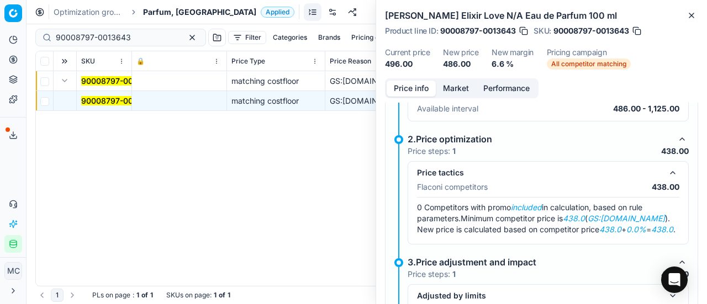
click at [447, 87] on button "Market" at bounding box center [456, 89] width 40 height 16
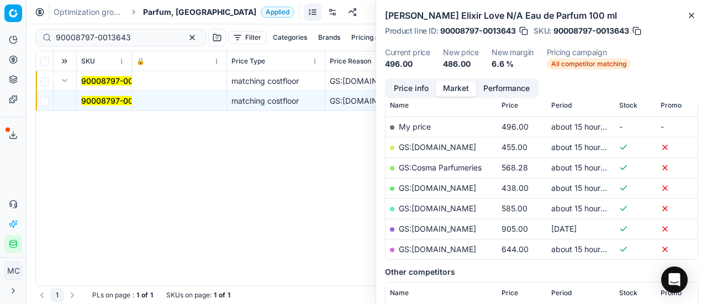
click at [433, 193] on td "GS:Deloox.dk" at bounding box center [442, 188] width 112 height 20
click at [431, 186] on link "GS:Deloox.dk" at bounding box center [437, 187] width 77 height 9
drag, startPoint x: 134, startPoint y: 36, endPoint x: 0, endPoint y: 29, distance: 133.9
click at [0, 31] on div "Pricing platform Analytics Pricing Product portfolio Templates Export service 2…" at bounding box center [353, 152] width 707 height 304
paste input "80066923-100"
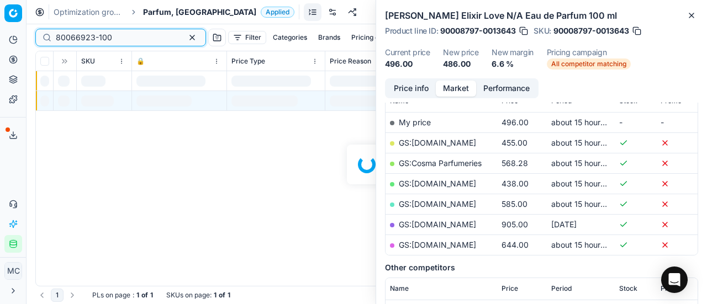
scroll to position [166, 0]
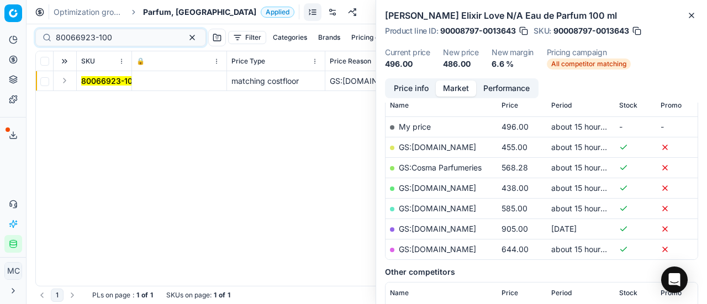
click at [67, 84] on button "Expand" at bounding box center [64, 80] width 13 height 13
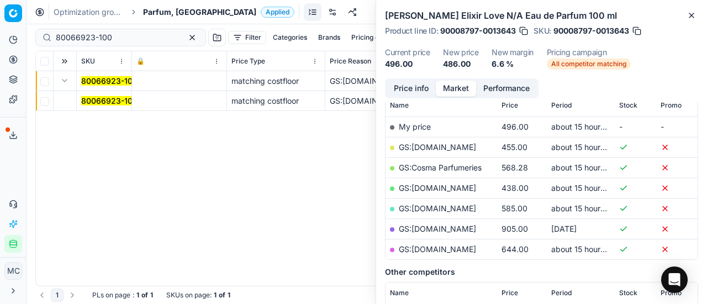
click at [110, 103] on mark "80066923-100" at bounding box center [109, 100] width 56 height 9
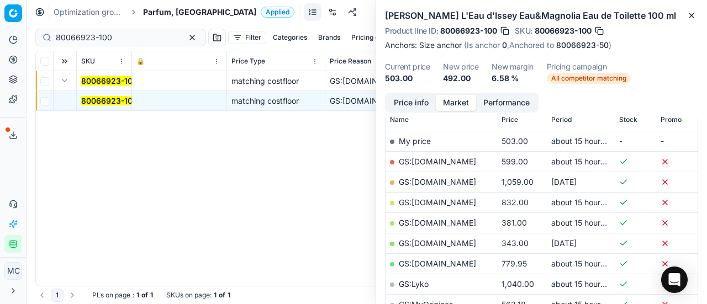
click at [419, 104] on button "Price info" at bounding box center [411, 103] width 49 height 16
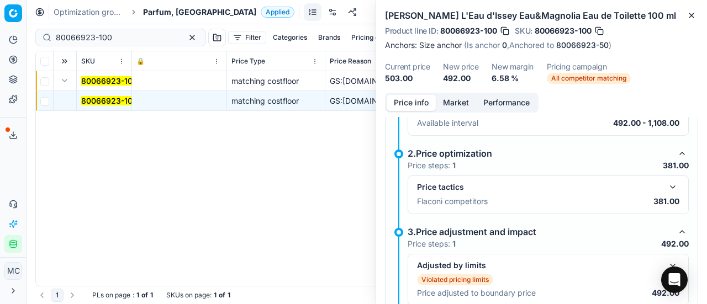
click at [668, 186] on button "button" at bounding box center [672, 187] width 13 height 13
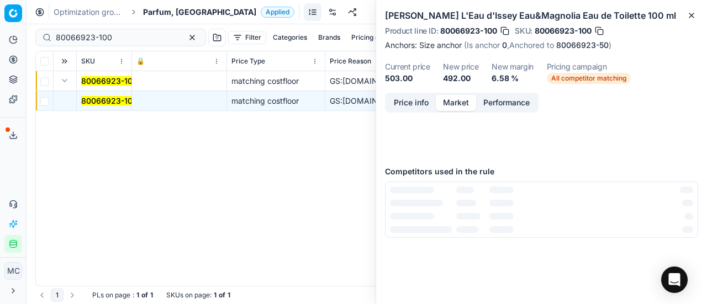
click at [454, 99] on button "Market" at bounding box center [456, 103] width 40 height 16
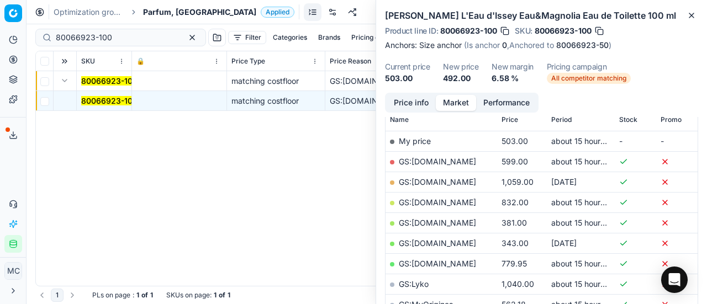
click at [459, 219] on link "GS:ComputerSalg.dk" at bounding box center [437, 222] width 77 height 9
drag, startPoint x: 131, startPoint y: 39, endPoint x: 0, endPoint y: 37, distance: 130.9
click at [0, 37] on div "Pricing platform Analytics Pricing Product portfolio Templates Export service 2…" at bounding box center [353, 152] width 707 height 304
paste input "50002638-0012815"
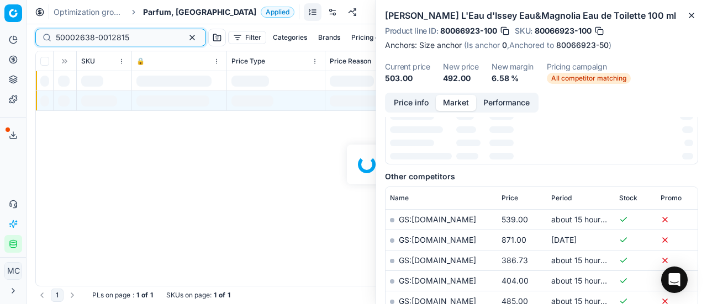
scroll to position [166, 0]
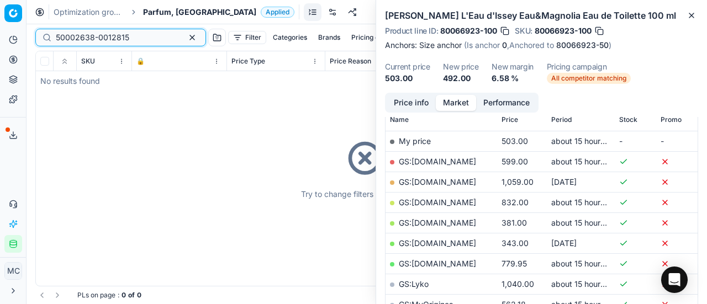
type input "50002638-0012815"
click at [171, 11] on span "Parfum, [GEOGRAPHIC_DATA]" at bounding box center [199, 12] width 113 height 11
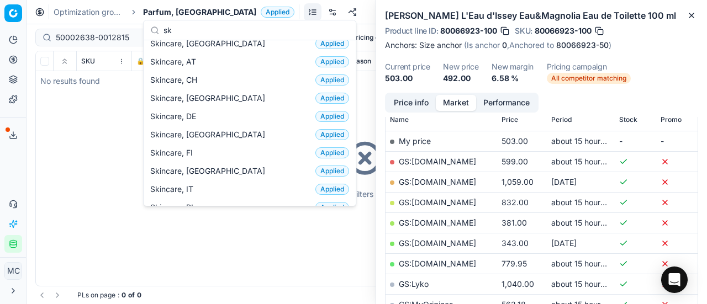
scroll to position [0, 0]
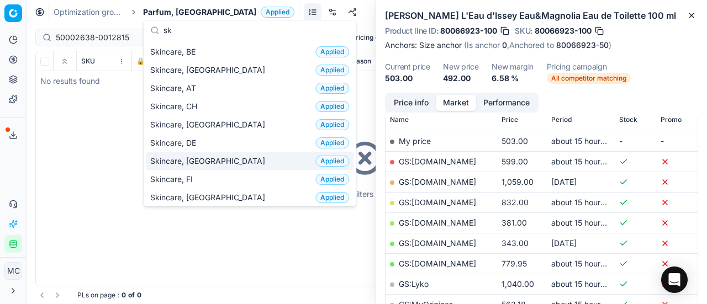
type input "sk"
click at [225, 152] on div "Skincare, DK Applied" at bounding box center [250, 161] width 208 height 18
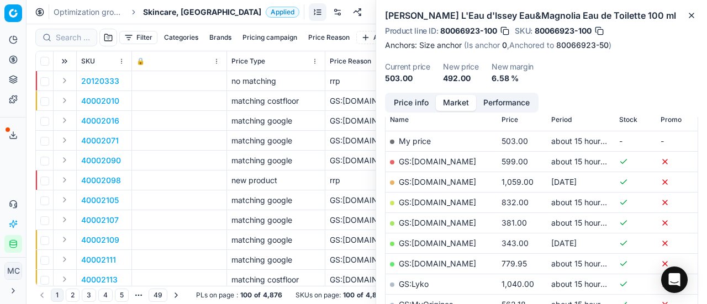
scroll to position [166, 0]
click at [72, 34] on input at bounding box center [73, 37] width 34 height 11
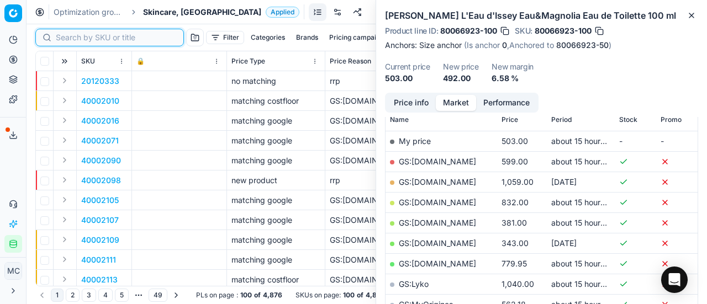
paste input "50002638-0012815"
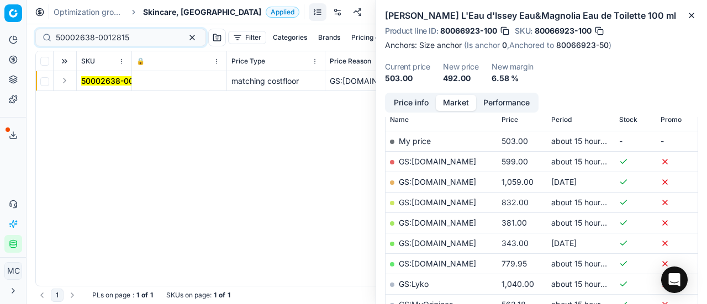
click at [64, 80] on button "Expand" at bounding box center [64, 80] width 13 height 13
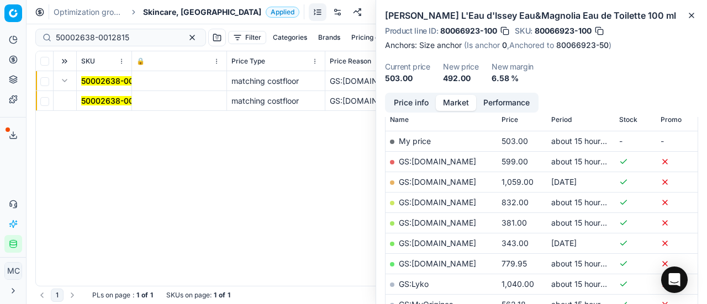
click at [115, 106] on span "50002638-0012815" at bounding box center [117, 101] width 73 height 11
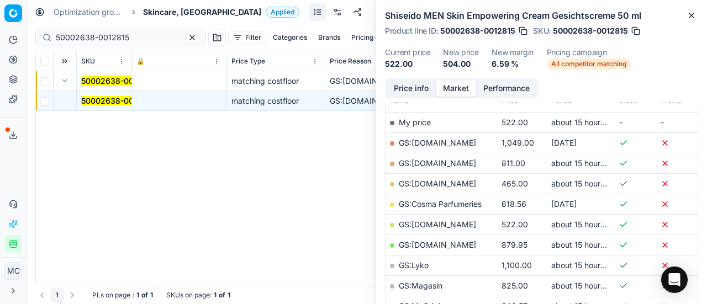
scroll to position [166, 0]
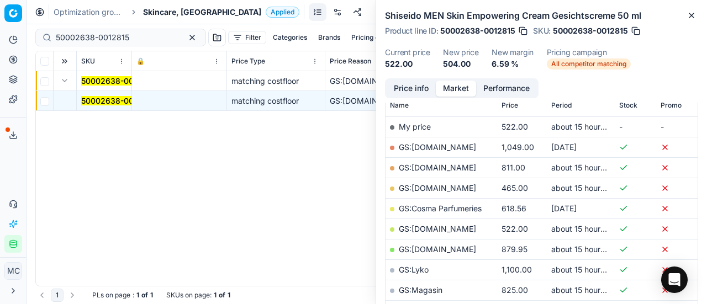
click at [445, 82] on button "Market" at bounding box center [456, 89] width 40 height 16
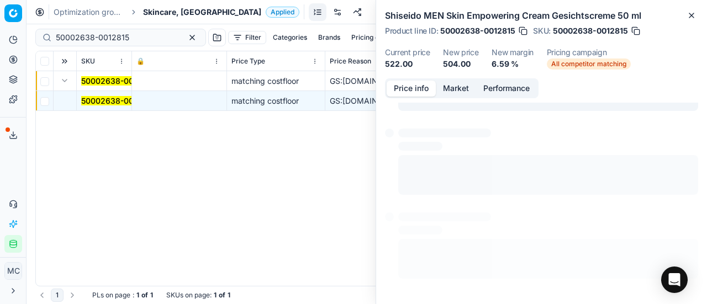
click at [419, 92] on button "Price info" at bounding box center [411, 89] width 49 height 16
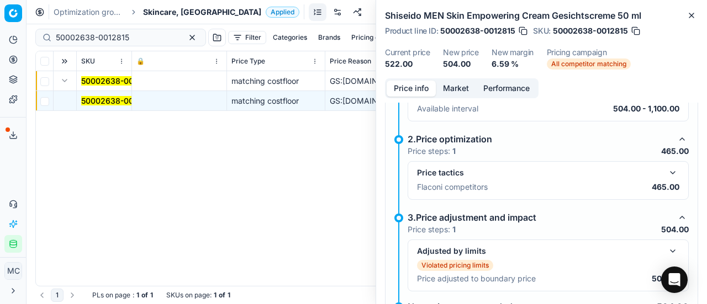
click at [666, 171] on button "button" at bounding box center [672, 172] width 13 height 13
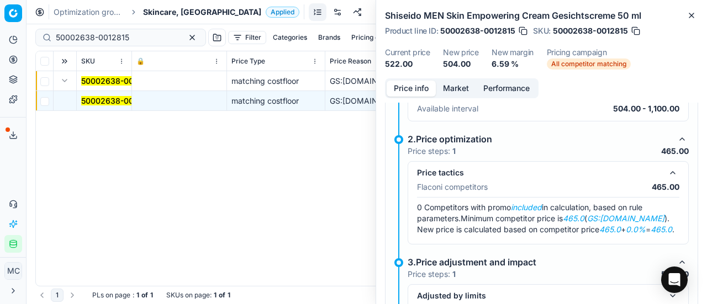
click at [462, 82] on button "Market" at bounding box center [456, 89] width 40 height 16
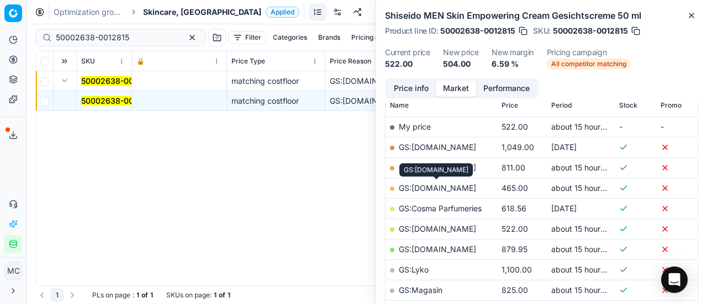
click at [452, 191] on link "GS:ComputerSalg.dk" at bounding box center [437, 187] width 77 height 9
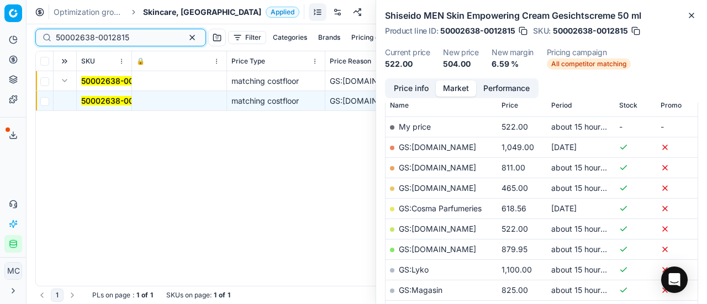
drag, startPoint x: 120, startPoint y: 36, endPoint x: 0, endPoint y: 63, distance: 123.4
click at [0, 55] on div "Pricing platform Analytics Pricing Product portfolio Templates Export service 2…" at bounding box center [353, 152] width 707 height 304
paste input "80060046-1"
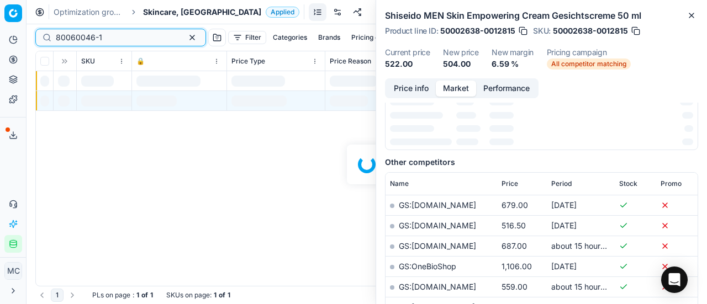
scroll to position [166, 0]
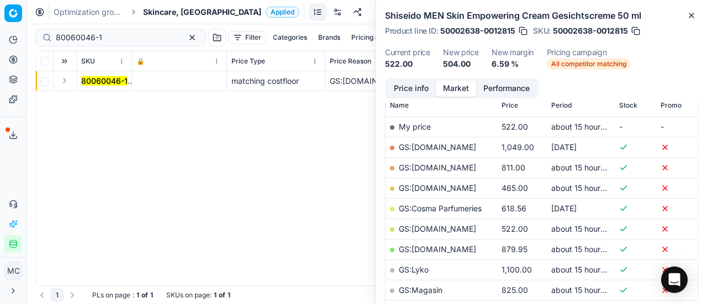
click at [66, 82] on button "Expand" at bounding box center [64, 80] width 13 height 13
click at [97, 99] on mark "80060046-1" at bounding box center [104, 100] width 46 height 9
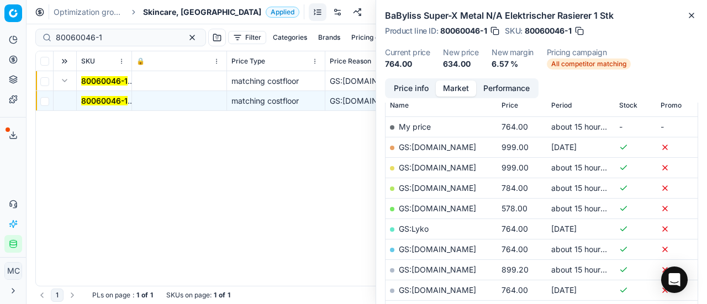
click at [403, 86] on button "Price info" at bounding box center [411, 89] width 49 height 16
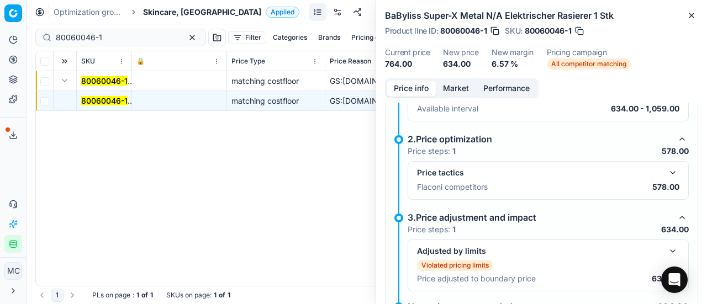
click at [666, 173] on button "button" at bounding box center [672, 172] width 13 height 13
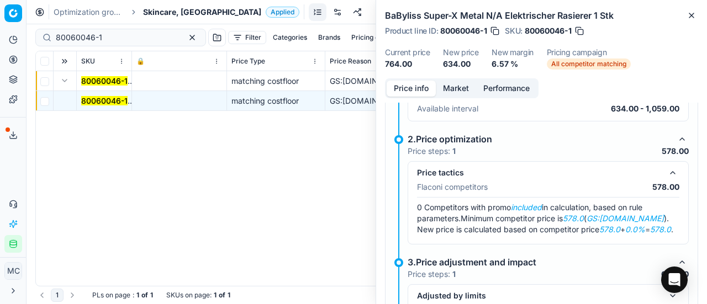
click at [457, 92] on button "Market" at bounding box center [456, 89] width 40 height 16
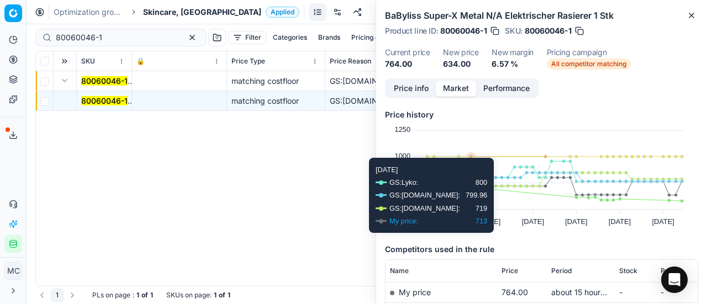
scroll to position [110, 0]
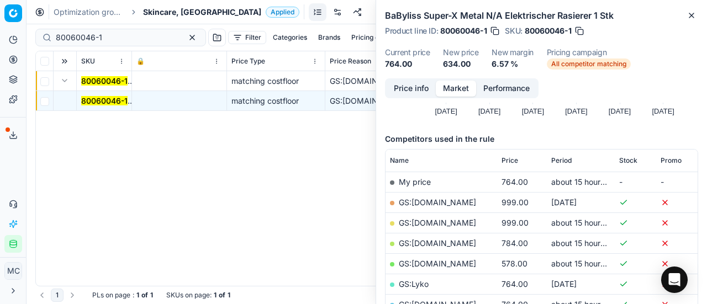
click at [463, 261] on link "GS:ComputerSalg.dk" at bounding box center [437, 263] width 77 height 9
drag, startPoint x: 133, startPoint y: 35, endPoint x: 0, endPoint y: 34, distance: 133.1
click at [0, 36] on div "Pricing platform Analytics Pricing Product portfolio Templates Export service 2…" at bounding box center [353, 152] width 707 height 304
paste input "37616-50"
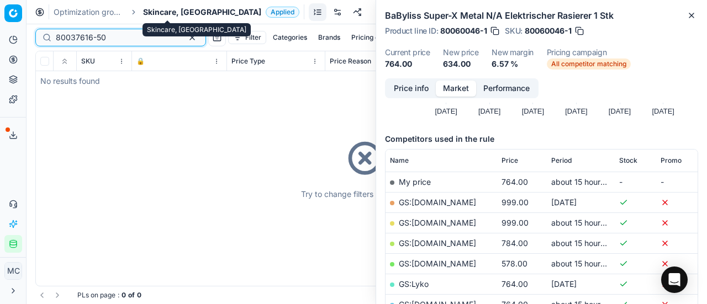
type input "80037616-50"
click at [156, 10] on span "Skincare, [GEOGRAPHIC_DATA]" at bounding box center [202, 12] width 118 height 11
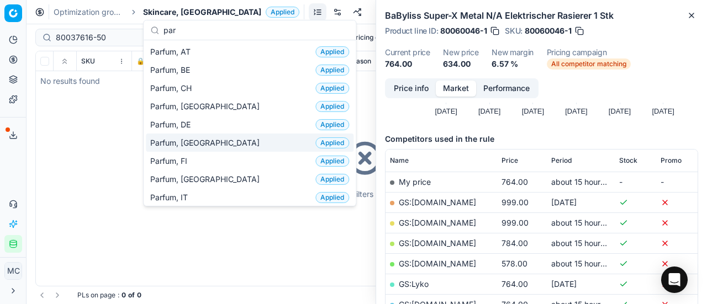
type input "par"
click at [215, 139] on div "Parfum, DK Applied" at bounding box center [250, 143] width 208 height 18
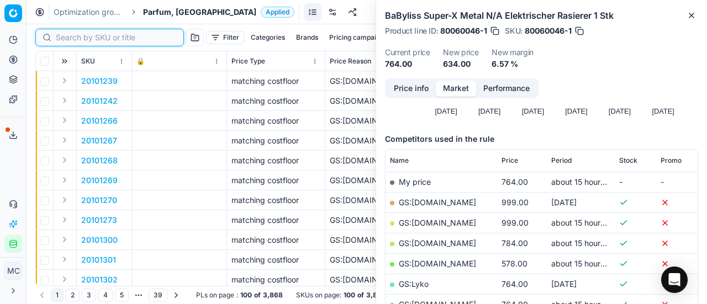
click at [77, 41] on input at bounding box center [116, 37] width 121 height 11
paste input "80037616-50"
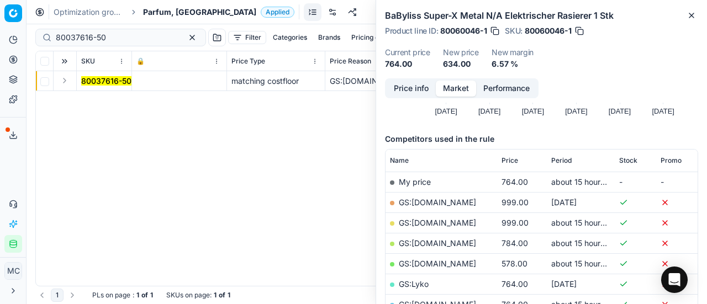
click at [62, 85] on button "Expand" at bounding box center [64, 80] width 13 height 13
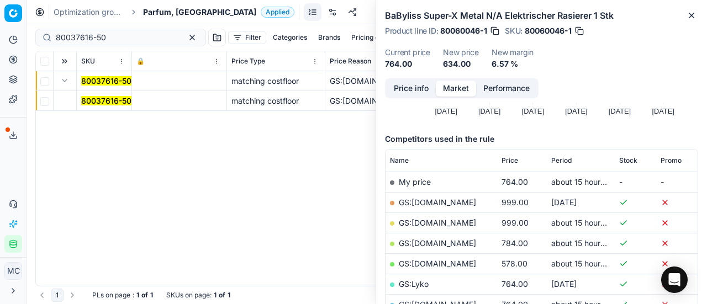
click at [107, 102] on mark "80037616-50" at bounding box center [106, 100] width 50 height 9
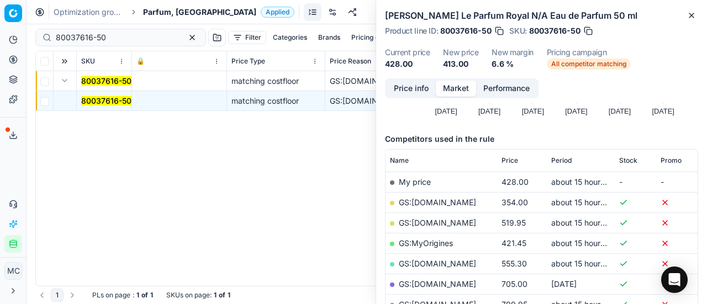
click at [400, 94] on button "Price info" at bounding box center [411, 89] width 49 height 16
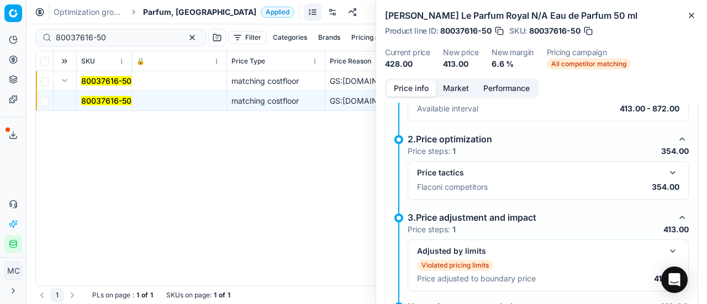
click at [666, 166] on button "button" at bounding box center [672, 172] width 13 height 13
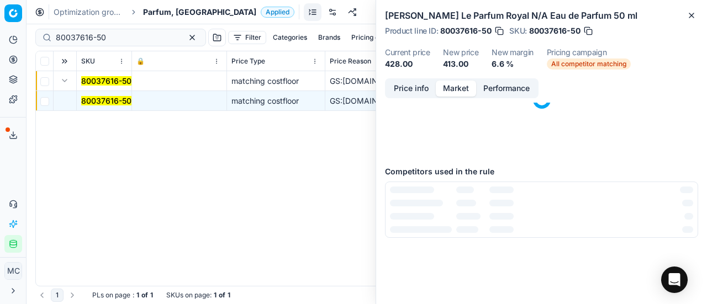
click at [451, 91] on button "Market" at bounding box center [456, 89] width 40 height 16
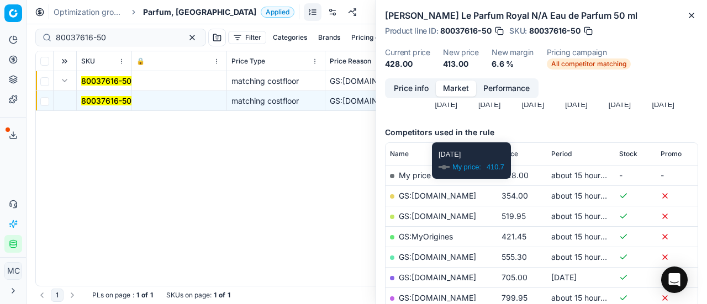
scroll to position [166, 0]
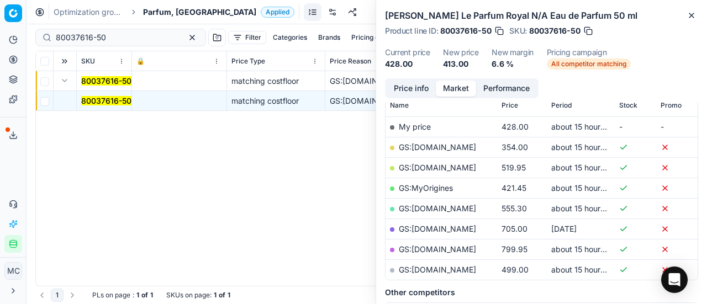
click at [449, 146] on link "GS:ComputerSalg.dk" at bounding box center [437, 147] width 77 height 9
drag, startPoint x: 128, startPoint y: 31, endPoint x: 0, endPoint y: 39, distance: 128.4
click at [0, 39] on div "Pricing platform Analytics Pricing Product portfolio Templates Export service 2…" at bounding box center [353, 152] width 707 height 304
paste input "90005788-0008634"
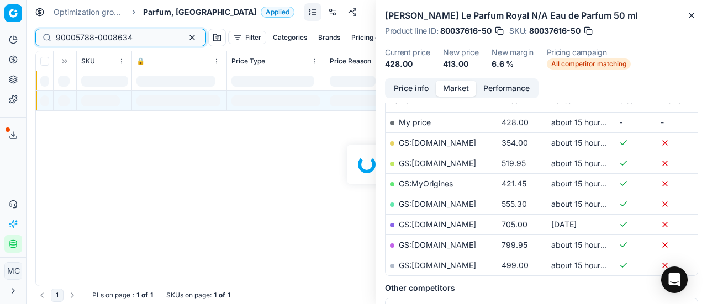
scroll to position [166, 0]
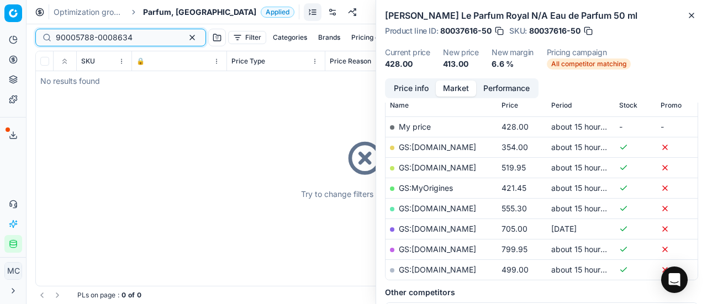
drag, startPoint x: 133, startPoint y: 40, endPoint x: 0, endPoint y: 6, distance: 137.5
click at [0, 54] on div "Pricing platform Analytics Pricing Product portfolio Templates Export service 2…" at bounding box center [353, 152] width 707 height 304
paste input "10889-001726"
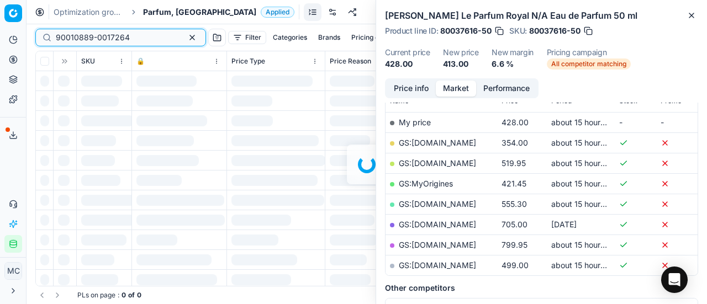
scroll to position [166, 0]
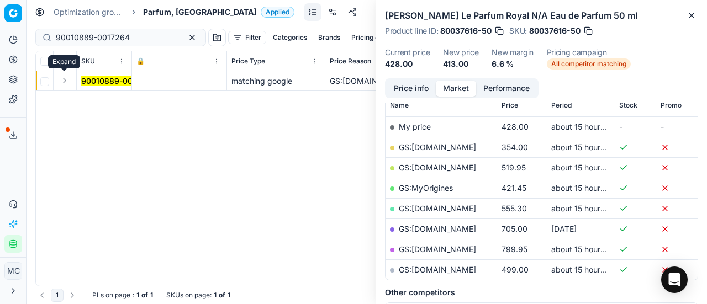
drag, startPoint x: 60, startPoint y: 77, endPoint x: 82, endPoint y: 89, distance: 25.5
click at [60, 78] on button "Expand" at bounding box center [64, 80] width 13 height 13
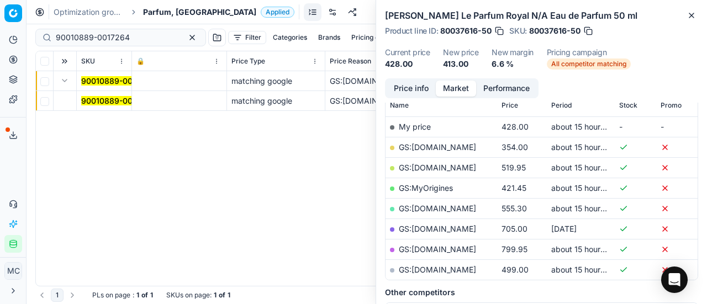
click at [97, 104] on mark "90010889-0017264" at bounding box center [118, 100] width 74 height 9
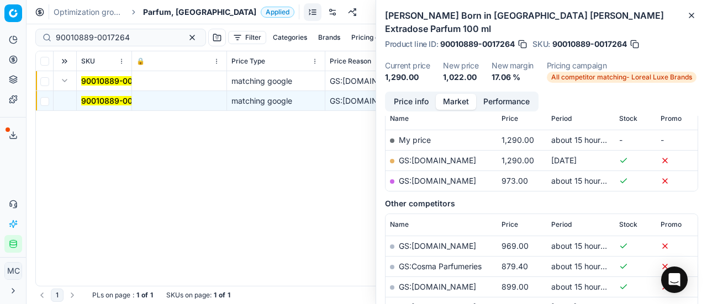
click at [394, 94] on button "Price info" at bounding box center [411, 102] width 49 height 16
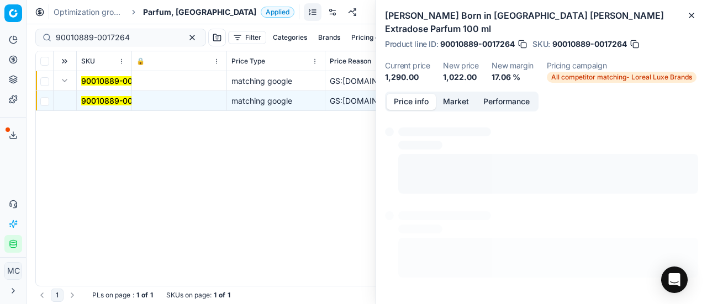
scroll to position [101, 0]
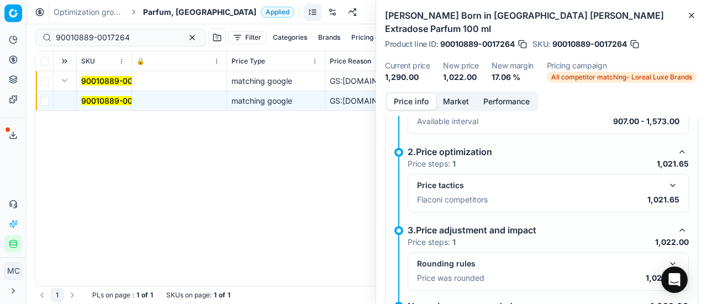
click at [667, 179] on button "button" at bounding box center [672, 185] width 13 height 13
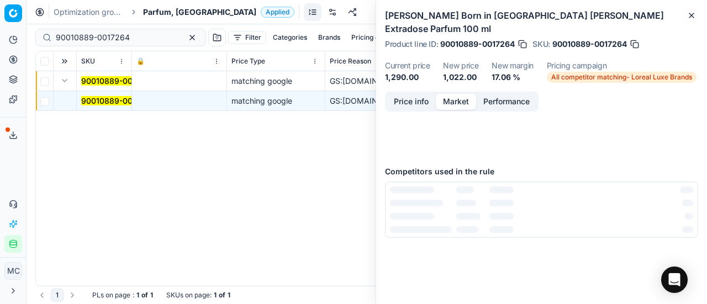
click at [467, 94] on button "Market" at bounding box center [456, 102] width 40 height 16
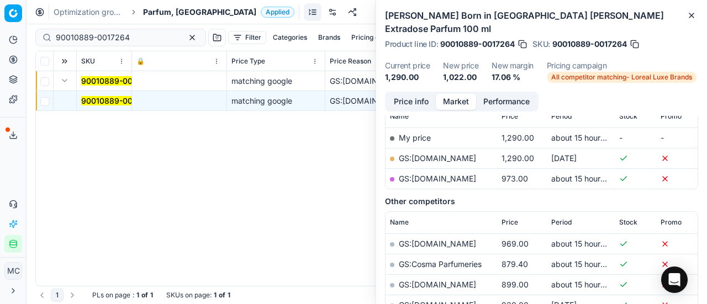
scroll to position [70, 0]
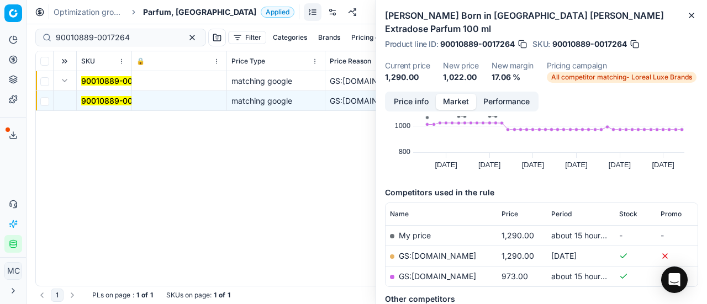
click at [466, 272] on link "GS:parfumdreams.DK" at bounding box center [437, 276] width 77 height 9
drag, startPoint x: 129, startPoint y: 35, endPoint x: 3, endPoint y: 36, distance: 126.0
click at [0, 38] on div "Pricing platform Analytics Pricing Product portfolio Templates Export service 2…" at bounding box center [353, 152] width 707 height 304
paste input "80075134-100"
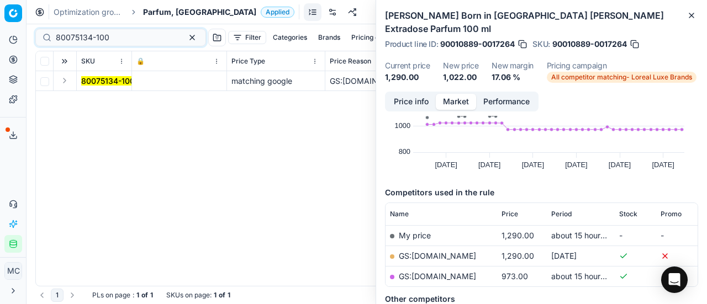
drag, startPoint x: 69, startPoint y: 78, endPoint x: 78, endPoint y: 89, distance: 14.1
click at [69, 80] on button "Expand" at bounding box center [64, 80] width 13 height 13
click at [104, 102] on mark "80075134-100" at bounding box center [108, 100] width 54 height 9
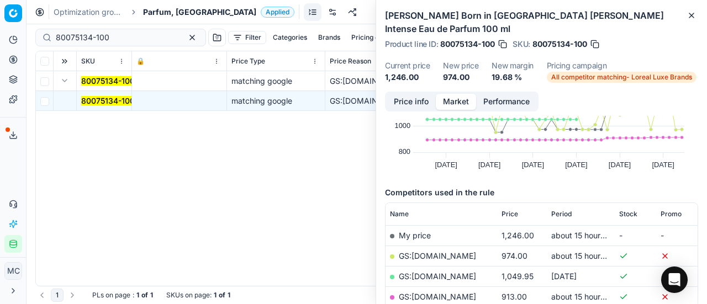
click at [412, 94] on button "Price info" at bounding box center [411, 102] width 49 height 16
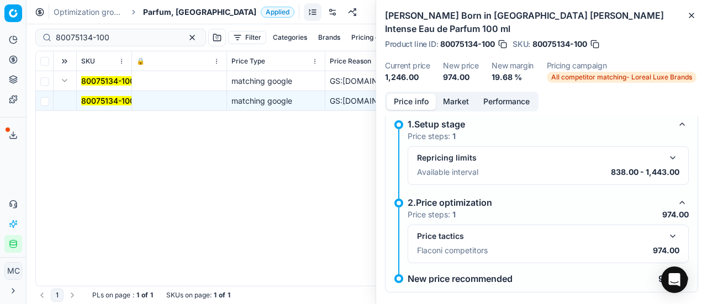
click at [668, 230] on button "button" at bounding box center [672, 236] width 13 height 13
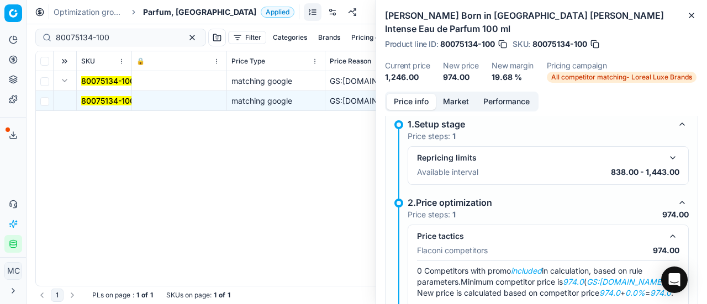
click at [457, 94] on button "Market" at bounding box center [456, 102] width 40 height 16
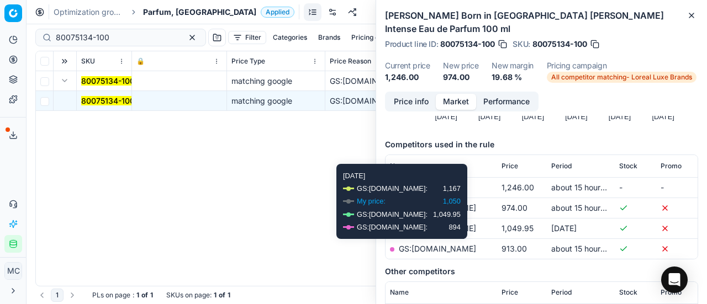
scroll to position [166, 0]
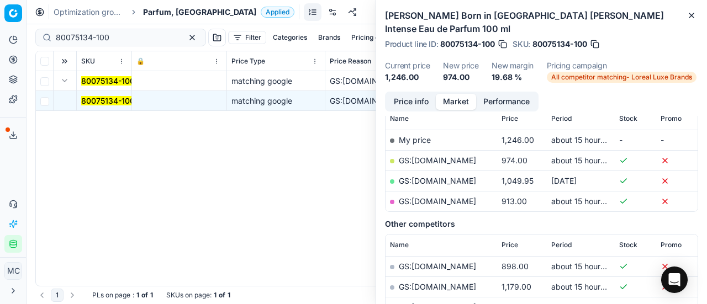
click at [464, 156] on link "GS:ComputerSalg.dk" at bounding box center [437, 160] width 77 height 9
drag, startPoint x: 130, startPoint y: 36, endPoint x: 2, endPoint y: 59, distance: 130.7
click at [0, 52] on div "Pricing platform Analytics Pricing Product portfolio Templates Export service 2…" at bounding box center [353, 152] width 707 height 304
paste input "90011079-0017551"
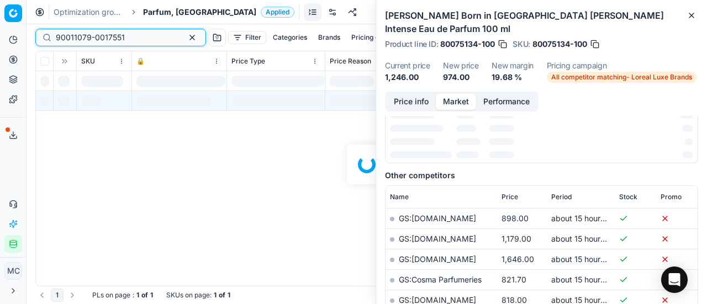
scroll to position [166, 0]
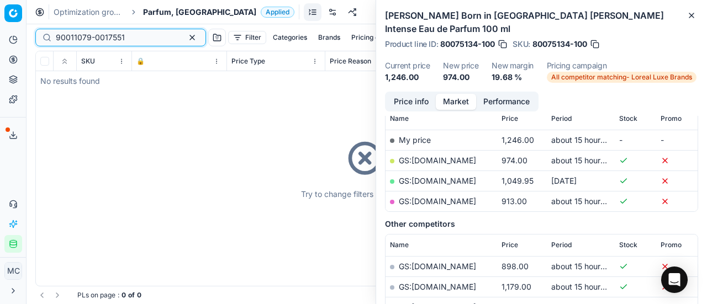
type input "90011079-0017551"
click at [160, 9] on span "Parfum, [GEOGRAPHIC_DATA]" at bounding box center [199, 12] width 113 height 11
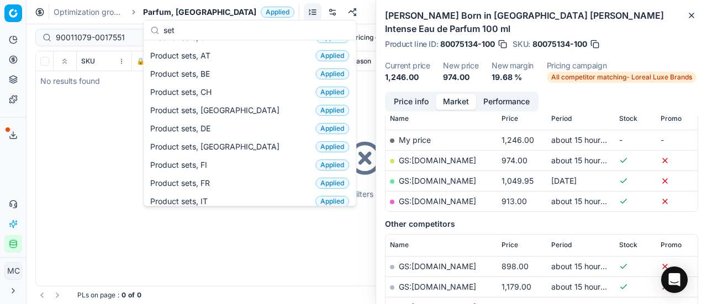
scroll to position [0, 0]
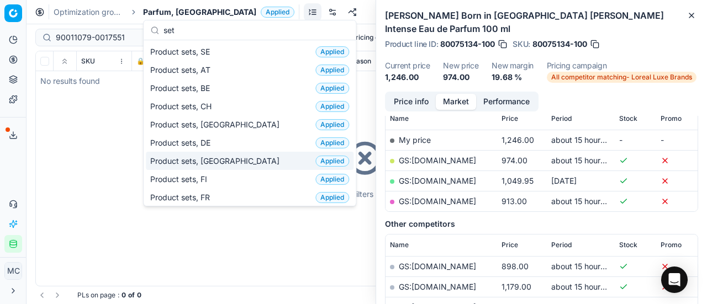
type input "set"
click at [230, 153] on div "Product sets, DK Applied" at bounding box center [250, 161] width 208 height 18
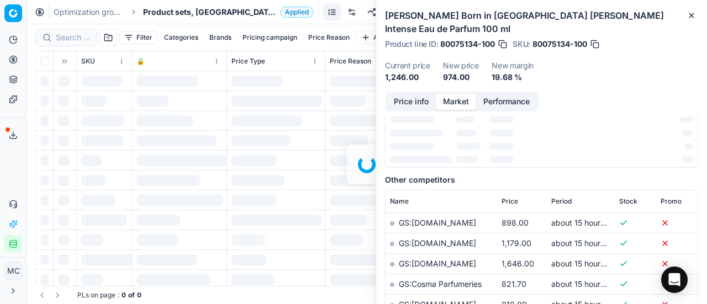
scroll to position [166, 0]
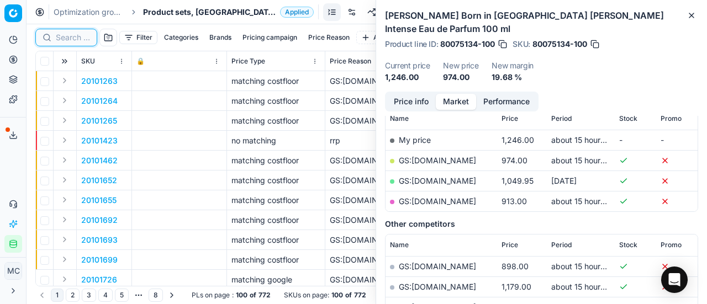
click at [74, 39] on input at bounding box center [73, 37] width 34 height 11
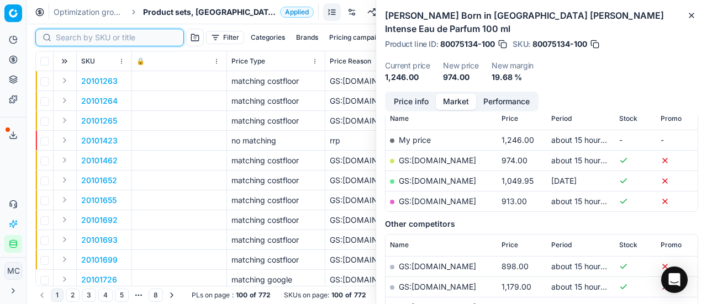
paste input "90011079-0017551"
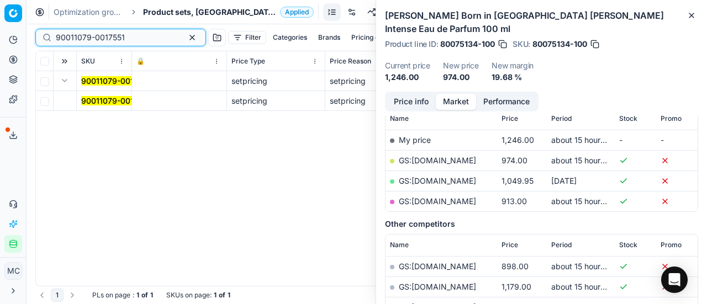
type input "90011079-0017551"
click at [94, 102] on mark "90011079-0017551" at bounding box center [115, 100] width 69 height 9
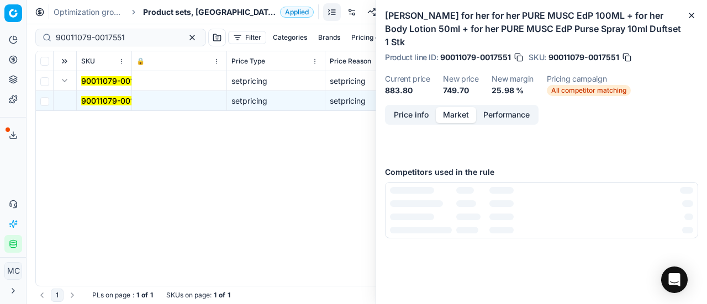
scroll to position [131, 0]
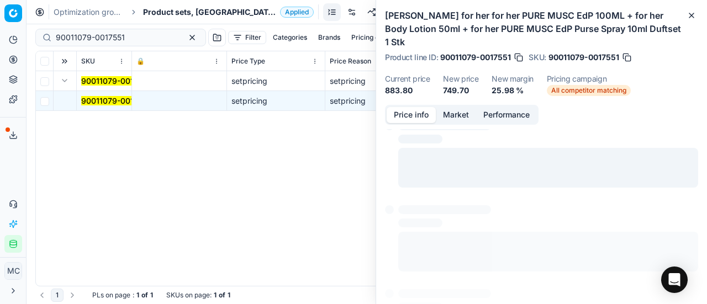
click at [418, 114] on button "Price info" at bounding box center [411, 115] width 49 height 16
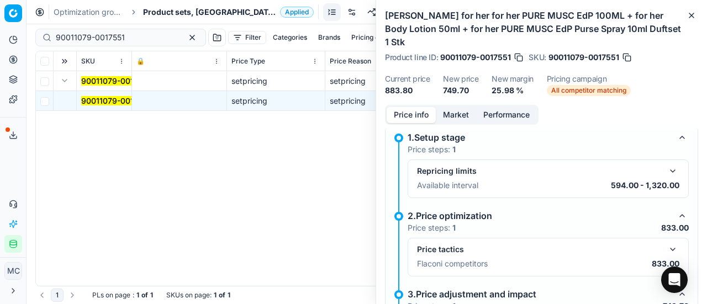
click at [666, 246] on button "button" at bounding box center [672, 249] width 13 height 13
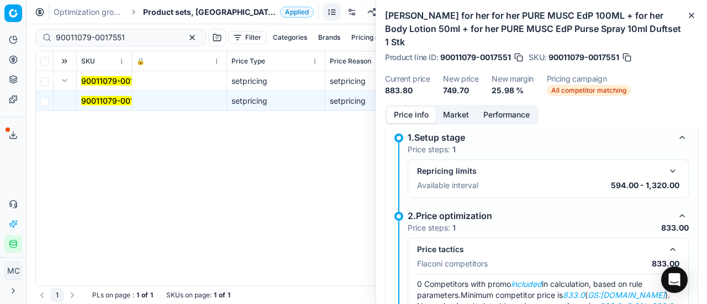
scroll to position [157, 0]
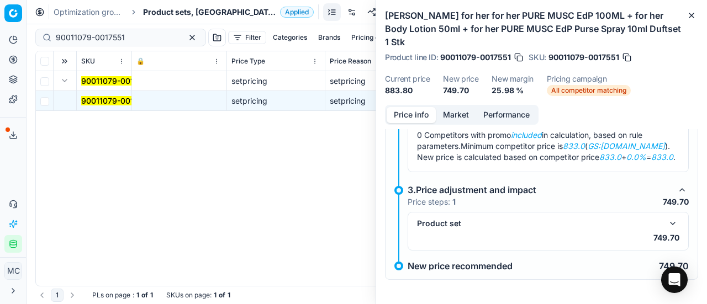
click at [456, 106] on div "Price info Market Performance" at bounding box center [462, 115] width 154 height 20
click at [456, 120] on button "Market" at bounding box center [456, 115] width 40 height 16
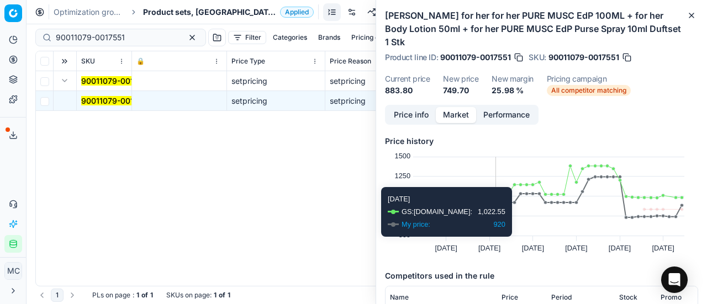
scroll to position [110, 0]
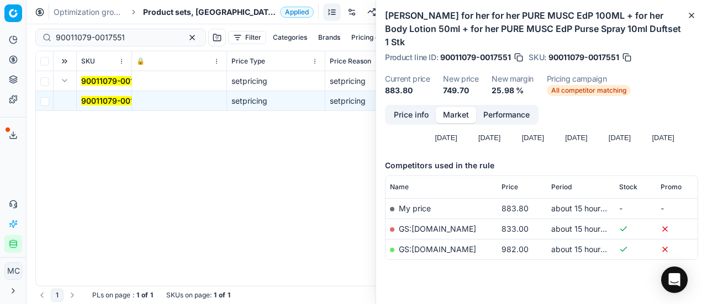
click at [440, 229] on link "GS:Deloox.dk" at bounding box center [437, 228] width 77 height 9
click at [405, 109] on button "Price info" at bounding box center [411, 115] width 49 height 16
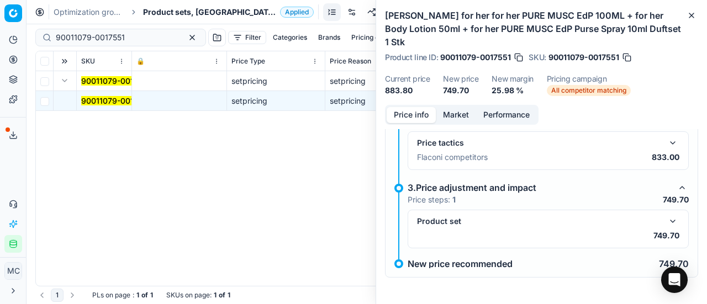
scroll to position [113, 0]
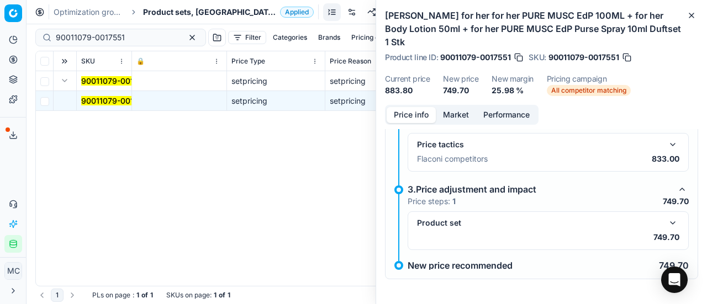
click at [666, 224] on button "button" at bounding box center [672, 223] width 13 height 13
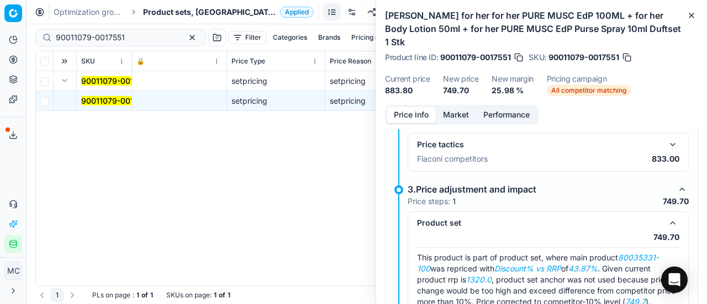
click at [156, 15] on span "Product sets, [GEOGRAPHIC_DATA]" at bounding box center [209, 12] width 133 height 11
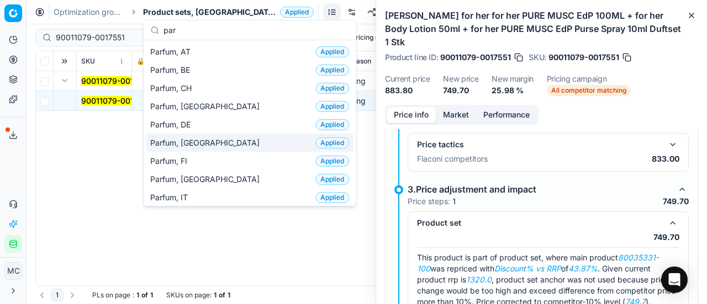
type input "par"
click at [192, 135] on div "Parfum, DK Applied" at bounding box center [250, 143] width 208 height 18
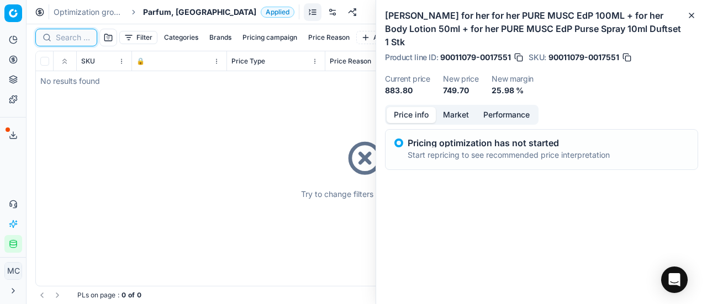
click at [83, 38] on input at bounding box center [73, 37] width 34 height 11
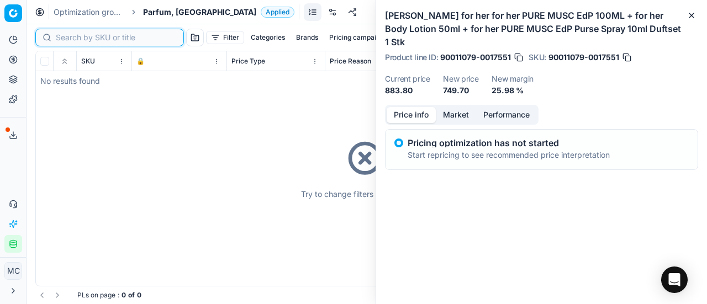
paste input "90007675-0011761"
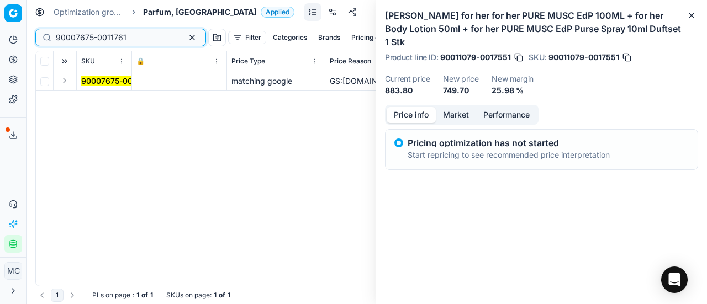
type input "90007675-0011761"
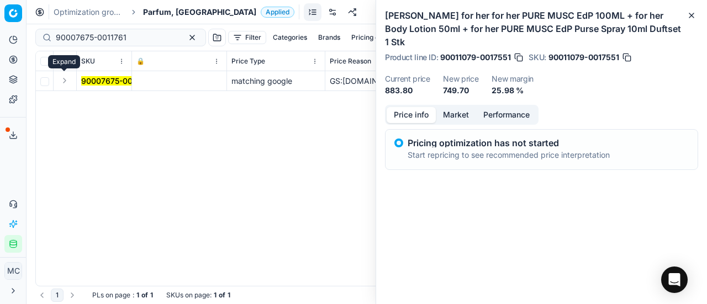
click at [64, 82] on button "Expand" at bounding box center [64, 80] width 13 height 13
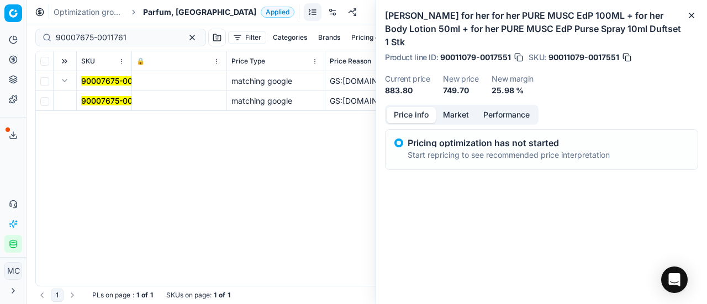
click at [98, 101] on mark "90007675-0011761" at bounding box center [116, 100] width 71 height 9
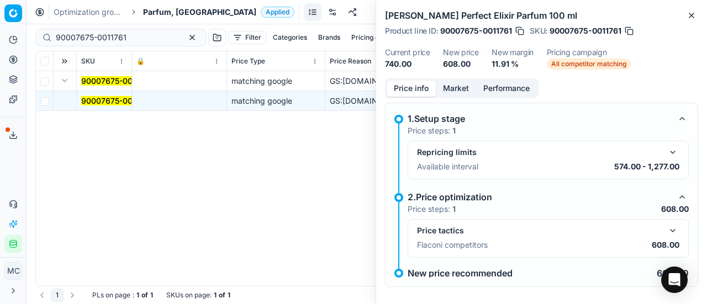
click at [666, 224] on button "button" at bounding box center [672, 230] width 13 height 13
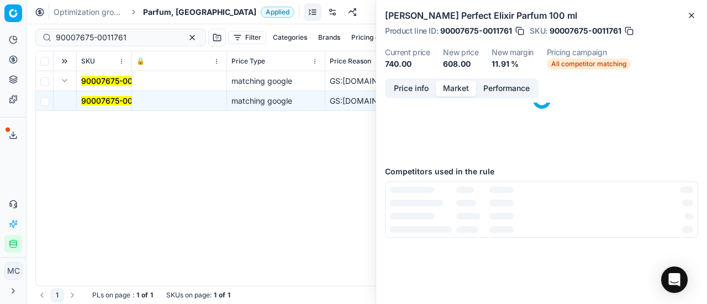
click at [462, 89] on button "Market" at bounding box center [456, 89] width 40 height 16
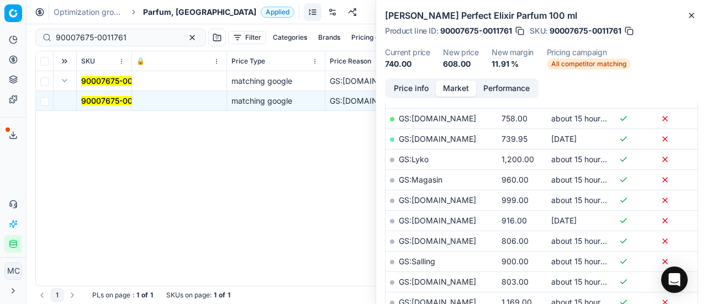
scroll to position [387, 0]
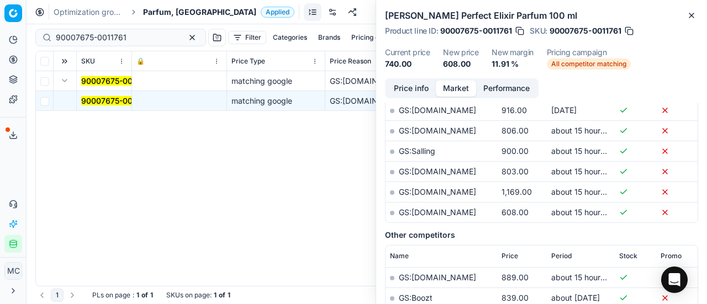
click at [456, 212] on link "GS:parfumdreams.DK" at bounding box center [437, 212] width 77 height 9
click at [166, 13] on span "Parfum, [GEOGRAPHIC_DATA]" at bounding box center [199, 12] width 113 height 11
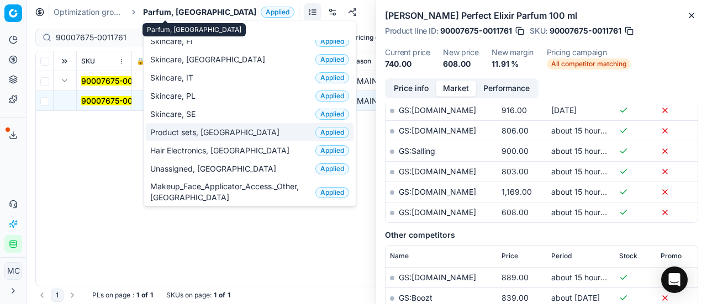
scroll to position [0, 0]
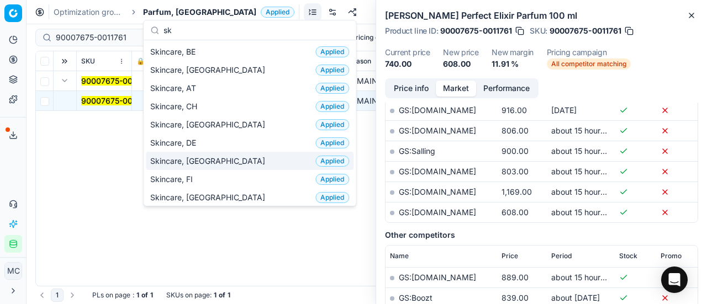
type input "sk"
click at [226, 165] on div "Skincare, DK Applied" at bounding box center [250, 161] width 208 height 18
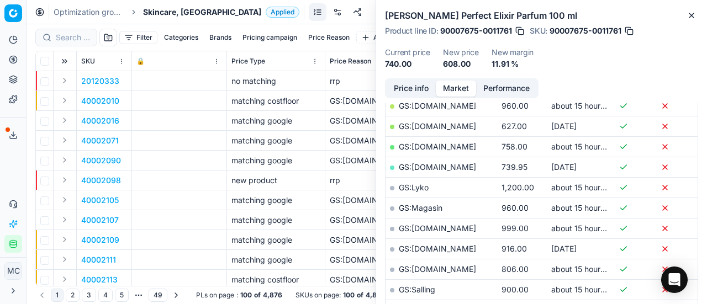
scroll to position [387, 0]
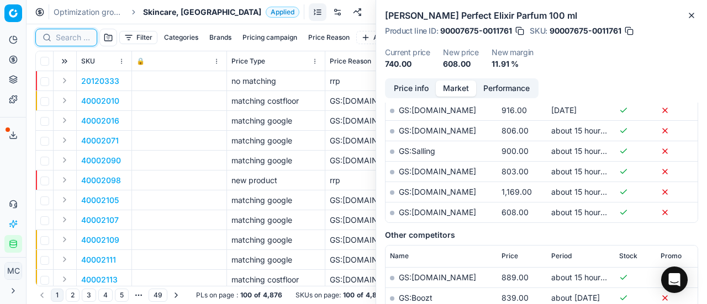
click at [77, 39] on input at bounding box center [73, 37] width 34 height 11
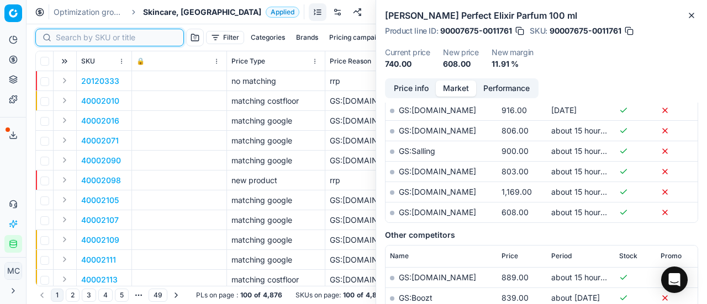
paste input "90004963-0007495"
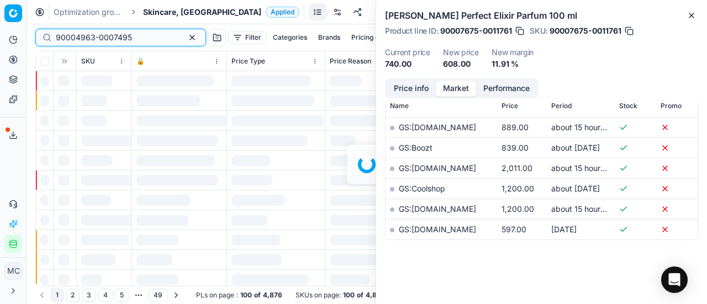
scroll to position [387, 0]
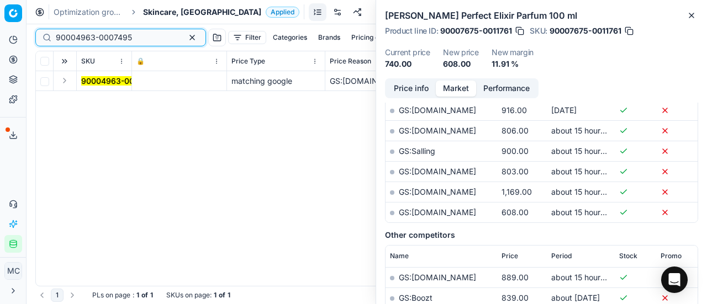
type input "90004963-0007495"
click at [69, 77] on button "Expand" at bounding box center [64, 80] width 13 height 13
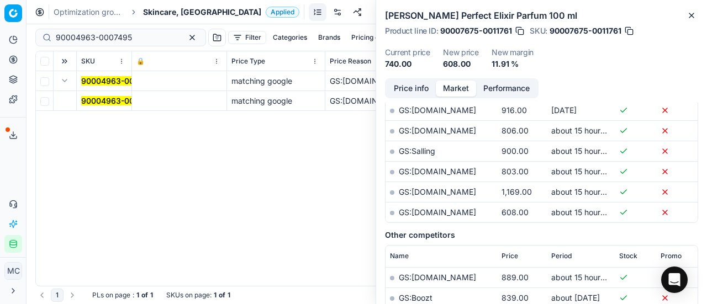
click at [89, 101] on mark "90004963-0007495" at bounding box center [119, 100] width 76 height 9
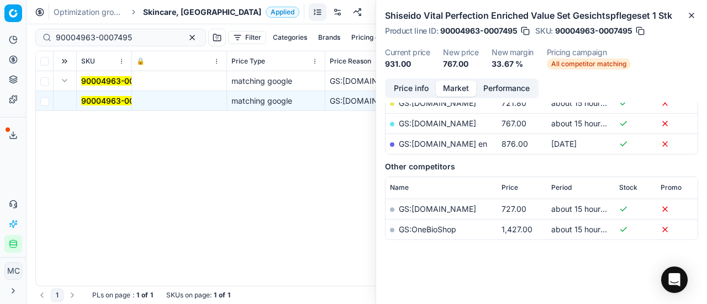
drag, startPoint x: 407, startPoint y: 87, endPoint x: 423, endPoint y: 94, distance: 18.1
click at [407, 88] on button "Price info" at bounding box center [411, 89] width 49 height 16
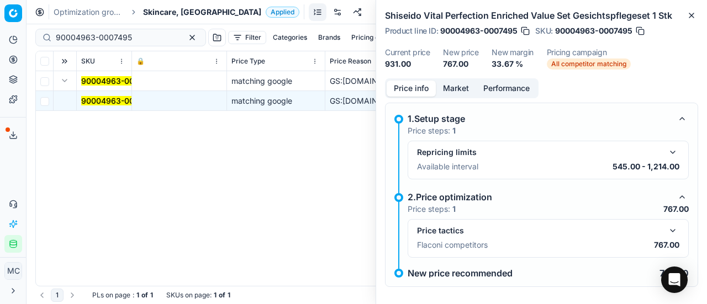
click at [666, 226] on button "button" at bounding box center [672, 230] width 13 height 13
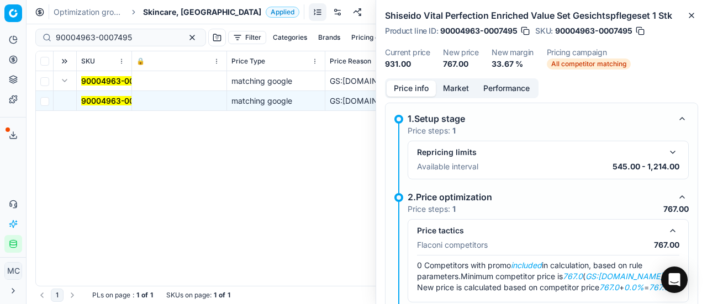
click at [448, 84] on button "Market" at bounding box center [456, 89] width 40 height 16
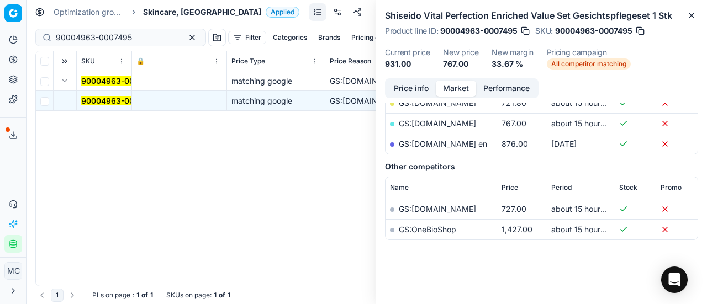
click at [442, 143] on link "GS:zalando.dk en" at bounding box center [443, 143] width 88 height 9
click at [161, 13] on span "Skincare, [GEOGRAPHIC_DATA]" at bounding box center [202, 12] width 118 height 11
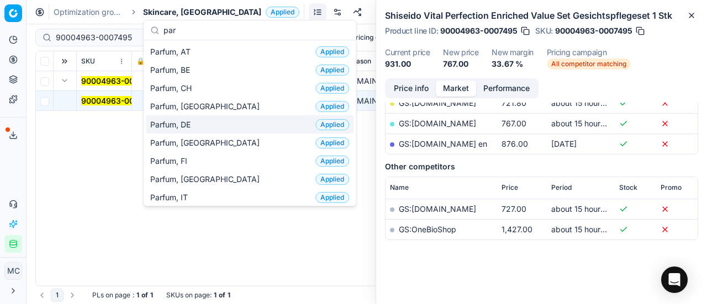
type input "par"
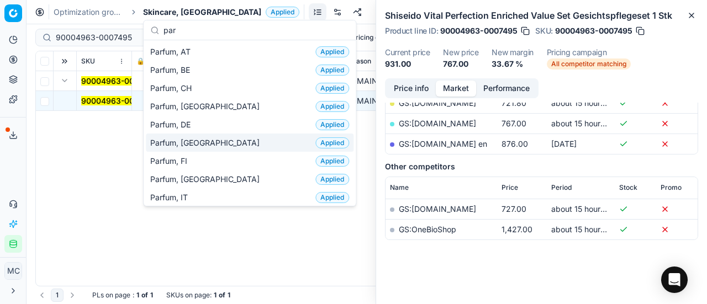
click at [202, 137] on div "Parfum, DK Applied" at bounding box center [250, 143] width 208 height 18
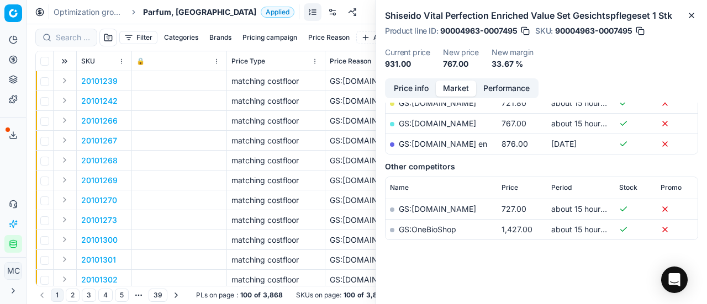
scroll to position [210, 0]
click at [74, 36] on input at bounding box center [73, 37] width 34 height 11
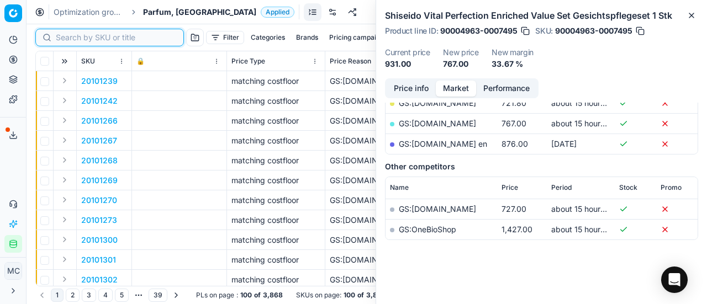
paste input "80052767-100"
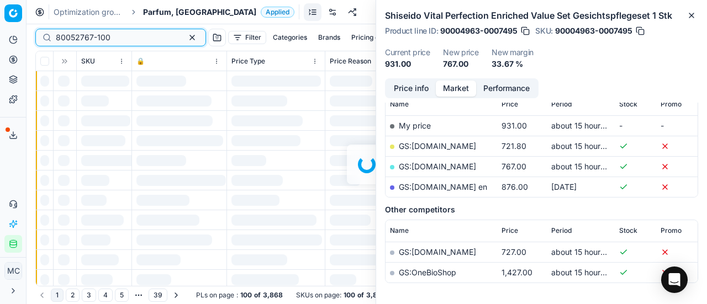
scroll to position [210, 0]
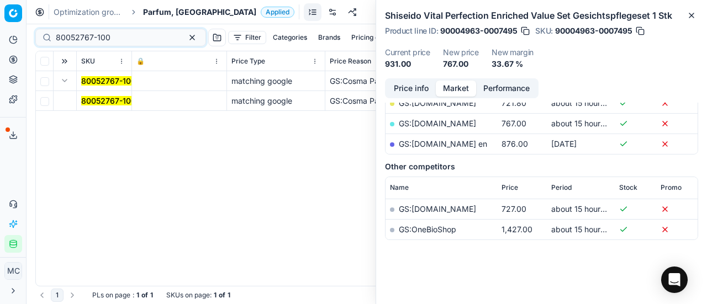
drag, startPoint x: 96, startPoint y: 98, endPoint x: 458, endPoint y: 107, distance: 362.0
click at [98, 98] on mark "80052767-100" at bounding box center [108, 100] width 55 height 9
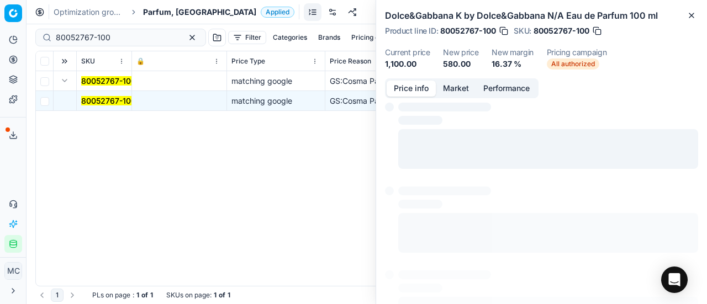
click at [403, 91] on button "Price info" at bounding box center [411, 89] width 49 height 16
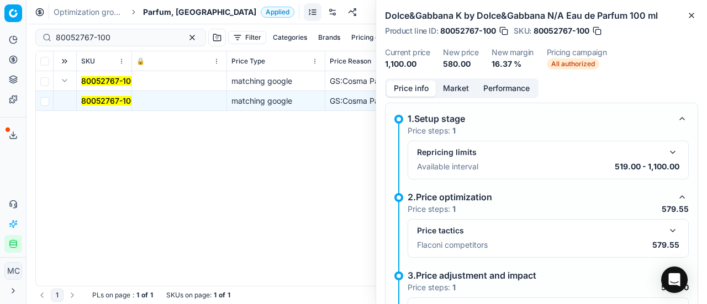
click at [666, 226] on button "button" at bounding box center [672, 230] width 13 height 13
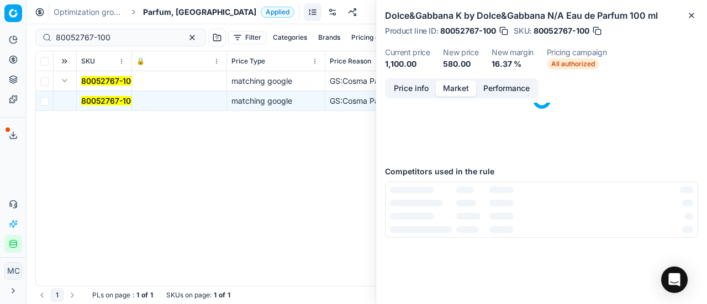
click at [452, 85] on button "Market" at bounding box center [456, 89] width 40 height 16
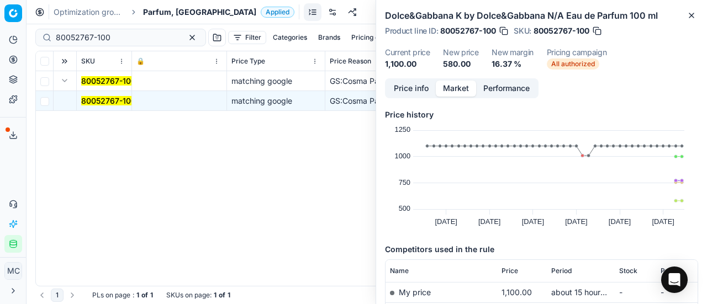
scroll to position [221, 0]
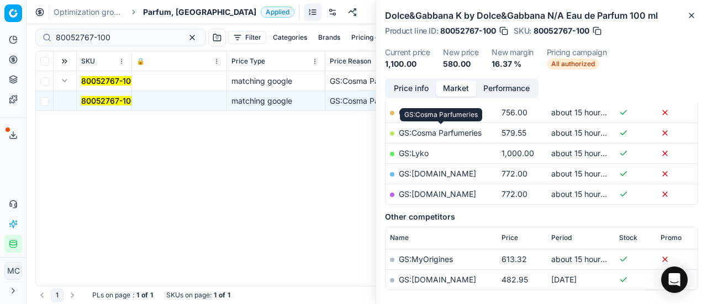
click at [466, 131] on link "GS:Cosma Parfumeries" at bounding box center [440, 132] width 83 height 9
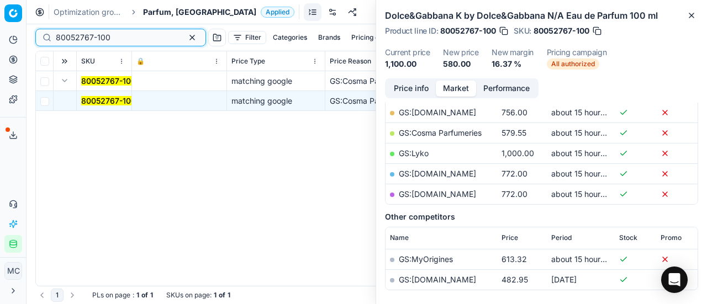
drag, startPoint x: 121, startPoint y: 37, endPoint x: 0, endPoint y: 28, distance: 121.3
click at [0, 29] on div "Pricing platform Analytics Pricing Product portfolio Templates Export service 2…" at bounding box center [353, 152] width 707 height 304
paste input "20102404"
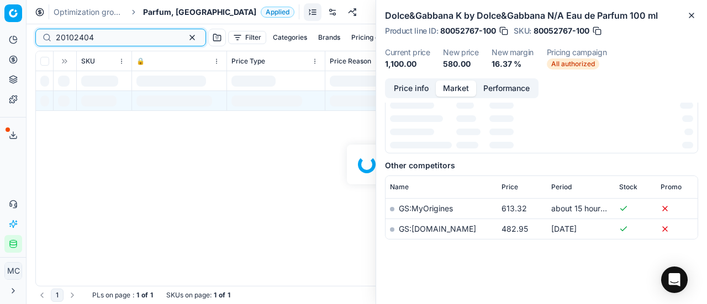
scroll to position [221, 0]
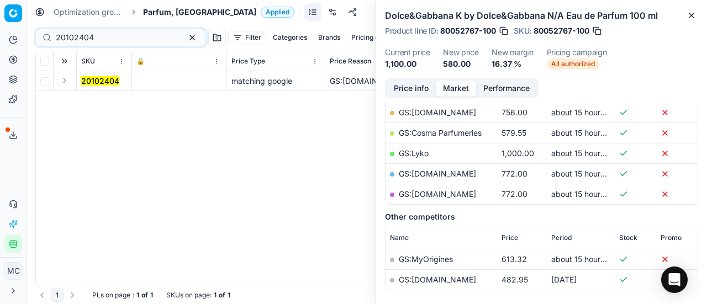
click at [65, 82] on button "Expand" at bounding box center [64, 80] width 13 height 13
click at [115, 100] on mark "20102404" at bounding box center [100, 100] width 38 height 9
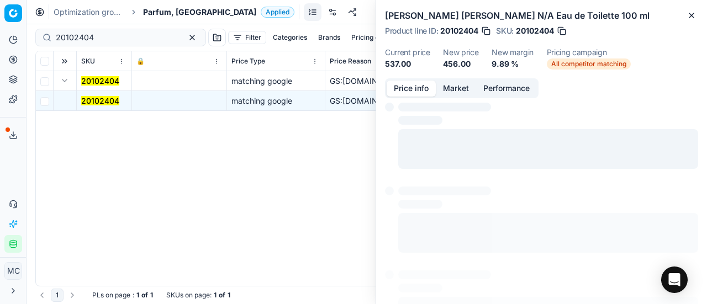
click at [412, 93] on button "Price info" at bounding box center [411, 89] width 49 height 16
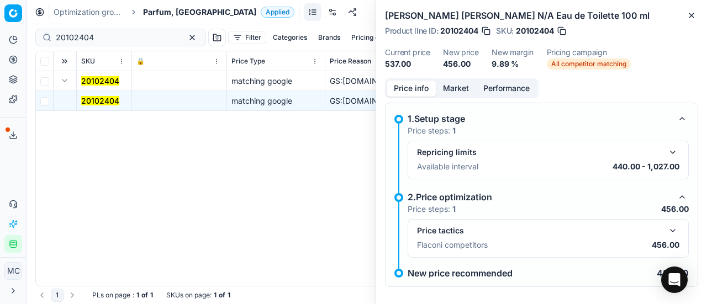
click at [666, 230] on button "button" at bounding box center [672, 230] width 13 height 13
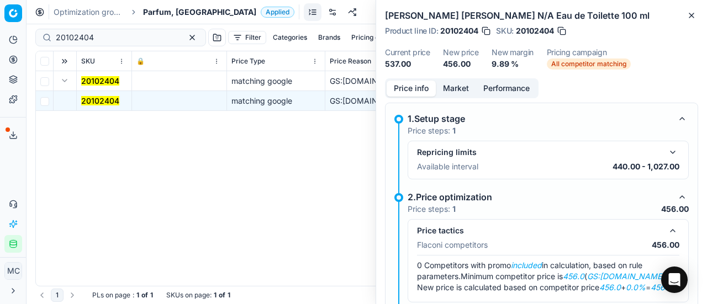
click at [457, 88] on button "Market" at bounding box center [456, 89] width 40 height 16
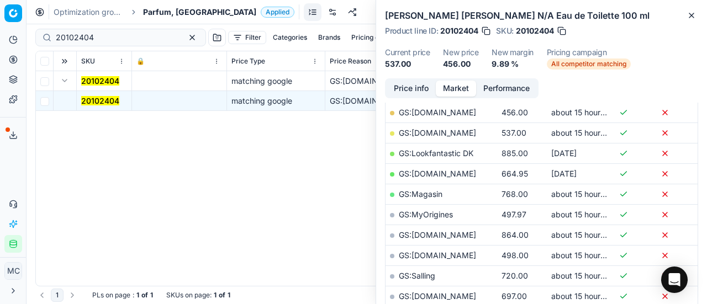
click at [445, 114] on link "GS:ComputerSalg.dk" at bounding box center [437, 112] width 77 height 9
drag, startPoint x: 102, startPoint y: 36, endPoint x: 0, endPoint y: 51, distance: 103.3
click at [0, 51] on div "Pricing platform Analytics Pricing Product portfolio Templates Export service 2…" at bounding box center [353, 152] width 707 height 304
paste input "90003981-0005771"
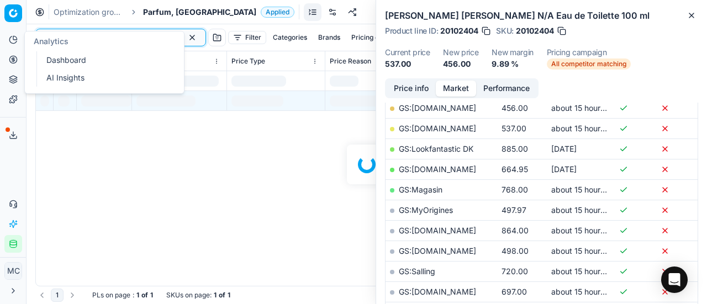
scroll to position [221, 0]
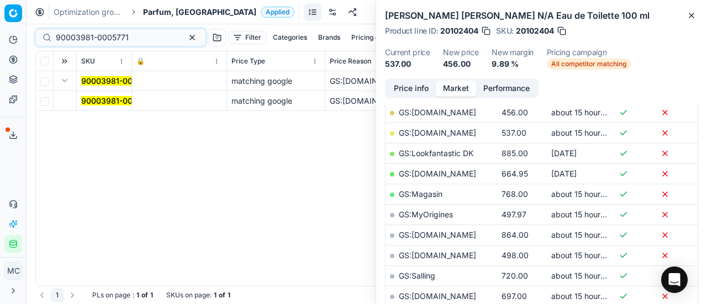
click at [112, 88] on td "90003981-0005771" at bounding box center [104, 81] width 55 height 20
click at [114, 100] on mark "90003981-0005771" at bounding box center [117, 100] width 73 height 9
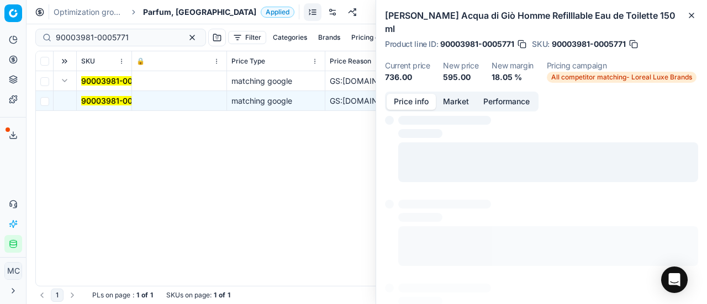
click at [417, 94] on button "Price info" at bounding box center [411, 102] width 49 height 16
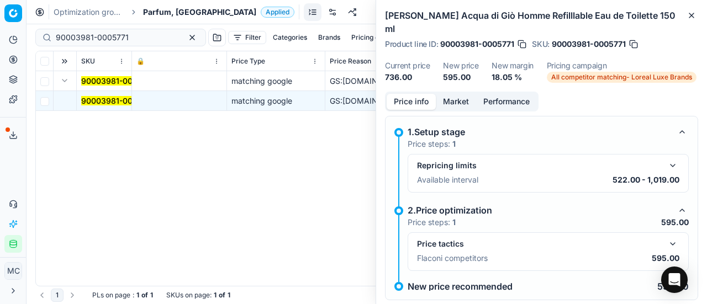
click at [666, 238] on button "button" at bounding box center [672, 244] width 13 height 13
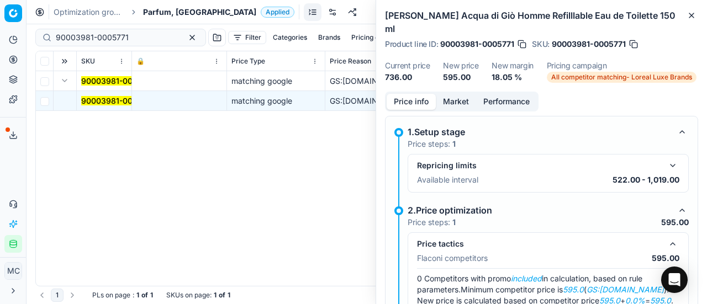
click at [457, 94] on button "Market" at bounding box center [456, 102] width 40 height 16
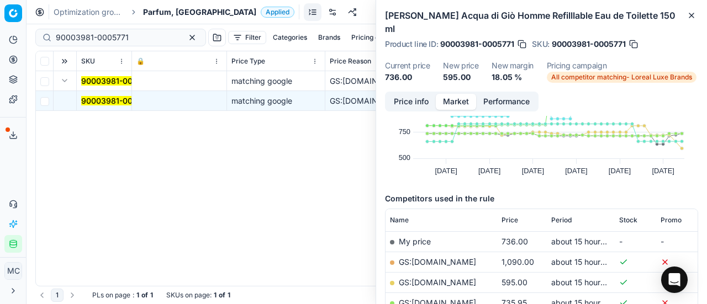
scroll to position [110, 0]
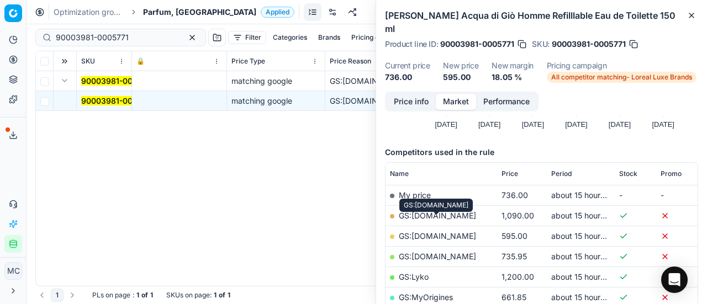
click at [462, 231] on link "GS:ComputerSalg.dk" at bounding box center [437, 235] width 77 height 9
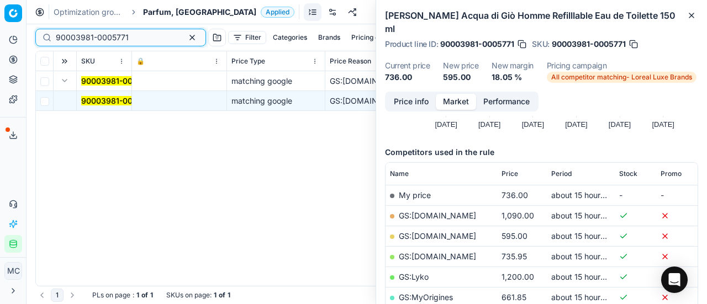
drag, startPoint x: 80, startPoint y: 42, endPoint x: 0, endPoint y: 42, distance: 79.6
click at [0, 42] on div "Pricing platform Analytics Pricing Product portfolio Templates Export service 2…" at bounding box center [353, 152] width 707 height 304
paste input "80015581-200"
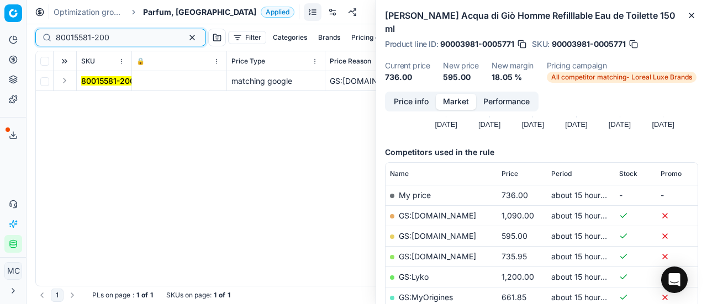
type input "80015581-200"
drag, startPoint x: 56, startPoint y: 83, endPoint x: 62, endPoint y: 83, distance: 6.1
click at [60, 83] on td at bounding box center [65, 81] width 23 height 20
click at [67, 80] on button "Expand" at bounding box center [64, 80] width 13 height 13
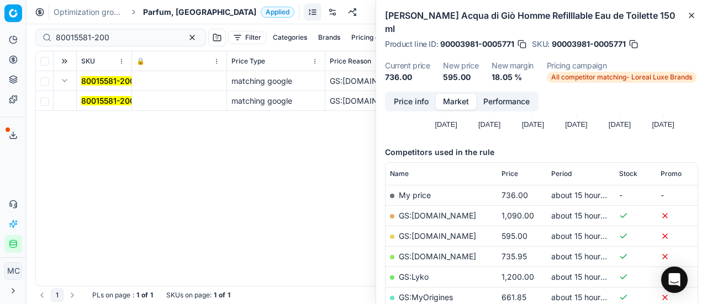
drag, startPoint x: 102, startPoint y: 99, endPoint x: 423, endPoint y: 96, distance: 321.5
click at [107, 99] on mark "80015581-200" at bounding box center [108, 100] width 54 height 9
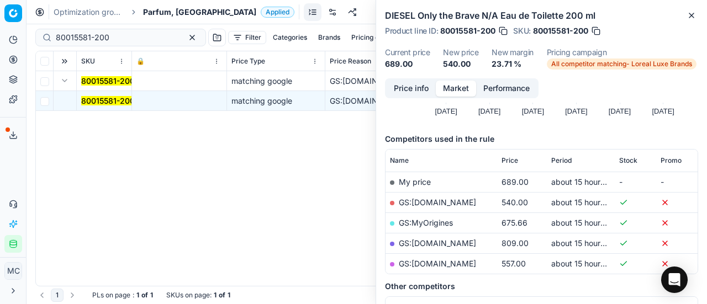
click at [417, 97] on div "Price info Market Performance" at bounding box center [462, 88] width 154 height 20
click at [413, 93] on button "Price info" at bounding box center [411, 89] width 49 height 16
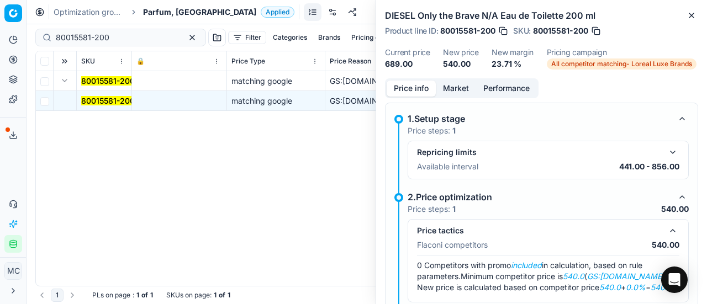
click at [465, 97] on div "Price info Market Performance" at bounding box center [462, 88] width 154 height 20
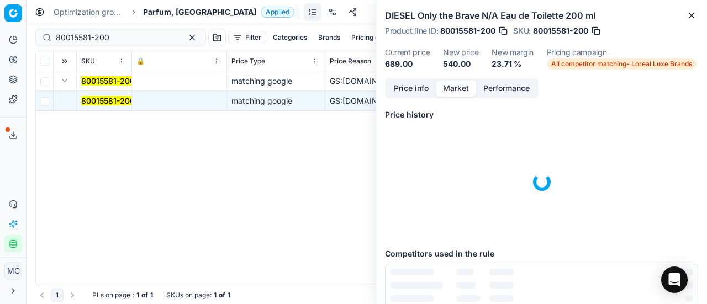
click at [464, 88] on button "Market" at bounding box center [456, 89] width 40 height 16
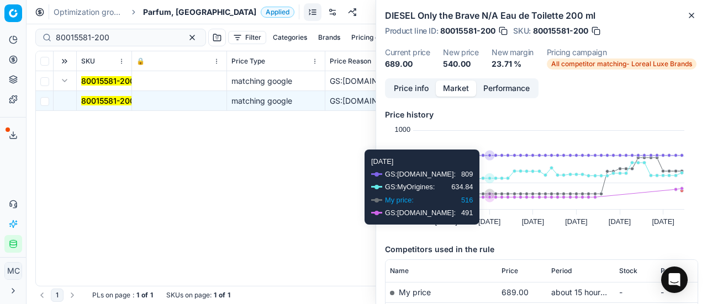
scroll to position [110, 0]
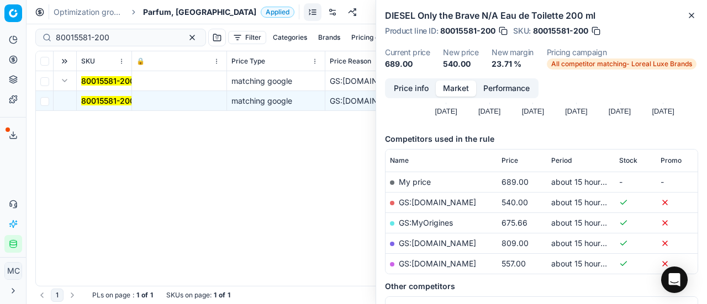
click at [452, 203] on link "GS:ComputerSalg.dk" at bounding box center [437, 202] width 77 height 9
drag, startPoint x: 113, startPoint y: 36, endPoint x: 10, endPoint y: 26, distance: 103.3
click at [0, 29] on div "Pricing platform Analytics Pricing Product portfolio Templates Export service 2…" at bounding box center [353, 152] width 707 height 304
paste input "20103432"
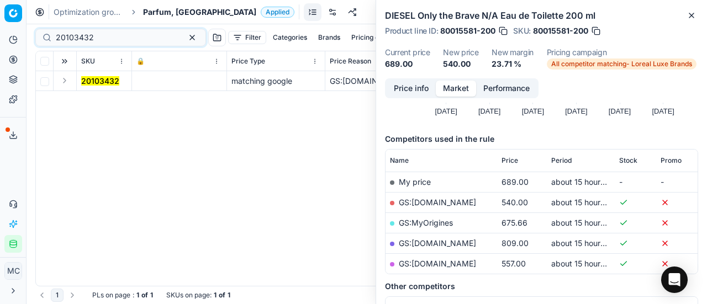
click at [66, 82] on button "Expand" at bounding box center [64, 80] width 13 height 13
click at [96, 103] on mark "20103432" at bounding box center [100, 100] width 38 height 9
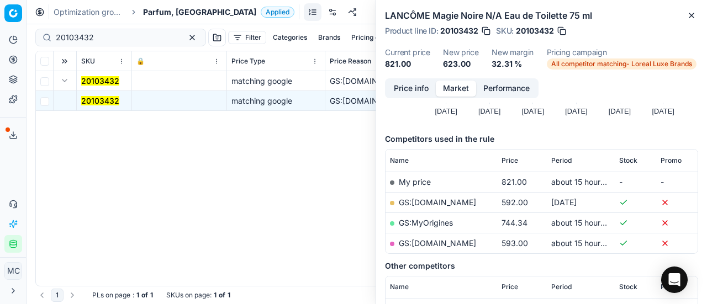
click at [410, 88] on button "Price info" at bounding box center [411, 89] width 49 height 16
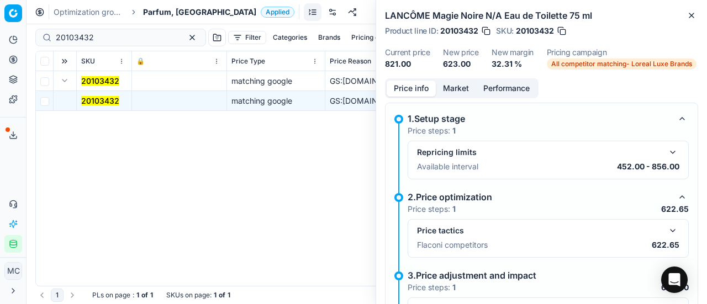
click at [666, 229] on button "button" at bounding box center [672, 230] width 13 height 13
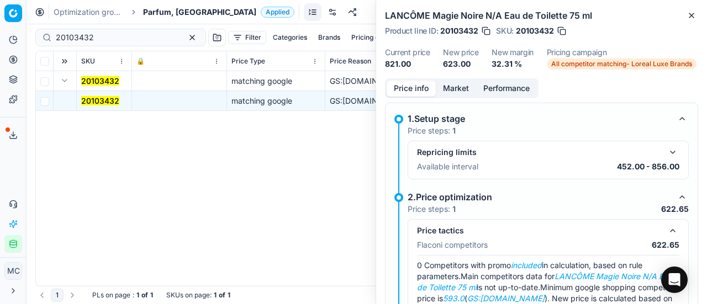
click at [462, 93] on button "Market" at bounding box center [456, 89] width 40 height 16
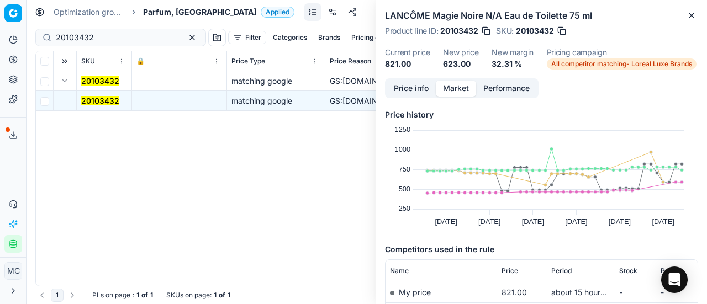
scroll to position [166, 0]
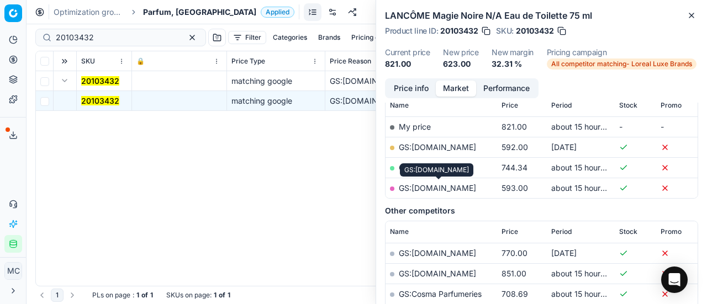
click at [473, 189] on link "GS:parfumdreams.DK" at bounding box center [437, 187] width 77 height 9
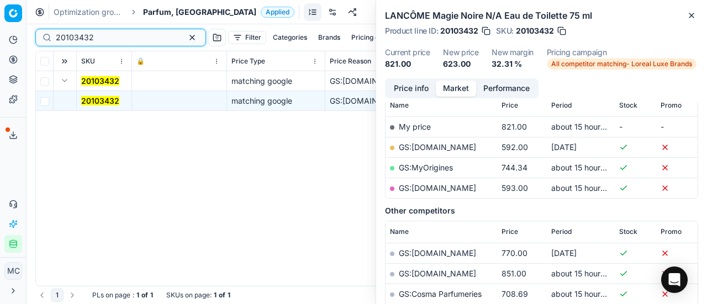
drag, startPoint x: 122, startPoint y: 39, endPoint x: 10, endPoint y: 35, distance: 112.2
click at [0, 39] on div "Pricing platform Analytics Pricing Product portfolio Templates Export service 2…" at bounding box center [353, 152] width 707 height 304
paste input "80075522-60"
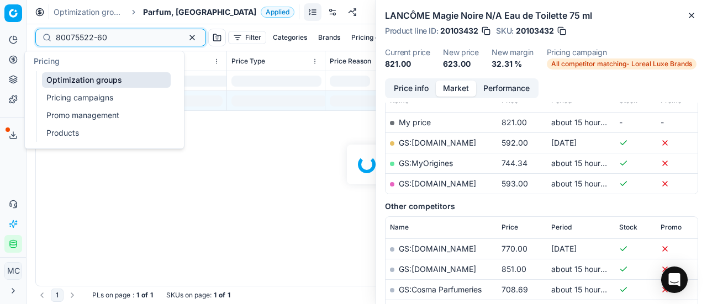
scroll to position [166, 0]
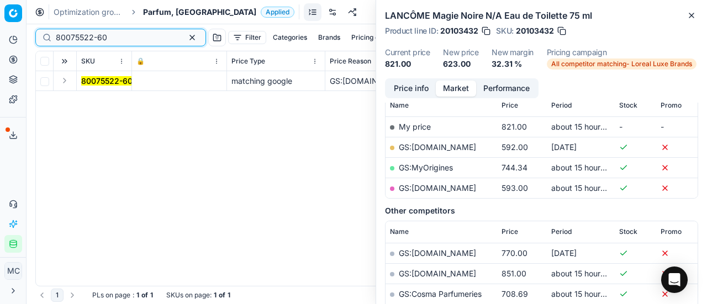
type input "80075522-60"
click at [65, 83] on button "Expand" at bounding box center [64, 80] width 13 height 13
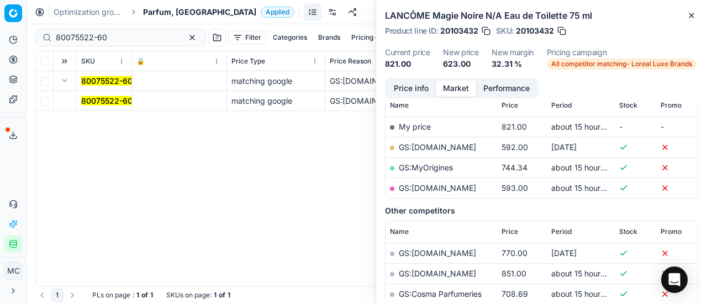
drag, startPoint x: 71, startPoint y: 88, endPoint x: 449, endPoint y: 69, distance: 378.4
click at [99, 107] on td "80075522-60" at bounding box center [104, 101] width 55 height 20
click at [103, 105] on span "80075522-60" at bounding box center [106, 101] width 51 height 11
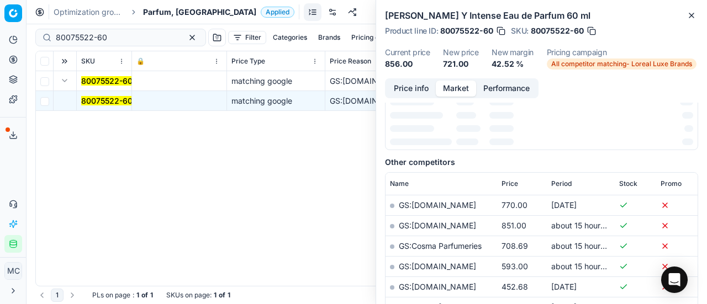
click at [108, 97] on mark "80075522-60" at bounding box center [106, 100] width 51 height 9
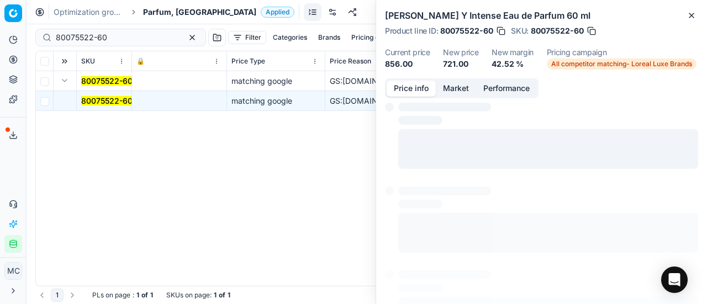
click at [415, 82] on button "Price info" at bounding box center [411, 89] width 49 height 16
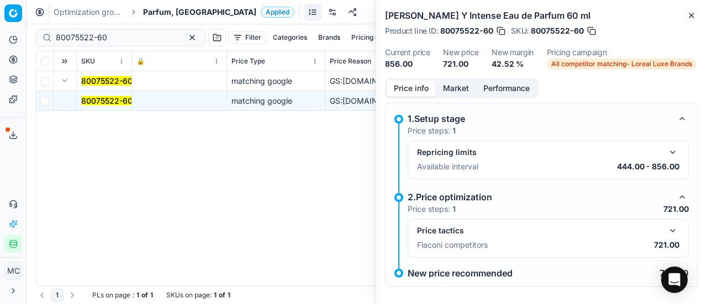
drag, startPoint x: 667, startPoint y: 231, endPoint x: 525, endPoint y: 104, distance: 190.2
click at [666, 231] on button "button" at bounding box center [672, 230] width 13 height 13
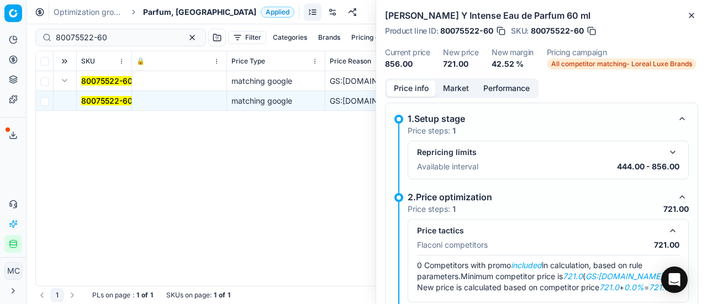
click at [456, 81] on button "Market" at bounding box center [456, 89] width 40 height 16
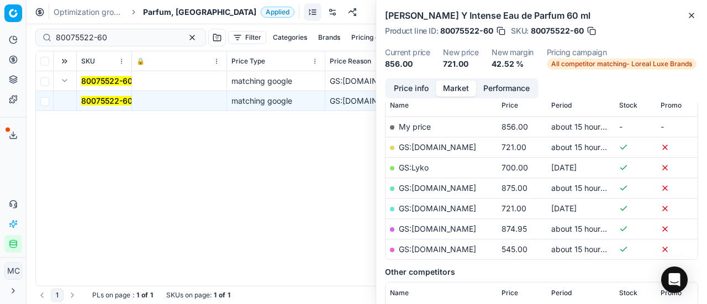
click at [454, 148] on link "GS:Cocopanda.dk" at bounding box center [437, 147] width 77 height 9
click at [157, 15] on span "Parfum, [GEOGRAPHIC_DATA]" at bounding box center [199, 12] width 113 height 11
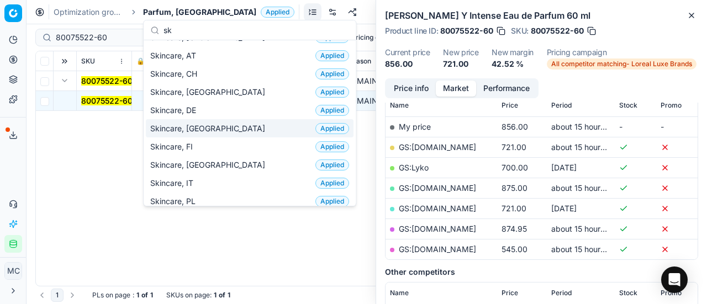
scroll to position [0, 0]
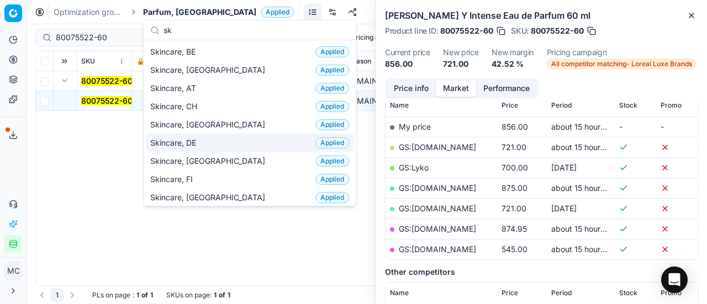
type input "sk"
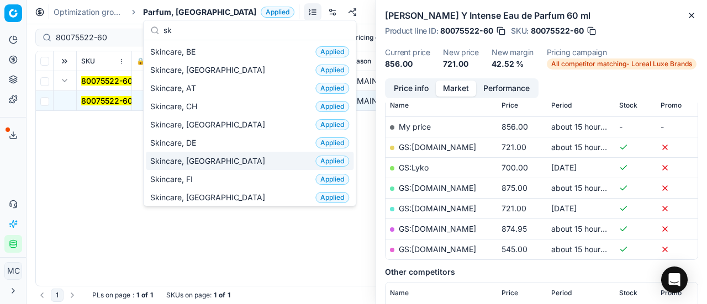
click at [212, 158] on div "Skincare, DK Applied" at bounding box center [250, 161] width 208 height 18
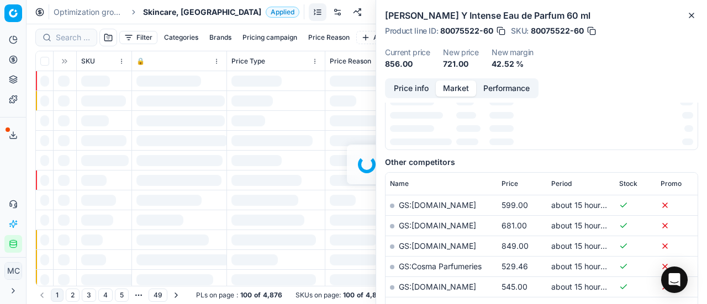
scroll to position [166, 0]
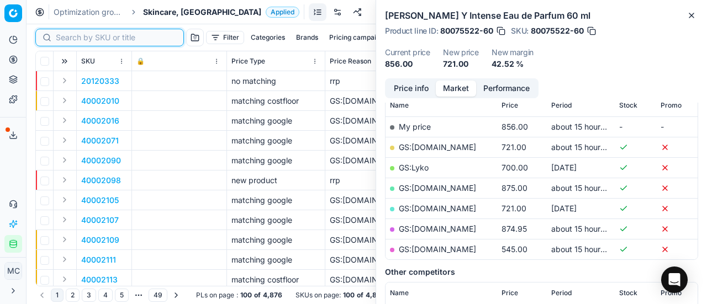
click at [76, 39] on input at bounding box center [116, 37] width 121 height 11
paste input "50004203-0008169"
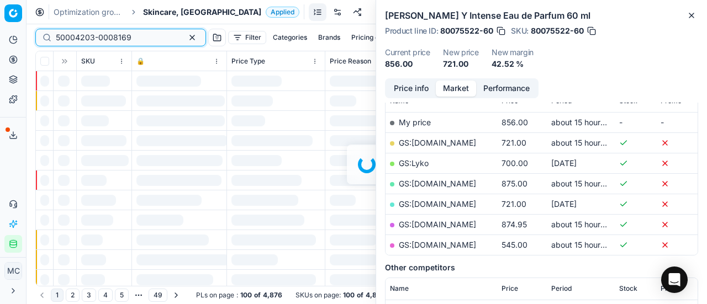
scroll to position [166, 0]
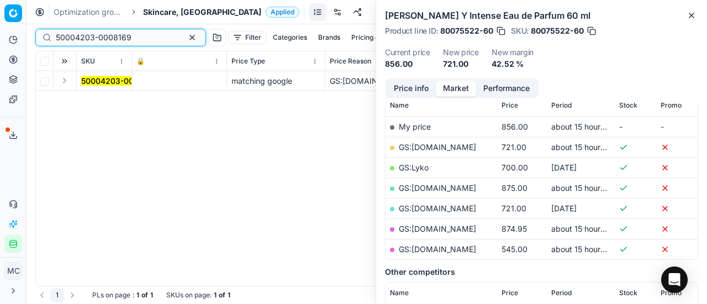
type input "50004203-0008169"
click at [66, 74] on button "Expand" at bounding box center [64, 80] width 13 height 13
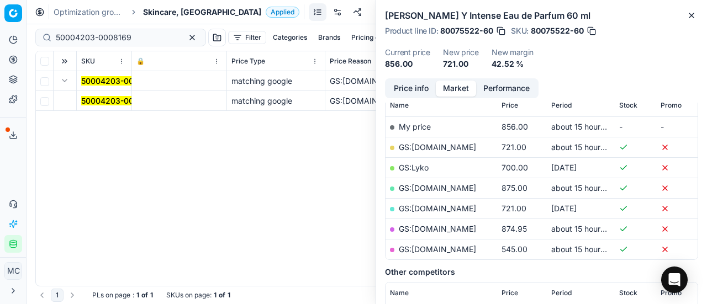
drag, startPoint x: 97, startPoint y: 99, endPoint x: 513, endPoint y: 92, distance: 416.6
click at [97, 99] on mark "50004203-0008169" at bounding box center [119, 100] width 76 height 9
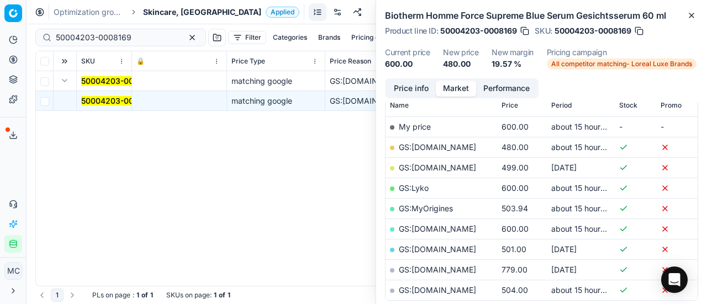
click at [411, 89] on button "Price info" at bounding box center [411, 89] width 49 height 16
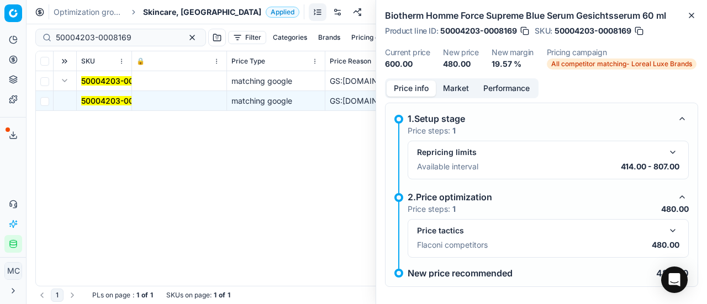
click at [666, 225] on button "button" at bounding box center [672, 230] width 13 height 13
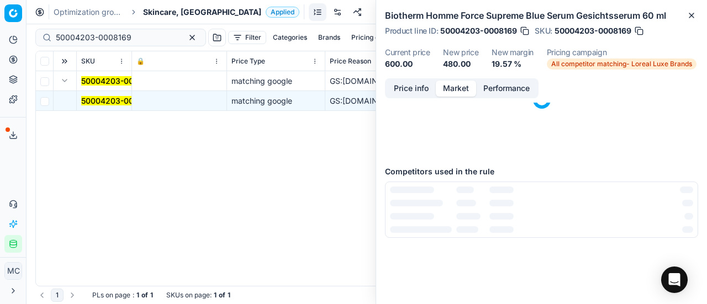
click at [456, 84] on button "Market" at bounding box center [456, 89] width 40 height 16
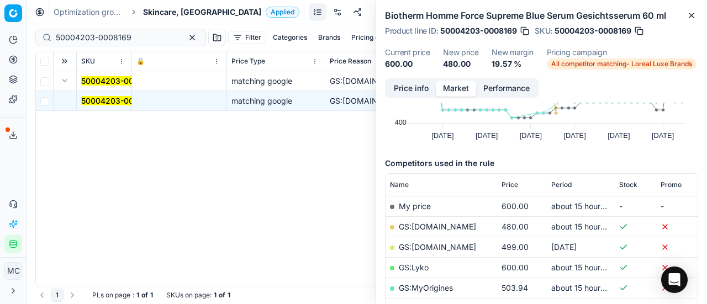
scroll to position [110, 0]
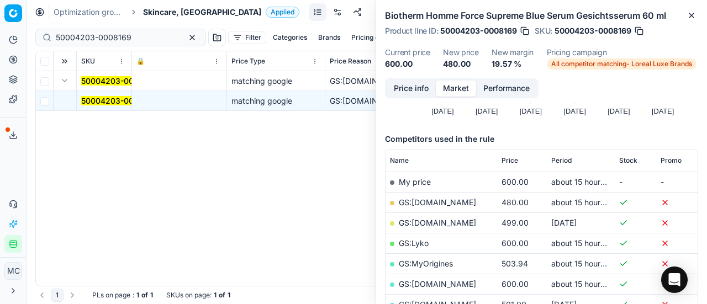
click at [438, 201] on link "GS:Cocopanda.dk" at bounding box center [437, 202] width 77 height 9
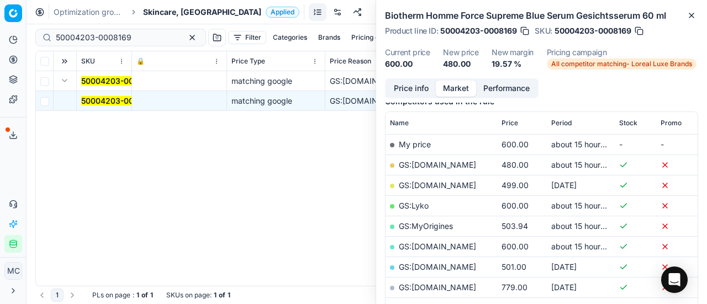
scroll to position [166, 0]
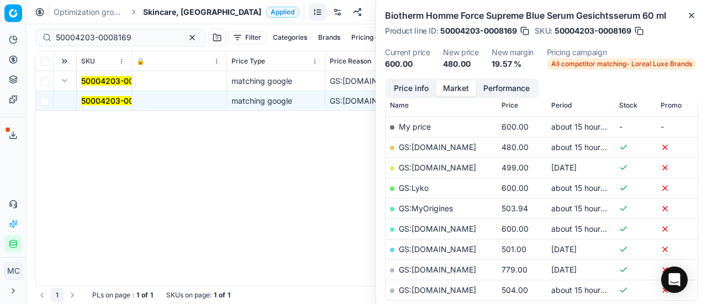
click at [469, 291] on link "GS:parfumdreams.DK" at bounding box center [437, 290] width 77 height 9
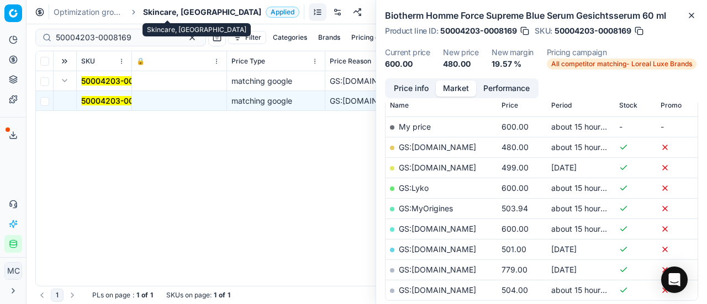
click at [170, 7] on span "Skincare, [GEOGRAPHIC_DATA]" at bounding box center [202, 12] width 118 height 11
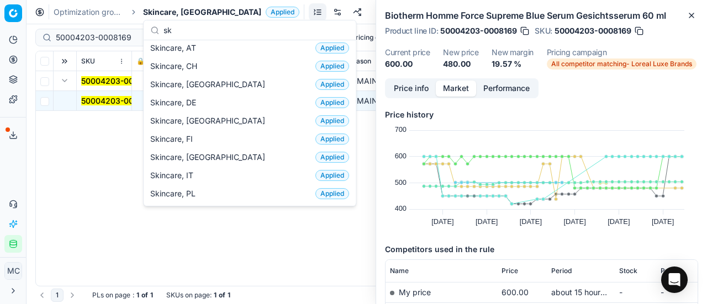
scroll to position [0, 0]
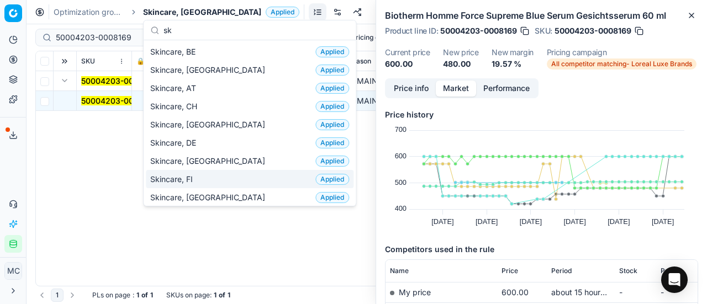
type input "sk"
click at [222, 181] on div "Skincare, FI Applied" at bounding box center [250, 179] width 208 height 18
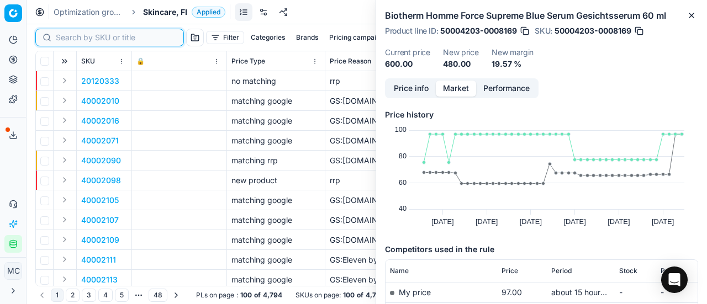
click at [72, 37] on input at bounding box center [116, 37] width 121 height 11
paste input "90011207-0017726"
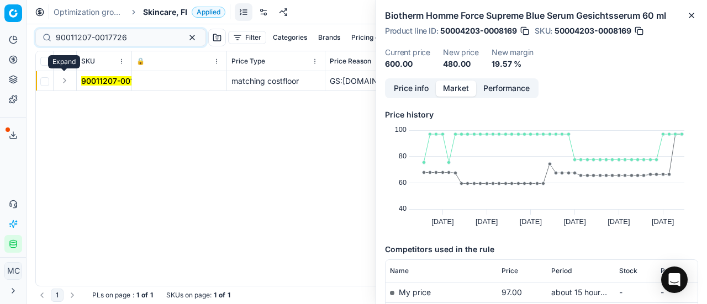
click at [69, 83] on button "Expand" at bounding box center [64, 80] width 13 height 13
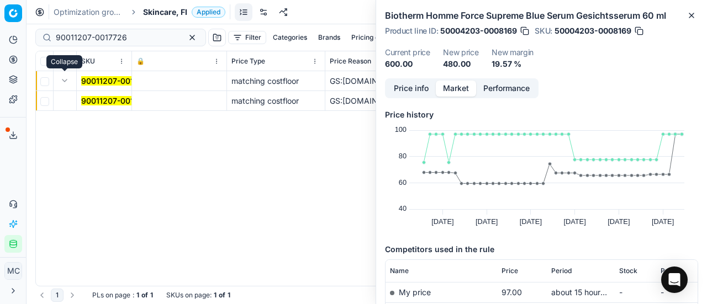
click at [114, 101] on mark "90011207-0017726" at bounding box center [116, 100] width 71 height 9
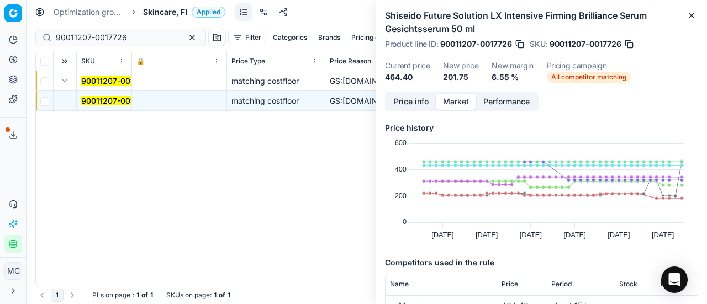
click at [415, 99] on button "Price info" at bounding box center [411, 102] width 49 height 16
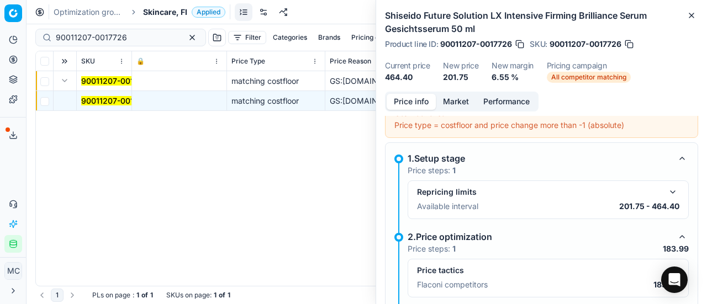
scroll to position [221, 0]
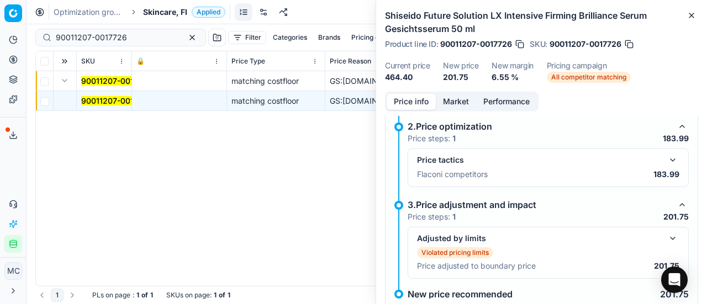
click at [667, 154] on button "button" at bounding box center [672, 160] width 13 height 13
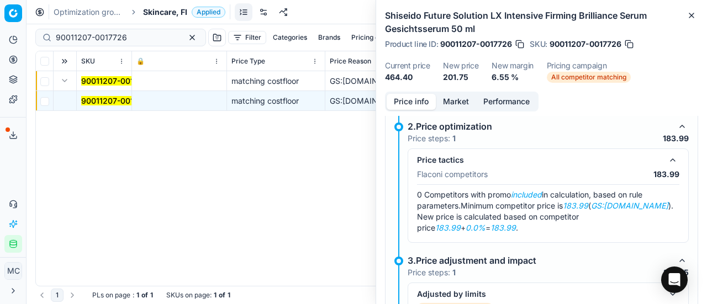
drag, startPoint x: 455, startPoint y: 94, endPoint x: 456, endPoint y: 100, distance: 5.8
click at [456, 96] on div "Shiseido Future Solution LX Intensive Firming Brilliance Serum Gesichtsserum 50…" at bounding box center [541, 152] width 331 height 304
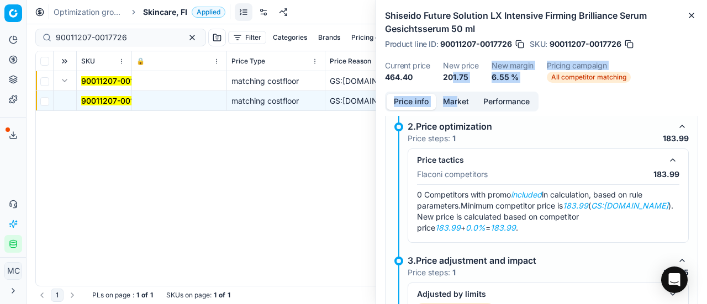
click at [456, 100] on button "Market" at bounding box center [456, 102] width 40 height 16
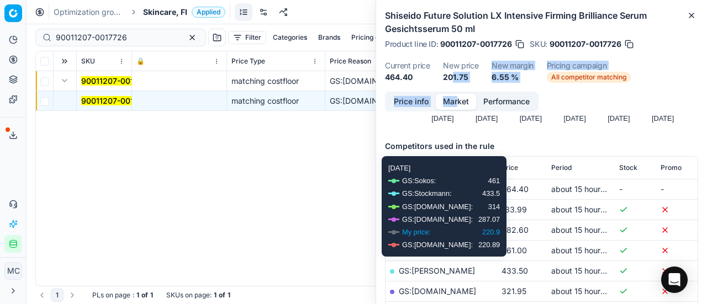
scroll to position [166, 0]
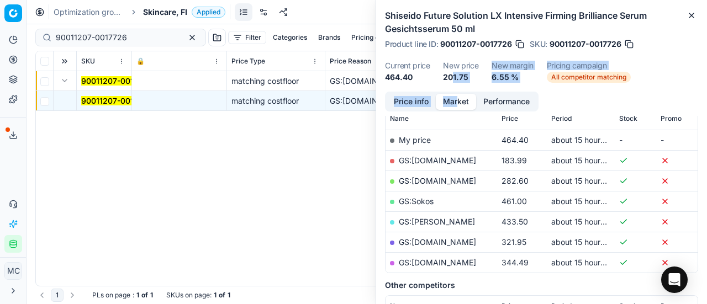
click at [432, 161] on link "GS:Deloox.fi" at bounding box center [437, 160] width 77 height 9
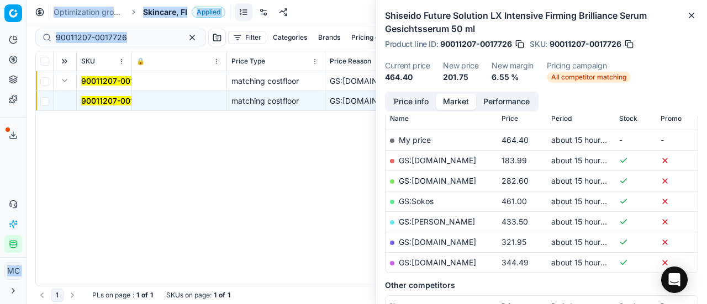
drag, startPoint x: 139, startPoint y: 46, endPoint x: 0, endPoint y: 32, distance: 139.9
click at [0, 32] on div "Pricing platform Analytics Pricing Product portfolio Templates Export service 2…" at bounding box center [353, 152] width 707 height 304
click at [122, 43] on input "90011207-0017726" at bounding box center [116, 37] width 121 height 11
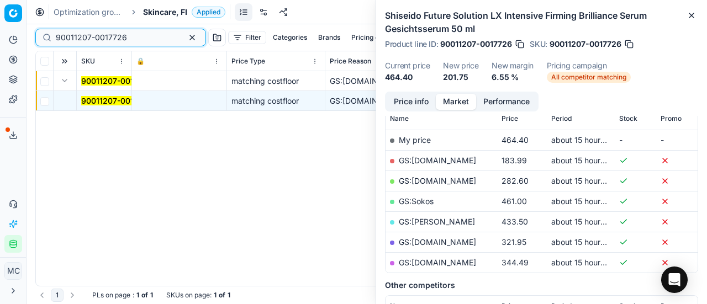
drag, startPoint x: 146, startPoint y: 37, endPoint x: 0, endPoint y: 38, distance: 145.8
click at [0, 38] on div "Pricing platform Analytics Pricing Product portfolio Templates Export service 2…" at bounding box center [353, 152] width 707 height 304
paste input "9-0017728"
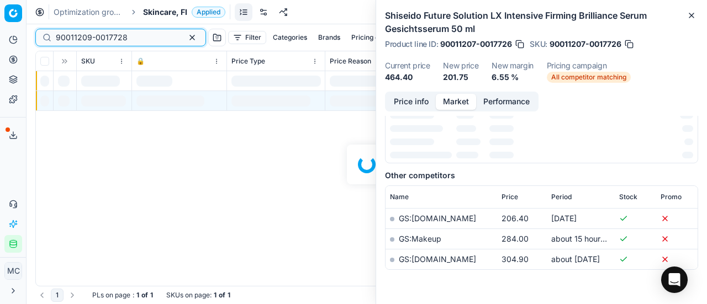
scroll to position [166, 0]
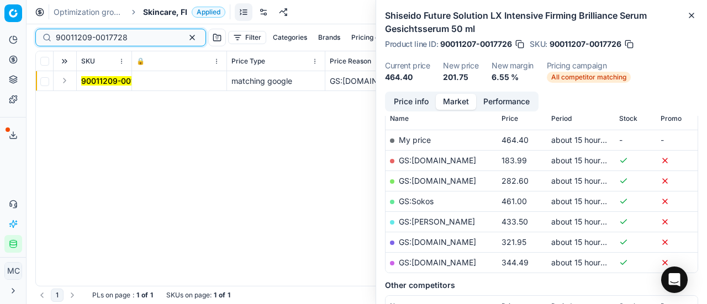
type input "90011209-0017728"
click at [66, 82] on button "Expand" at bounding box center [64, 80] width 13 height 13
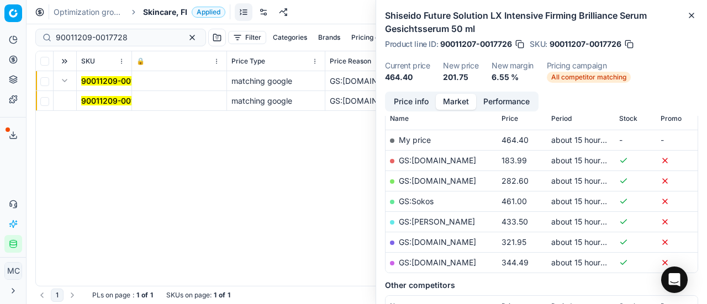
click at [109, 104] on mark "90011209-0017728" at bounding box center [117, 100] width 72 height 9
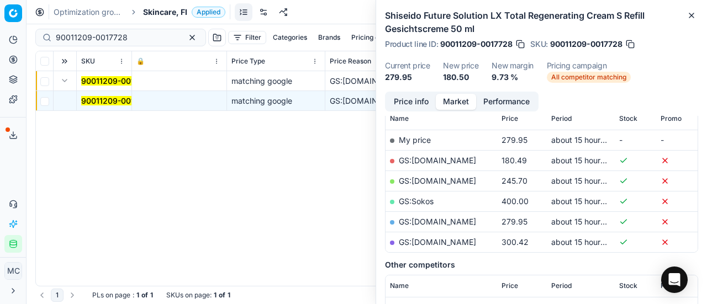
click at [419, 98] on button "Price info" at bounding box center [411, 102] width 49 height 16
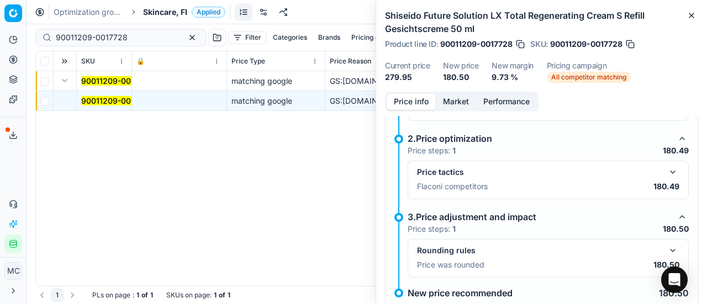
click at [666, 173] on button "button" at bounding box center [672, 172] width 13 height 13
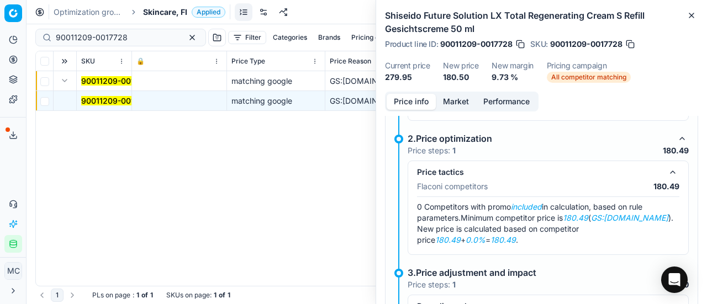
drag, startPoint x: 448, startPoint y: 99, endPoint x: 459, endPoint y: 117, distance: 21.3
click at [450, 103] on button "Market" at bounding box center [456, 102] width 40 height 16
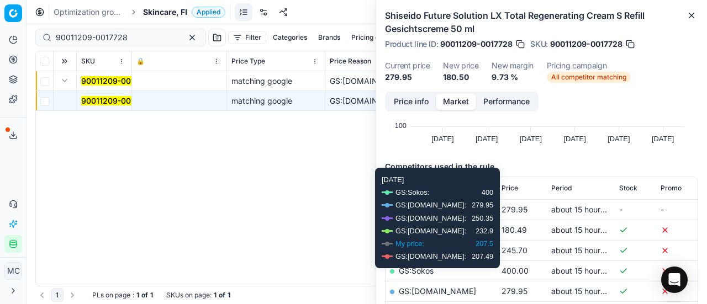
scroll to position [166, 0]
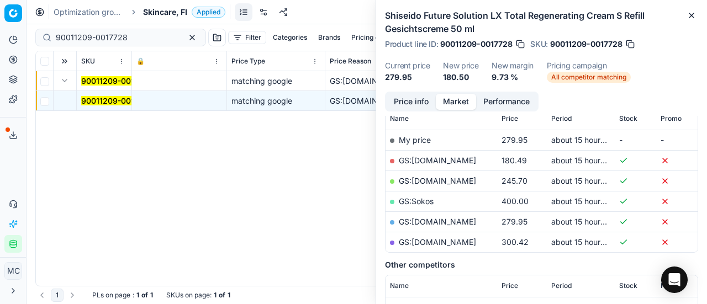
click at [431, 160] on link "GS:Deloox.fi" at bounding box center [437, 160] width 77 height 9
click at [170, 10] on span "Skincare, FI" at bounding box center [165, 12] width 44 height 11
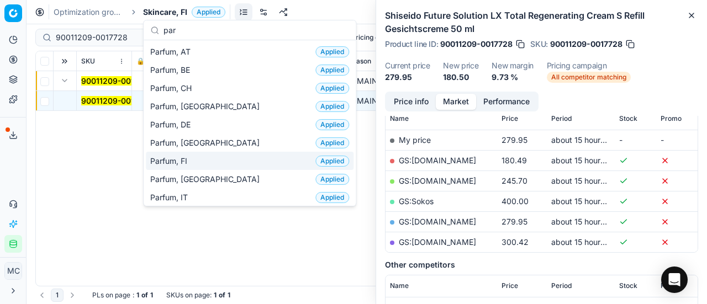
type input "par"
click at [196, 162] on div "Parfum, FI Applied" at bounding box center [250, 161] width 208 height 18
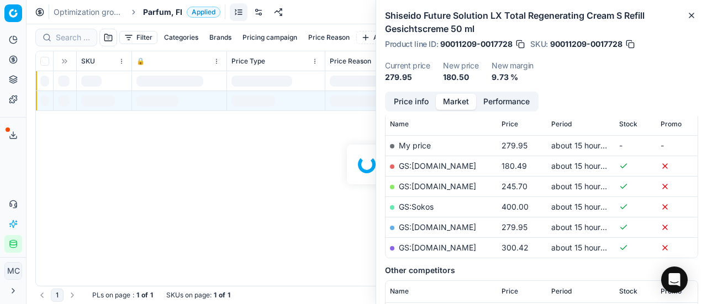
scroll to position [166, 0]
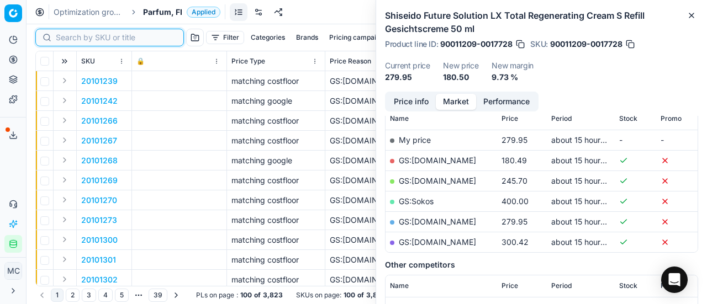
click at [71, 39] on input at bounding box center [116, 37] width 121 height 11
paste input "80037616-90"
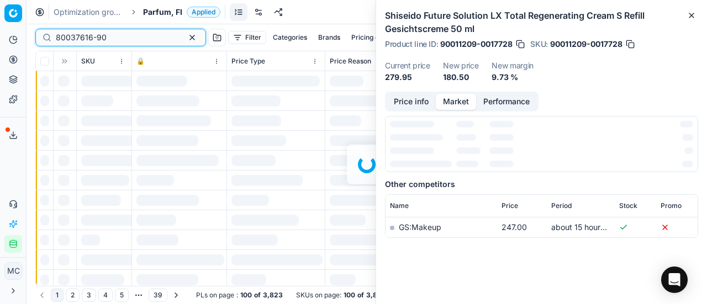
scroll to position [166, 0]
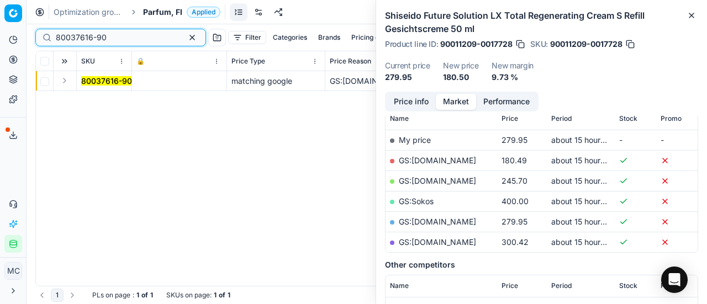
type input "80037616-90"
click at [65, 80] on button "Expand" at bounding box center [64, 80] width 13 height 13
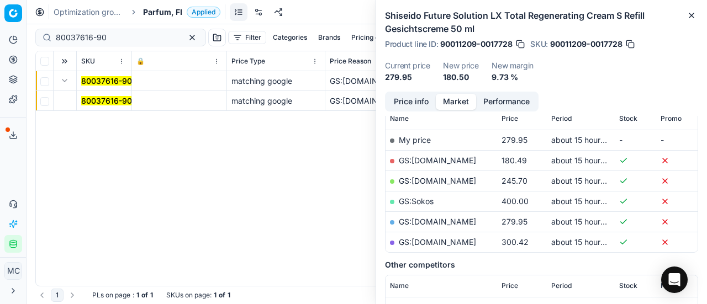
click at [88, 99] on mark "80037616-90" at bounding box center [106, 100] width 51 height 9
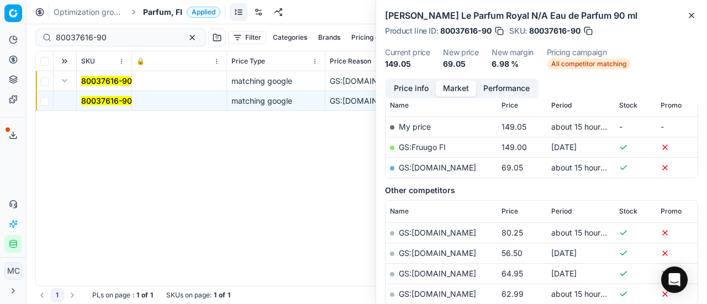
click at [400, 101] on div "Price info Market Performance Price history Created with Highcharts 12.3.0 Aug …" at bounding box center [541, 191] width 331 height 226
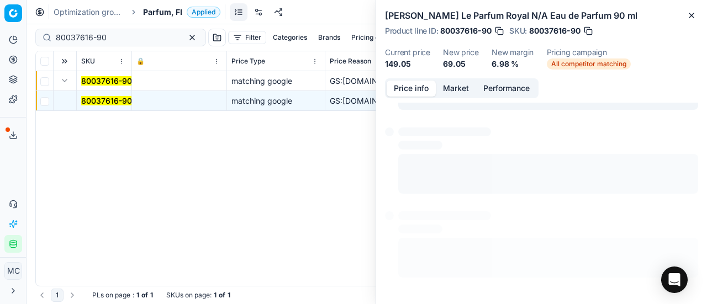
click at [401, 96] on button "Price info" at bounding box center [411, 89] width 49 height 16
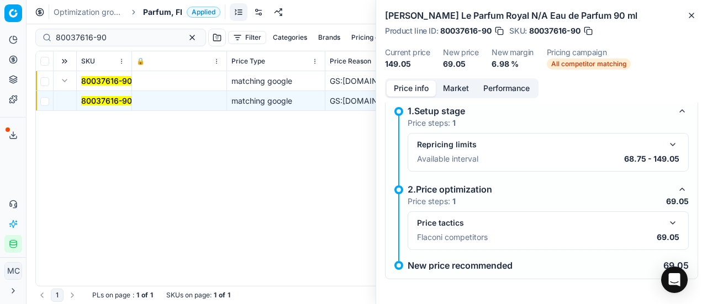
click at [666, 217] on button "button" at bounding box center [672, 223] width 13 height 13
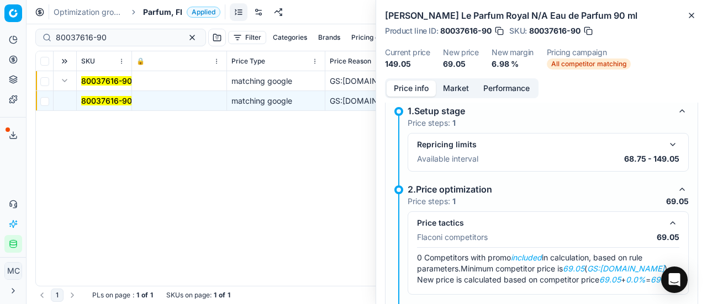
click at [464, 88] on button "Market" at bounding box center [456, 89] width 40 height 16
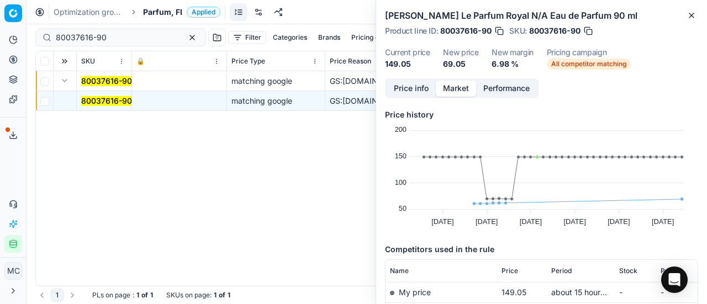
scroll to position [166, 0]
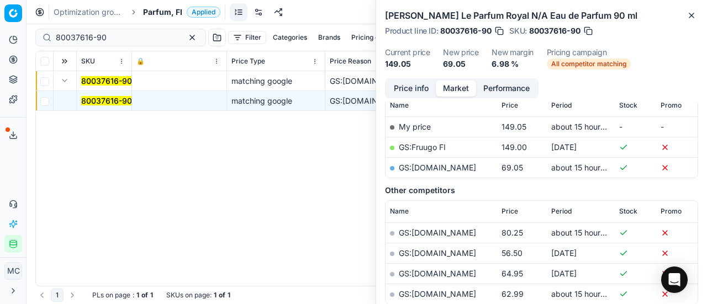
click at [457, 166] on link "GS:Parfyymi-Klikkaus.fi" at bounding box center [437, 167] width 77 height 9
click at [157, 10] on span "Parfum, FI" at bounding box center [162, 12] width 39 height 11
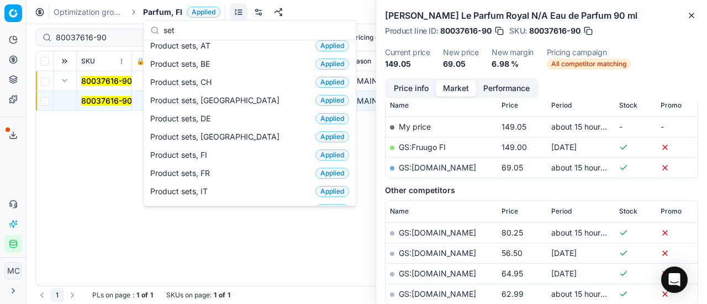
scroll to position [0, 0]
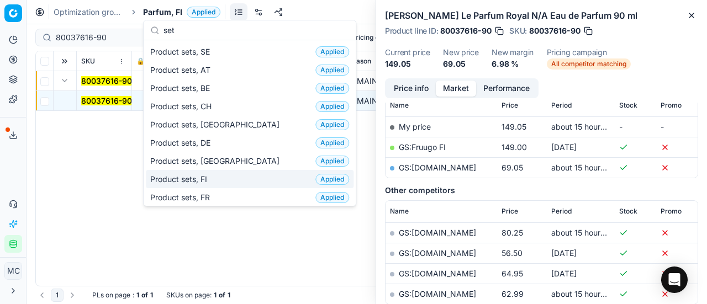
type input "set"
click at [230, 182] on div "Product sets, FI Applied" at bounding box center [250, 179] width 208 height 18
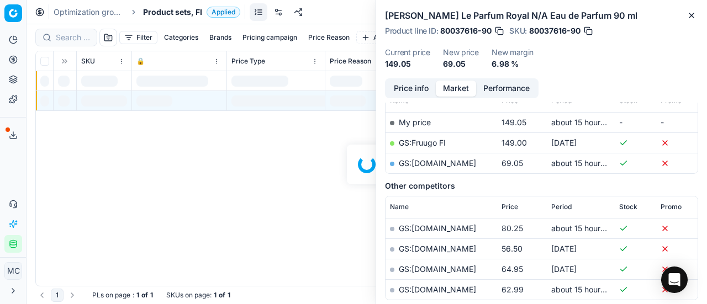
scroll to position [166, 0]
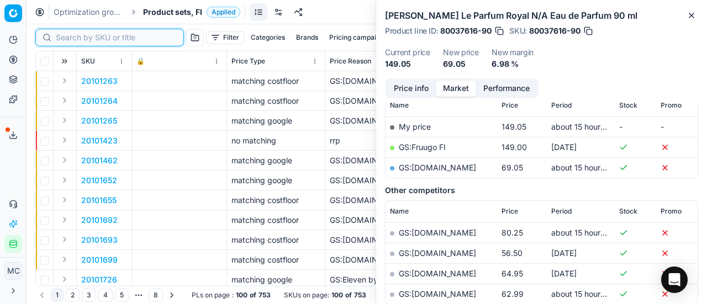
click at [75, 36] on input at bounding box center [116, 37] width 121 height 11
paste input "90017349-0027225"
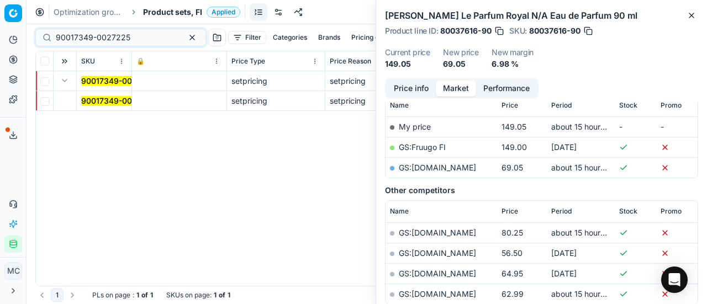
click at [64, 84] on button "Expand" at bounding box center [64, 80] width 13 height 13
click at [61, 83] on button "Expand" at bounding box center [64, 80] width 13 height 13
click at [101, 106] on td "90017349-0027225" at bounding box center [104, 101] width 55 height 20
drag, startPoint x: 92, startPoint y: 101, endPoint x: 539, endPoint y: 72, distance: 448.4
click at [94, 101] on mark "90017349-0027225" at bounding box center [118, 100] width 75 height 9
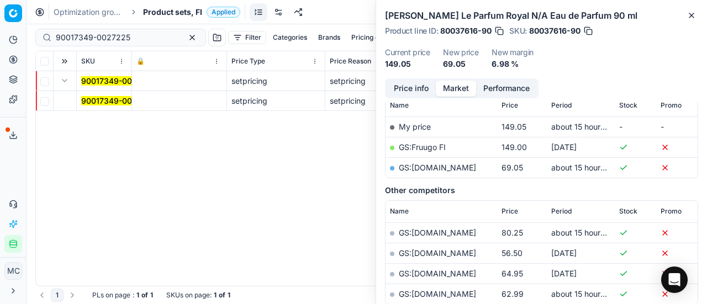
scroll to position [0, 0]
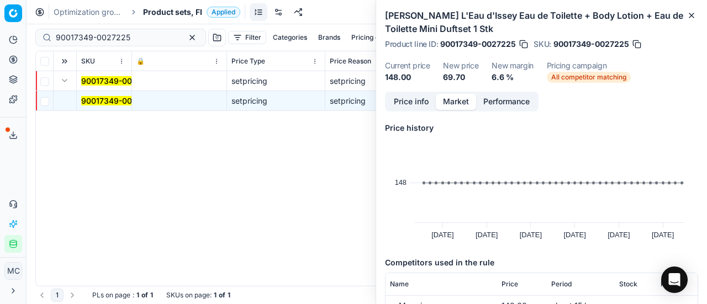
click at [415, 101] on button "Price info" at bounding box center [411, 102] width 49 height 16
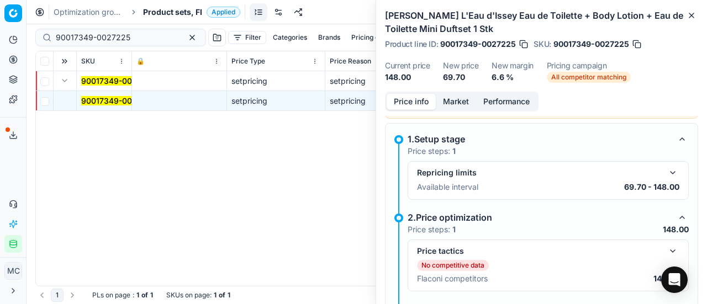
scroll to position [160, 0]
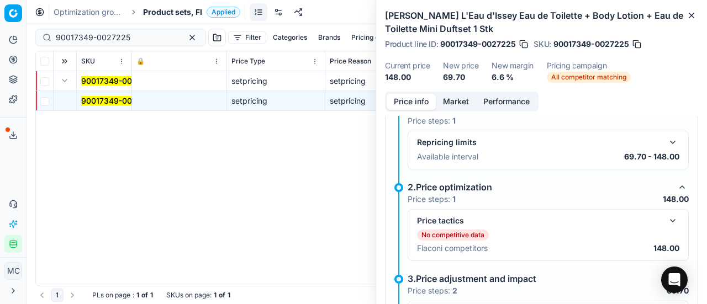
click at [670, 220] on button "button" at bounding box center [672, 220] width 13 height 13
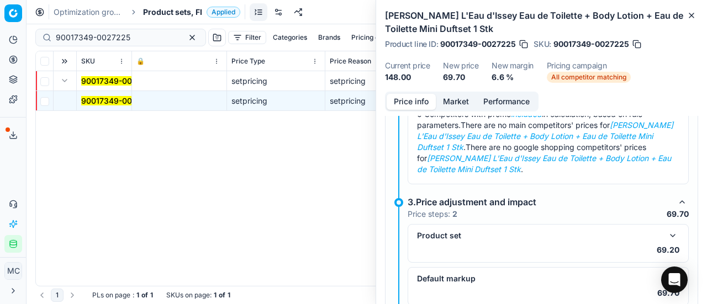
scroll to position [369, 0]
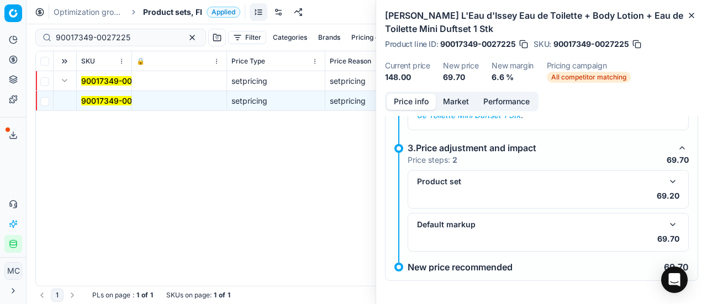
click at [437, 103] on button "Market" at bounding box center [456, 102] width 40 height 16
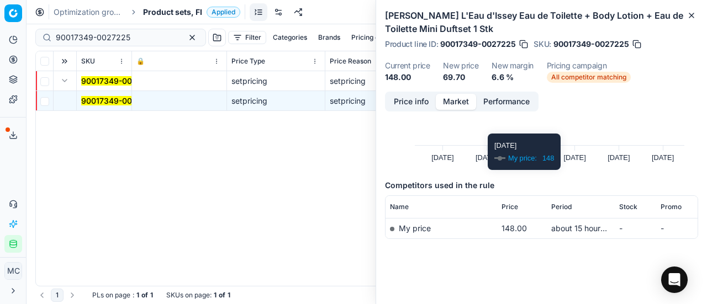
scroll to position [77, 0]
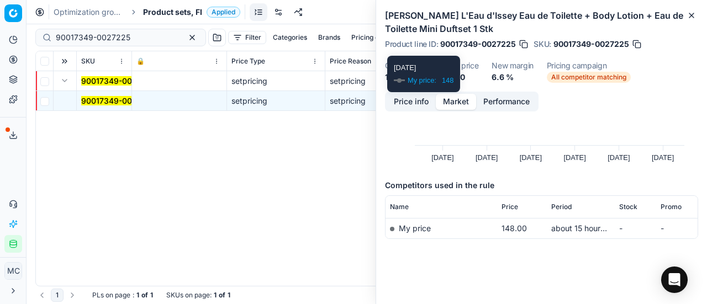
click at [414, 103] on button "Price info" at bounding box center [411, 102] width 49 height 16
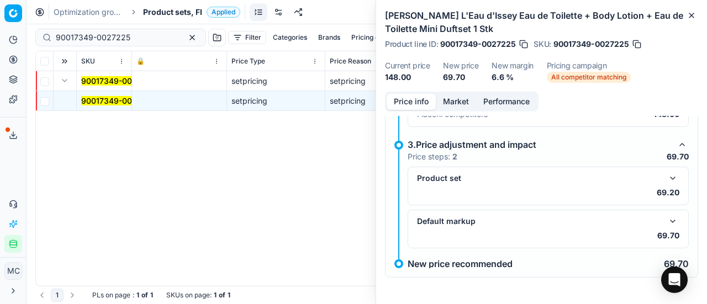
scroll to position [291, 0]
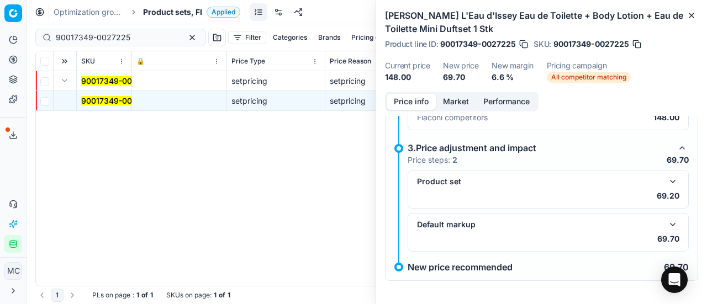
click at [669, 186] on div "Product set" at bounding box center [548, 181] width 262 height 13
click at [667, 181] on button "button" at bounding box center [672, 181] width 13 height 13
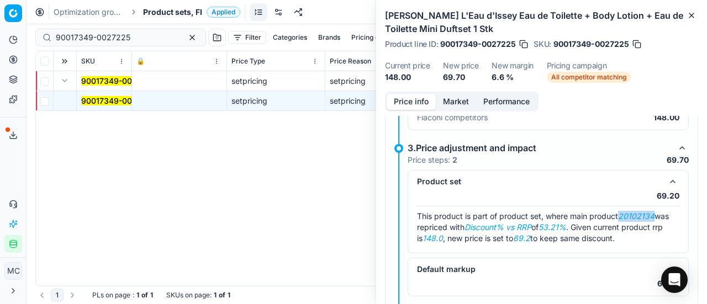
drag, startPoint x: 623, startPoint y: 214, endPoint x: 657, endPoint y: 216, distance: 34.3
click at [657, 216] on div "This product is part of product set, where main product 20102134 was repriced w…" at bounding box center [548, 227] width 262 height 33
copy em "20102134"
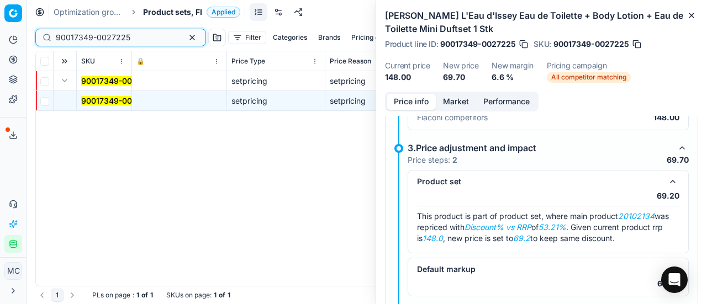
drag, startPoint x: 135, startPoint y: 35, endPoint x: 0, endPoint y: 26, distance: 135.1
click at [0, 37] on div "Pricing platform Analytics Pricing Product portfolio Templates Export service 2…" at bounding box center [353, 152] width 707 height 304
paste input "20102134"
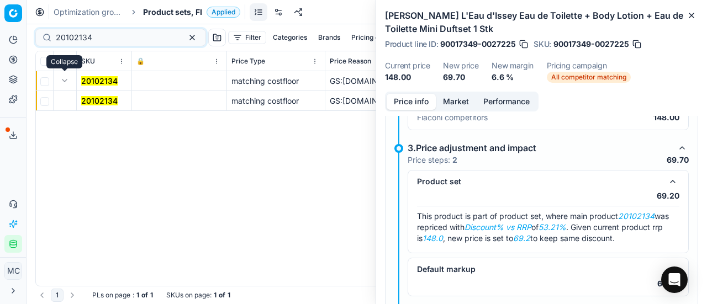
click at [89, 104] on mark "20102134" at bounding box center [99, 100] width 36 height 9
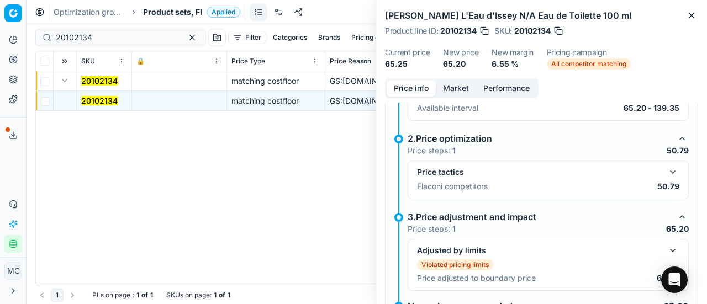
scroll to position [152, 0]
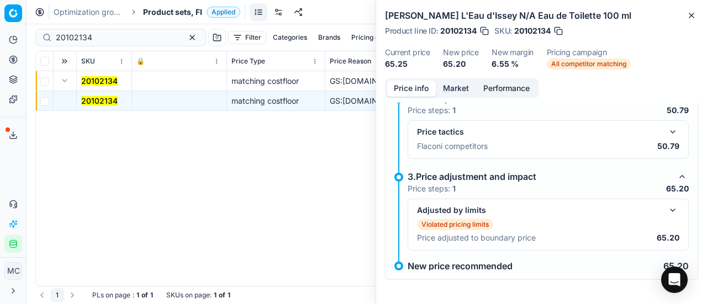
click at [666, 131] on button "button" at bounding box center [672, 131] width 13 height 13
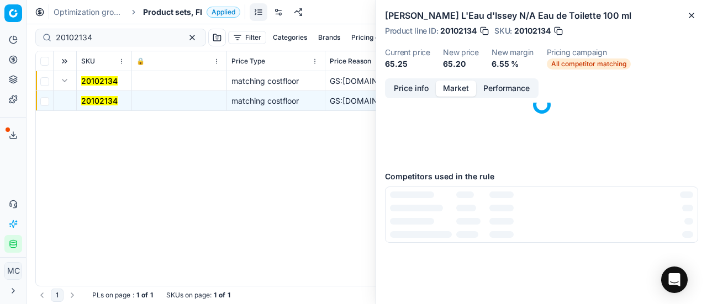
click at [457, 90] on button "Market" at bounding box center [456, 89] width 40 height 16
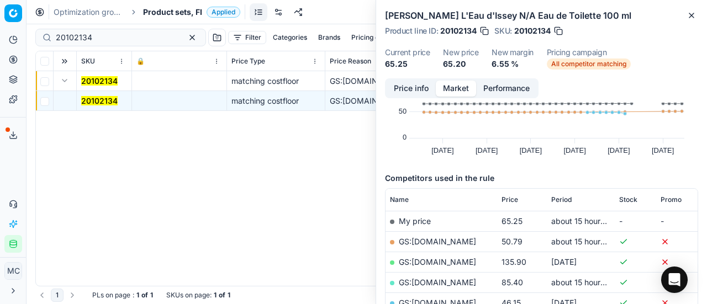
scroll to position [110, 0]
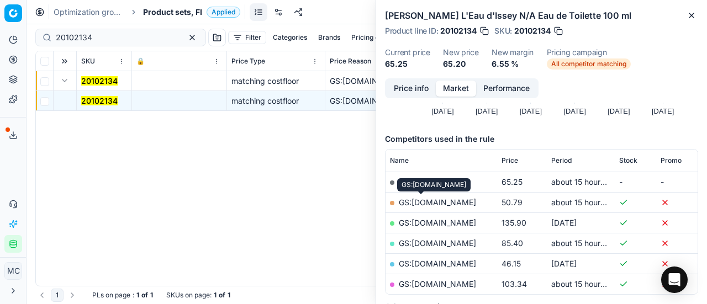
click at [433, 201] on link "GS:Deloox.fi" at bounding box center [437, 202] width 77 height 9
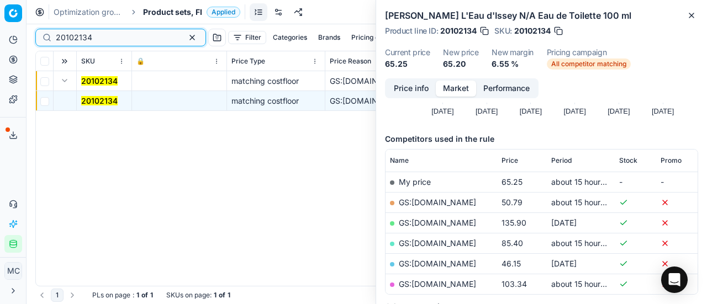
drag, startPoint x: 128, startPoint y: 38, endPoint x: 0, endPoint y: 39, distance: 127.6
click at [0, 39] on div "Pricing platform Analytics Pricing Product portfolio Templates Export service 2…" at bounding box center [353, 152] width 707 height 304
paste input "90011086-0017557"
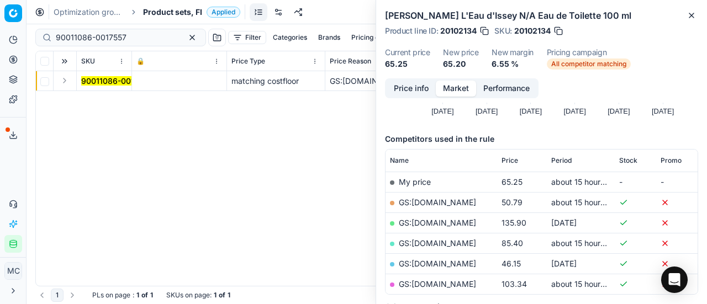
click at [65, 82] on button "Expand" at bounding box center [64, 80] width 13 height 13
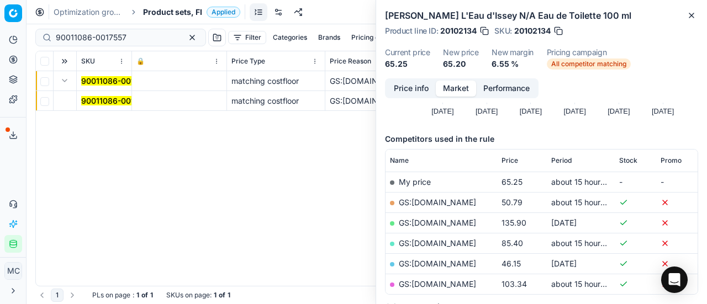
drag, startPoint x: 78, startPoint y: 89, endPoint x: 401, endPoint y: 103, distance: 322.9
click at [101, 100] on mark "90011086-0017557" at bounding box center [116, 100] width 71 height 9
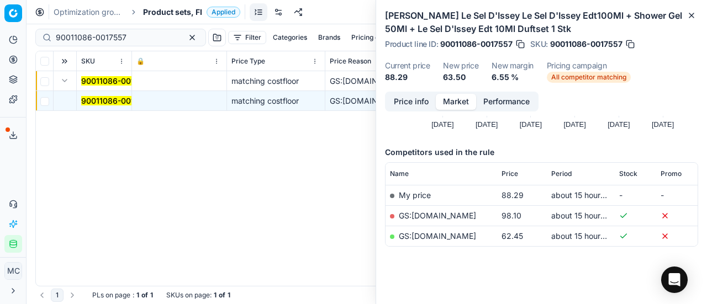
click at [400, 103] on button "Price info" at bounding box center [411, 102] width 49 height 16
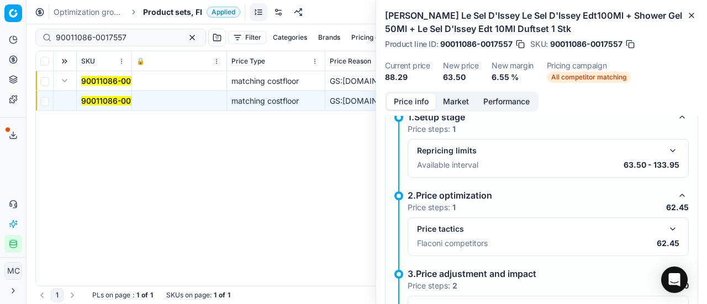
click at [671, 228] on button "button" at bounding box center [672, 229] width 13 height 13
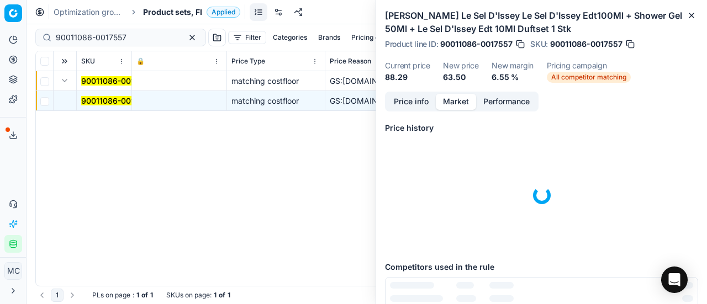
click at [455, 103] on button "Market" at bounding box center [456, 102] width 40 height 16
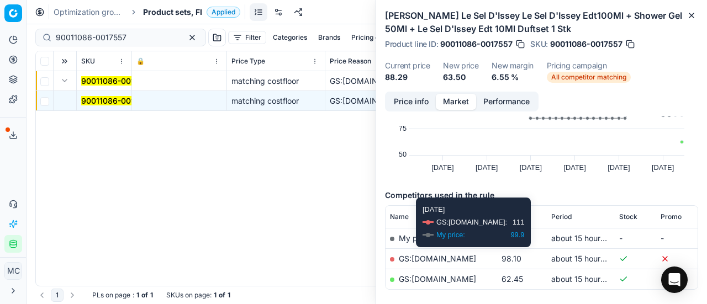
scroll to position [118, 0]
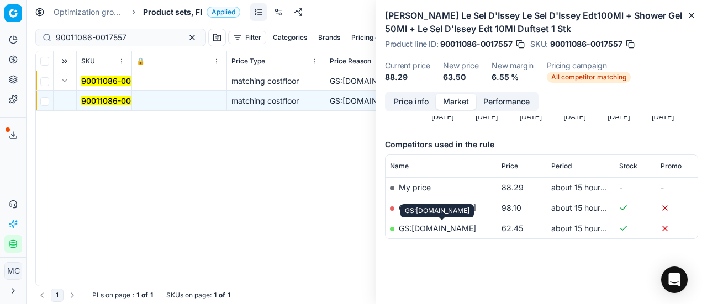
click at [441, 228] on link "GS:Parfyymi-Klikkaus.fi" at bounding box center [437, 228] width 77 height 9
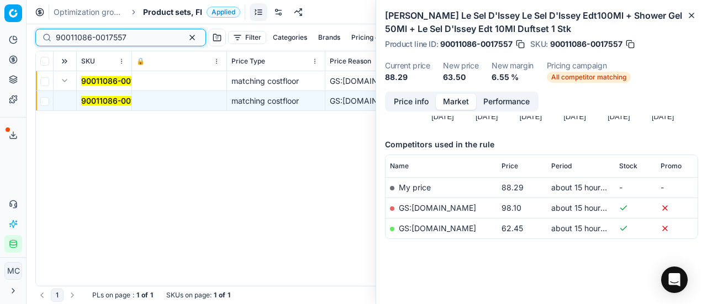
drag, startPoint x: 134, startPoint y: 37, endPoint x: 0, endPoint y: 10, distance: 136.3
click at [0, 20] on div "Pricing platform Analytics Pricing Product portfolio Templates Export service 2…" at bounding box center [353, 152] width 707 height 304
paste input "7363-0027238"
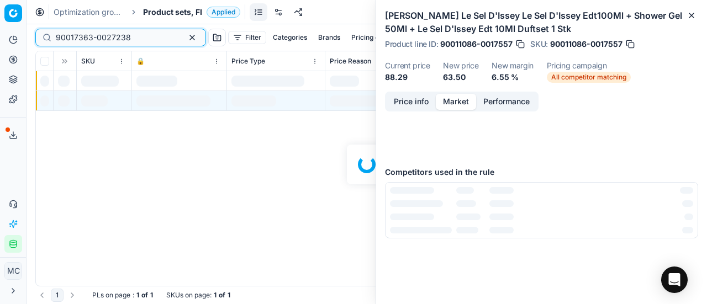
scroll to position [118, 0]
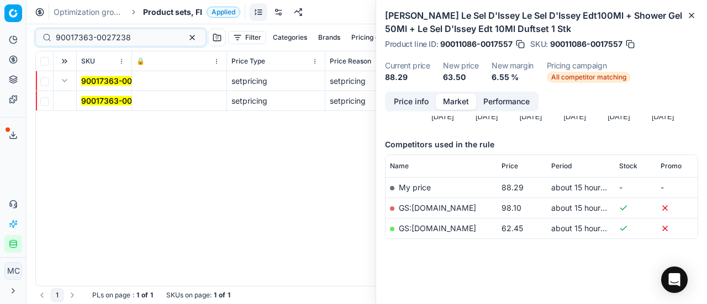
click at [87, 100] on mark "90017363-0027238" at bounding box center [118, 100] width 75 height 9
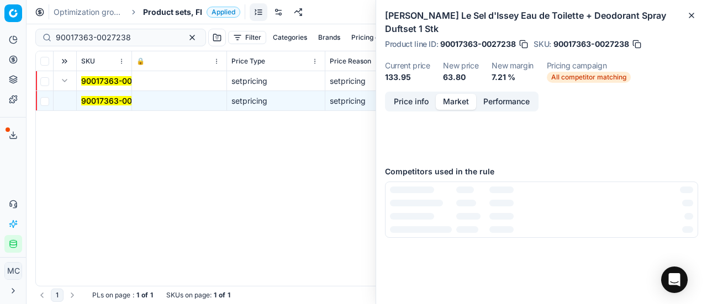
scroll to position [0, 0]
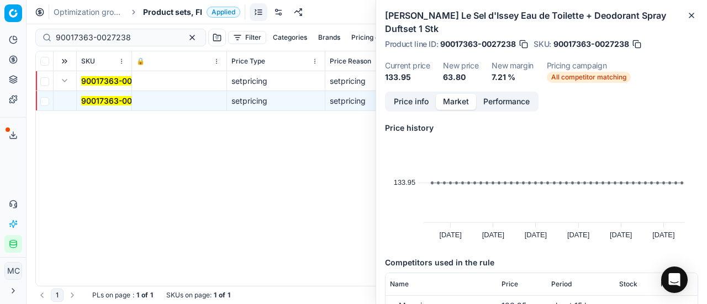
click at [412, 104] on button "Price info" at bounding box center [411, 102] width 49 height 16
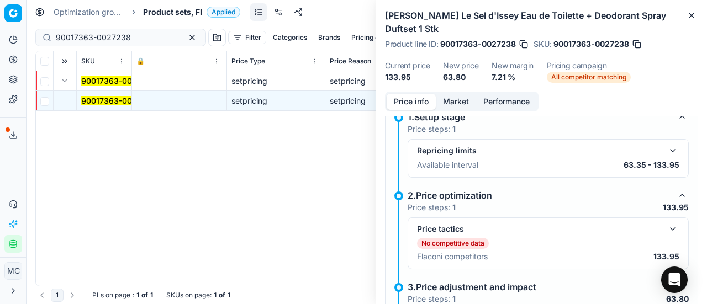
click at [666, 223] on button "button" at bounding box center [672, 229] width 13 height 13
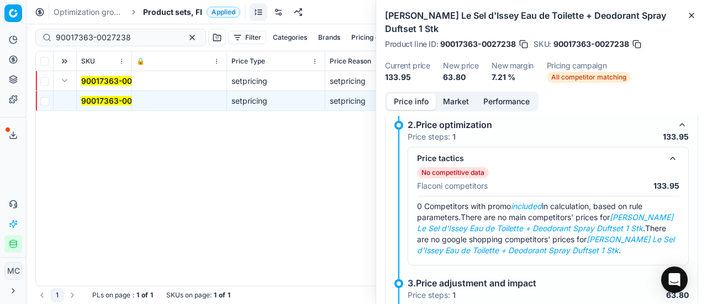
scroll to position [262, 0]
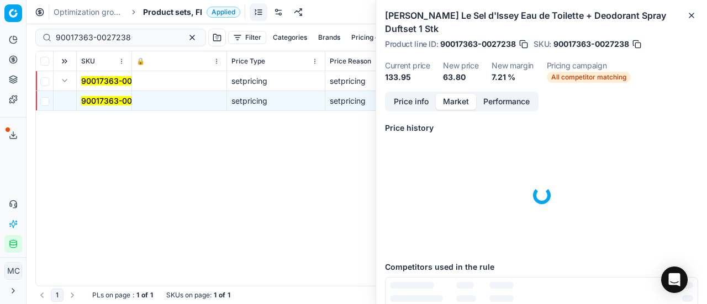
click at [454, 106] on button "Market" at bounding box center [456, 102] width 40 height 16
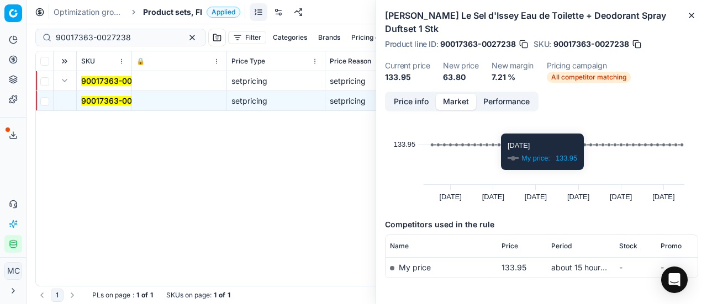
scroll to position [77, 0]
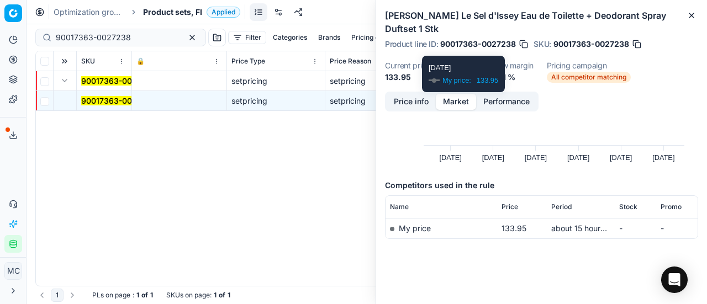
click at [418, 98] on button "Price info" at bounding box center [411, 102] width 49 height 16
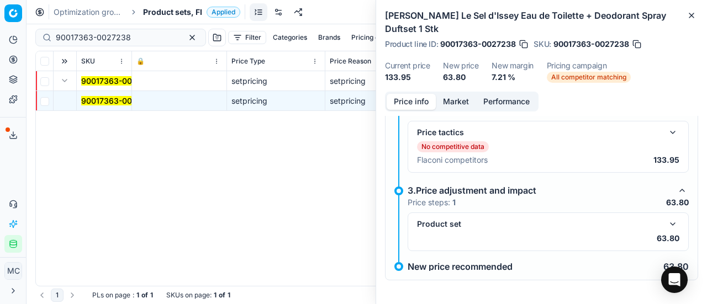
click at [667, 224] on button "button" at bounding box center [672, 224] width 13 height 13
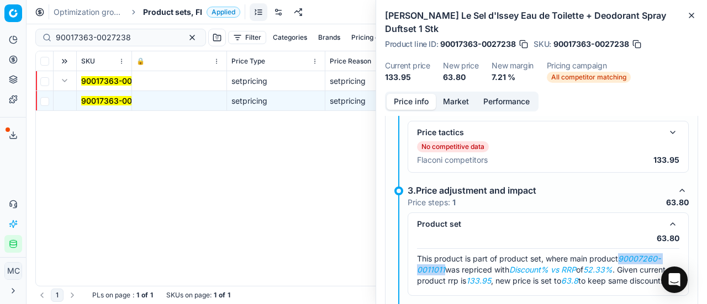
drag, startPoint x: 623, startPoint y: 256, endPoint x: 443, endPoint y: 266, distance: 179.8
click at [443, 266] on em "90007260-0011011" at bounding box center [539, 264] width 244 height 20
copy em "90007260-0011011"
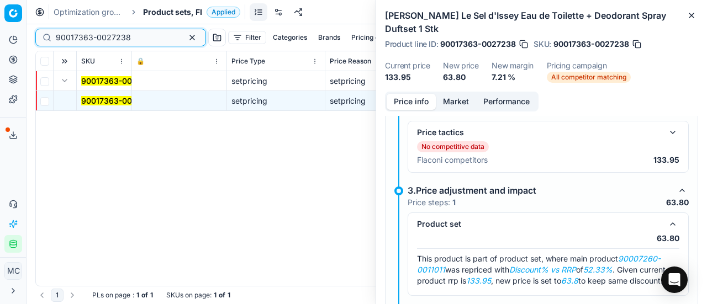
drag, startPoint x: 142, startPoint y: 37, endPoint x: 0, endPoint y: 30, distance: 142.1
click at [0, 30] on div "Pricing platform Analytics Pricing Product portfolio Templates Export service 2…" at bounding box center [353, 152] width 707 height 304
paste input "07260-0011011"
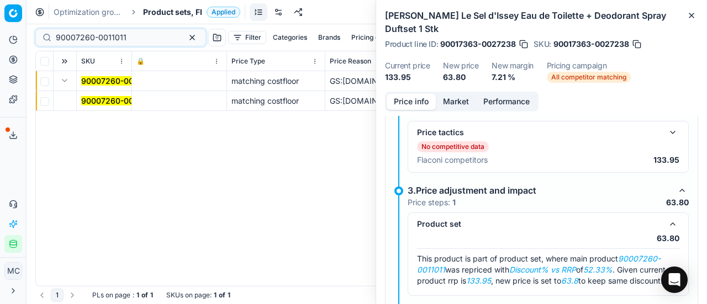
click at [69, 81] on button "Expand" at bounding box center [64, 80] width 13 height 13
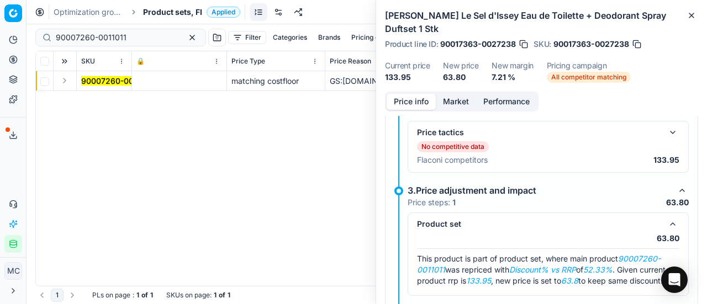
click at [66, 83] on button "Expand" at bounding box center [64, 80] width 13 height 13
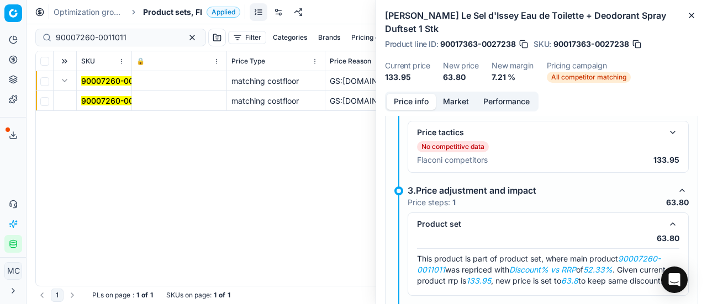
click at [97, 97] on mark "90007260-0011011" at bounding box center [116, 100] width 71 height 9
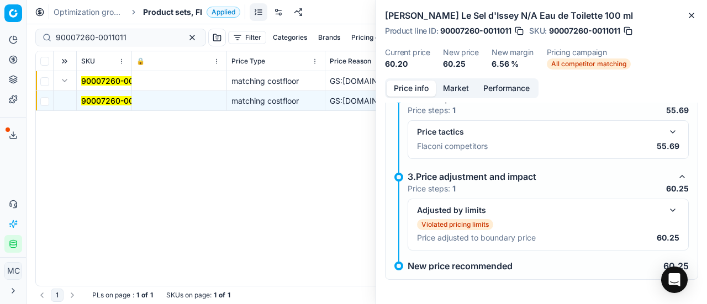
click at [666, 214] on button "button" at bounding box center [672, 210] width 13 height 13
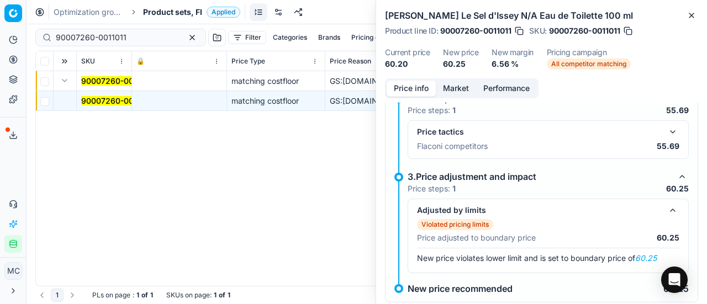
click at [666, 131] on button "button" at bounding box center [672, 131] width 13 height 13
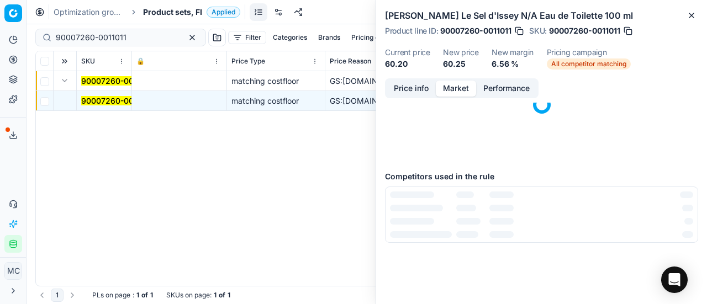
click at [442, 83] on button "Market" at bounding box center [456, 89] width 40 height 16
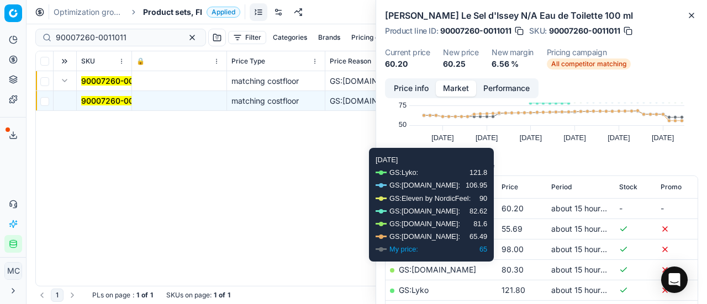
scroll to position [166, 0]
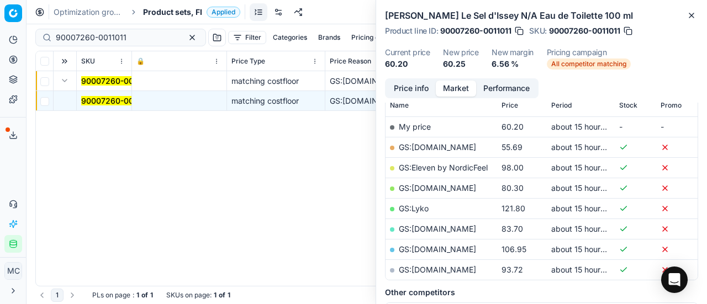
click at [440, 150] on link "GS:Deloox.fi" at bounding box center [437, 147] width 77 height 9
drag, startPoint x: 138, startPoint y: 43, endPoint x: 1, endPoint y: 34, distance: 137.3
click at [0, 39] on div "Pricing platform Analytics Pricing Product portfolio Templates Export service 2…" at bounding box center [353, 152] width 707 height 304
paste input "17360-0027235"
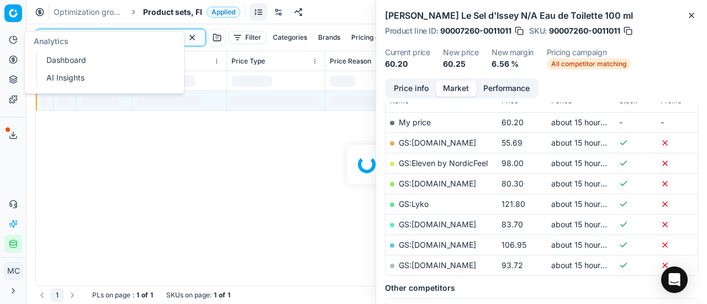
scroll to position [166, 0]
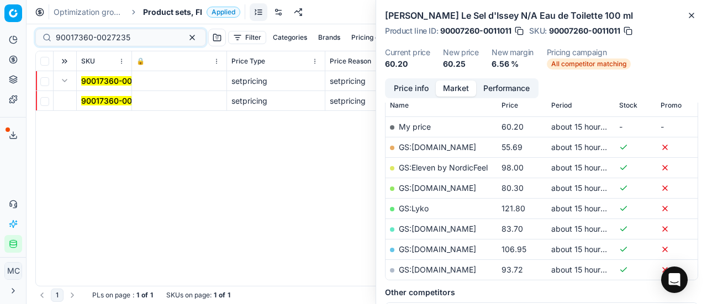
click at [98, 101] on mark "90017360-0027235" at bounding box center [118, 100] width 75 height 9
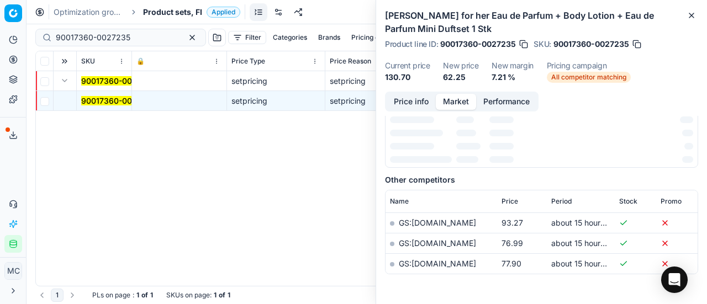
scroll to position [0, 0]
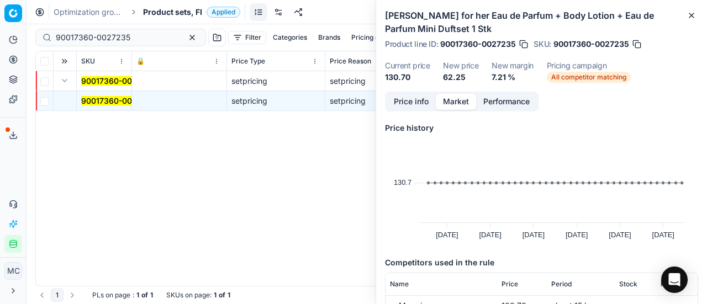
click at [406, 101] on button "Price info" at bounding box center [411, 102] width 49 height 16
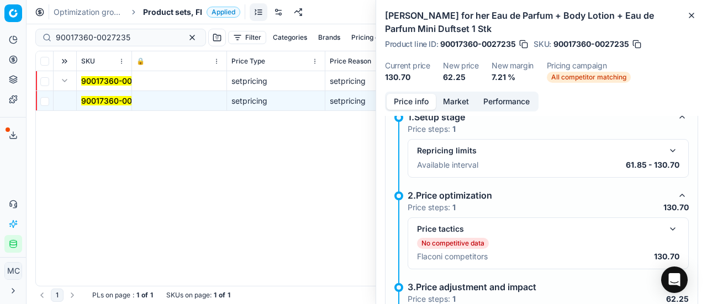
scroll to position [249, 0]
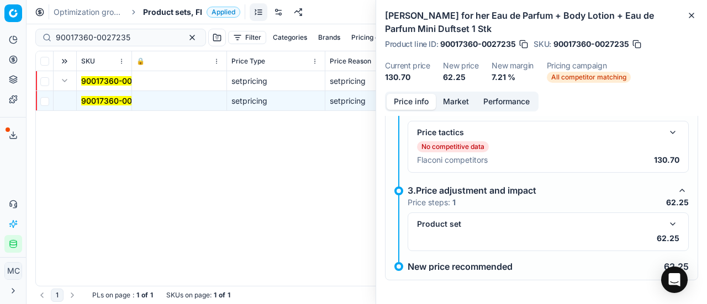
click at [666, 127] on button "button" at bounding box center [672, 132] width 13 height 13
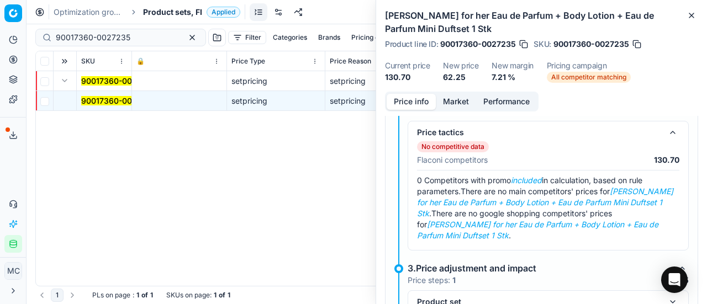
click at [458, 101] on button "Market" at bounding box center [456, 102] width 40 height 16
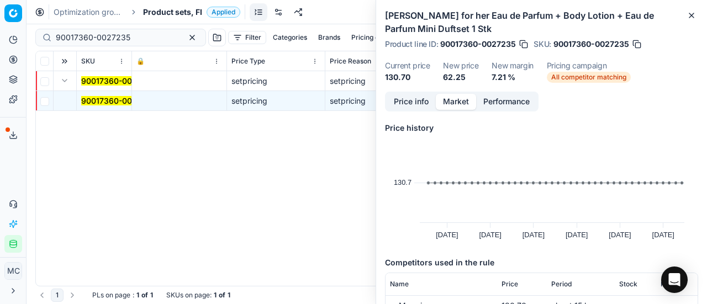
scroll to position [77, 0]
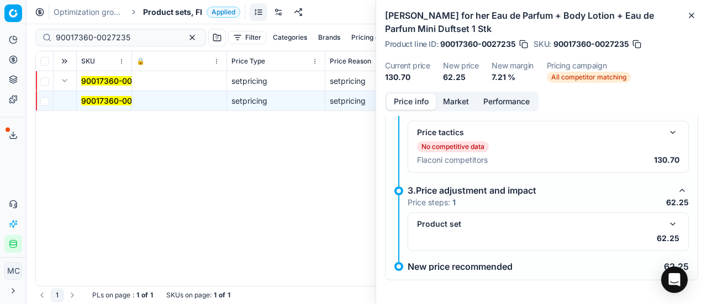
click at [411, 108] on button "Price info" at bounding box center [411, 102] width 49 height 16
click at [666, 218] on button "button" at bounding box center [672, 224] width 13 height 13
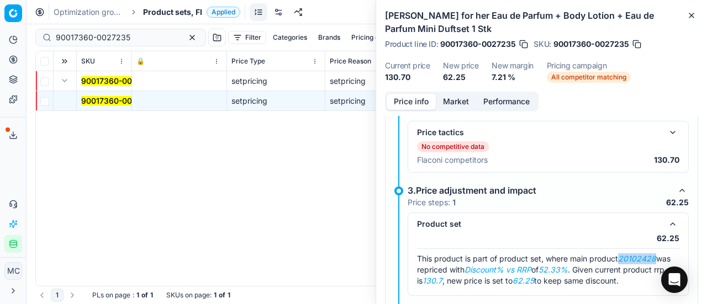
drag, startPoint x: 623, startPoint y: 255, endPoint x: 688, endPoint y: 256, distance: 65.2
click at [688, 256] on div "1.Setup stage Price steps: 1 Repricing limits Available interval 61.85 - 130.70…" at bounding box center [541, 164] width 313 height 321
copy em "20102428"
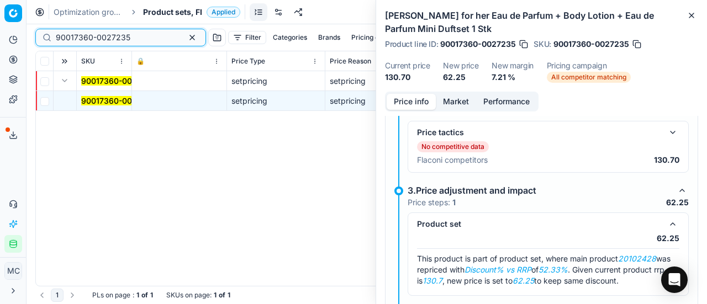
drag, startPoint x: 131, startPoint y: 37, endPoint x: 0, endPoint y: 45, distance: 131.7
click at [0, 51] on div "Pricing platform Analytics Pricing Product portfolio Templates Export service 2…" at bounding box center [353, 152] width 707 height 304
paste input "20102428"
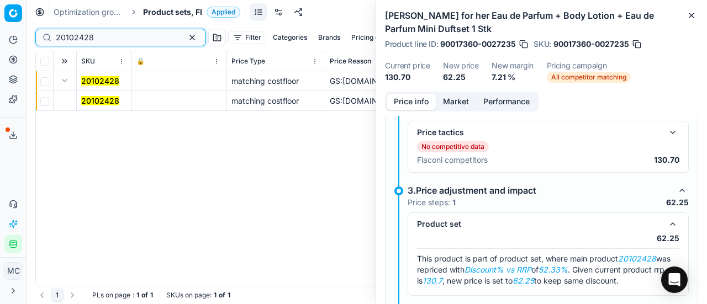
type input "20102428"
click at [108, 100] on mark "20102428" at bounding box center [100, 100] width 38 height 9
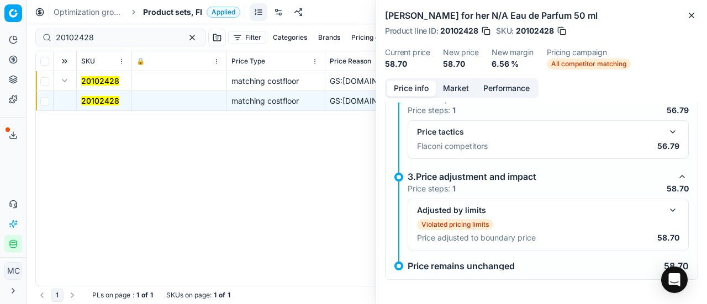
click at [666, 209] on button "button" at bounding box center [672, 210] width 13 height 13
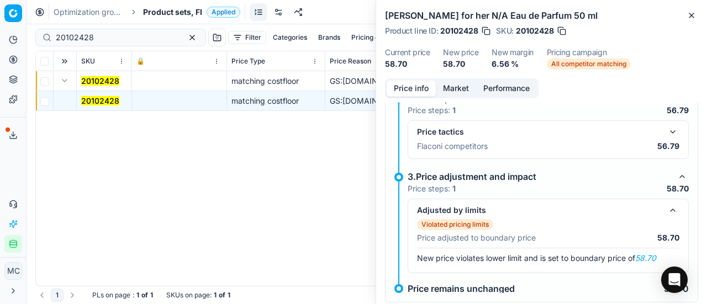
click at [666, 129] on button "button" at bounding box center [672, 131] width 13 height 13
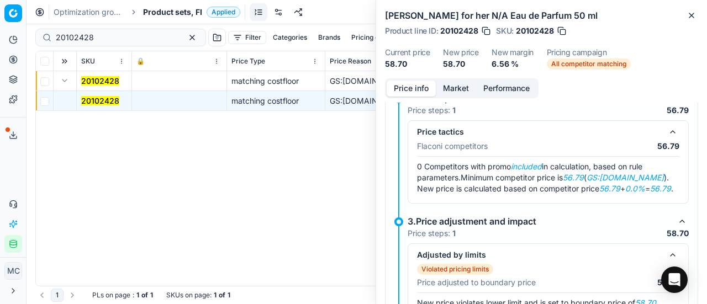
drag, startPoint x: 462, startPoint y: 83, endPoint x: 469, endPoint y: 96, distance: 14.3
click at [463, 83] on button "Market" at bounding box center [456, 89] width 40 height 16
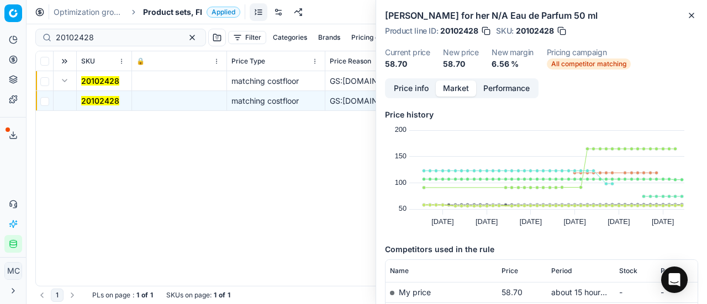
scroll to position [166, 0]
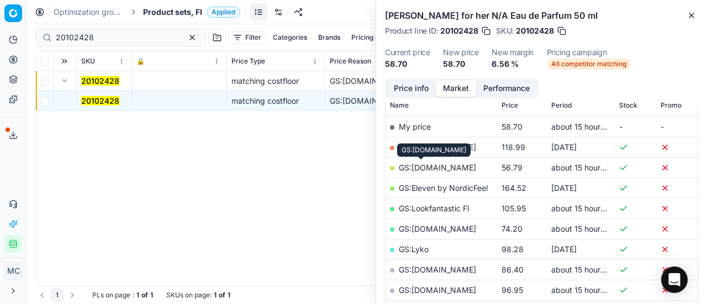
click at [436, 166] on link "GS:Deloox.fi" at bounding box center [437, 167] width 77 height 9
click at [171, 10] on span "Product sets, FI" at bounding box center [172, 12] width 59 height 11
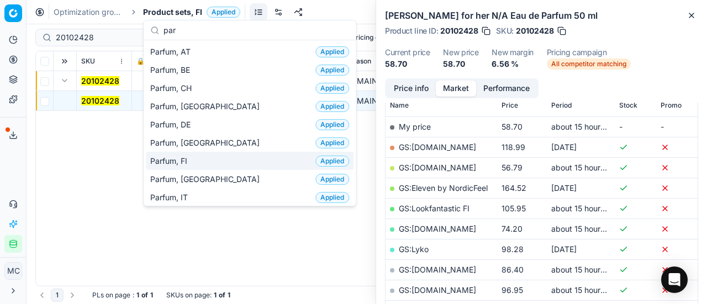
type input "par"
click at [198, 157] on div "Parfum, FI Applied" at bounding box center [250, 161] width 208 height 18
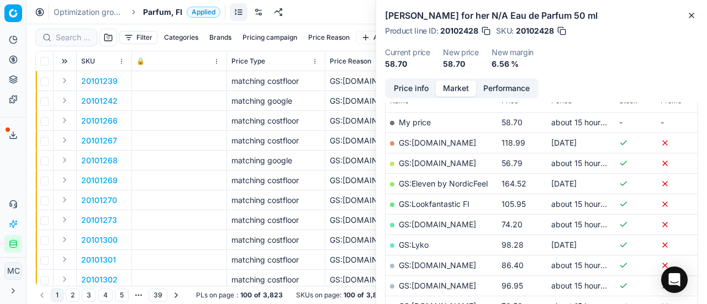
scroll to position [166, 0]
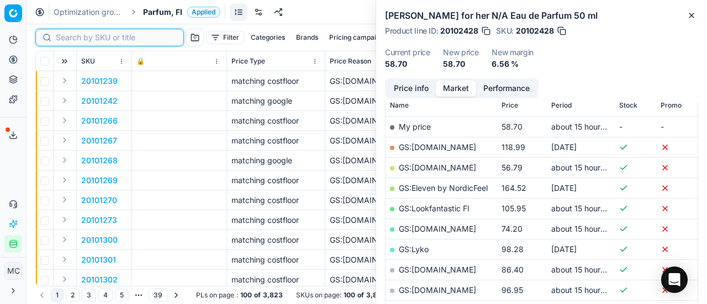
click at [68, 40] on input at bounding box center [116, 37] width 121 height 11
paste input "20101464"
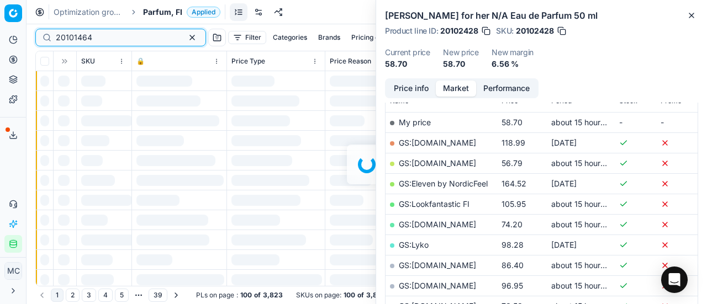
scroll to position [166, 0]
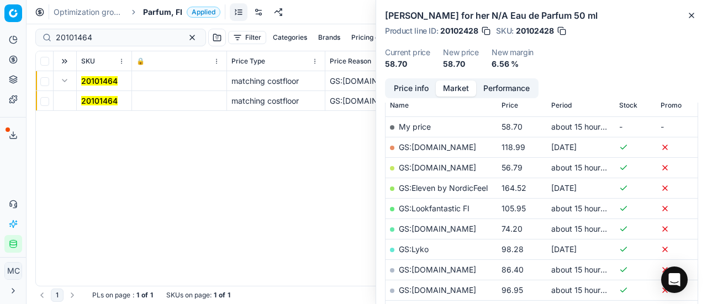
click at [98, 100] on mark "20101464" at bounding box center [99, 100] width 36 height 9
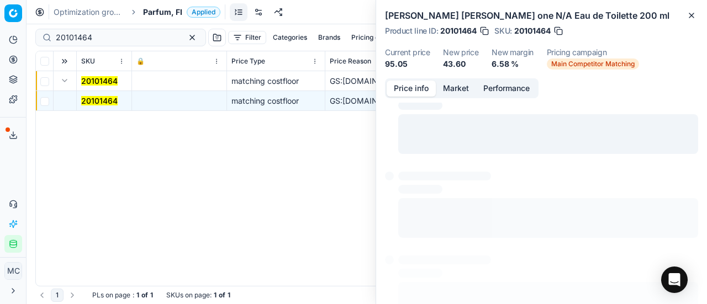
click at [410, 87] on button "Price info" at bounding box center [411, 89] width 49 height 16
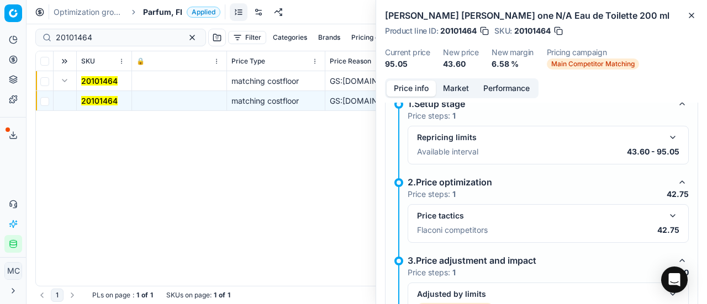
click at [667, 217] on button "button" at bounding box center [672, 215] width 13 height 13
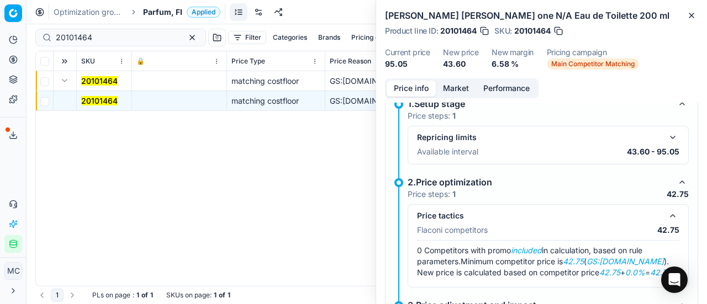
click at [456, 81] on button "Market" at bounding box center [456, 89] width 40 height 16
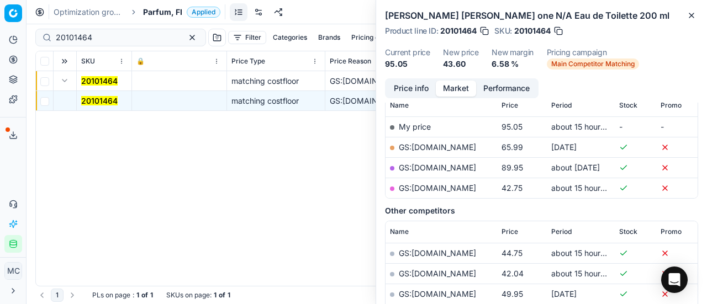
click at [449, 184] on link "GS:parfumdreams.FI" at bounding box center [437, 187] width 77 height 9
click at [443, 149] on link "GS:[DOMAIN_NAME]" at bounding box center [437, 147] width 77 height 9
drag, startPoint x: 128, startPoint y: 36, endPoint x: 3, endPoint y: 44, distance: 125.1
click at [0, 45] on div "Pricing platform Analytics Pricing Product portfolio Templates Export service 2…" at bounding box center [353, 152] width 707 height 304
paste input "80066923-100"
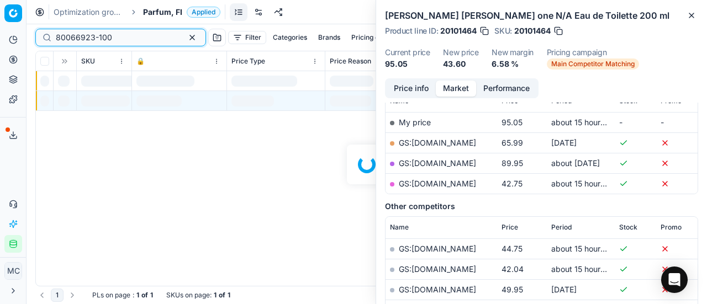
scroll to position [166, 0]
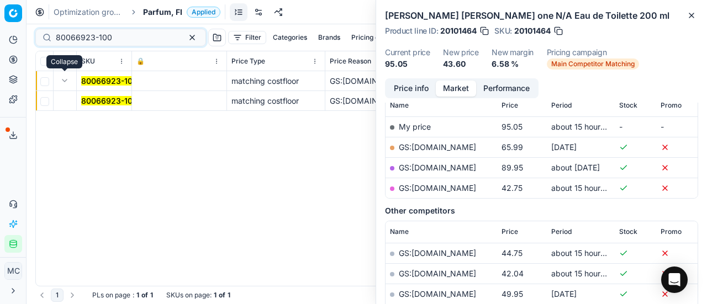
click at [116, 104] on mark "80066923-100" at bounding box center [109, 100] width 56 height 9
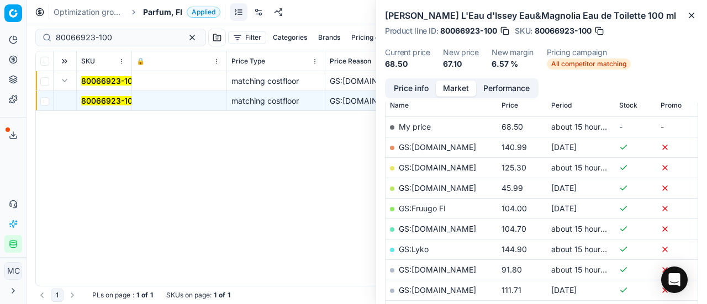
click at [407, 93] on button "Price info" at bounding box center [411, 89] width 49 height 16
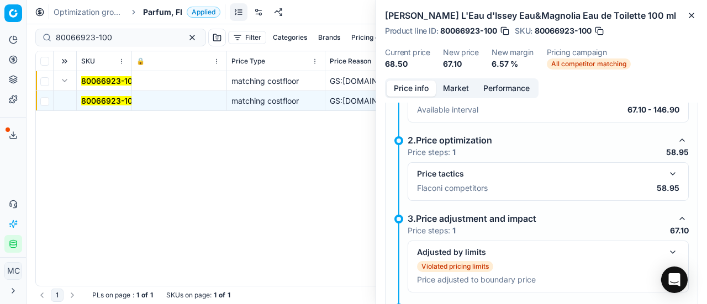
click at [666, 167] on button "button" at bounding box center [672, 173] width 13 height 13
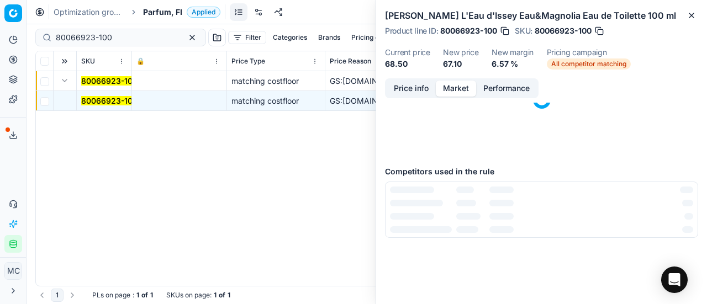
scroll to position [0, 0]
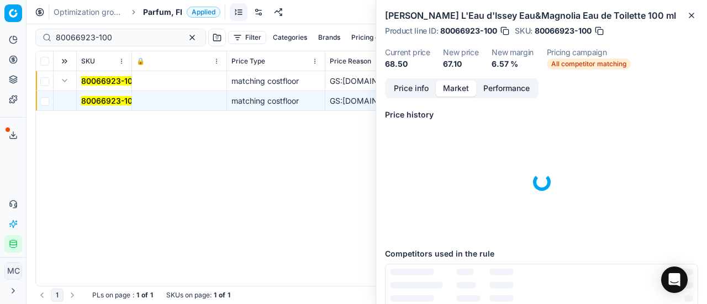
click at [458, 90] on button "Market" at bounding box center [456, 89] width 40 height 16
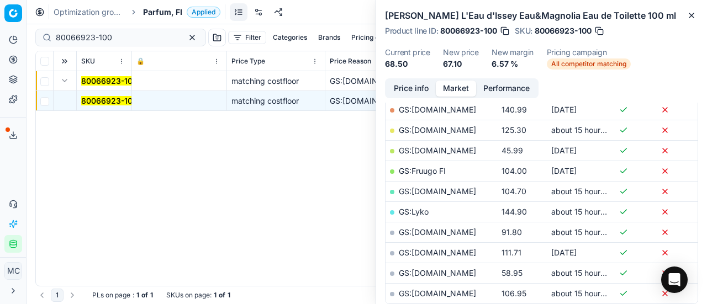
scroll to position [221, 0]
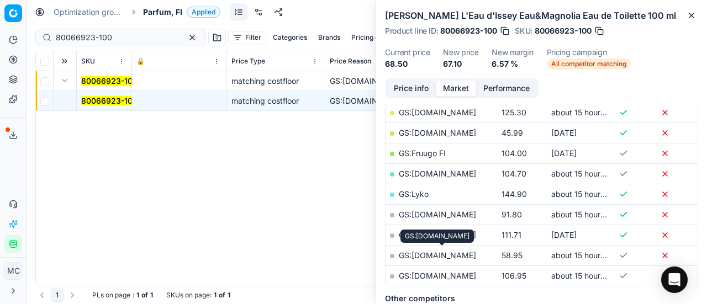
click at [458, 251] on link "GS:Parfyymi-Klikkaus.fi" at bounding box center [437, 255] width 77 height 9
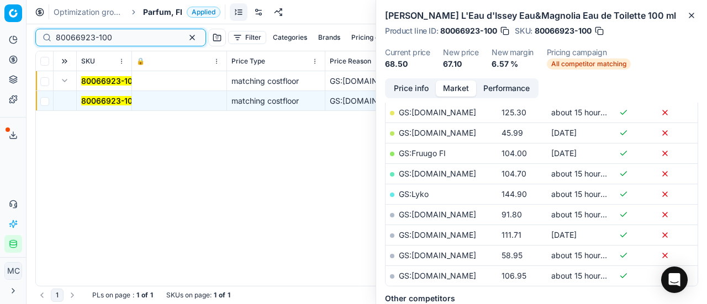
drag, startPoint x: 139, startPoint y: 34, endPoint x: 6, endPoint y: 48, distance: 133.3
click at [0, 50] on div "Pricing platform Analytics Pricing Product portfolio Templates Export service 2…" at bounding box center [353, 152] width 707 height 304
paste input "04365-5"
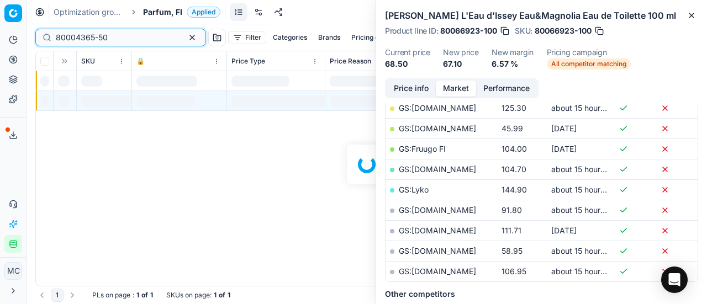
scroll to position [221, 0]
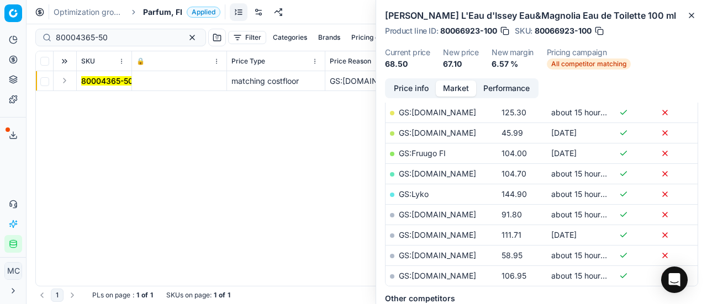
click at [66, 83] on button "Expand" at bounding box center [64, 80] width 13 height 13
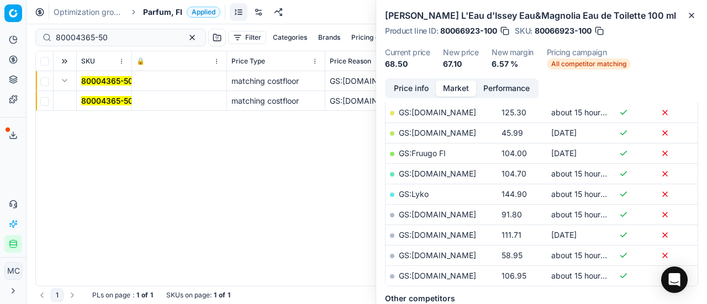
drag, startPoint x: 80, startPoint y: 87, endPoint x: 551, endPoint y: 94, distance: 471.8
click at [120, 98] on mark "80004365-50" at bounding box center [107, 100] width 52 height 9
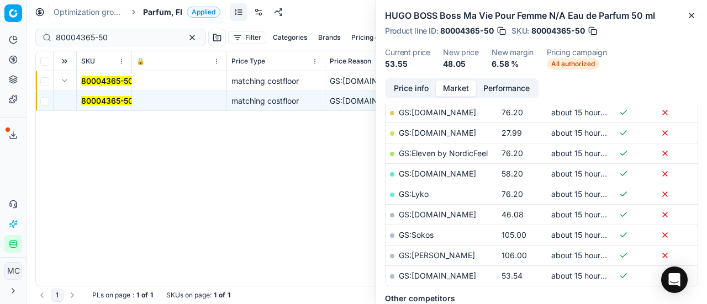
click at [413, 92] on button "Price info" at bounding box center [411, 89] width 49 height 16
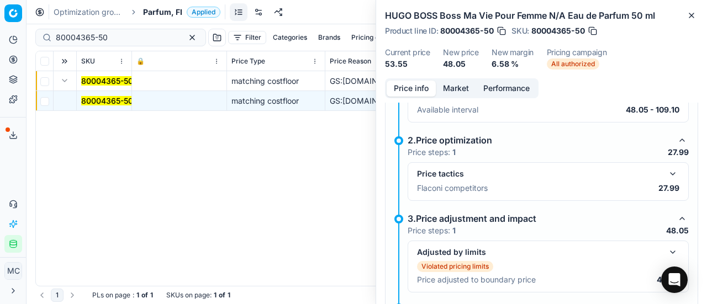
click at [667, 175] on button "button" at bounding box center [672, 173] width 13 height 13
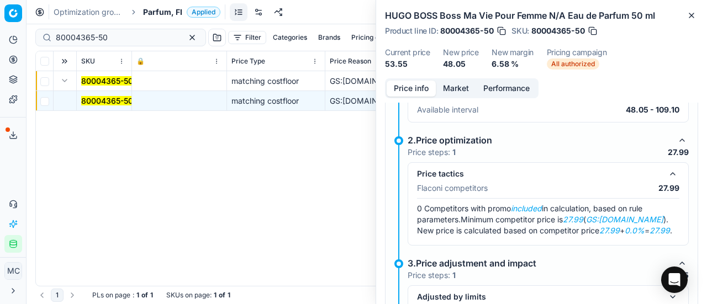
click at [455, 91] on button "Market" at bounding box center [456, 89] width 40 height 16
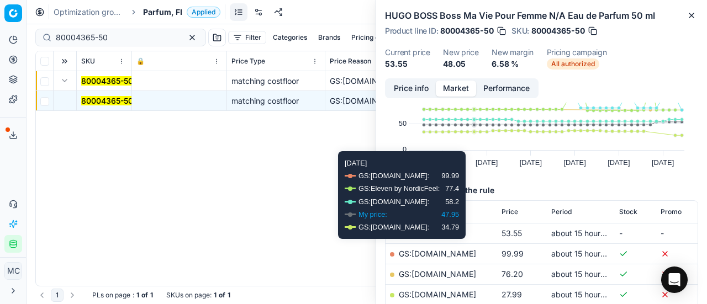
scroll to position [110, 0]
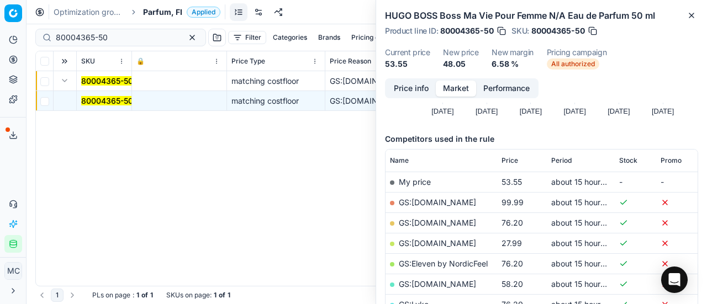
click at [432, 244] on link "GS:Deloox.fi" at bounding box center [437, 243] width 77 height 9
drag, startPoint x: 129, startPoint y: 33, endPoint x: 4, endPoint y: 34, distance: 124.9
click at [0, 39] on div "Pricing platform Analytics Pricing Product portfolio Templates Export service 2…" at bounding box center [353, 152] width 707 height 304
paste input "90007873-0012251"
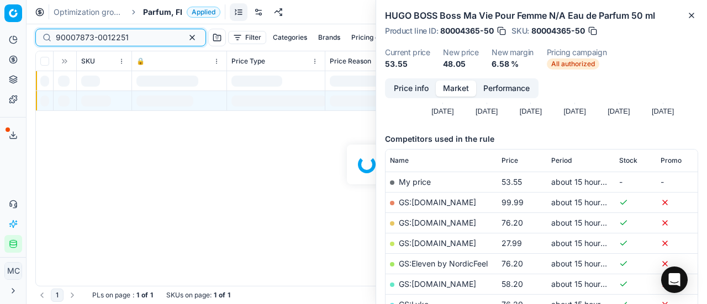
type input "90007873-0012251"
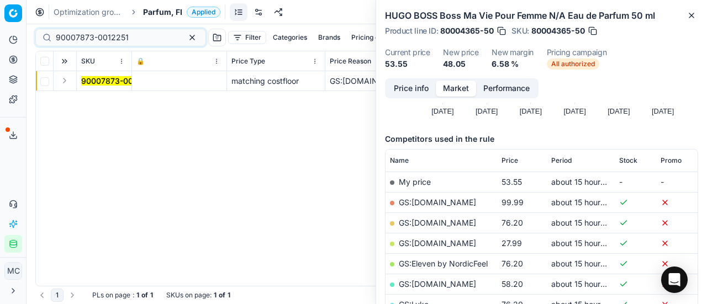
drag, startPoint x: 69, startPoint y: 83, endPoint x: 78, endPoint y: 88, distance: 11.4
click at [69, 83] on button "Expand" at bounding box center [64, 80] width 13 height 13
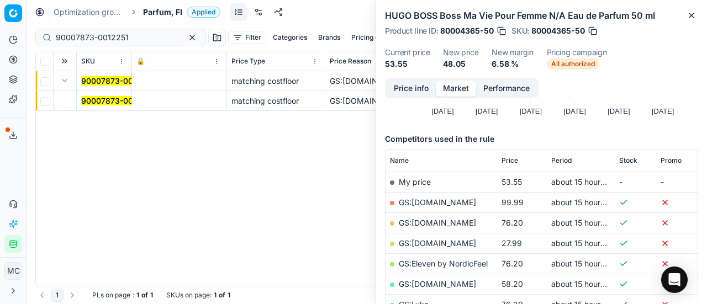
click at [108, 107] on td "90007873-0012251" at bounding box center [104, 101] width 55 height 20
click at [109, 99] on mark "90007873-0012251" at bounding box center [117, 100] width 73 height 9
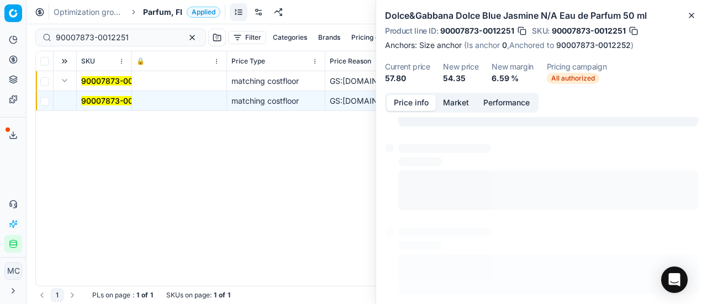
click at [416, 100] on button "Price info" at bounding box center [411, 103] width 49 height 16
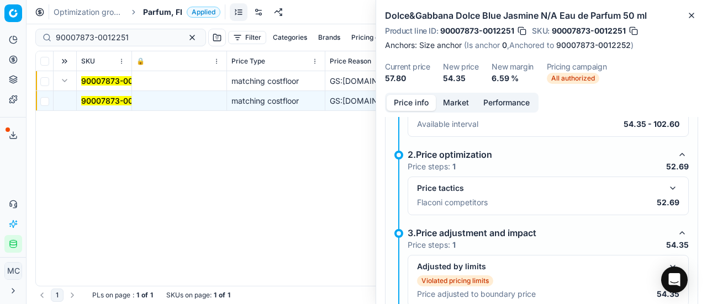
scroll to position [208, 0]
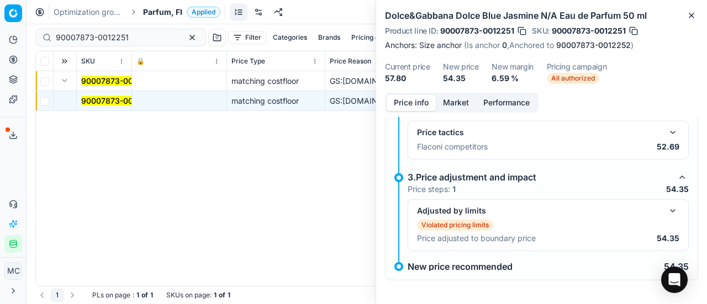
click at [666, 129] on button "button" at bounding box center [672, 132] width 13 height 13
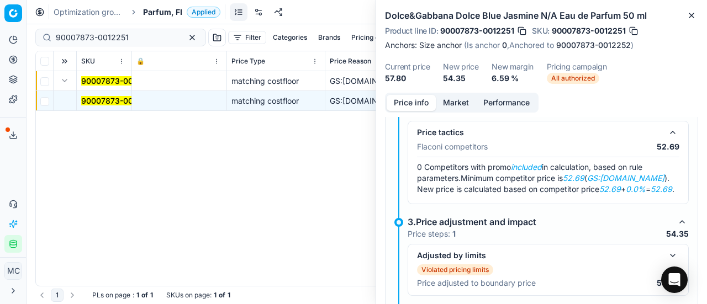
click at [469, 104] on button "Market" at bounding box center [456, 103] width 40 height 16
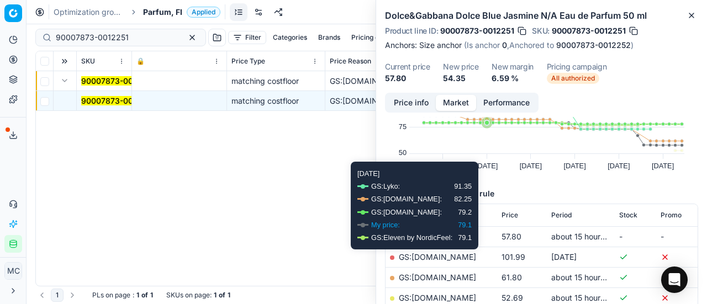
scroll to position [110, 0]
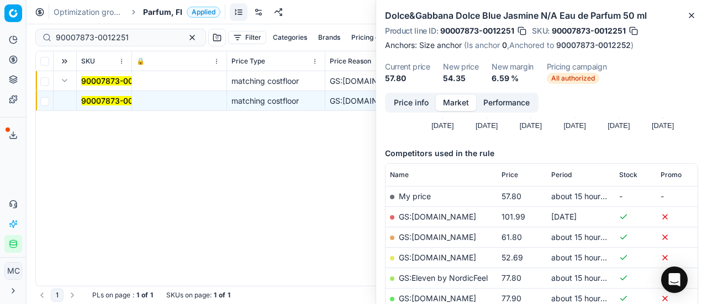
click at [422, 259] on link "GS:Deloox.fi" at bounding box center [437, 257] width 77 height 9
click at [149, 13] on span "Parfum, FI" at bounding box center [162, 12] width 39 height 11
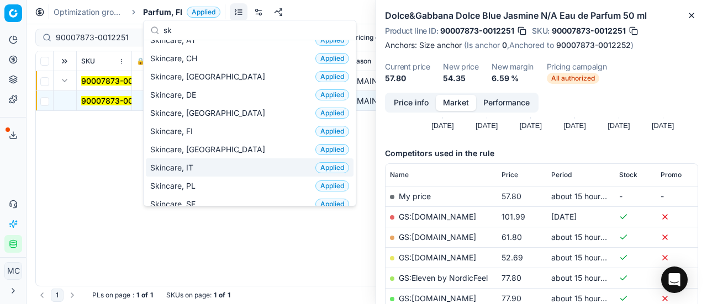
scroll to position [0, 0]
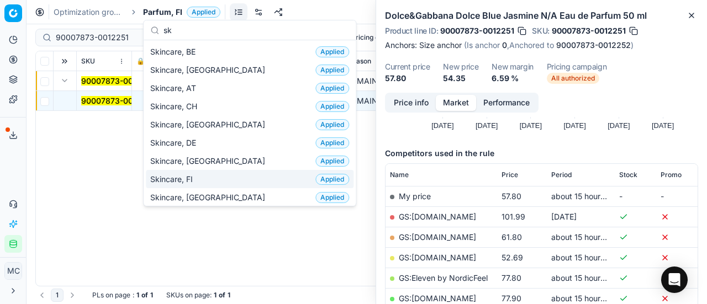
type input "sk"
click at [184, 175] on span "Skincare, FI" at bounding box center [173, 179] width 47 height 11
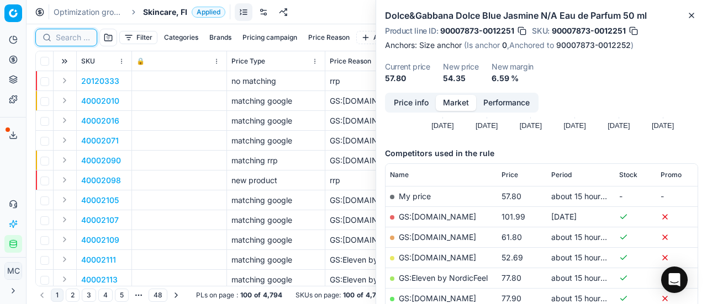
click at [71, 37] on input at bounding box center [73, 37] width 34 height 11
paste input "80075675-1"
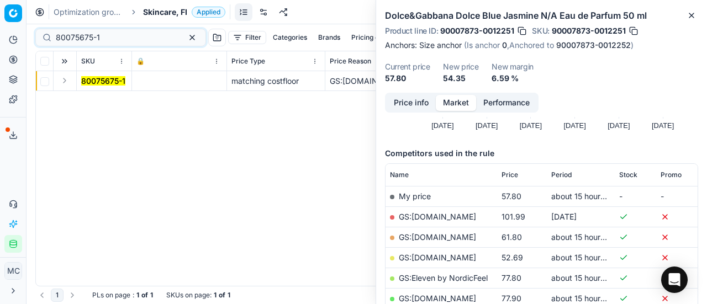
click at [65, 82] on button "Expand" at bounding box center [64, 80] width 13 height 13
click at [94, 100] on mark "80075675-1" at bounding box center [103, 100] width 44 height 9
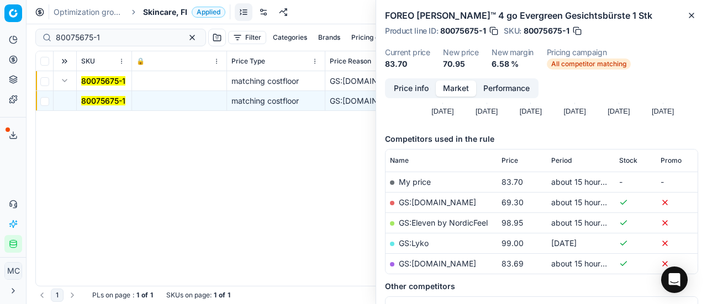
click at [412, 86] on button "Price info" at bounding box center [411, 89] width 49 height 16
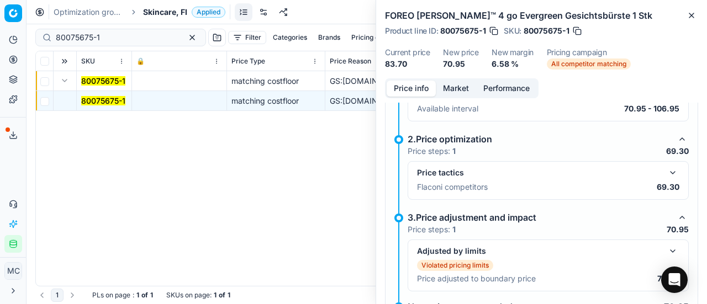
click at [666, 168] on button "button" at bounding box center [672, 172] width 13 height 13
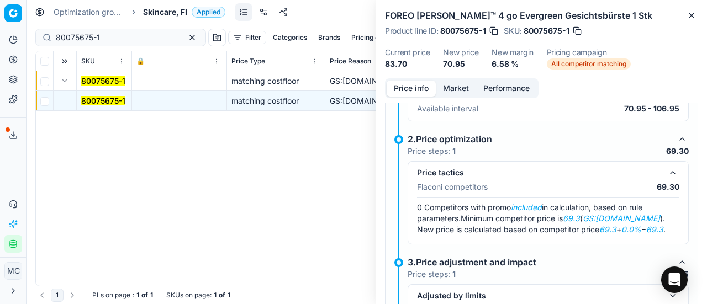
click at [453, 86] on button "Market" at bounding box center [456, 89] width 40 height 16
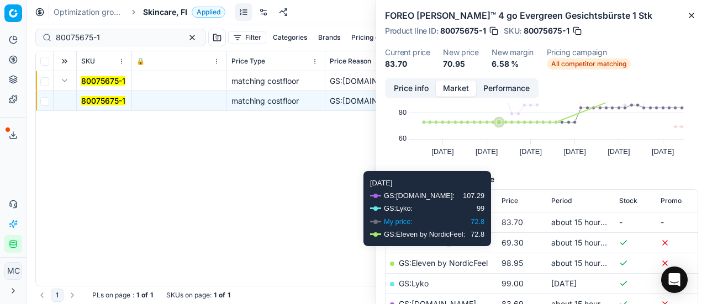
scroll to position [110, 0]
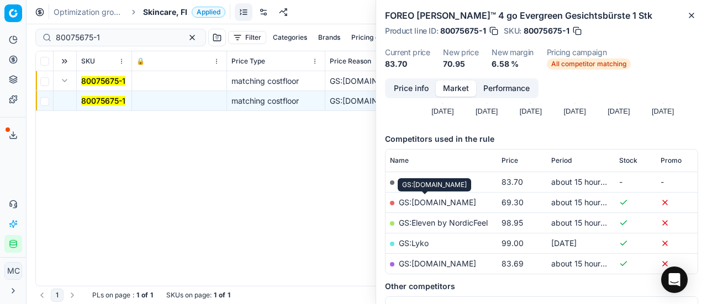
click at [430, 202] on link "GS:[DOMAIN_NAME]" at bounding box center [437, 202] width 77 height 9
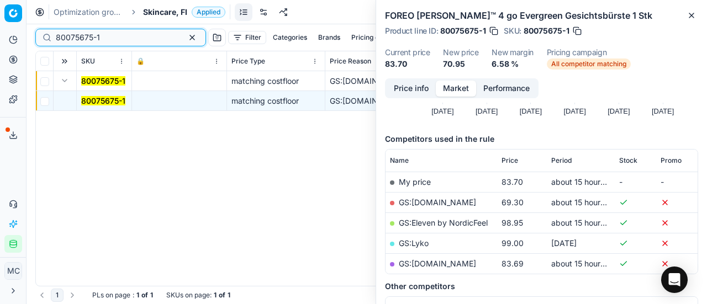
drag, startPoint x: 123, startPoint y: 36, endPoint x: 0, endPoint y: 36, distance: 122.6
click at [0, 36] on div "Pricing platform Analytics Pricing Product portfolio Templates Export service 2…" at bounding box center [353, 152] width 707 height 304
paste input "16827-300"
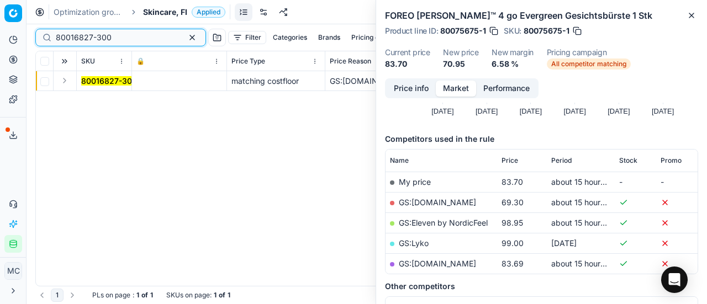
type input "80016827-300"
click at [62, 82] on button "Expand" at bounding box center [64, 80] width 13 height 13
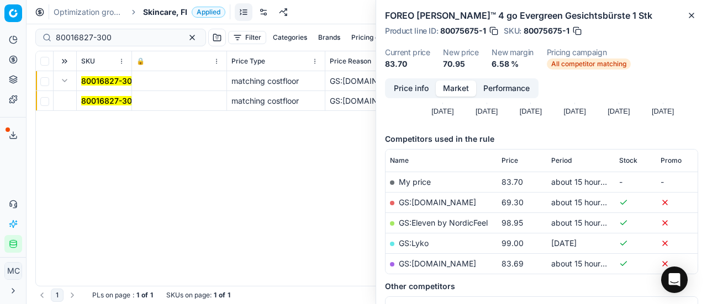
drag, startPoint x: 88, startPoint y: 88, endPoint x: 465, endPoint y: 86, distance: 376.8
click at [115, 97] on mark "80016827-300" at bounding box center [109, 100] width 56 height 9
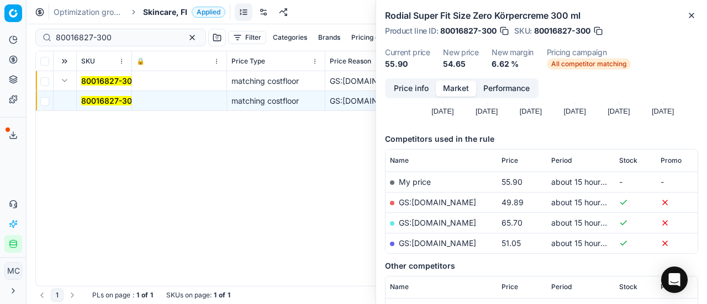
click at [410, 87] on button "Price info" at bounding box center [411, 89] width 49 height 16
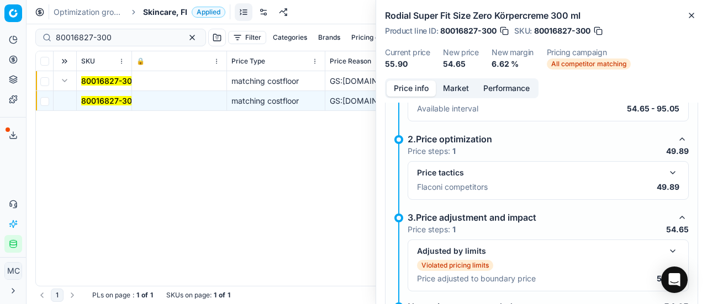
click at [666, 171] on button "button" at bounding box center [672, 172] width 13 height 13
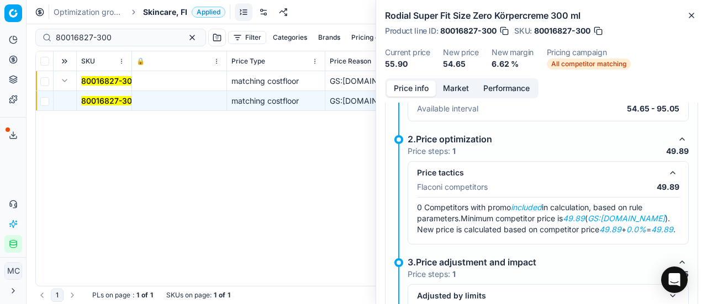
click at [454, 83] on button "Market" at bounding box center [456, 89] width 40 height 16
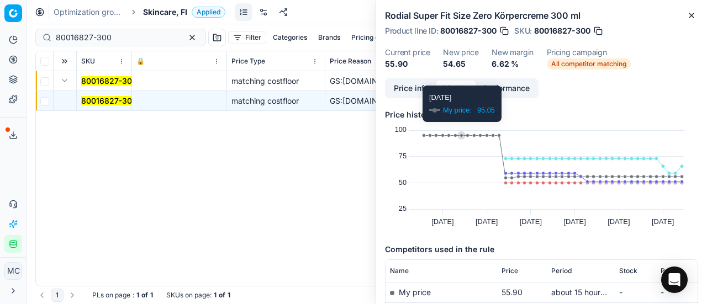
scroll to position [166, 0]
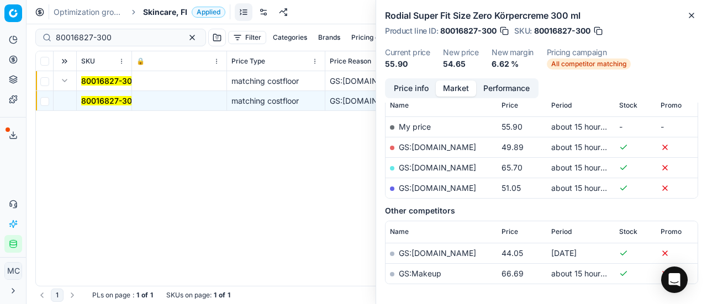
click at [428, 146] on link "GS:Deloox.fi" at bounding box center [437, 147] width 77 height 9
click at [164, 9] on span "Skincare, FI" at bounding box center [165, 12] width 44 height 11
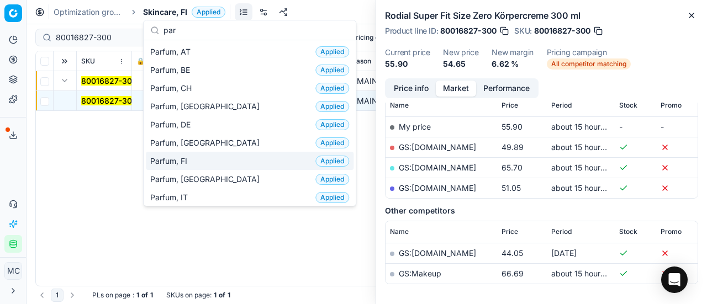
type input "par"
click at [193, 154] on div "Parfum, FI Applied" at bounding box center [250, 161] width 208 height 18
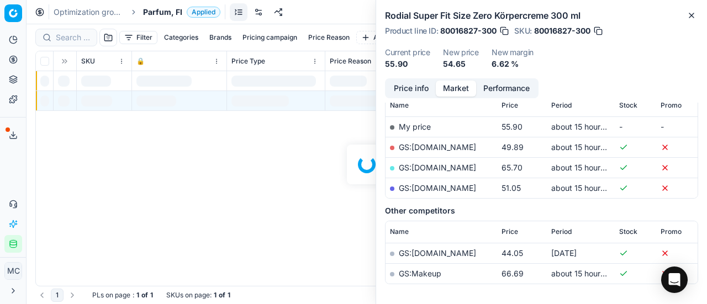
scroll to position [166, 0]
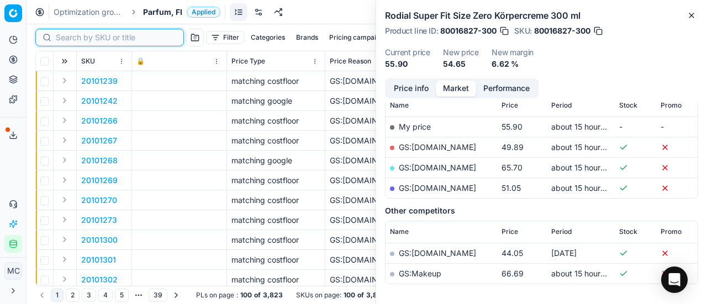
click at [86, 39] on input at bounding box center [116, 37] width 121 height 11
paste input "80067868-100"
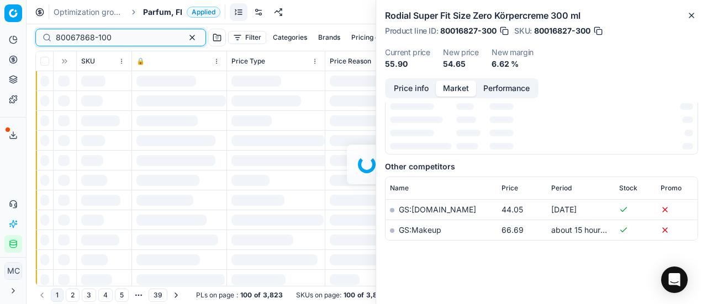
scroll to position [166, 0]
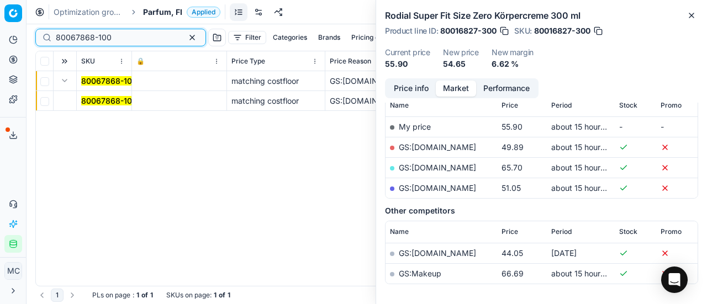
type input "80067868-100"
drag, startPoint x: 91, startPoint y: 99, endPoint x: 338, endPoint y: 107, distance: 247.1
click at [92, 99] on mark "80067868-100" at bounding box center [109, 100] width 56 height 9
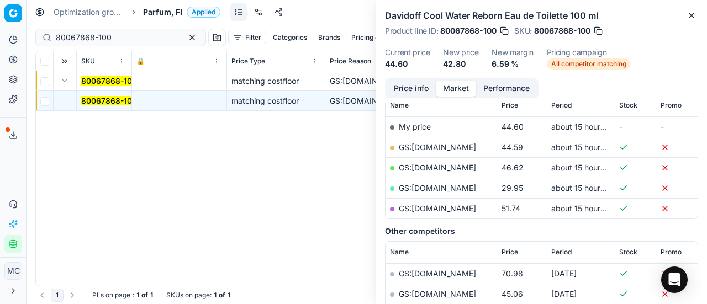
click at [407, 85] on button "Price info" at bounding box center [411, 89] width 49 height 16
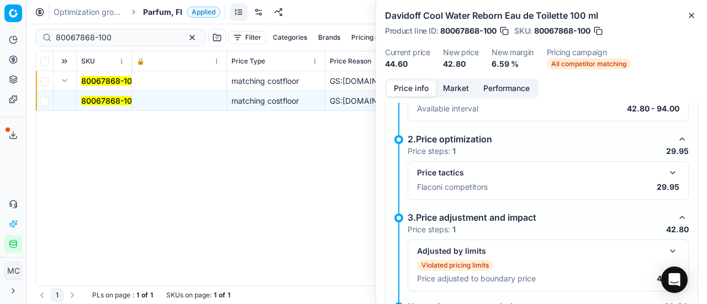
click at [666, 168] on button "button" at bounding box center [672, 172] width 13 height 13
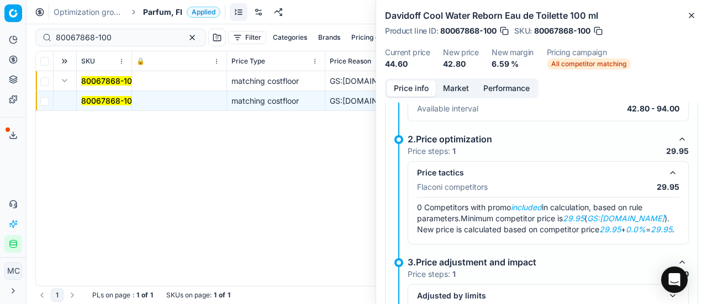
click at [447, 91] on button "Market" at bounding box center [456, 89] width 40 height 16
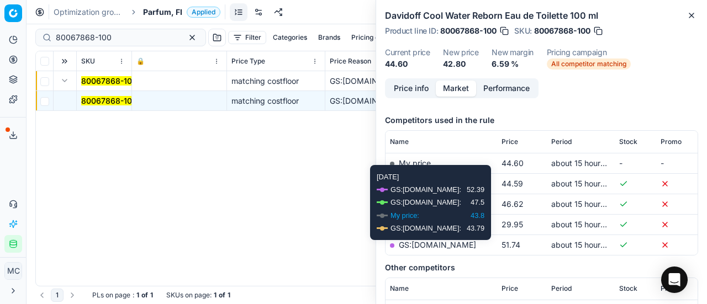
scroll to position [221, 0]
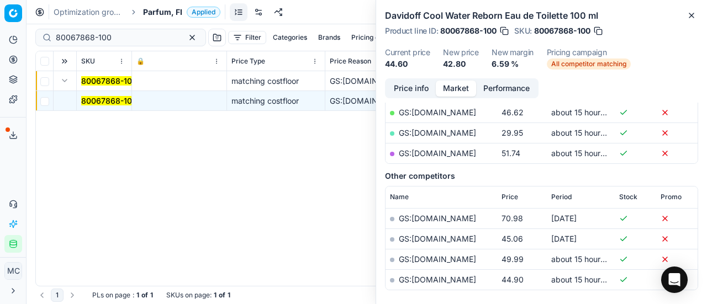
click at [456, 134] on link "GS:Parfyymi-Klikkaus.fi" at bounding box center [437, 132] width 77 height 9
click at [167, 12] on span "Parfum, FI" at bounding box center [162, 12] width 39 height 11
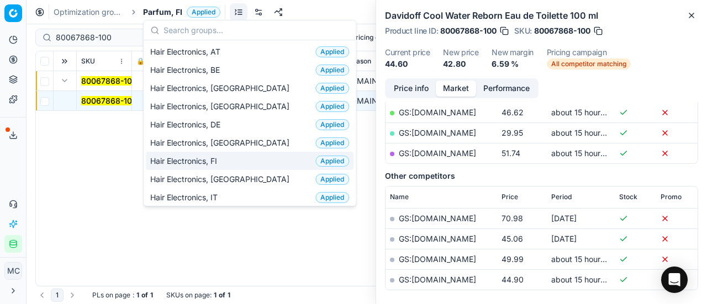
click at [237, 162] on div "Hair Electronics, FI Applied" at bounding box center [250, 161] width 208 height 18
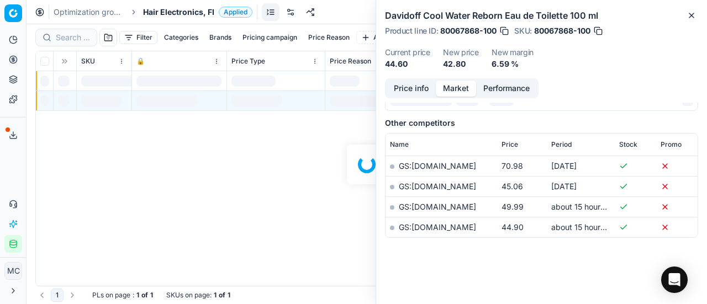
scroll to position [221, 0]
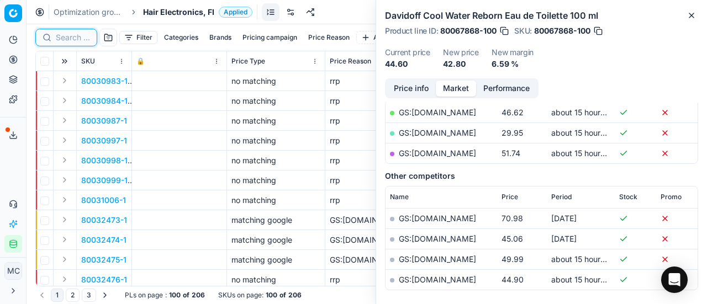
click at [80, 36] on input at bounding box center [73, 37] width 34 height 11
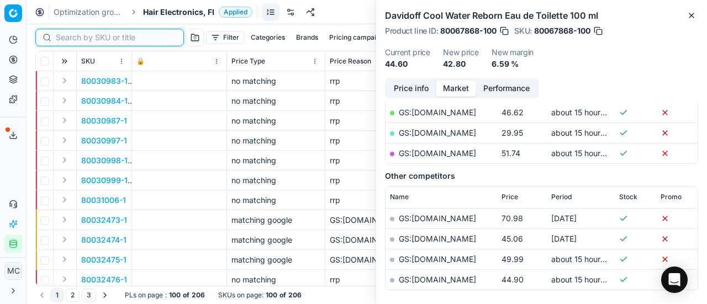
paste input "80074857-1"
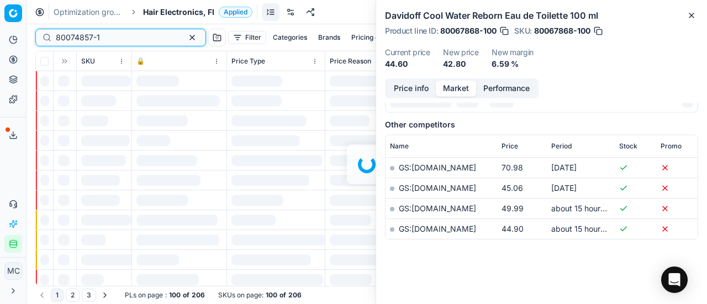
scroll to position [221, 0]
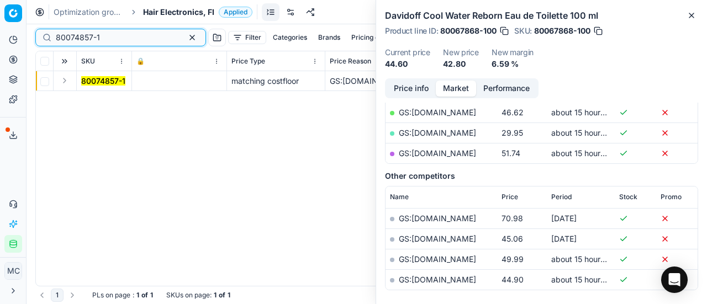
type input "80074857-1"
click at [64, 83] on button "Expand" at bounding box center [64, 80] width 13 height 13
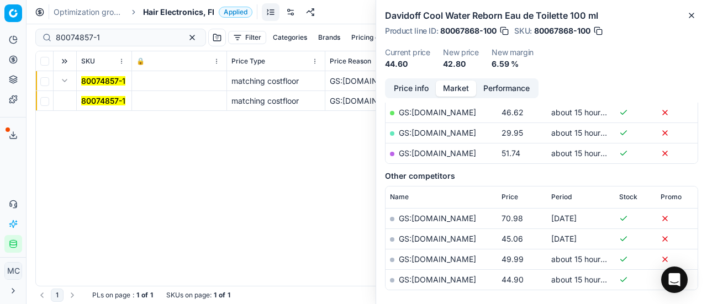
click at [84, 99] on mark "80074857-1" at bounding box center [103, 100] width 44 height 9
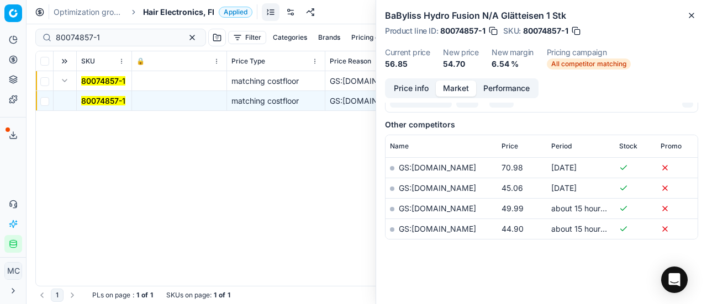
scroll to position [0, 0]
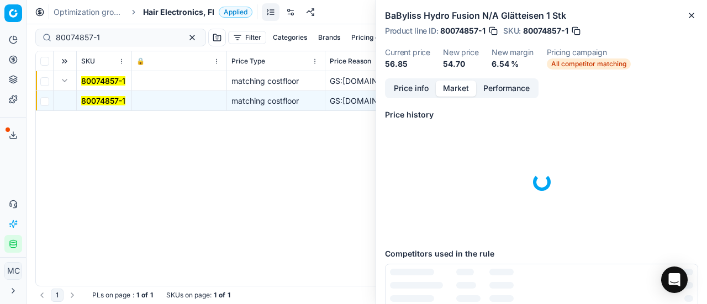
click at [400, 89] on button "Price info" at bounding box center [411, 89] width 49 height 16
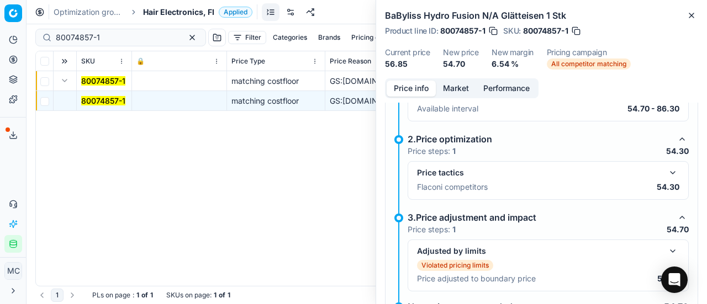
click at [666, 171] on button "button" at bounding box center [672, 172] width 13 height 13
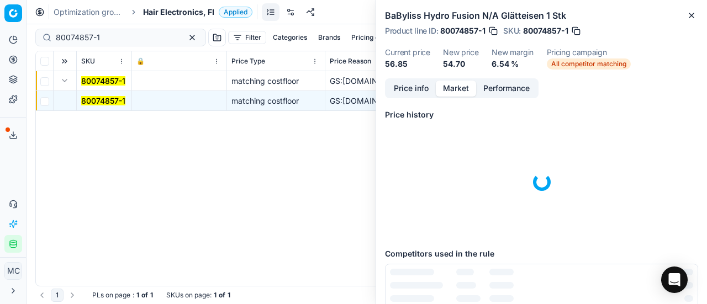
click at [460, 85] on button "Market" at bounding box center [456, 89] width 40 height 16
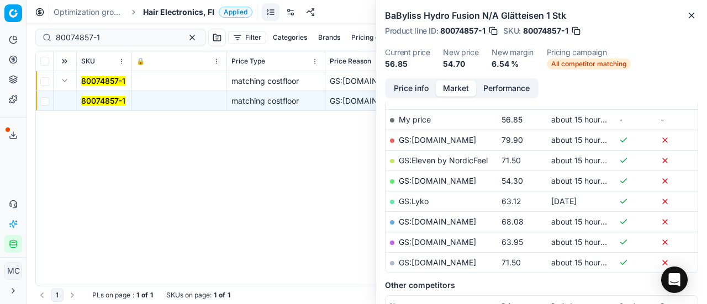
scroll to position [221, 0]
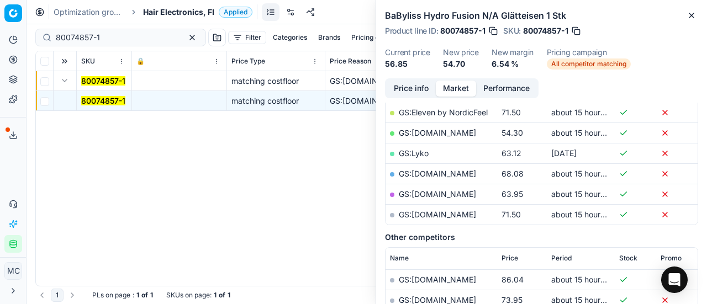
click at [436, 131] on link "GS:Luxplus.fi" at bounding box center [437, 132] width 77 height 9
click at [152, 13] on span "Hair Electronics, FI" at bounding box center [178, 12] width 71 height 11
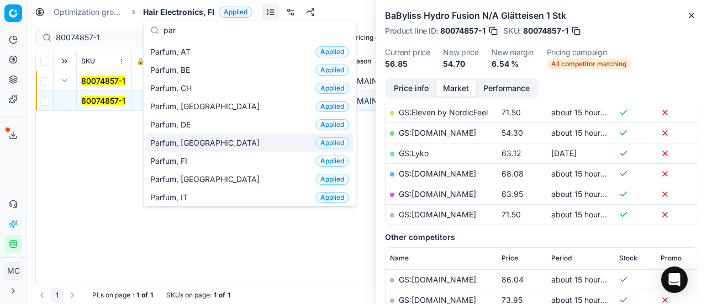
type input "par"
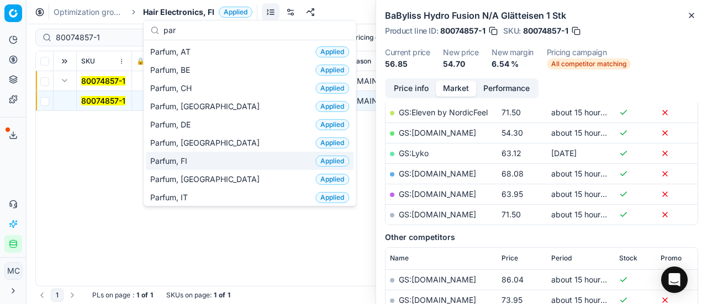
click at [198, 152] on div "Parfum, FI Applied" at bounding box center [250, 161] width 208 height 18
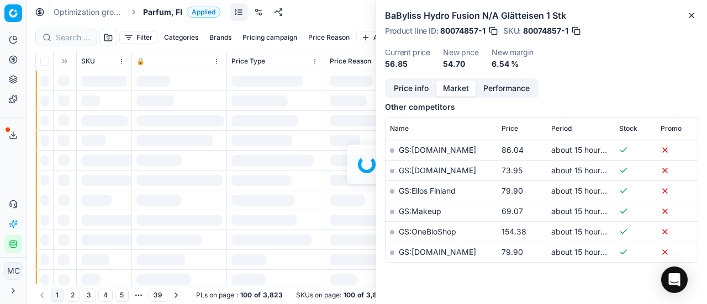
scroll to position [221, 0]
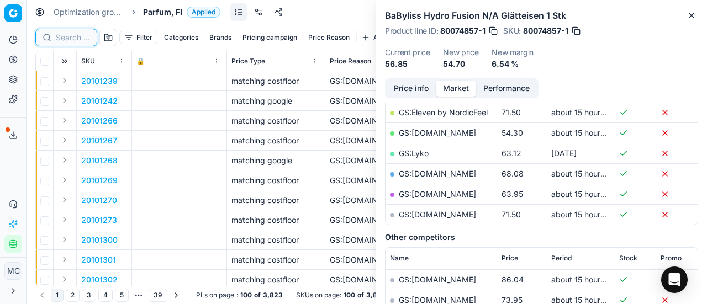
click at [73, 38] on input at bounding box center [73, 37] width 34 height 11
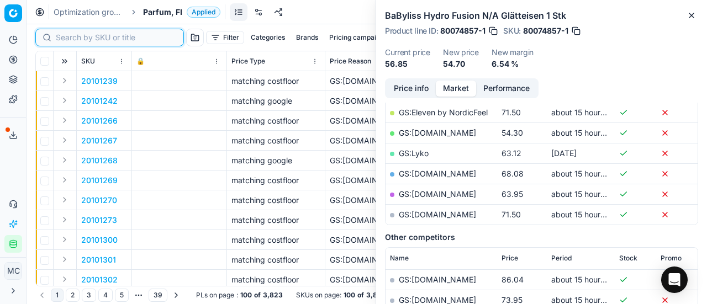
paste input "90003981-0005777"
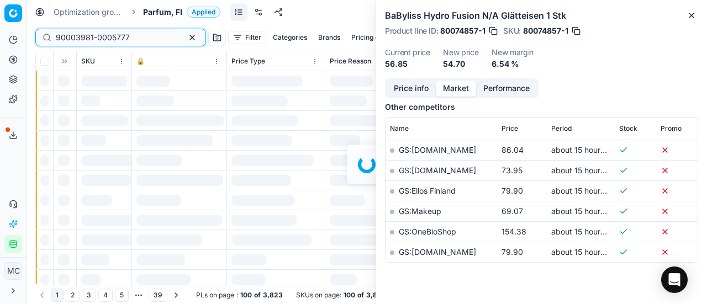
scroll to position [221, 0]
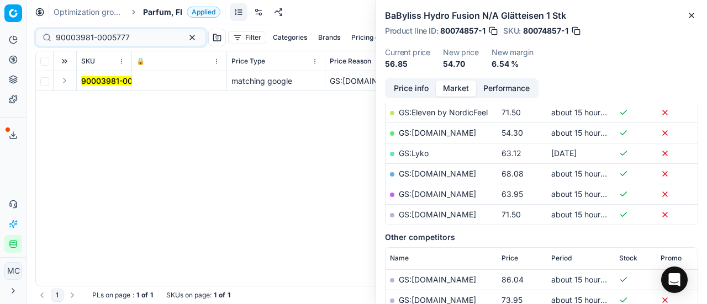
click at [69, 85] on button "Expand" at bounding box center [64, 80] width 13 height 13
drag, startPoint x: 89, startPoint y: 102, endPoint x: 484, endPoint y: 81, distance: 395.5
click at [94, 103] on mark "90003981-0005777" at bounding box center [118, 100] width 74 height 9
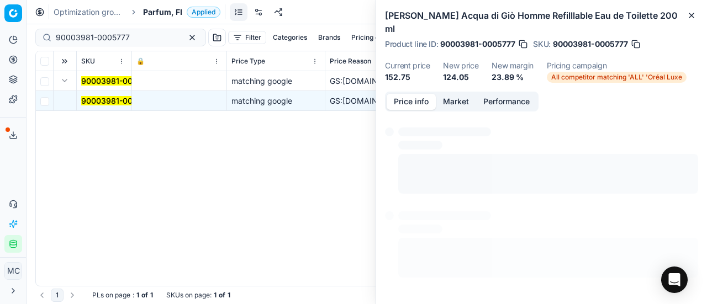
click at [414, 94] on button "Price info" at bounding box center [411, 102] width 49 height 16
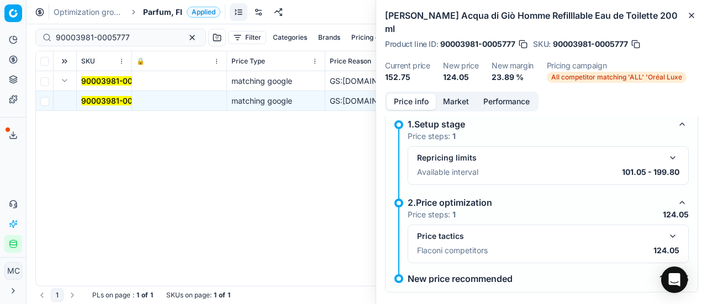
click at [666, 230] on button "button" at bounding box center [672, 236] width 13 height 13
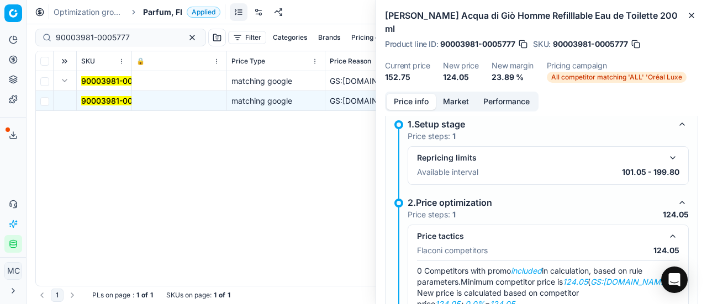
click at [464, 94] on button "Market" at bounding box center [456, 102] width 40 height 16
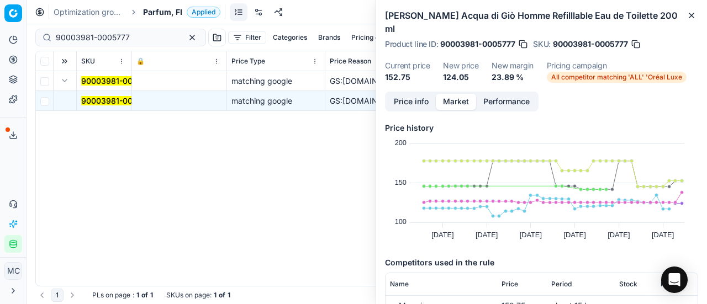
scroll to position [221, 0]
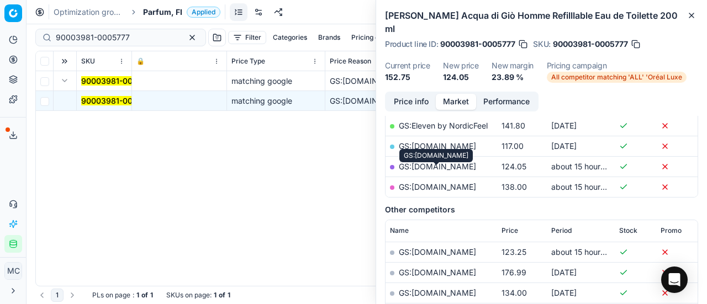
click at [486, 156] on td "GS:Parfyymi-Klikkaus.fi" at bounding box center [442, 166] width 112 height 20
click at [467, 162] on link "GS:Parfyymi-Klikkaus.fi" at bounding box center [437, 166] width 77 height 9
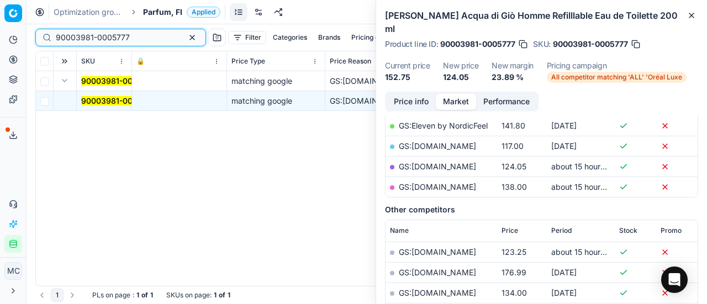
drag, startPoint x: 141, startPoint y: 40, endPoint x: 3, endPoint y: 85, distance: 145.2
click at [0, 78] on div "Pricing platform Analytics Pricing Product portfolio Templates Export service 2…" at bounding box center [353, 152] width 707 height 304
paste input "80052767-100"
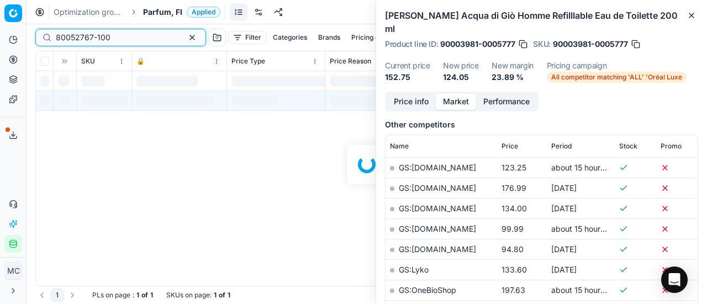
scroll to position [221, 0]
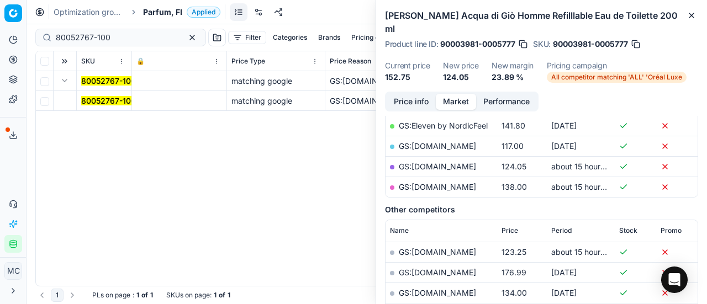
click at [69, 76] on button "Expand" at bounding box center [64, 80] width 13 height 13
click at [66, 80] on button "Expand" at bounding box center [64, 80] width 13 height 13
click at [101, 94] on td "80052767-100" at bounding box center [104, 101] width 55 height 20
click at [115, 107] on td "80052767-100" at bounding box center [104, 101] width 55 height 20
click at [114, 104] on mark "80052767-100" at bounding box center [108, 100] width 55 height 9
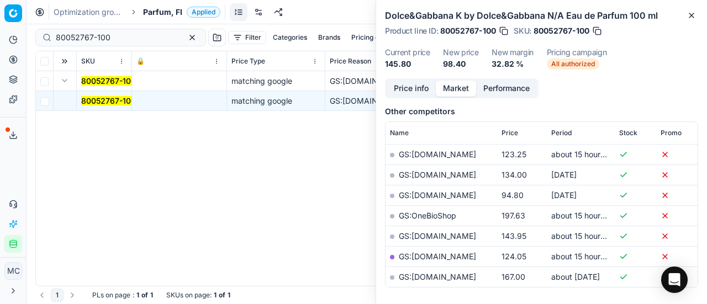
scroll to position [206, 0]
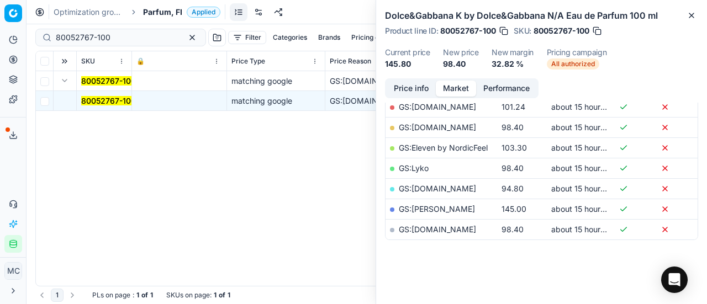
click at [394, 92] on button "Price info" at bounding box center [411, 89] width 49 height 16
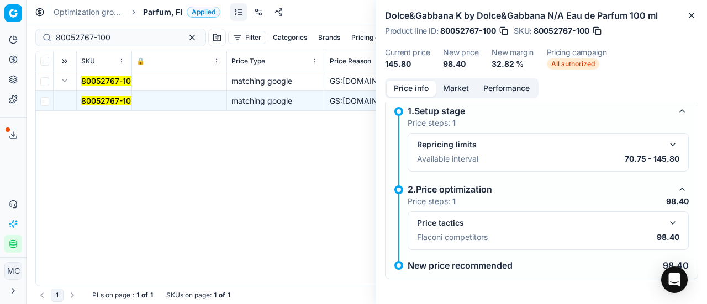
click at [671, 223] on div "Price tactics Flaconi competitors 98.40" at bounding box center [548, 231] width 281 height 39
click at [668, 218] on button "button" at bounding box center [672, 223] width 13 height 13
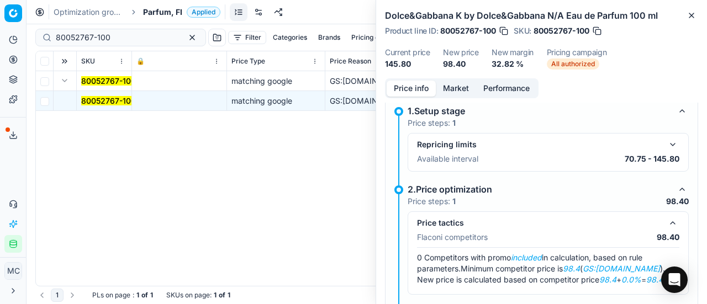
click at [464, 86] on button "Market" at bounding box center [456, 89] width 40 height 16
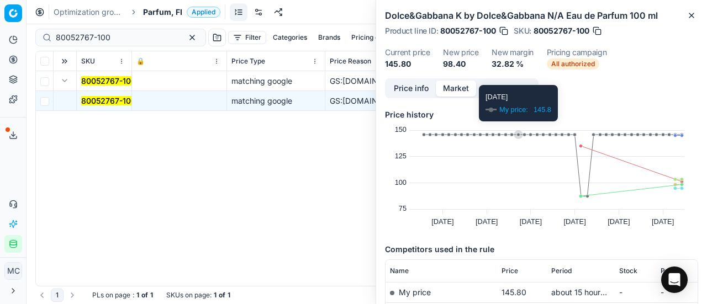
scroll to position [166, 0]
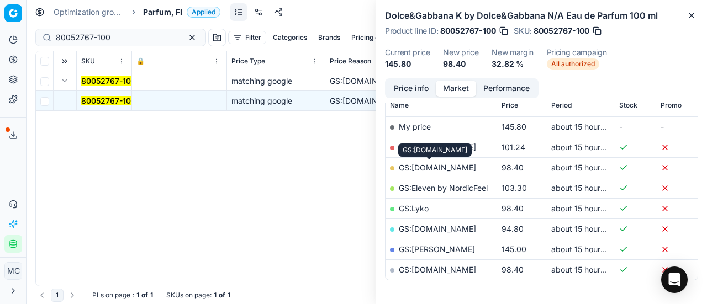
click at [439, 164] on link "GS:Cocopanda.fi" at bounding box center [437, 167] width 77 height 9
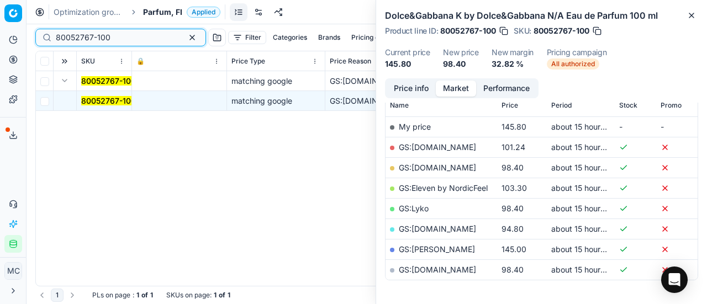
drag, startPoint x: 120, startPoint y: 38, endPoint x: 11, endPoint y: 37, distance: 109.4
click at [0, 40] on div "Pricing platform Analytics Pricing Product portfolio Templates Export service 2…" at bounding box center [353, 152] width 707 height 304
paste input "75522-6"
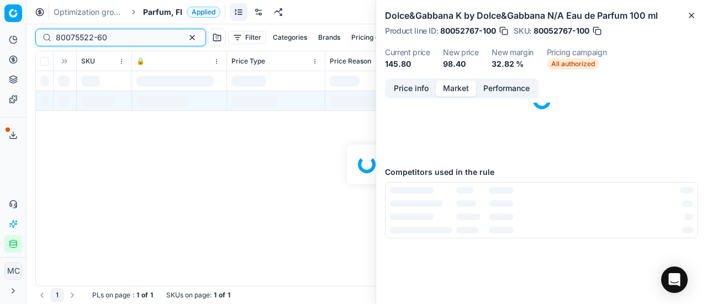
scroll to position [166, 0]
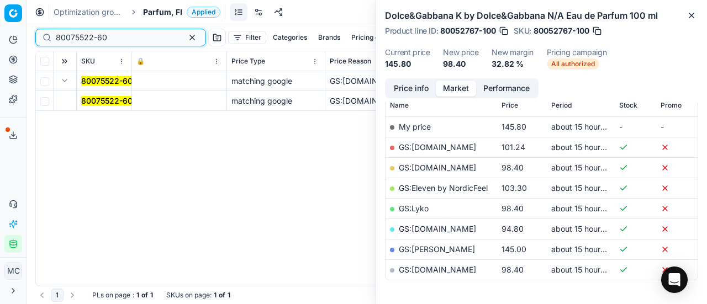
type input "80075522-60"
click at [95, 99] on mark "80075522-60" at bounding box center [106, 100] width 51 height 9
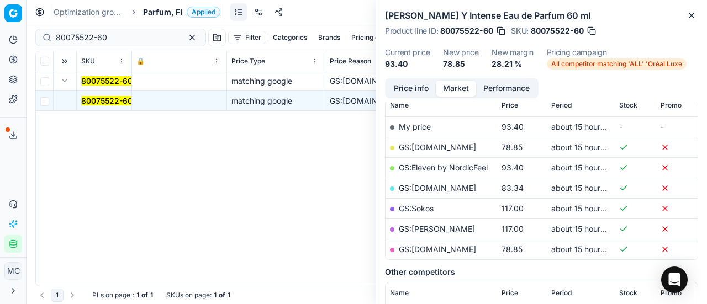
click at [415, 85] on button "Price info" at bounding box center [411, 89] width 49 height 16
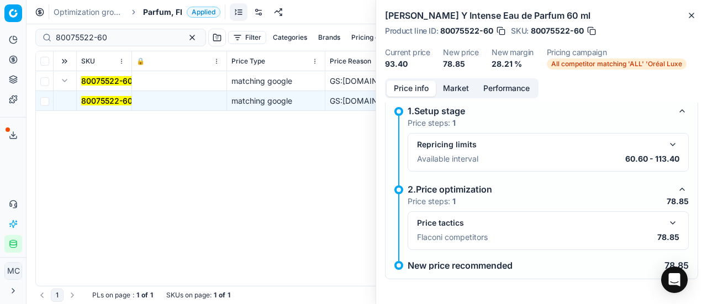
click at [666, 221] on button "button" at bounding box center [672, 223] width 13 height 13
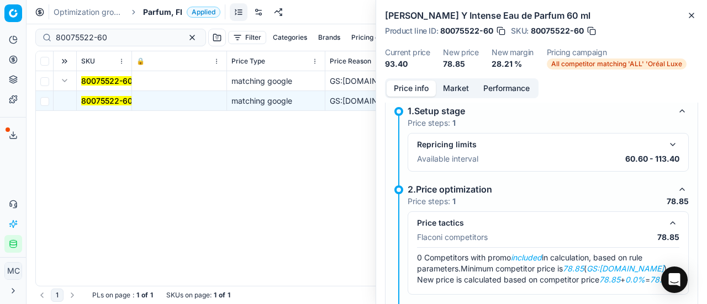
click at [447, 78] on div "Price info Market Performance" at bounding box center [462, 88] width 154 height 20
click at [450, 87] on button "Market" at bounding box center [456, 89] width 40 height 16
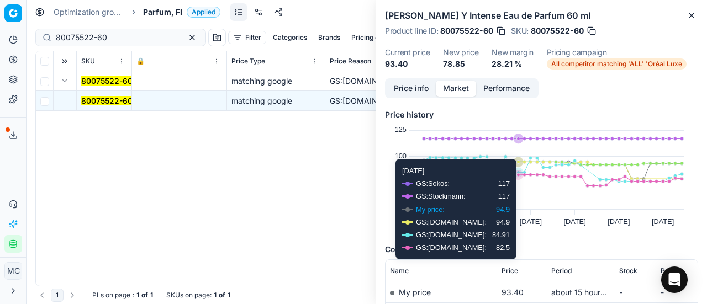
scroll to position [110, 0]
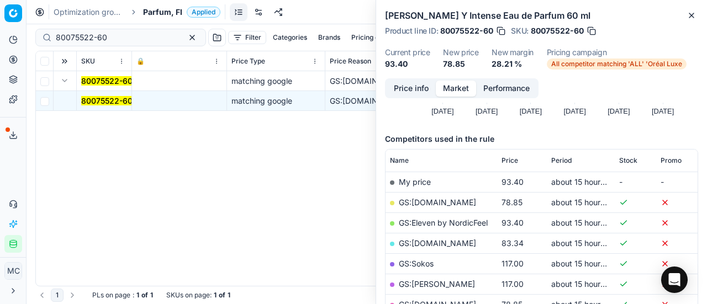
click at [434, 203] on link "GS:Cocopanda.fi" at bounding box center [437, 202] width 77 height 9
click at [147, 9] on span "Parfum, FI" at bounding box center [162, 12] width 39 height 11
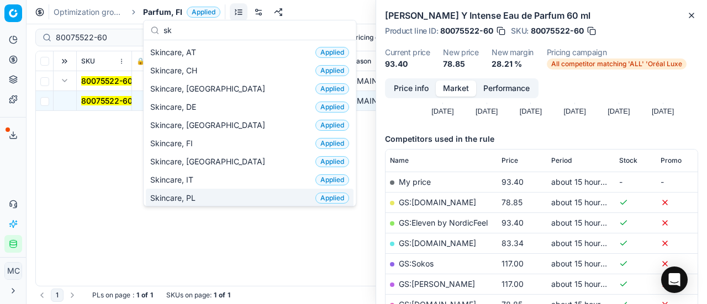
scroll to position [0, 0]
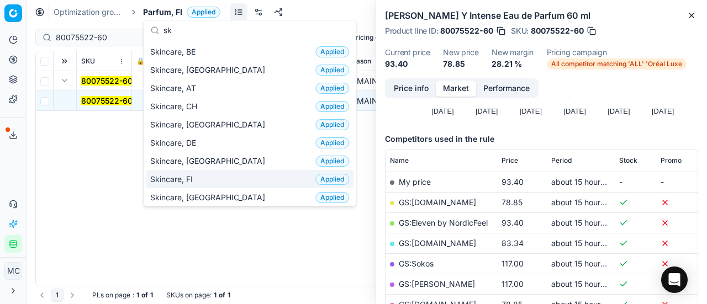
type input "sk"
click at [201, 170] on div "Skincare, FI Applied" at bounding box center [250, 179] width 208 height 18
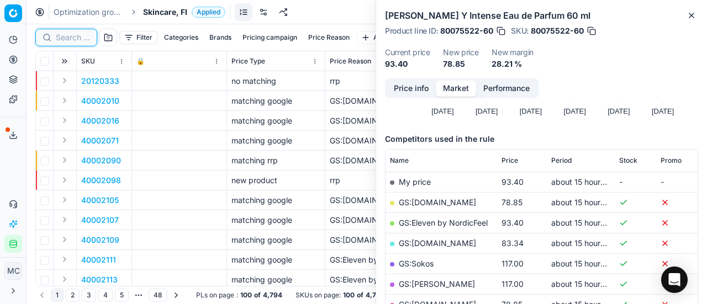
click at [61, 39] on input at bounding box center [73, 37] width 34 height 11
paste input "50004203-0008169"
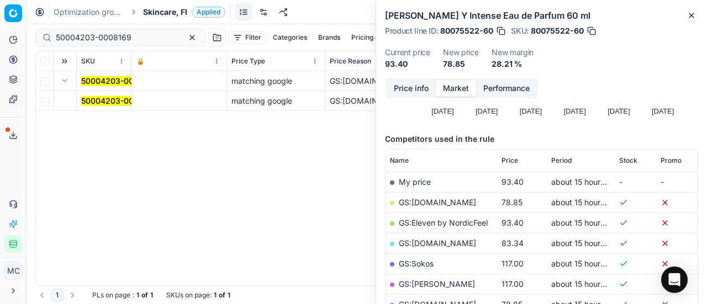
click at [98, 102] on mark "50004203-0008169" at bounding box center [119, 100] width 76 height 9
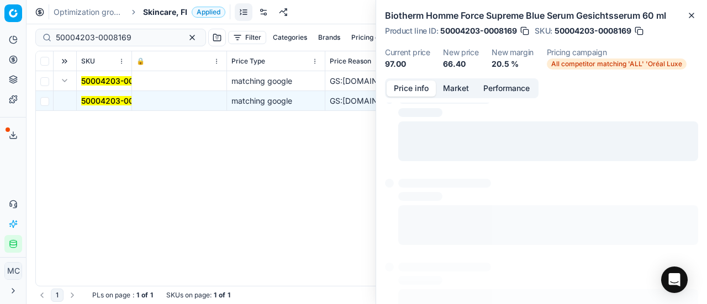
click at [401, 91] on button "Price info" at bounding box center [411, 89] width 49 height 16
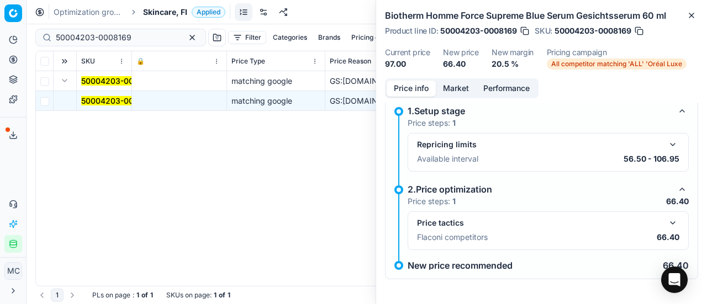
click at [666, 220] on button "button" at bounding box center [672, 223] width 13 height 13
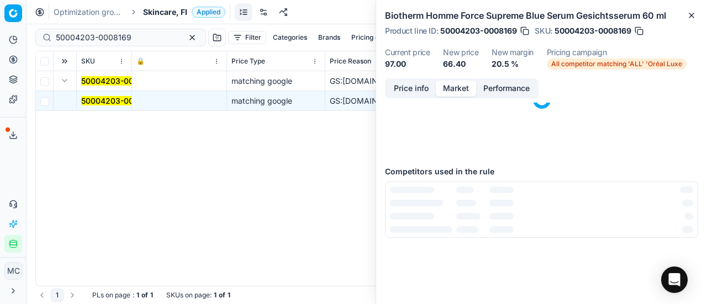
click at [451, 88] on button "Market" at bounding box center [456, 89] width 40 height 16
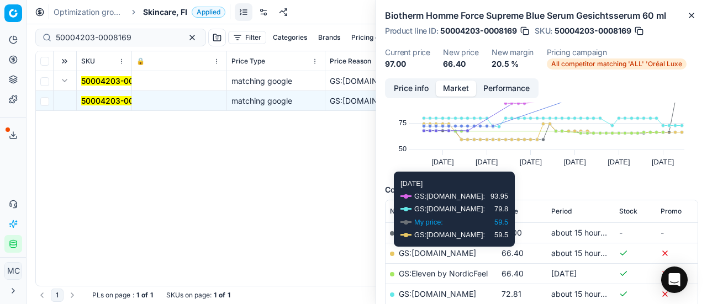
scroll to position [110, 0]
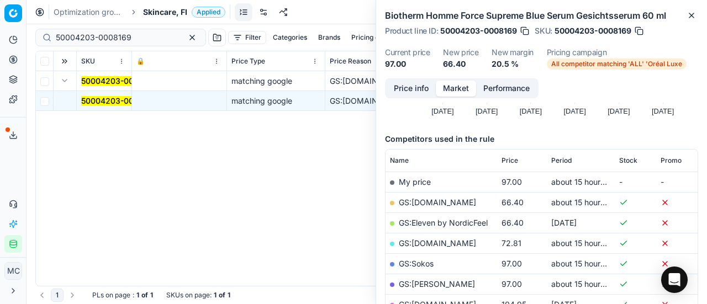
click at [449, 201] on link "GS:Cocopanda.fi" at bounding box center [437, 202] width 77 height 9
drag, startPoint x: 132, startPoint y: 36, endPoint x: 0, endPoint y: 56, distance: 133.4
click at [0, 78] on div "Pricing platform Analytics Pricing Product portfolio Templates Export service 2…" at bounding box center [353, 152] width 707 height 304
paste input "80052851-12"
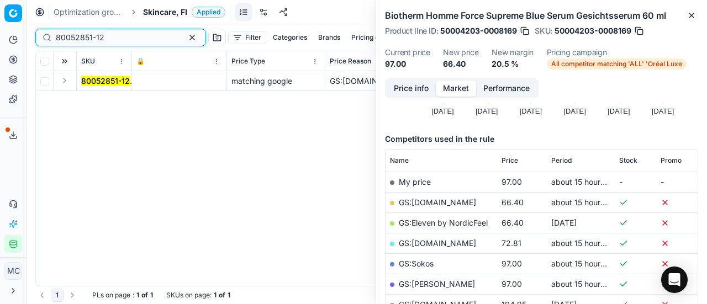
type input "80052851-12"
drag, startPoint x: 57, startPoint y: 73, endPoint x: 84, endPoint y: 89, distance: 31.3
click at [66, 83] on button "Expand" at bounding box center [64, 80] width 13 height 13
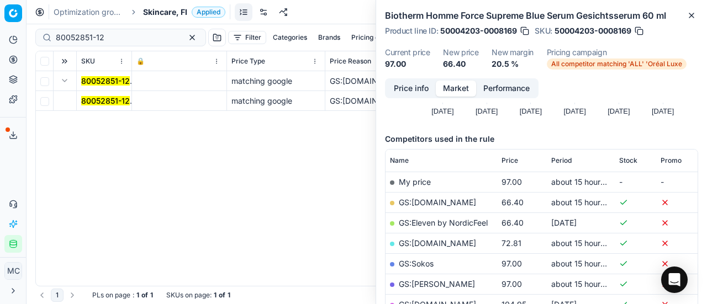
drag, startPoint x: 115, startPoint y: 96, endPoint x: 449, endPoint y: 85, distance: 333.3
click at [119, 96] on span "80052851-12" at bounding box center [105, 101] width 49 height 11
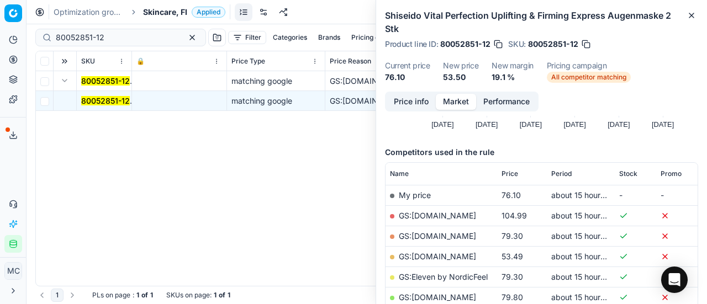
click at [407, 101] on button "Price info" at bounding box center [411, 102] width 49 height 16
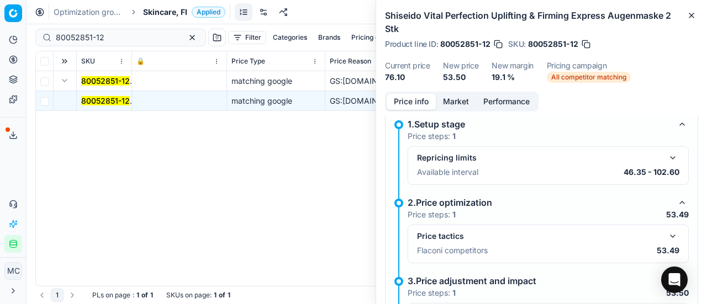
click at [666, 236] on button "button" at bounding box center [672, 236] width 13 height 13
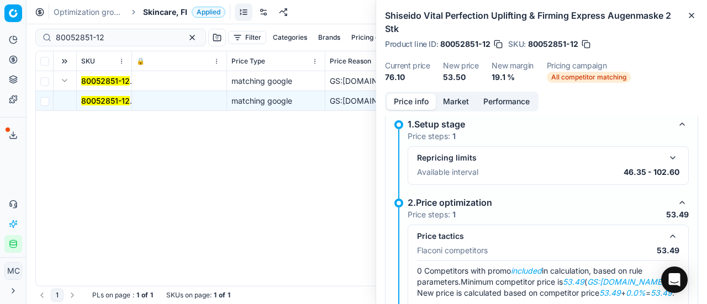
click at [449, 101] on button "Market" at bounding box center [456, 102] width 40 height 16
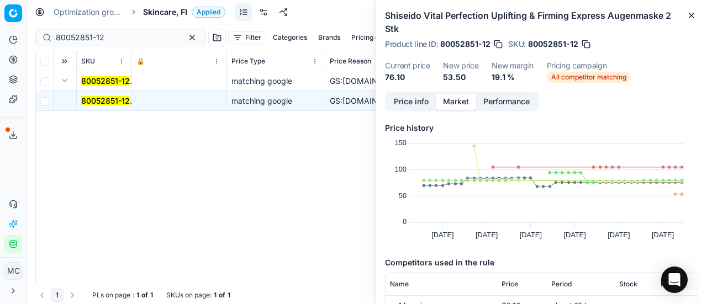
scroll to position [166, 0]
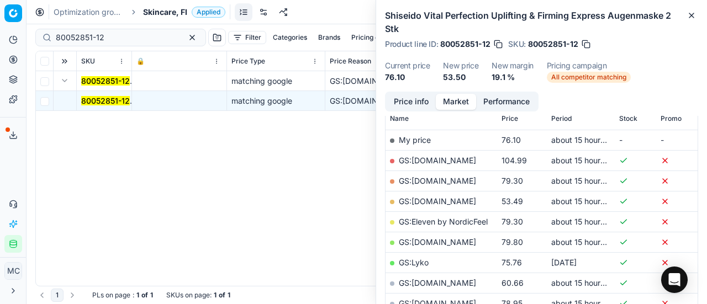
click at [435, 197] on link "GS:Deloox.fi" at bounding box center [437, 201] width 77 height 9
click at [170, 12] on span "Skincare, FI" at bounding box center [165, 12] width 44 height 11
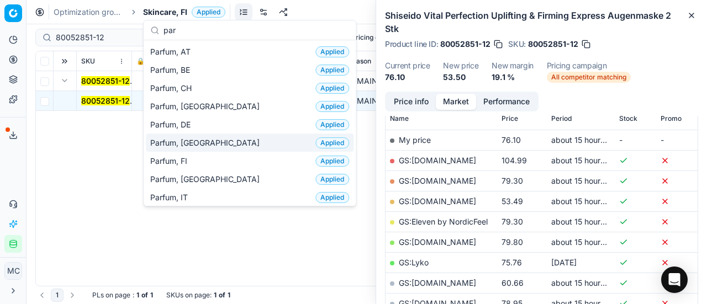
type input "par"
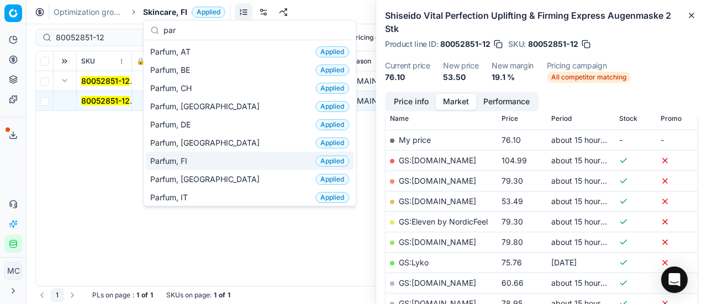
click at [220, 158] on div "Parfum, FI Applied" at bounding box center [250, 161] width 208 height 18
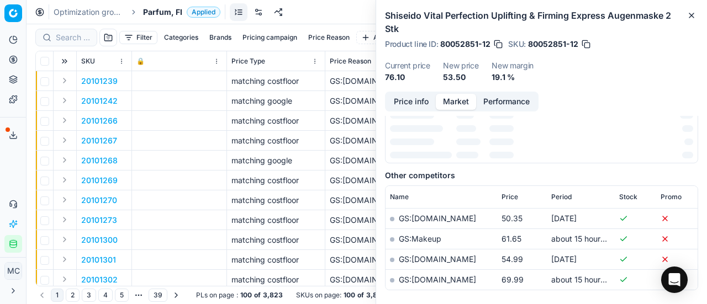
scroll to position [166, 0]
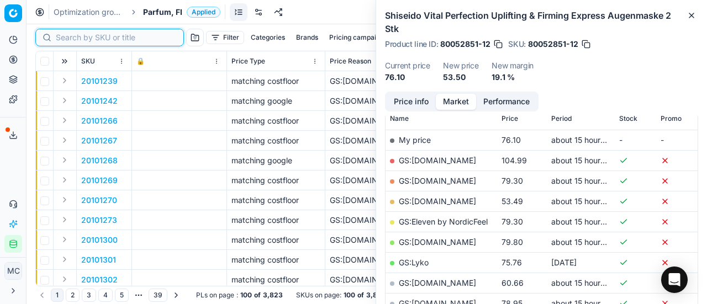
click at [62, 40] on input at bounding box center [116, 37] width 121 height 11
paste input "80052071-50"
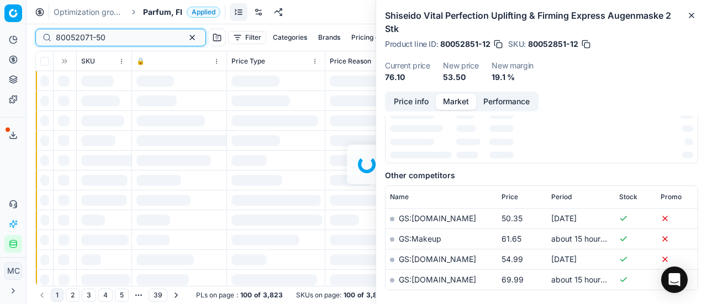
scroll to position [166, 0]
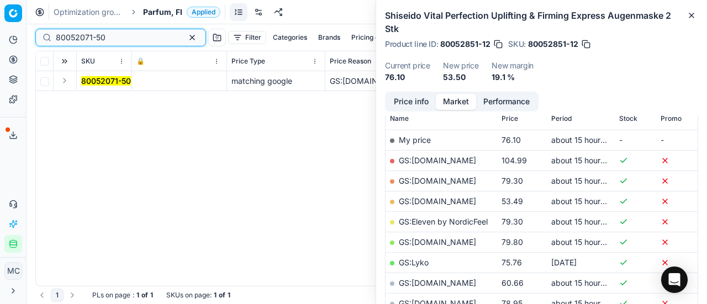
type input "80052071-50"
click at [66, 82] on button "Expand" at bounding box center [64, 80] width 13 height 13
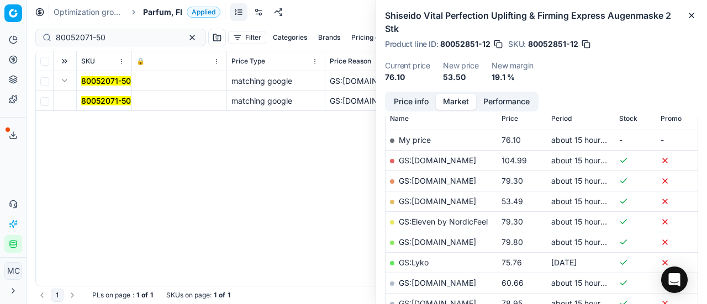
click at [109, 101] on mark "80052071-50" at bounding box center [106, 100] width 50 height 9
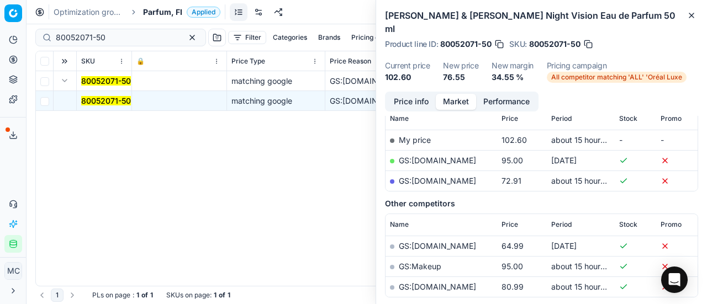
click at [405, 94] on button "Price info" at bounding box center [411, 102] width 49 height 16
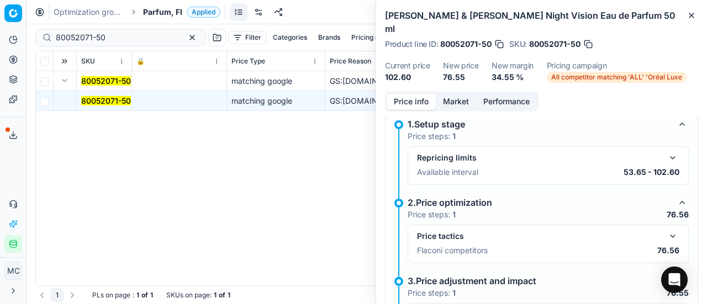
click at [666, 230] on button "button" at bounding box center [672, 236] width 13 height 13
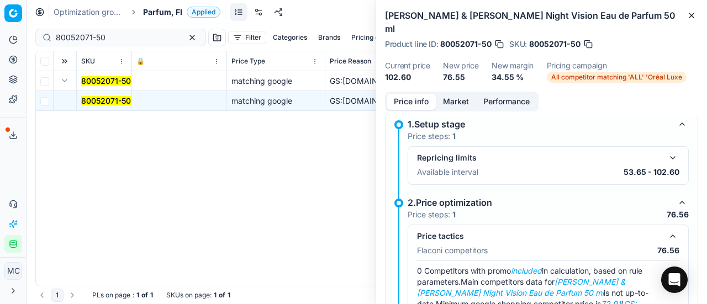
click at [447, 94] on button "Market" at bounding box center [456, 102] width 40 height 16
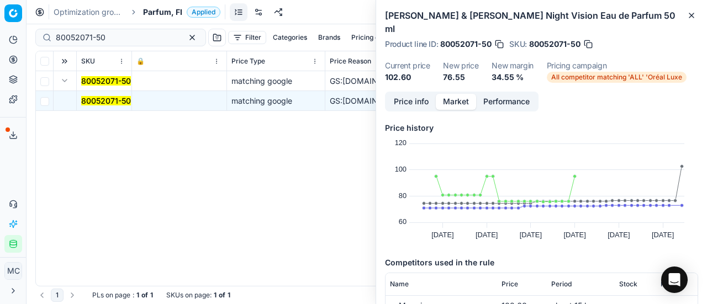
scroll to position [110, 0]
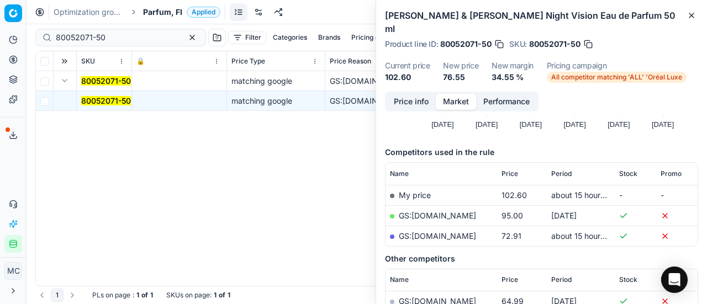
click at [435, 231] on link "GS:parfumdreams.FI" at bounding box center [437, 235] width 77 height 9
click at [418, 211] on link "GS:Notino.fi" at bounding box center [437, 215] width 77 height 9
drag, startPoint x: 166, startPoint y: 15, endPoint x: 160, endPoint y: 15, distance: 6.1
click at [166, 15] on span "Parfum, FI" at bounding box center [162, 12] width 39 height 11
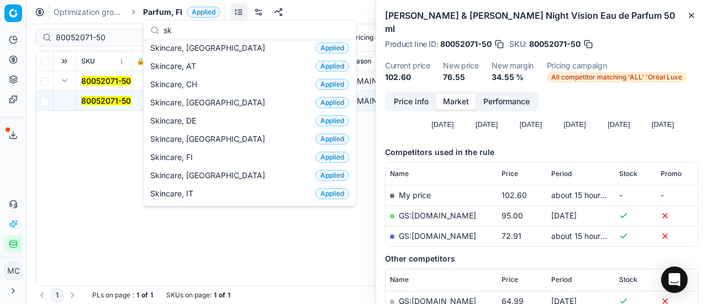
scroll to position [0, 0]
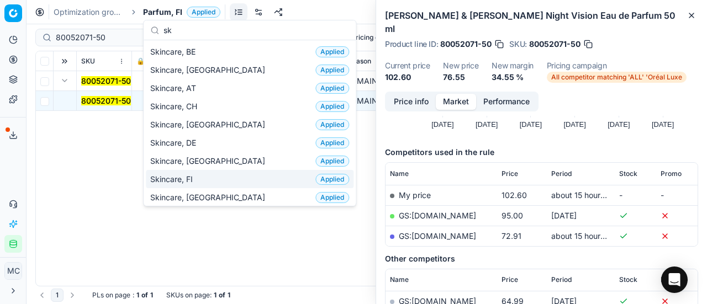
type input "sk"
click at [202, 177] on div "Skincare, FI Applied" at bounding box center [250, 179] width 208 height 18
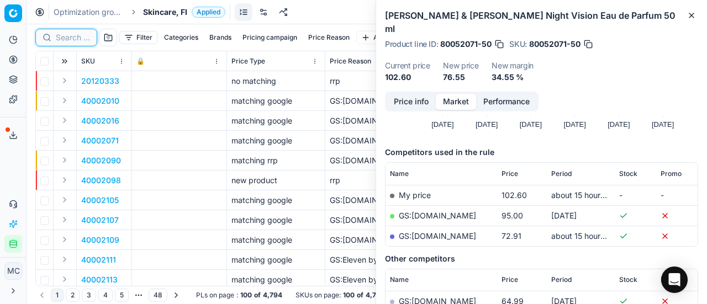
click at [73, 37] on input at bounding box center [73, 37] width 34 height 11
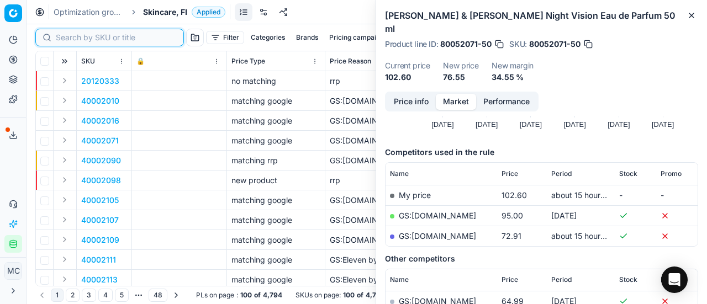
paste input "90011179-0017698"
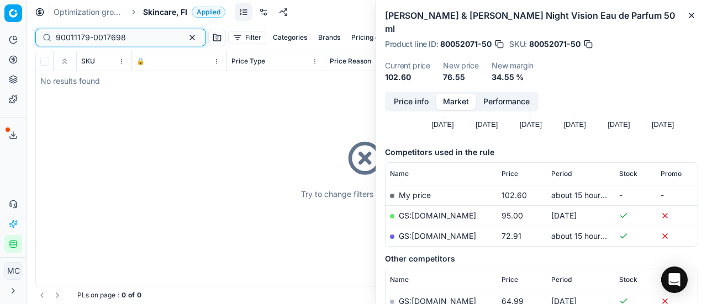
type input "90011179-0017698"
click at [161, 9] on span "Skincare, FI" at bounding box center [165, 12] width 44 height 11
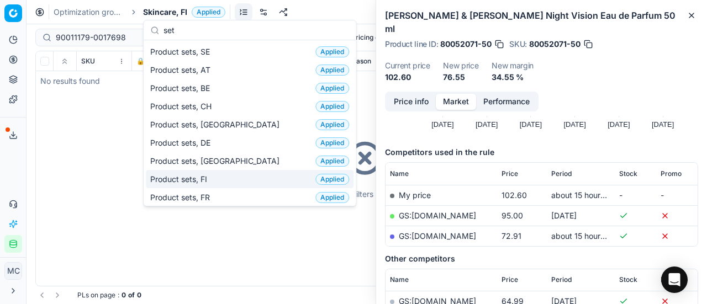
type input "set"
click at [219, 175] on div "Product sets, FI Applied" at bounding box center [250, 179] width 208 height 18
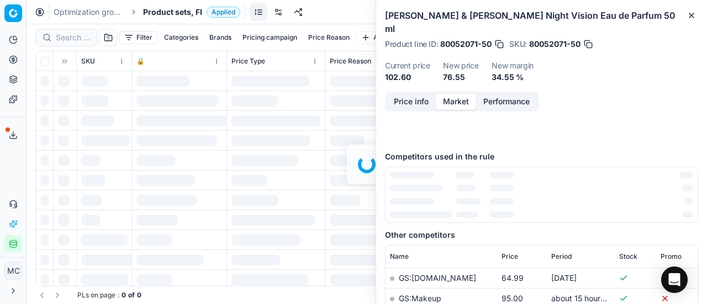
click at [74, 37] on div at bounding box center [367, 164] width 681 height 280
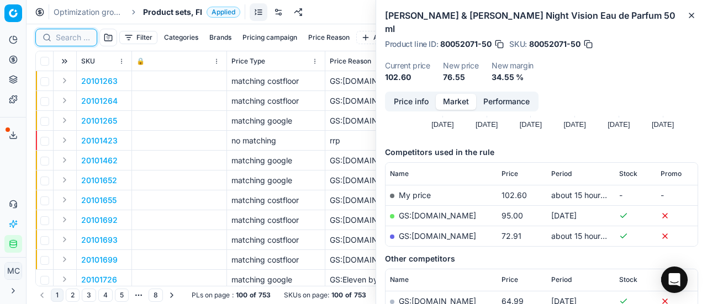
click at [75, 37] on input at bounding box center [73, 37] width 34 height 11
paste input "90011179-0017698"
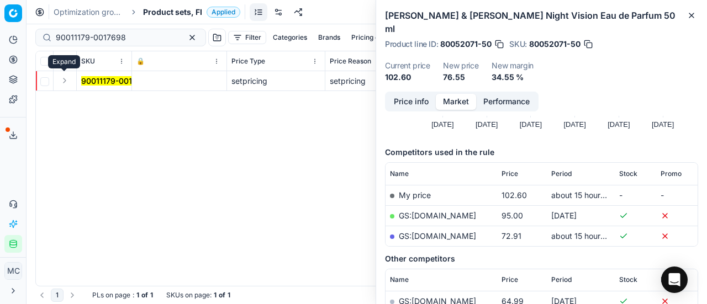
click at [69, 78] on button "Expand" at bounding box center [64, 80] width 13 height 13
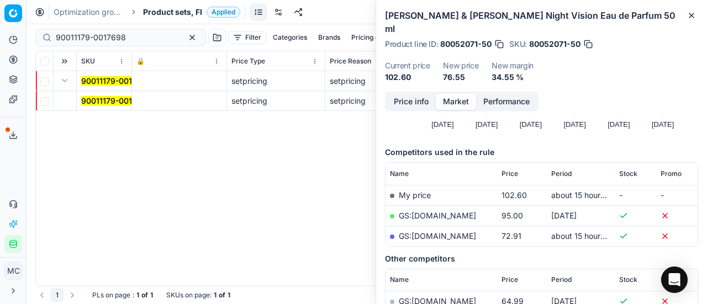
click at [116, 108] on td "90011179-0017698" at bounding box center [104, 101] width 55 height 20
click at [114, 101] on mark "90011179-0017698" at bounding box center [116, 100] width 70 height 9
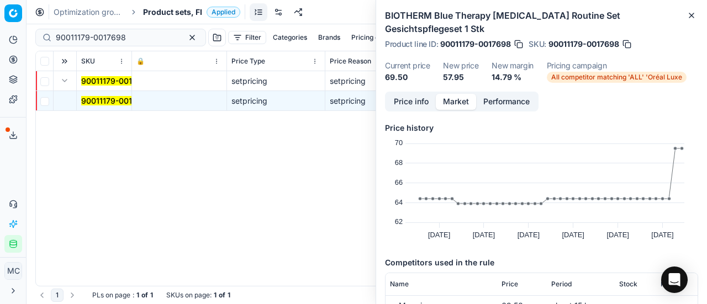
click at [428, 94] on button "Price info" at bounding box center [411, 102] width 49 height 16
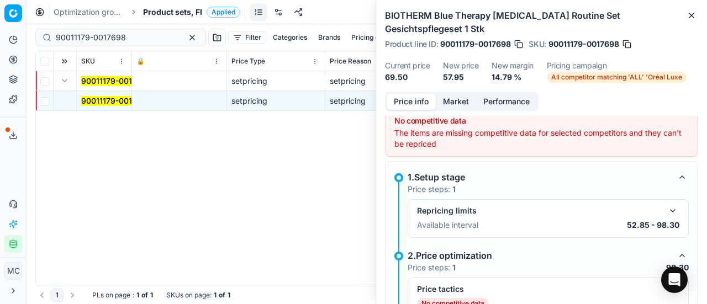
scroll to position [118, 0]
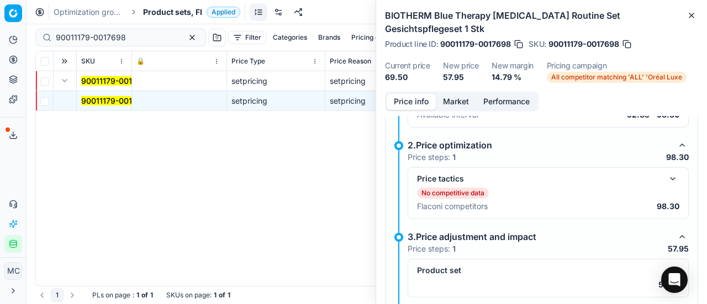
click at [666, 264] on button "button" at bounding box center [672, 270] width 13 height 13
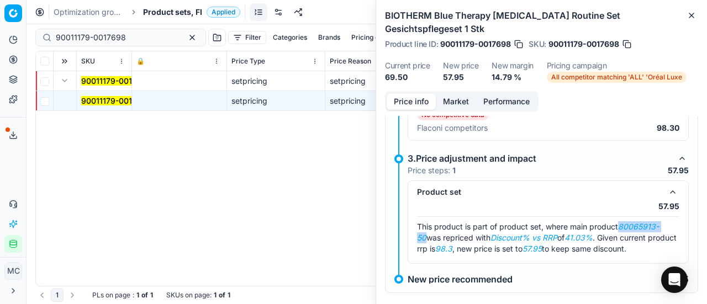
drag, startPoint x: 621, startPoint y: 214, endPoint x: 707, endPoint y: 211, distance: 85.1
click at [707, 211] on div "Price info Market Performance No competitive data The items are missing competi…" at bounding box center [541, 198] width 331 height 213
copy em "80065913-50"
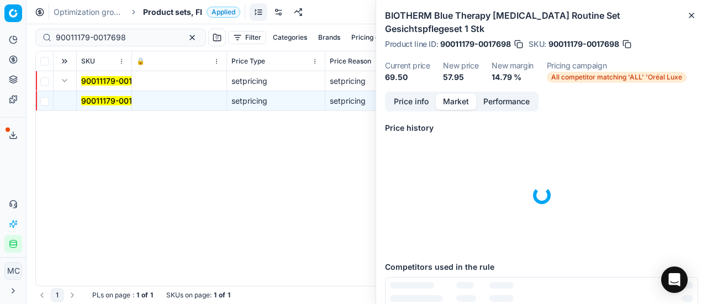
click at [460, 94] on button "Market" at bounding box center [456, 102] width 40 height 16
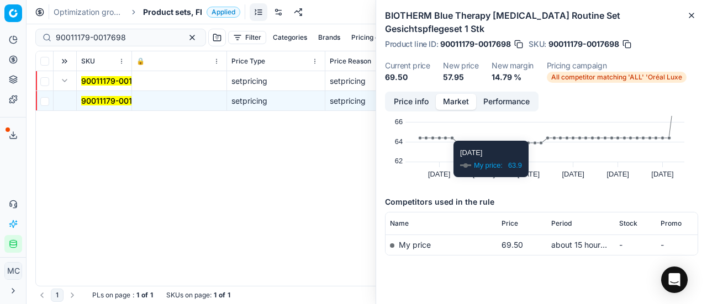
scroll to position [64, 0]
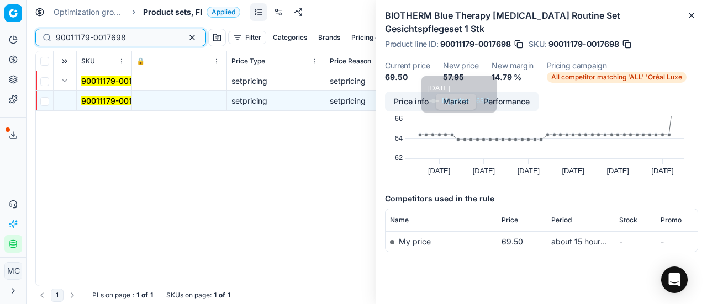
drag, startPoint x: 140, startPoint y: 36, endPoint x: 0, endPoint y: 32, distance: 139.8
click at [0, 31] on div "Pricing platform Analytics Pricing Product portfolio Templates Export service 2…" at bounding box center [353, 152] width 707 height 304
paste input "80065913-50"
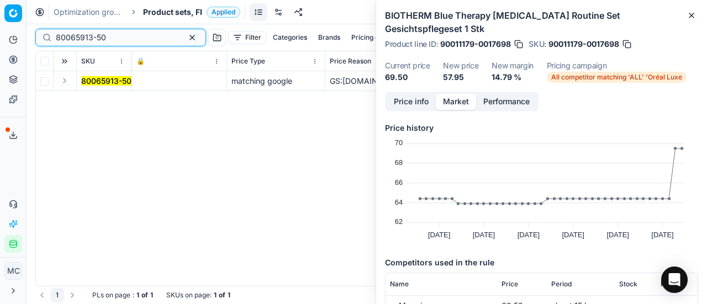
type input "80065913-50"
click at [67, 80] on button "Expand" at bounding box center [64, 80] width 13 height 13
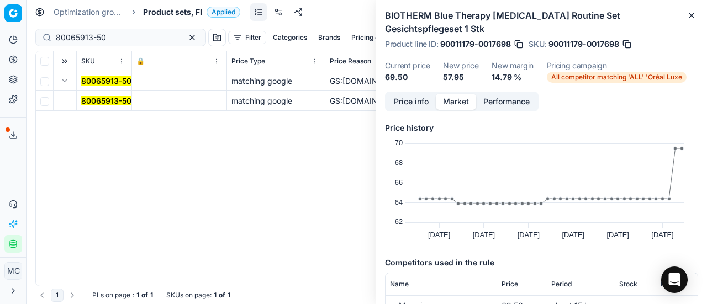
click at [102, 103] on mark "80065913-50" at bounding box center [106, 100] width 50 height 9
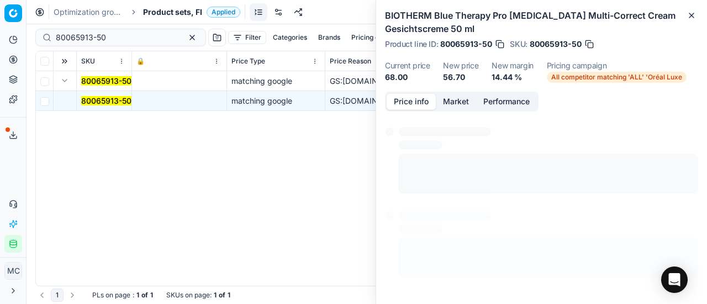
click at [401, 103] on button "Price info" at bounding box center [411, 102] width 49 height 16
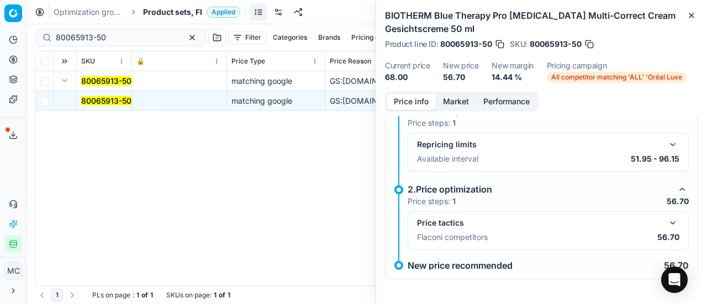
click at [672, 223] on div "Price tactics Flaconi competitors 56.70" at bounding box center [548, 231] width 281 height 39
click at [666, 220] on button "button" at bounding box center [672, 223] width 13 height 13
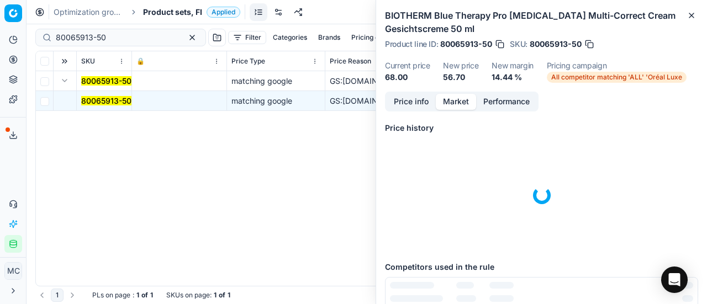
click at [457, 101] on button "Market" at bounding box center [456, 102] width 40 height 16
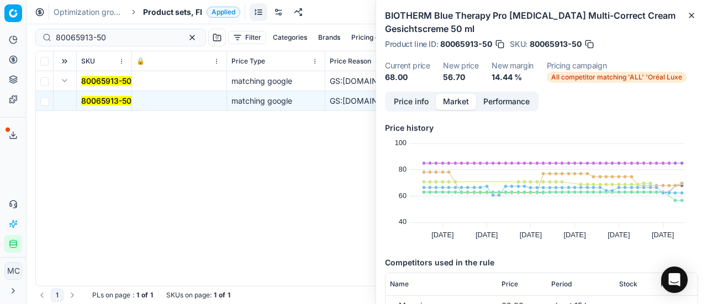
scroll to position [166, 0]
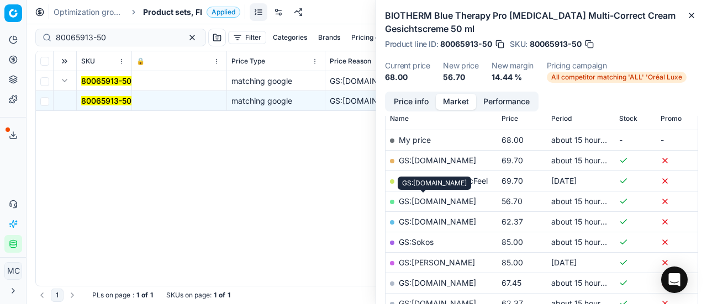
click at [445, 202] on link "GS:Luxplus.fi" at bounding box center [437, 201] width 77 height 9
click at [188, 12] on span "Product sets, FI" at bounding box center [172, 12] width 59 height 11
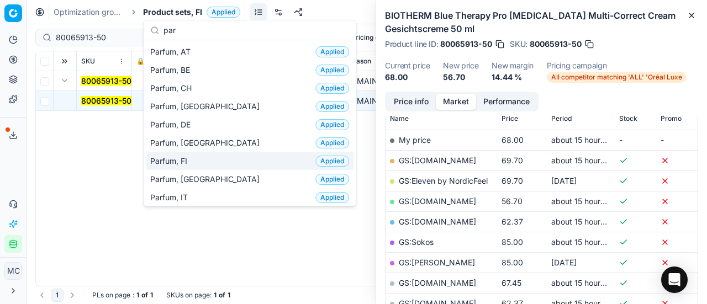
type input "par"
click at [198, 163] on div "Parfum, FI Applied" at bounding box center [250, 161] width 208 height 18
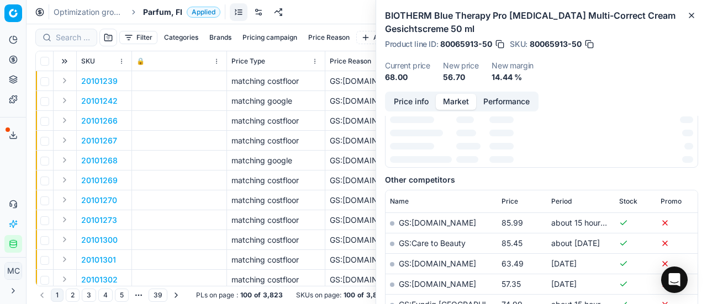
scroll to position [166, 0]
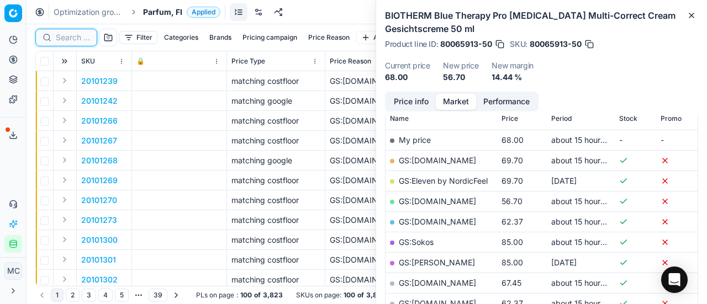
click at [85, 36] on input at bounding box center [73, 37] width 34 height 11
paste input "80023563-60"
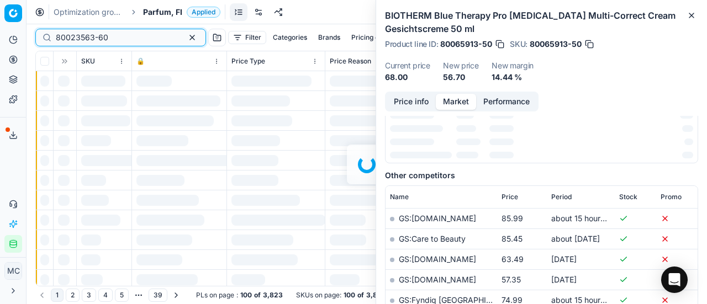
scroll to position [166, 0]
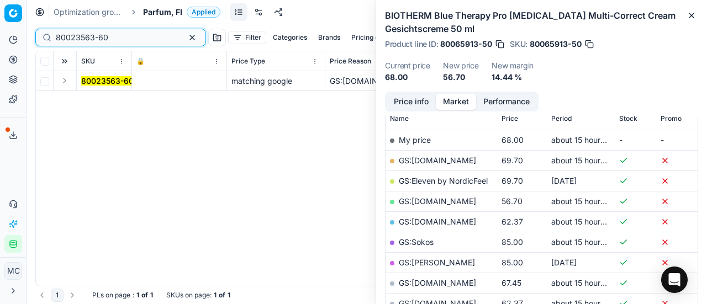
type input "80023563-60"
drag, startPoint x: 64, startPoint y: 82, endPoint x: 143, endPoint y: 118, distance: 86.0
click at [64, 82] on button "Expand" at bounding box center [64, 80] width 13 height 13
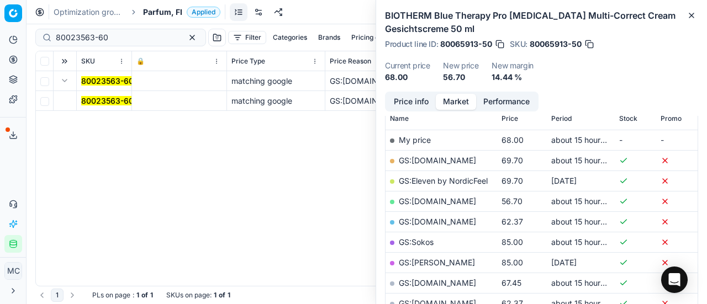
click at [112, 102] on mark "80023563-60" at bounding box center [107, 100] width 52 height 9
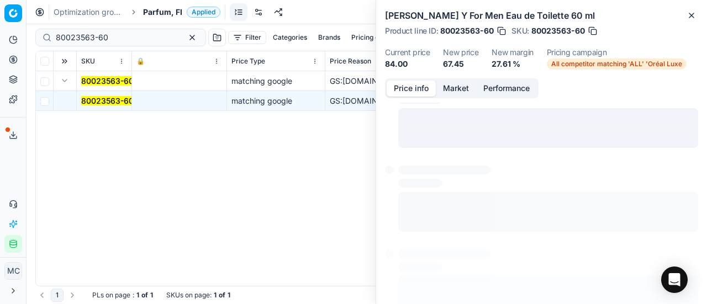
click at [417, 81] on button "Price info" at bounding box center [411, 89] width 49 height 16
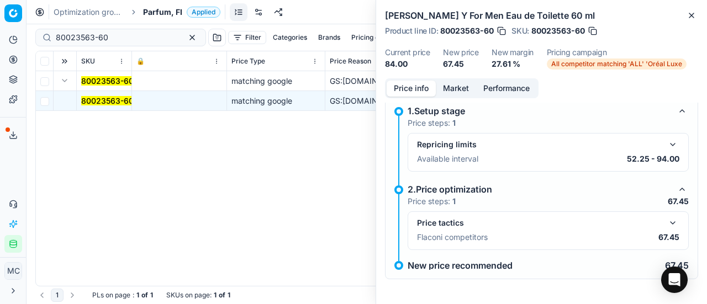
click at [666, 220] on button "button" at bounding box center [672, 223] width 13 height 13
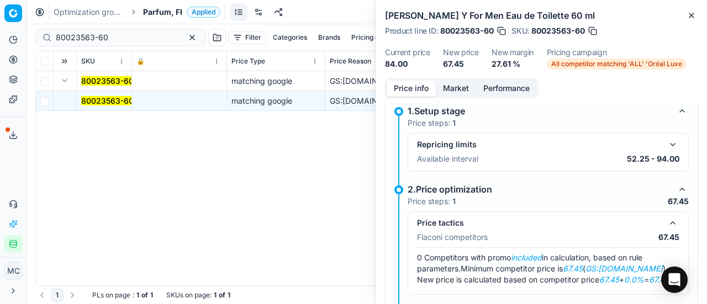
click at [455, 89] on button "Market" at bounding box center [456, 89] width 40 height 16
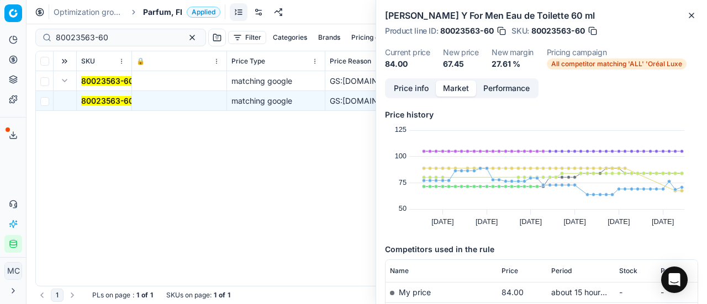
scroll to position [166, 0]
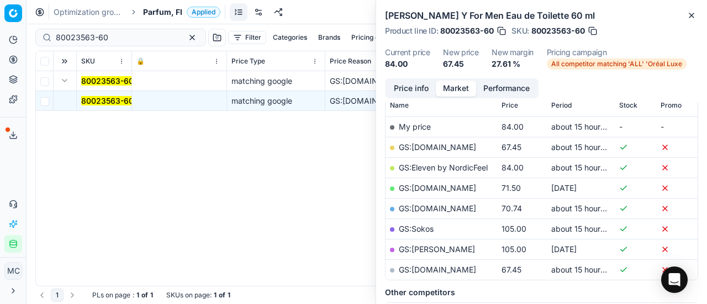
click at [457, 139] on td "GS:Cocopanda.fi" at bounding box center [442, 147] width 112 height 20
click at [454, 143] on link "GS:Cocopanda.fi" at bounding box center [437, 147] width 77 height 9
